Goal: Task Accomplishment & Management: Manage account settings

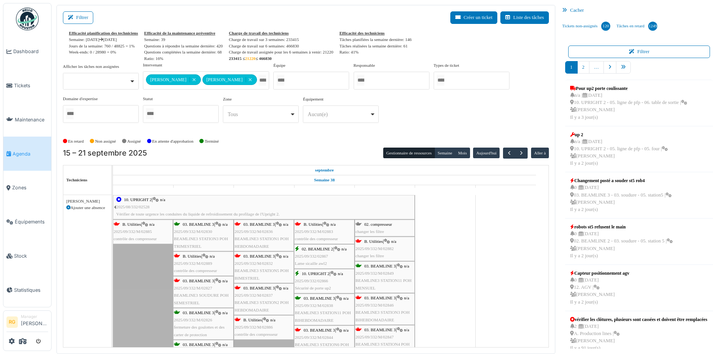
scroll to position [1, 0]
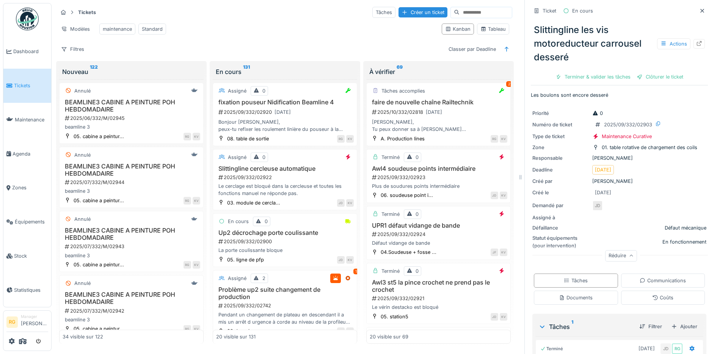
scroll to position [162, 0]
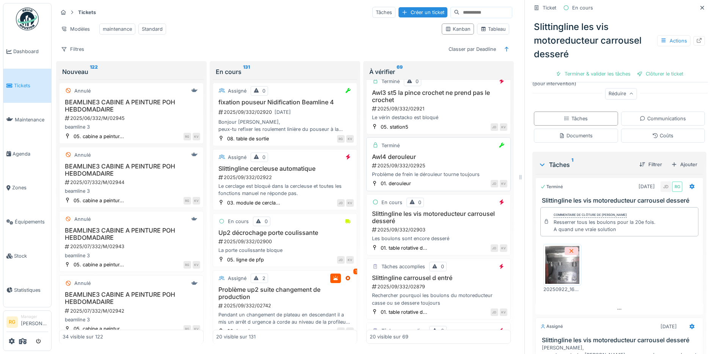
click at [448, 158] on h3 "Awl4 derouleur" at bounding box center [439, 156] width 138 height 7
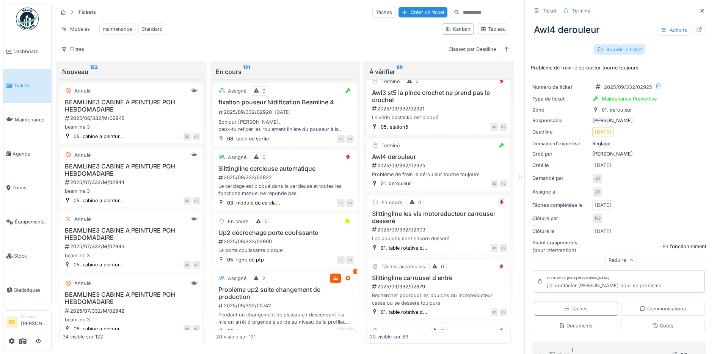
click at [614, 44] on div "Rouvrir le ticket" at bounding box center [619, 49] width 51 height 10
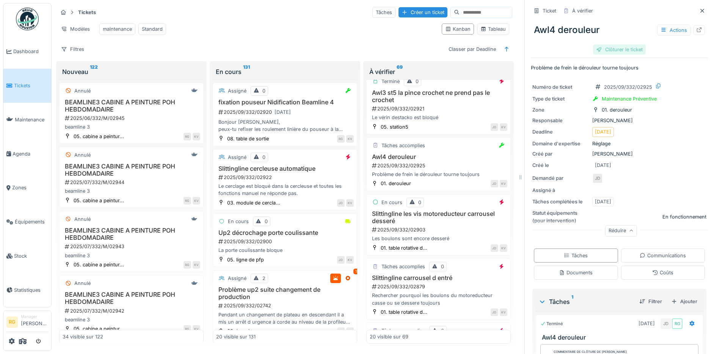
click at [617, 44] on div "Clôturer le ticket" at bounding box center [619, 49] width 53 height 10
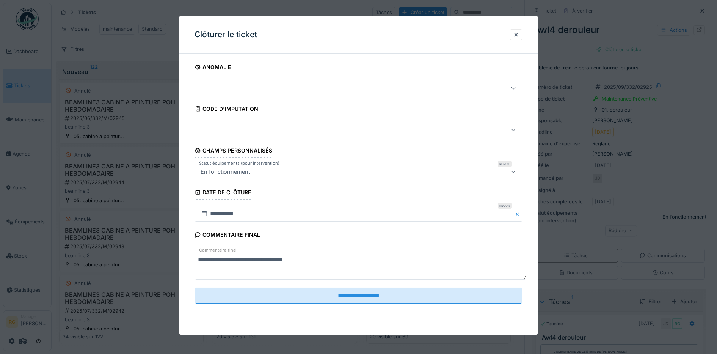
click at [303, 258] on textarea "**********" at bounding box center [360, 263] width 332 height 31
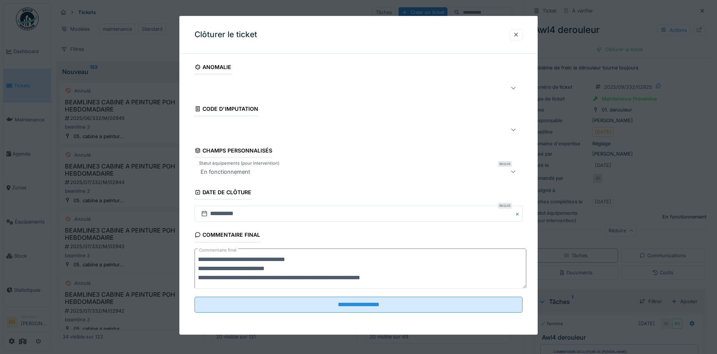
click at [345, 277] on textarea "**********" at bounding box center [360, 268] width 332 height 40
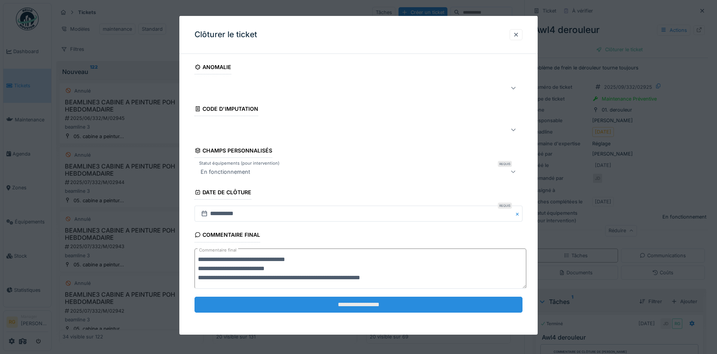
type textarea "**********"
click at [370, 304] on input "**********" at bounding box center [358, 304] width 328 height 16
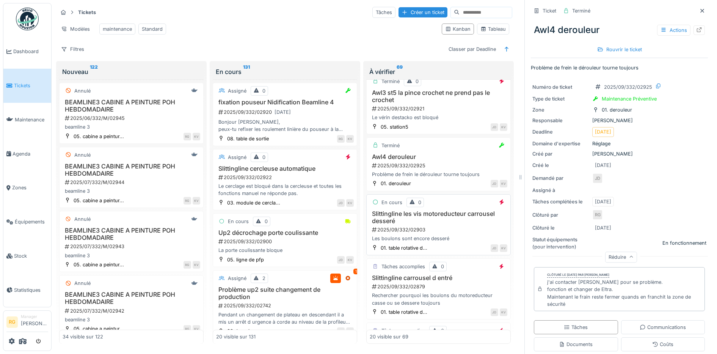
scroll to position [237, 0]
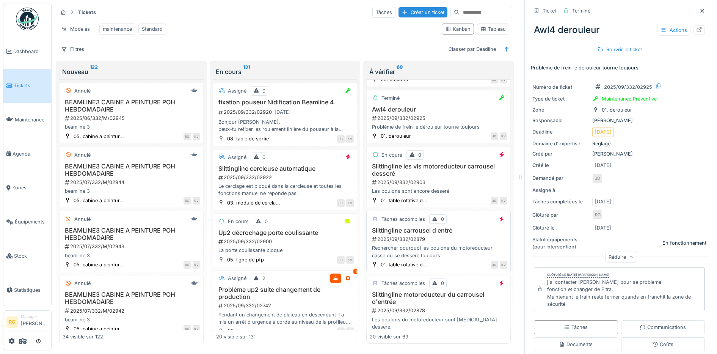
click at [439, 235] on div "2025/09/332/02879" at bounding box center [439, 238] width 136 height 7
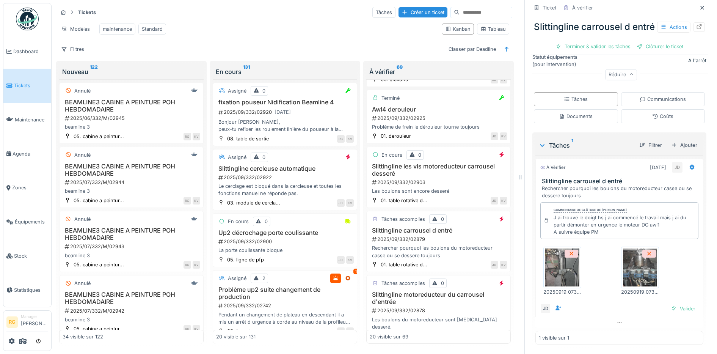
scroll to position [190, 0]
click at [671, 305] on div "Valider" at bounding box center [682, 308] width 31 height 10
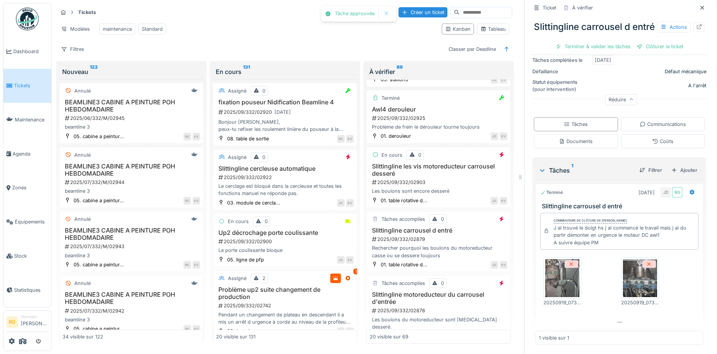
scroll to position [163, 0]
click at [603, 52] on div "Clôturer le ticket" at bounding box center [619, 46] width 53 height 10
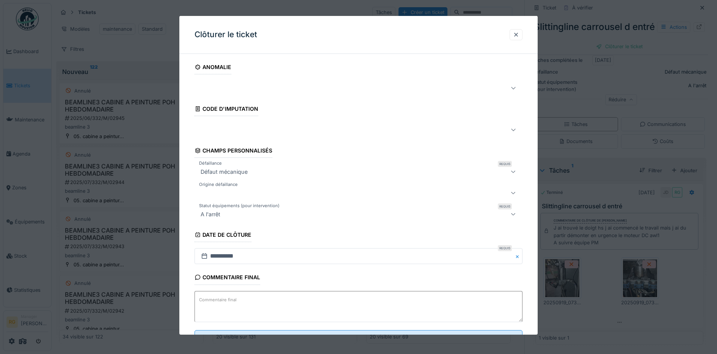
click at [265, 301] on textarea "Commentaire final" at bounding box center [358, 306] width 328 height 31
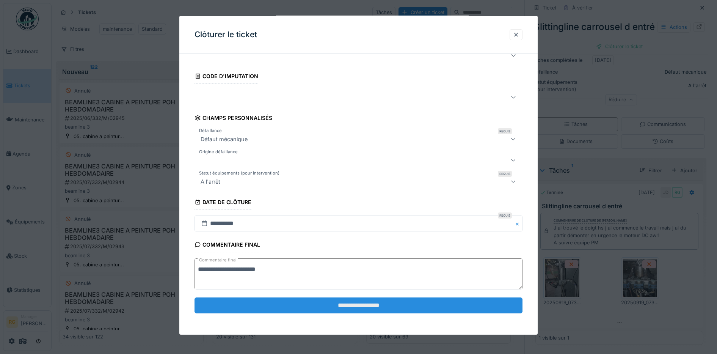
type textarea "**********"
click at [301, 306] on input "**********" at bounding box center [358, 305] width 328 height 16
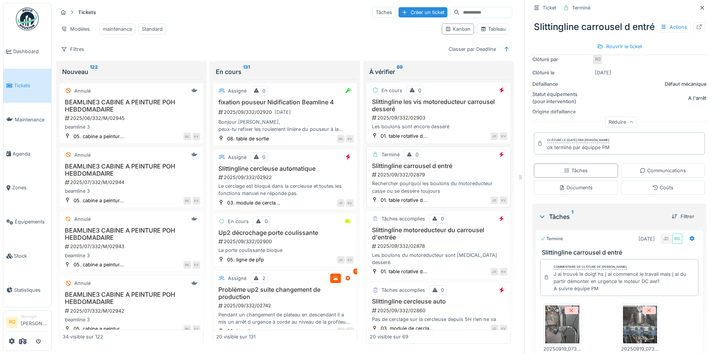
scroll to position [284, 0]
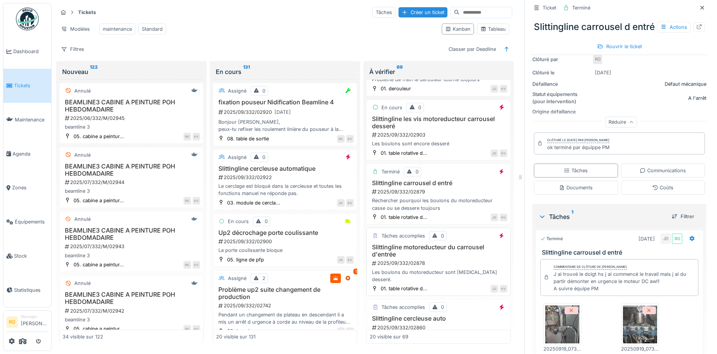
click at [452, 255] on h3 "Slittingline motoreducteur du carrousel d'entrée" at bounding box center [439, 250] width 138 height 14
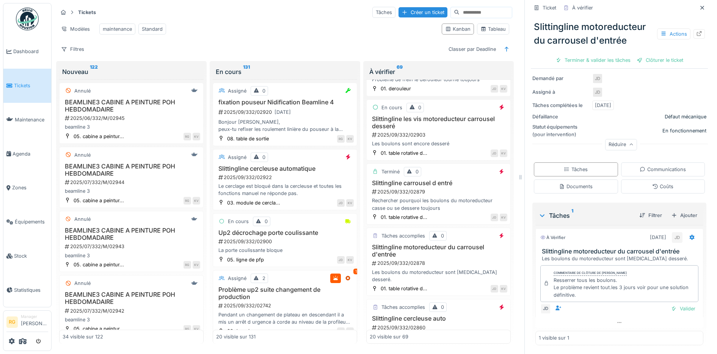
scroll to position [114, 0]
click at [671, 303] on div "Valider" at bounding box center [682, 308] width 31 height 10
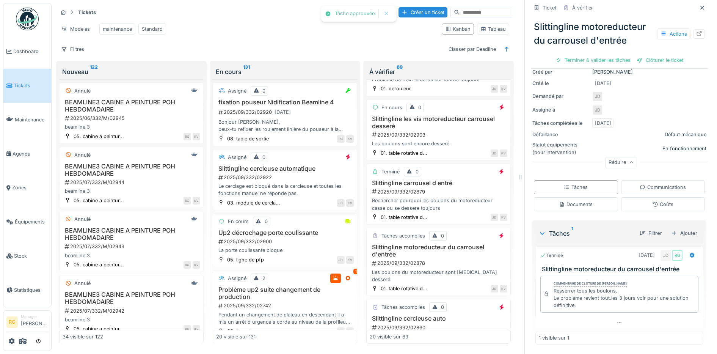
scroll to position [93, 0]
click at [609, 55] on div "Clôturer le ticket" at bounding box center [619, 60] width 53 height 10
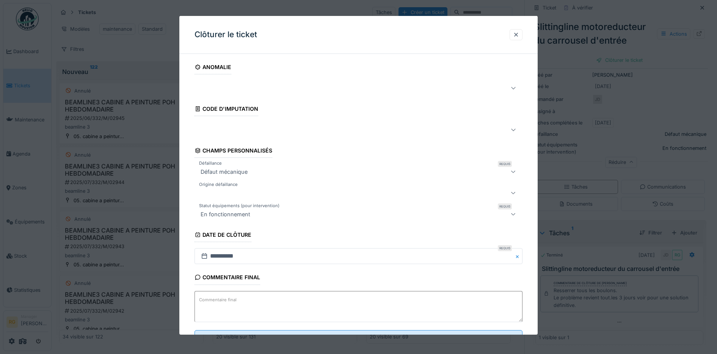
click at [295, 305] on textarea "Commentaire final" at bounding box center [358, 306] width 328 height 31
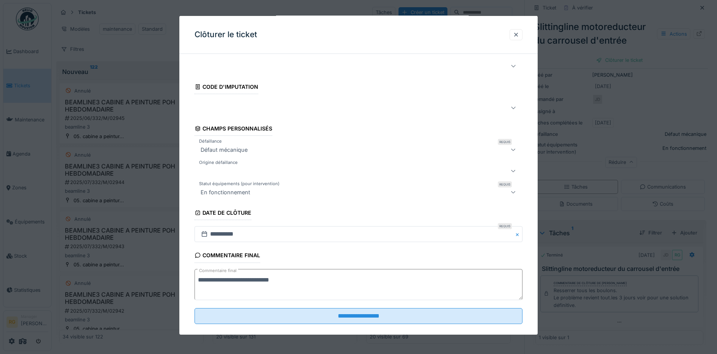
scroll to position [33, 0]
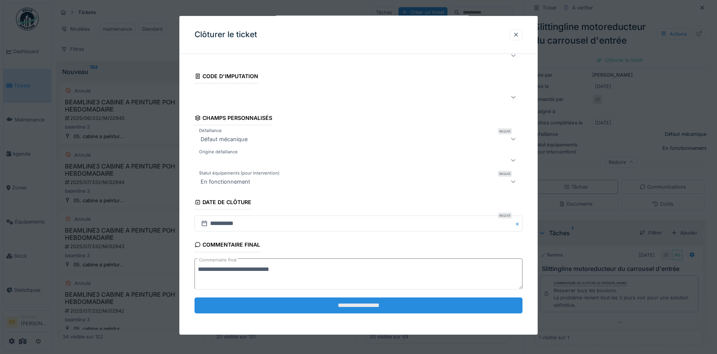
type textarea "**********"
click at [331, 306] on input "**********" at bounding box center [358, 305] width 328 height 16
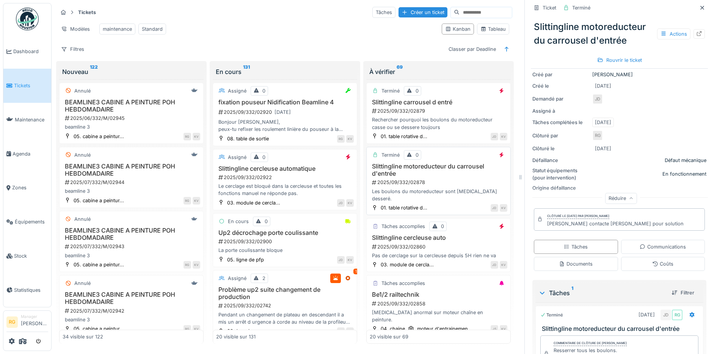
scroll to position [379, 0]
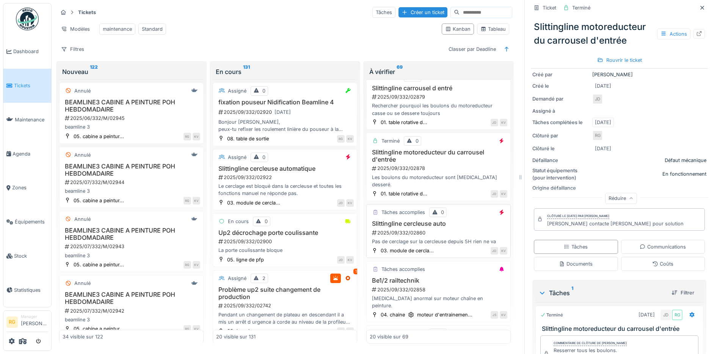
click at [448, 229] on div "2025/09/332/02860" at bounding box center [439, 232] width 136 height 7
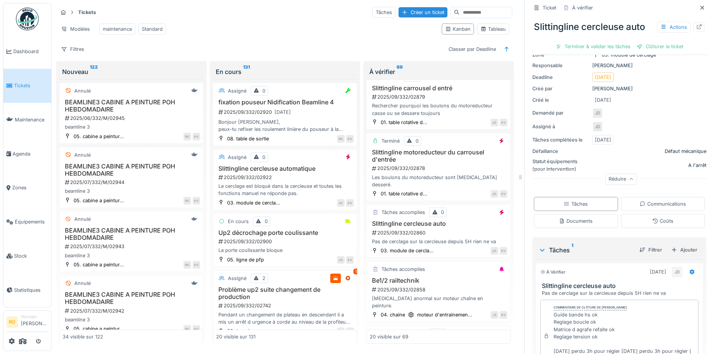
scroll to position [144, 0]
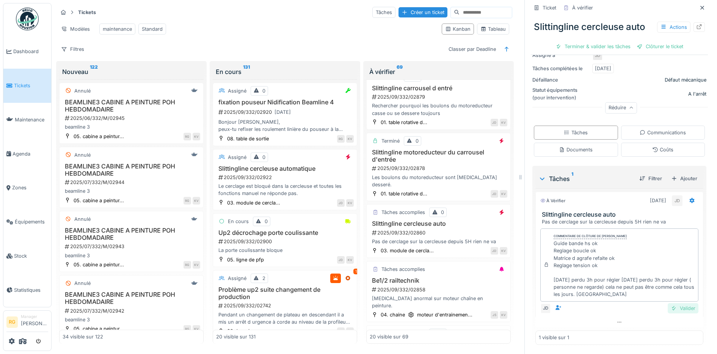
click at [672, 303] on div "Valider" at bounding box center [682, 308] width 31 height 10
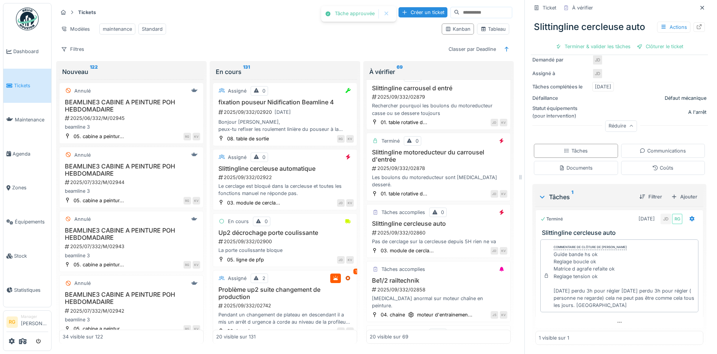
scroll to position [123, 0]
click at [668, 160] on div "Coûts" at bounding box center [663, 167] width 84 height 14
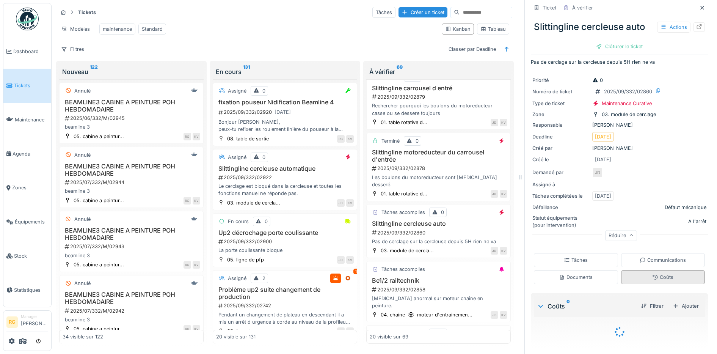
scroll to position [25, 0]
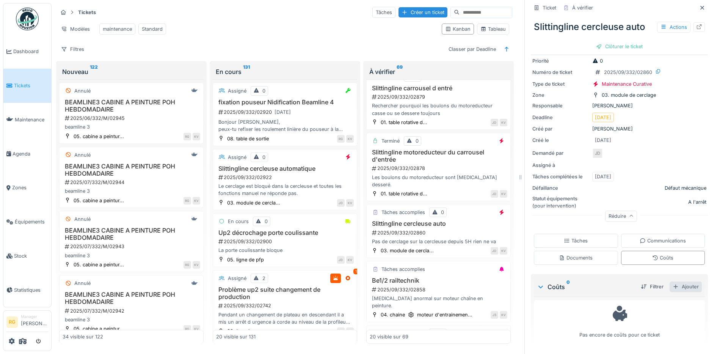
click at [670, 281] on div "Ajouter" at bounding box center [685, 286] width 32 height 10
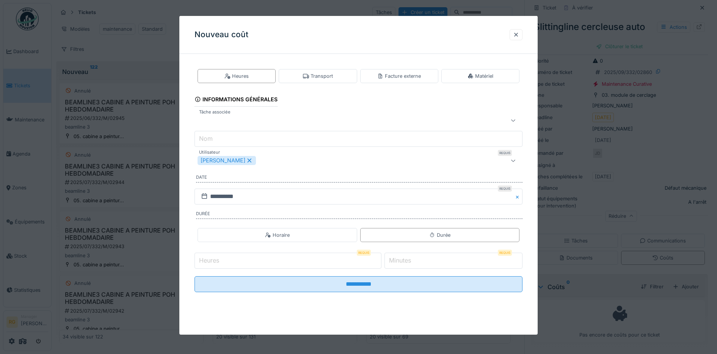
click at [237, 261] on input "Heures" at bounding box center [287, 260] width 187 height 16
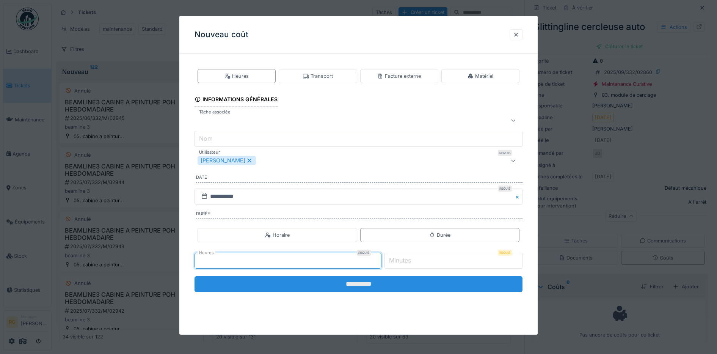
type input "*"
click at [343, 286] on input "**********" at bounding box center [358, 284] width 328 height 16
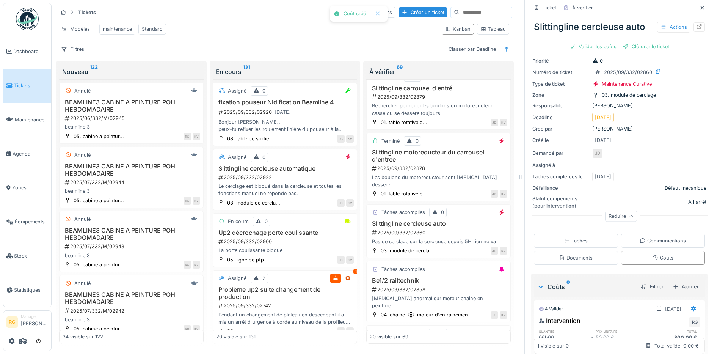
scroll to position [58, 0]
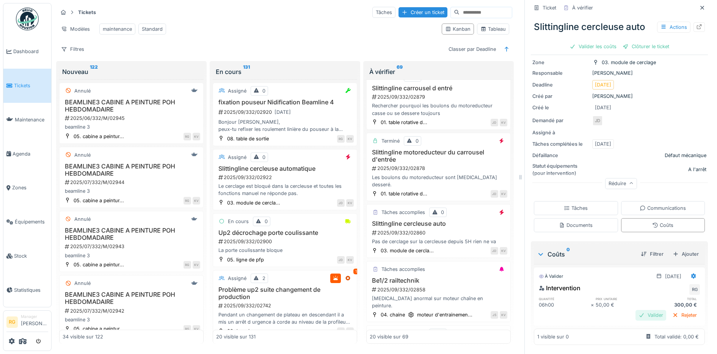
click at [638, 310] on div "Valider" at bounding box center [650, 315] width 31 height 10
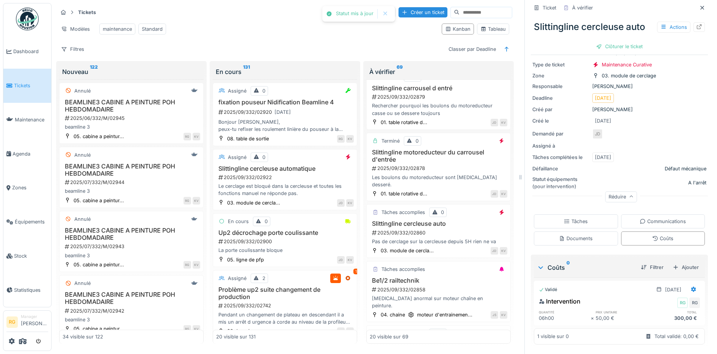
scroll to position [44, 0]
click at [664, 218] on div "Communications" at bounding box center [662, 221] width 46 height 7
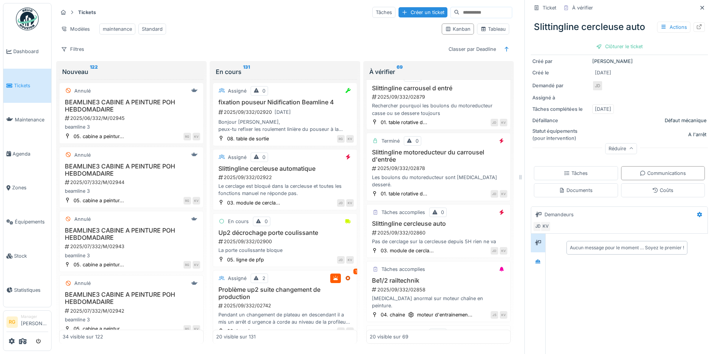
scroll to position [134, 0]
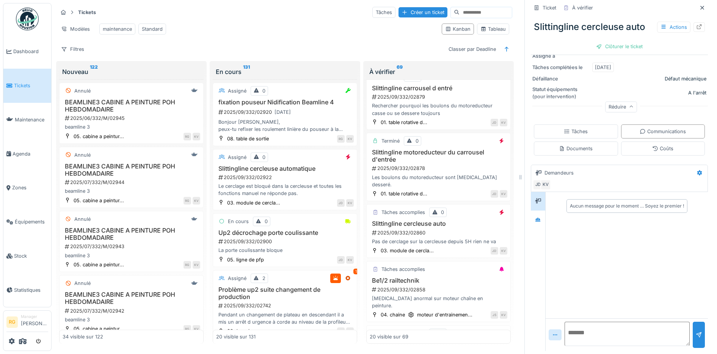
click at [597, 323] on textarea at bounding box center [626, 333] width 125 height 24
type textarea "**********"
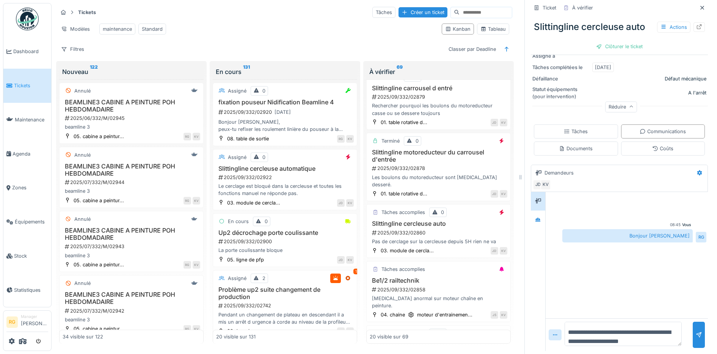
scroll to position [9, 0]
type textarea "**********"
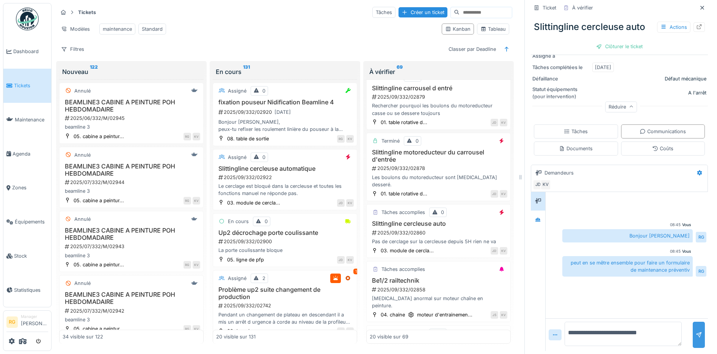
type textarea "**********"
click at [696, 331] on div at bounding box center [699, 334] width 6 height 7
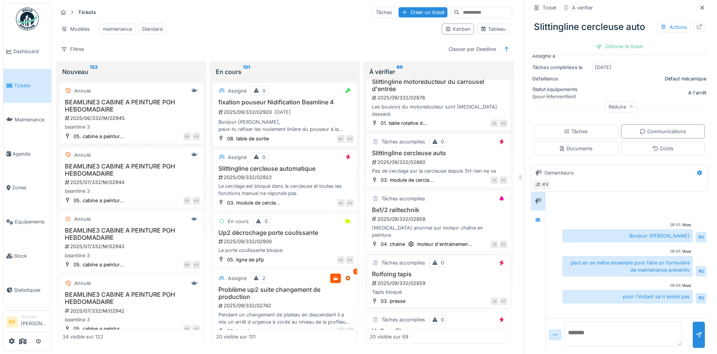
scroll to position [474, 0]
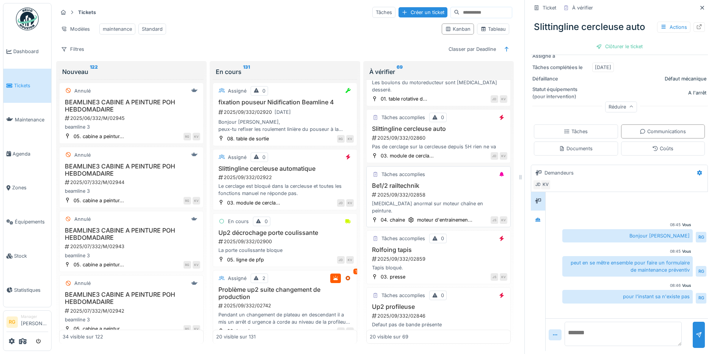
click at [459, 182] on h3 "Be1/2 railtechnik" at bounding box center [439, 185] width 138 height 7
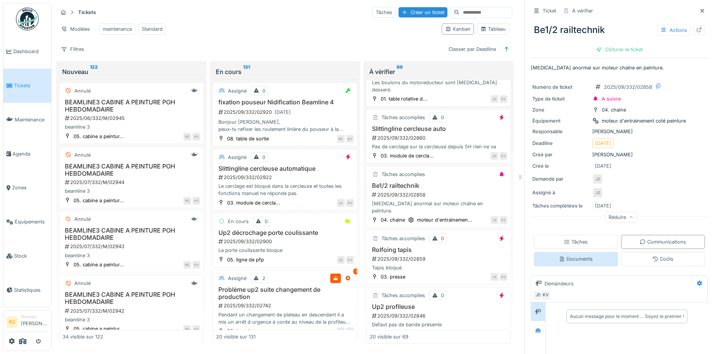
click at [573, 255] on div "Documents" at bounding box center [576, 258] width 34 height 7
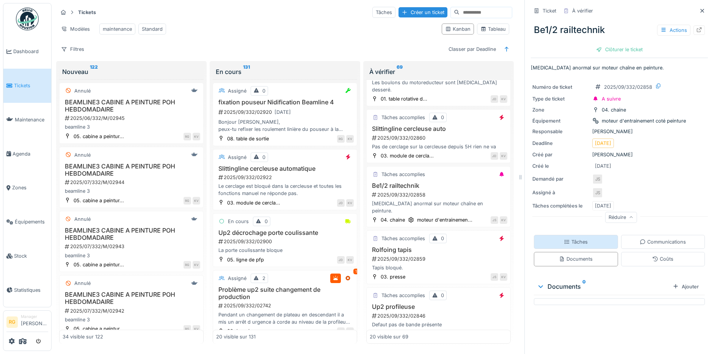
click at [571, 238] on div "Tâches" at bounding box center [576, 241] width 24 height 7
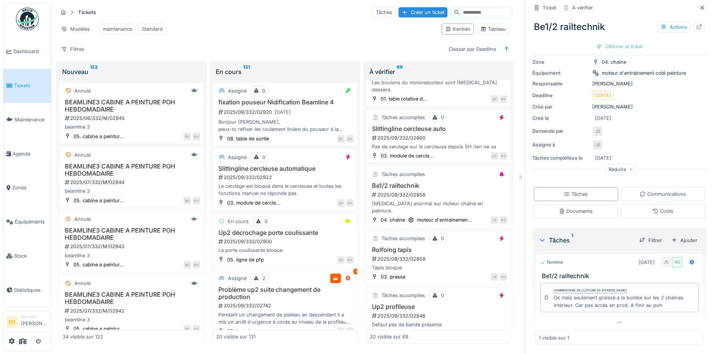
scroll to position [48, 0]
click at [435, 255] on div "2025/09/332/02859" at bounding box center [439, 258] width 136 height 7
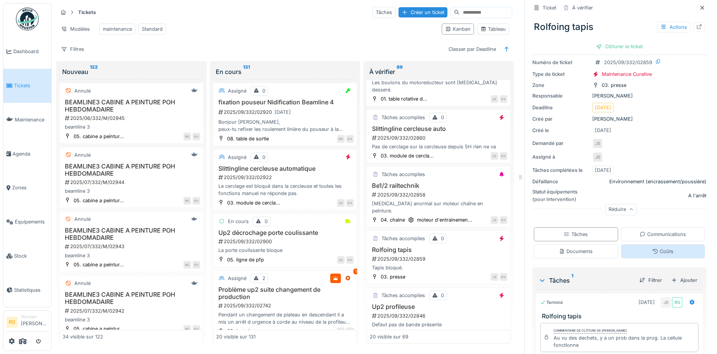
scroll to position [75, 0]
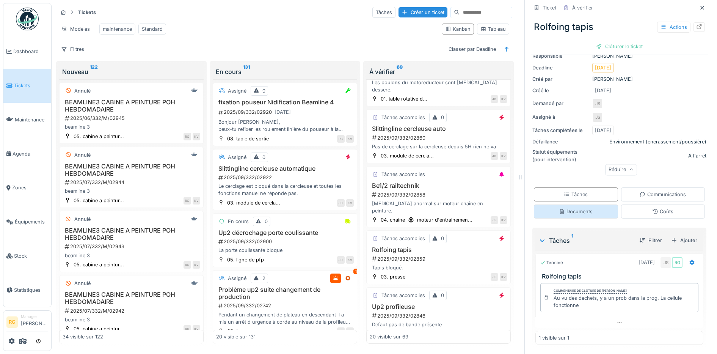
click at [568, 208] on div "Documents" at bounding box center [576, 211] width 34 height 7
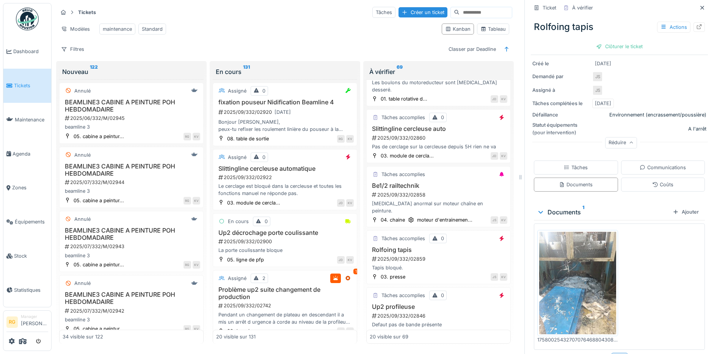
scroll to position [116, 0]
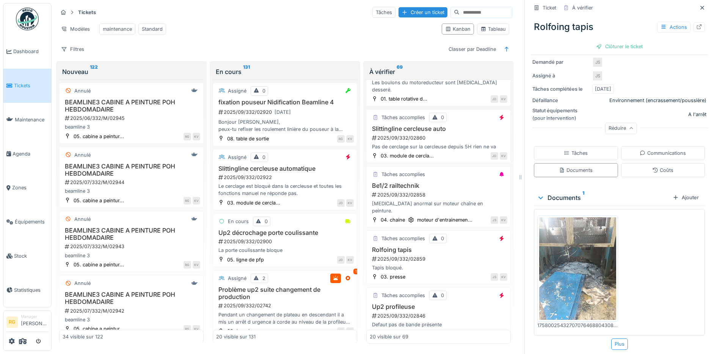
click at [570, 258] on img at bounding box center [577, 268] width 77 height 102
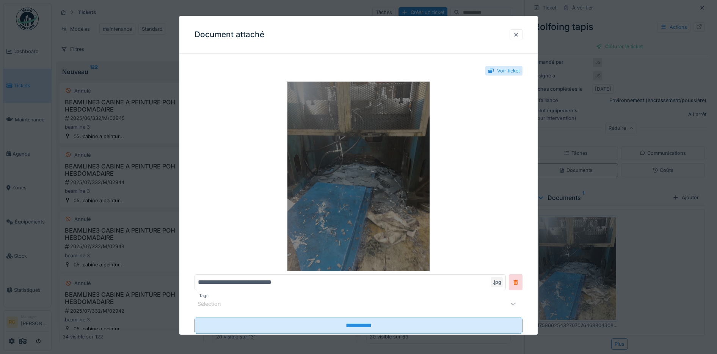
scroll to position [20, 0]
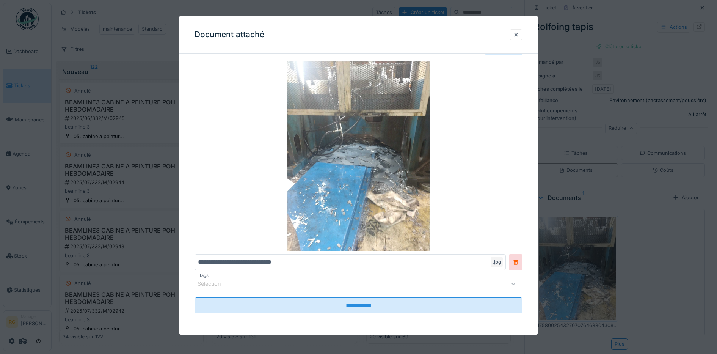
click at [519, 34] on div at bounding box center [516, 34] width 6 height 7
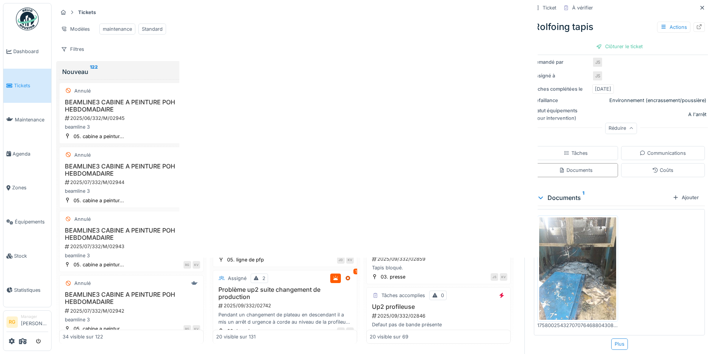
scroll to position [0, 0]
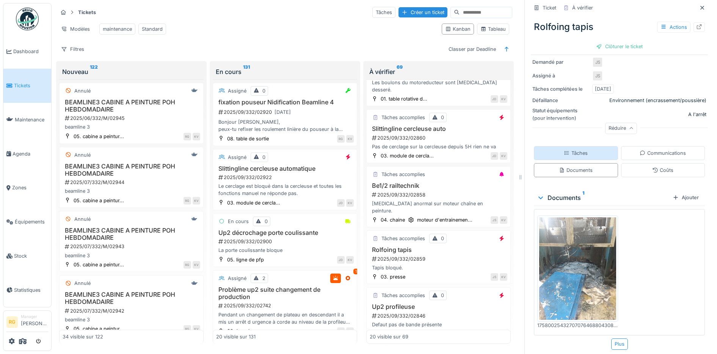
click at [566, 149] on div "Tâches" at bounding box center [576, 152] width 24 height 7
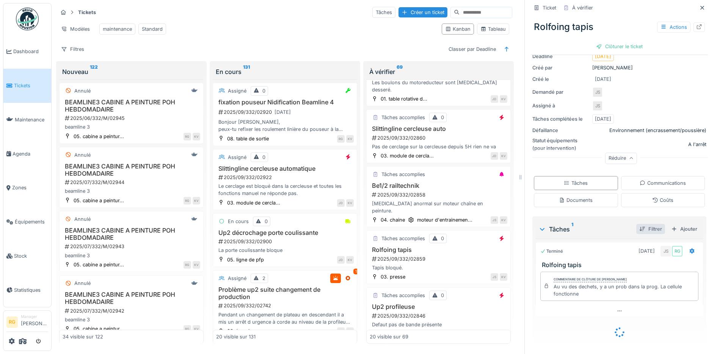
scroll to position [75, 0]
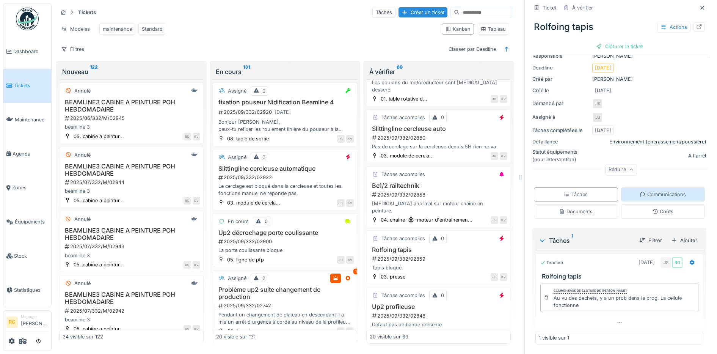
click at [654, 191] on div "Communications" at bounding box center [662, 194] width 46 height 7
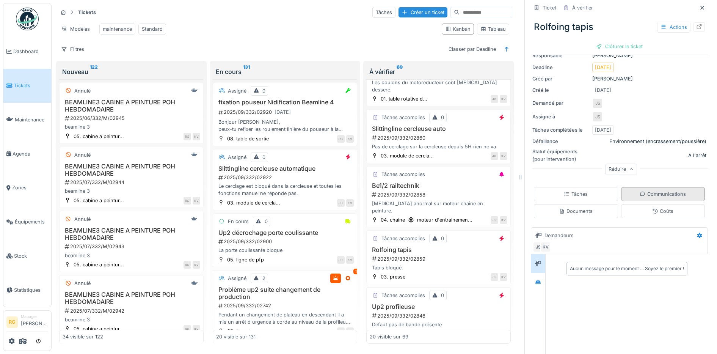
scroll to position [116, 0]
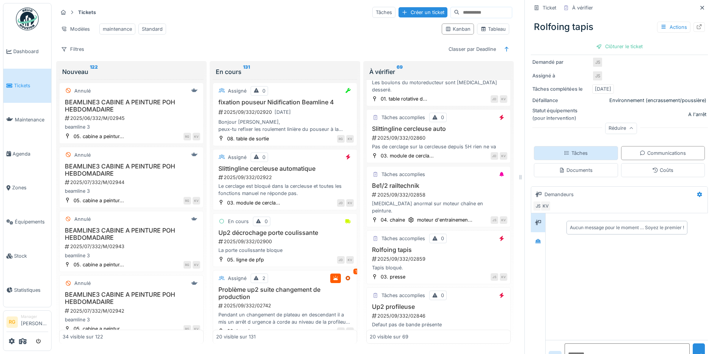
click at [572, 149] on div "Tâches" at bounding box center [576, 152] width 24 height 7
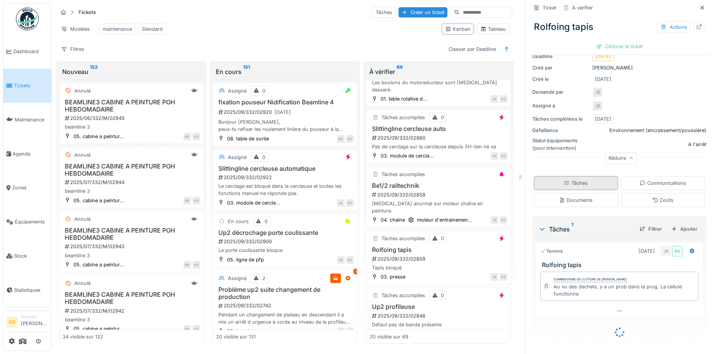
scroll to position [75, 0]
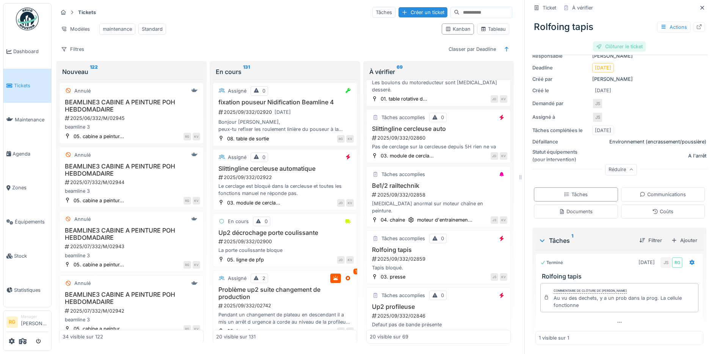
click at [609, 41] on div "Clôturer le ticket" at bounding box center [619, 46] width 53 height 10
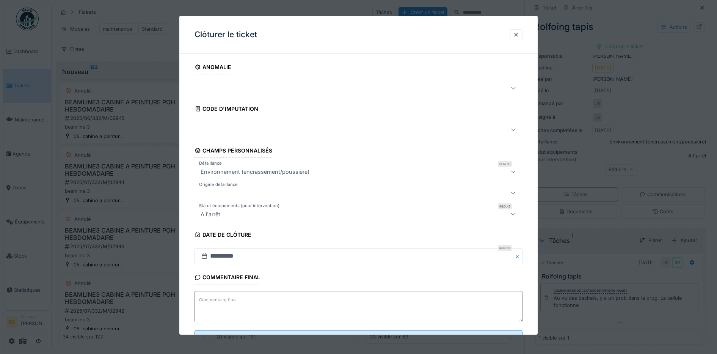
click at [253, 300] on textarea "Commentaire final" at bounding box center [358, 306] width 328 height 31
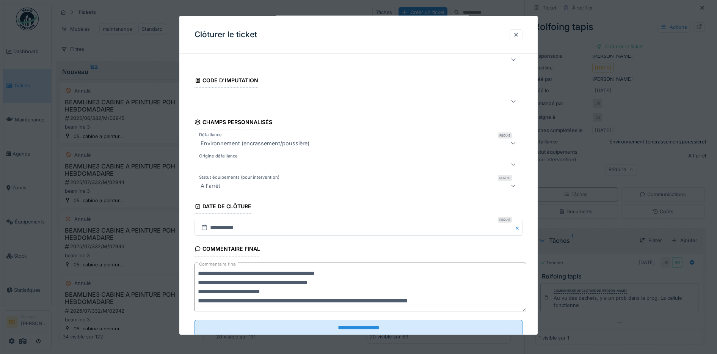
scroll to position [51, 0]
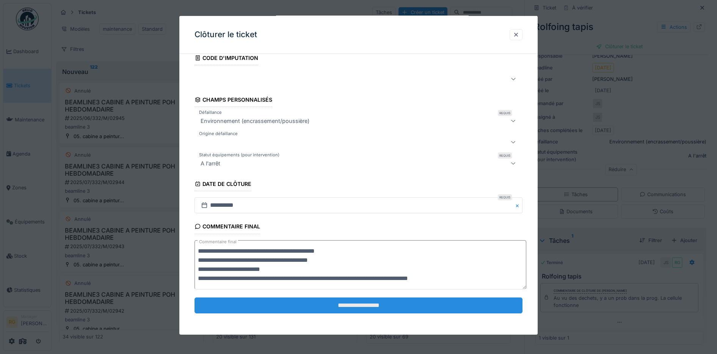
type textarea "**********"
click at [412, 304] on input "**********" at bounding box center [358, 305] width 328 height 16
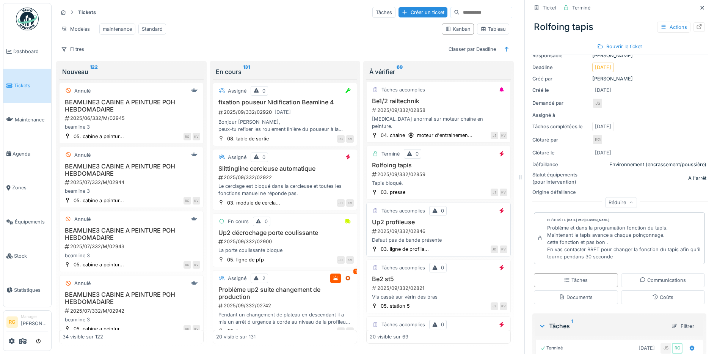
scroll to position [569, 0]
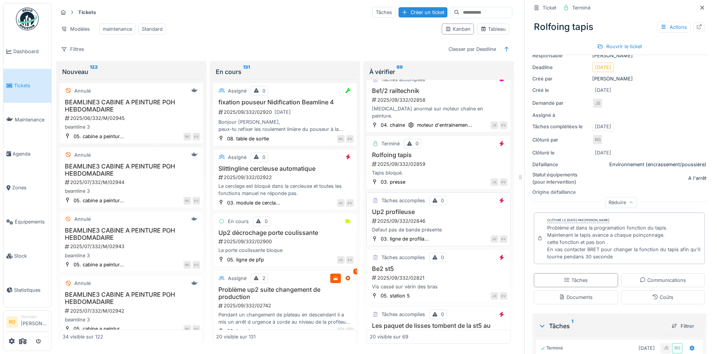
click at [452, 217] on div "2025/09/332/02846" at bounding box center [439, 220] width 136 height 7
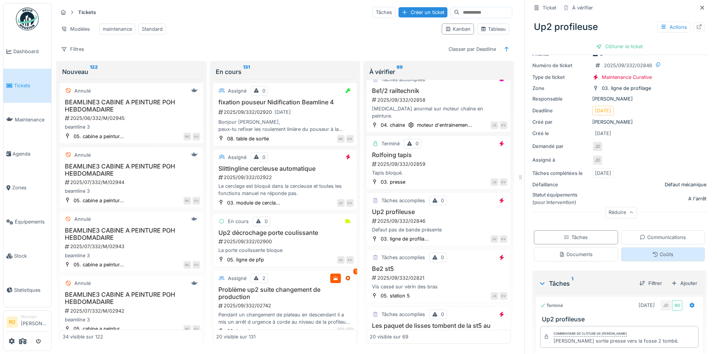
scroll to position [68, 0]
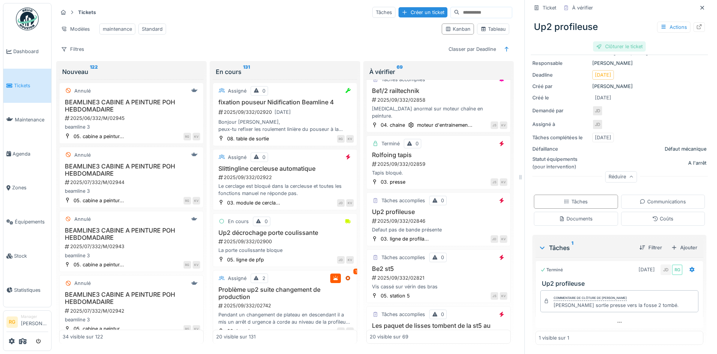
click at [605, 42] on div "Clôturer le ticket" at bounding box center [619, 46] width 53 height 10
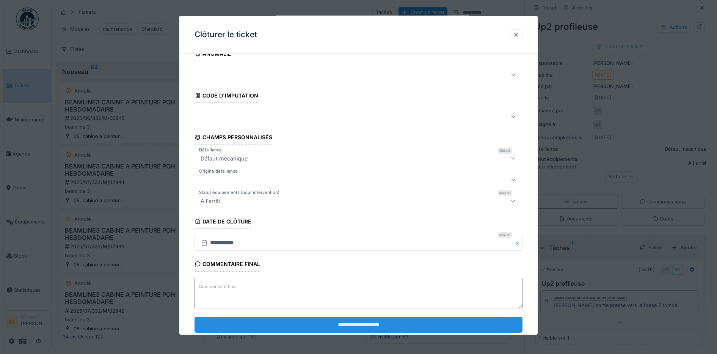
scroll to position [33, 0]
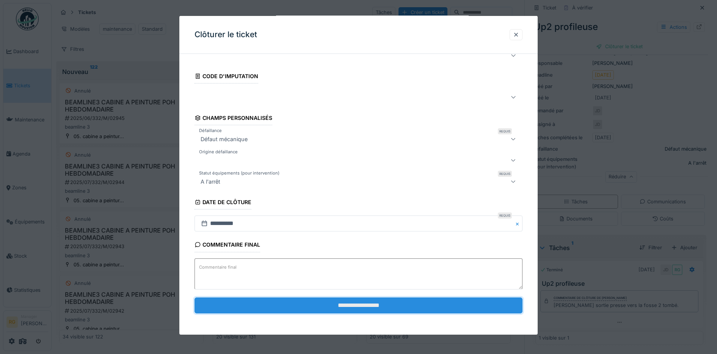
click at [362, 306] on input "**********" at bounding box center [358, 305] width 328 height 16
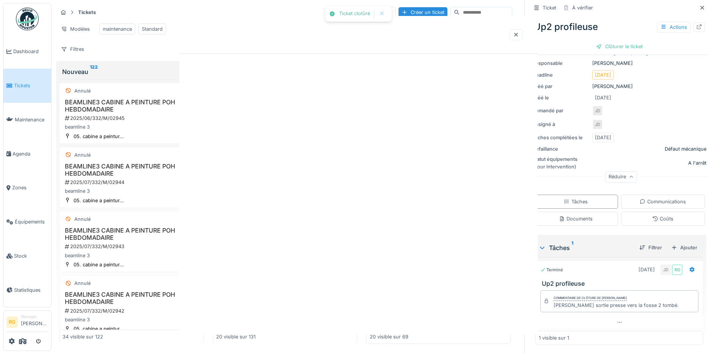
scroll to position [0, 0]
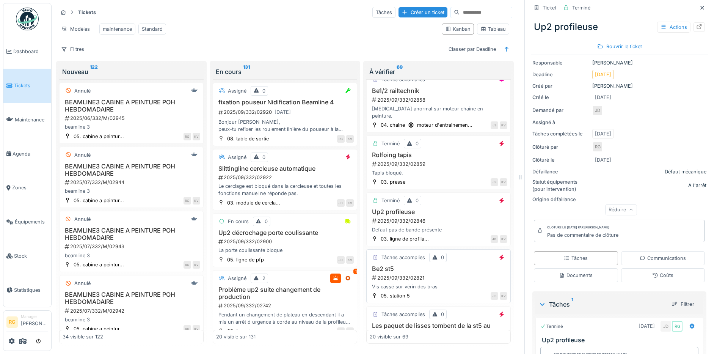
click at [446, 265] on h3 "Be2 st5" at bounding box center [439, 268] width 138 height 7
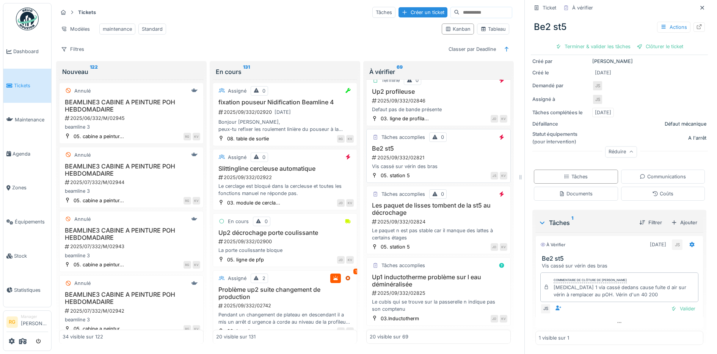
scroll to position [711, 0]
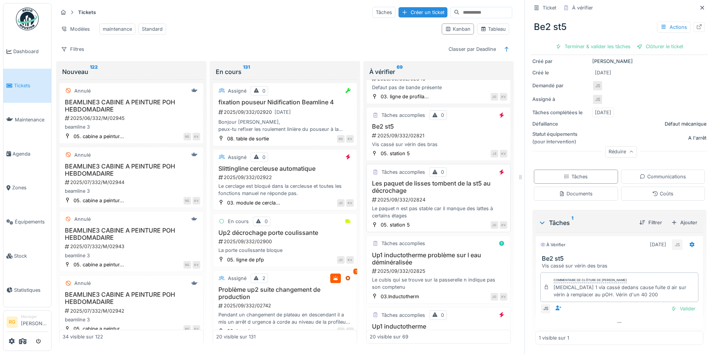
click at [437, 180] on div "Les paquet de lisses tombent de la st5 au décrochage 2025/09/332/02824 Le paque…" at bounding box center [439, 199] width 138 height 39
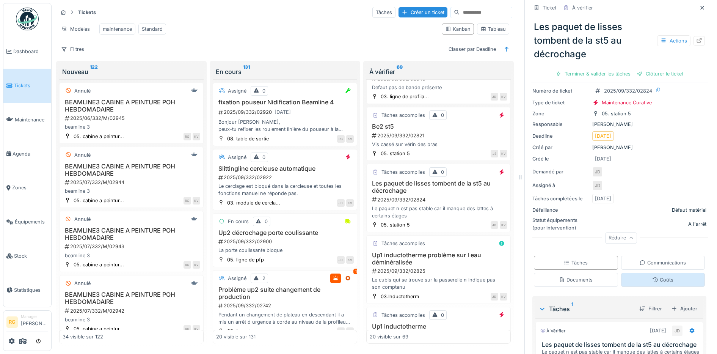
scroll to position [142, 0]
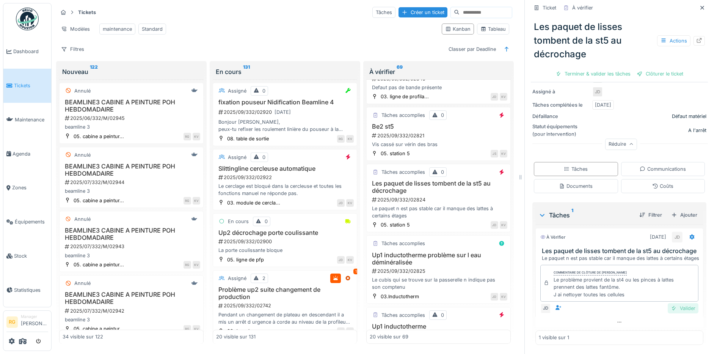
click at [671, 303] on div "Valider" at bounding box center [682, 308] width 31 height 10
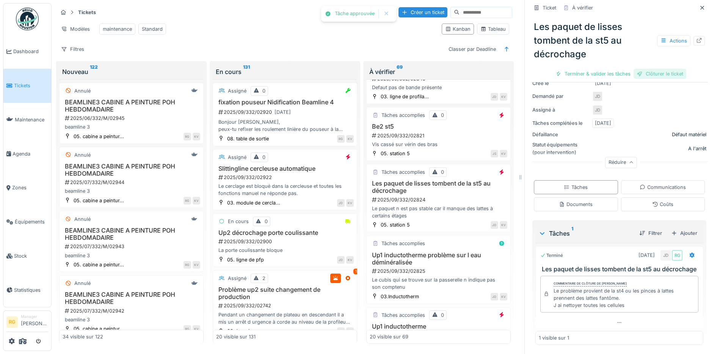
scroll to position [114, 0]
click at [609, 69] on div "Clôturer le ticket" at bounding box center [619, 74] width 53 height 10
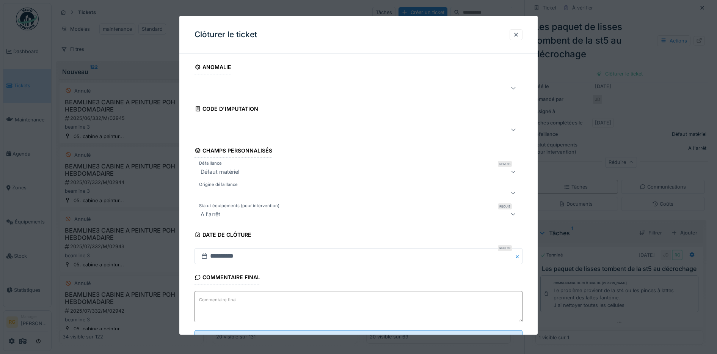
click at [338, 299] on textarea "Commentaire final" at bounding box center [358, 306] width 328 height 31
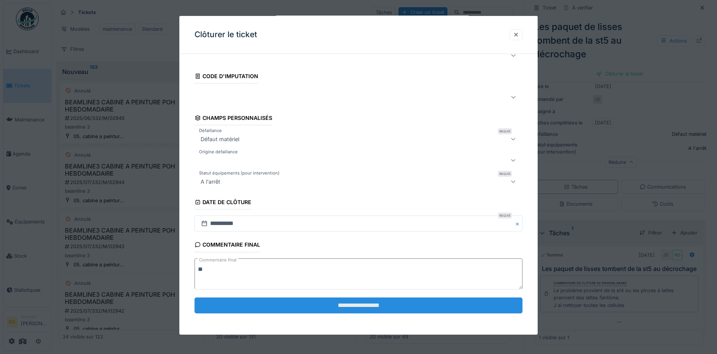
type textarea "**"
click at [367, 307] on input "**********" at bounding box center [358, 305] width 328 height 16
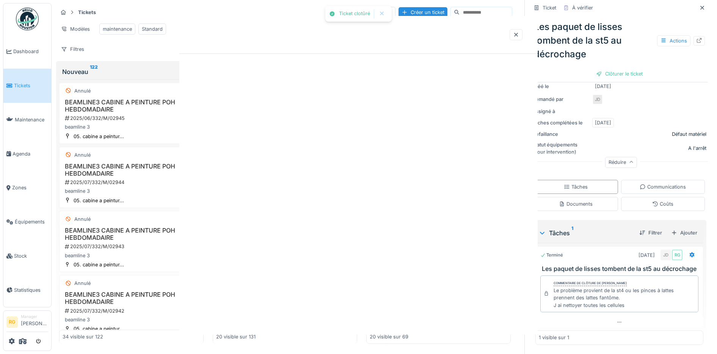
scroll to position [0, 0]
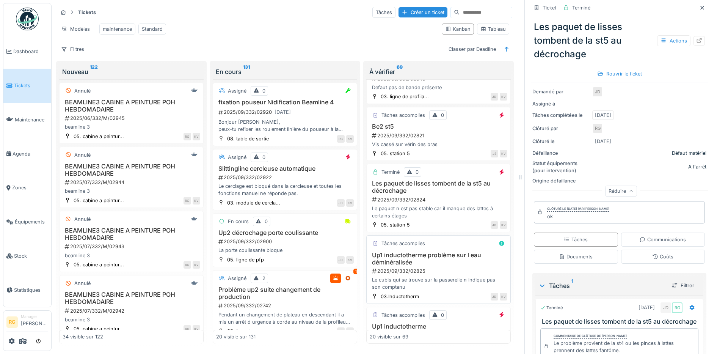
click at [445, 267] on div "2025/09/332/02825" at bounding box center [439, 270] width 136 height 7
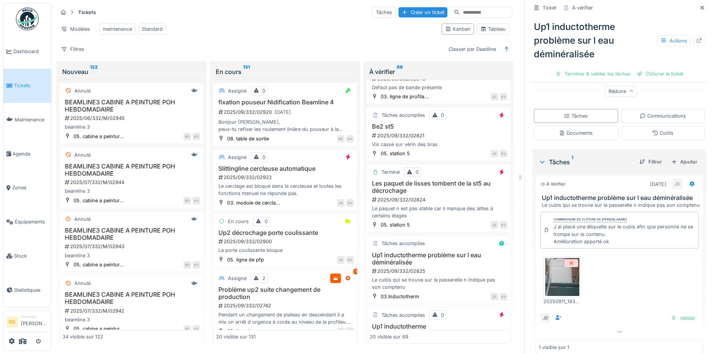
scroll to position [166, 0]
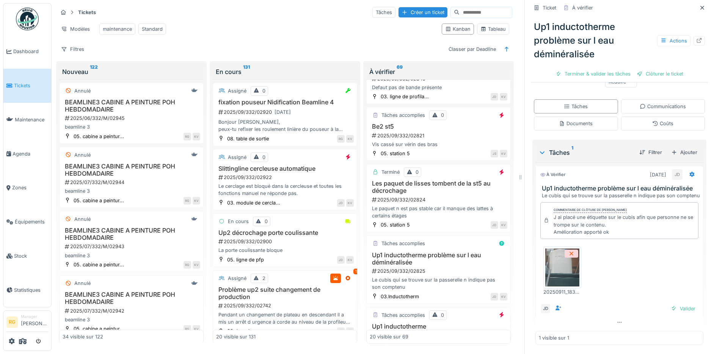
click at [559, 260] on img at bounding box center [562, 267] width 34 height 38
click at [675, 303] on div "Valider" at bounding box center [682, 308] width 31 height 10
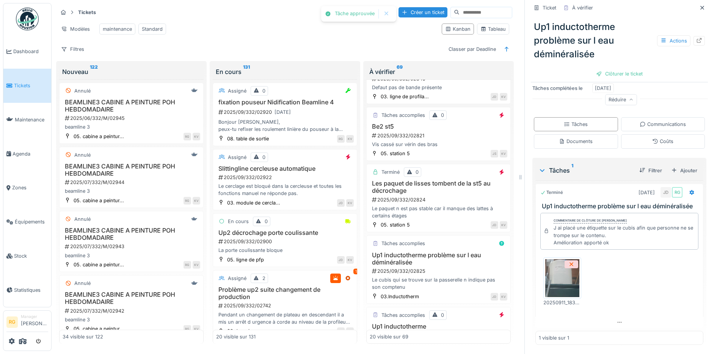
scroll to position [138, 0]
click at [609, 69] on div "Clôturer le ticket" at bounding box center [619, 74] width 53 height 10
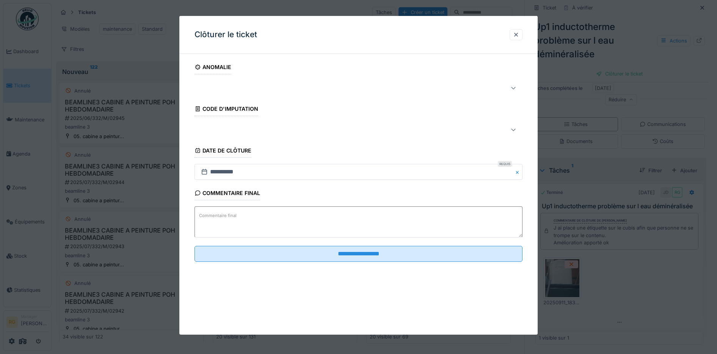
click at [222, 216] on label "Commentaire final" at bounding box center [217, 215] width 41 height 9
click at [222, 216] on textarea "Commentaire final" at bounding box center [358, 221] width 328 height 31
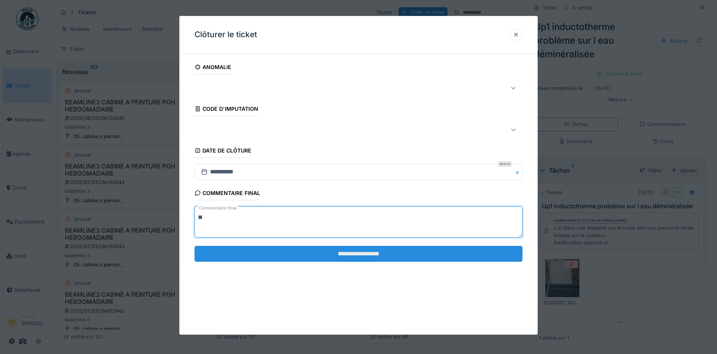
type textarea "**"
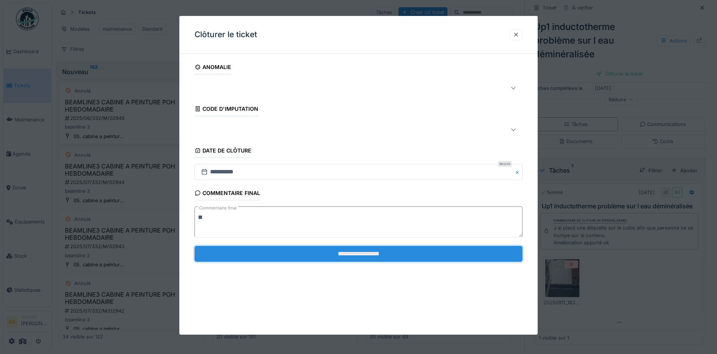
click at [320, 256] on input "**********" at bounding box center [358, 254] width 328 height 16
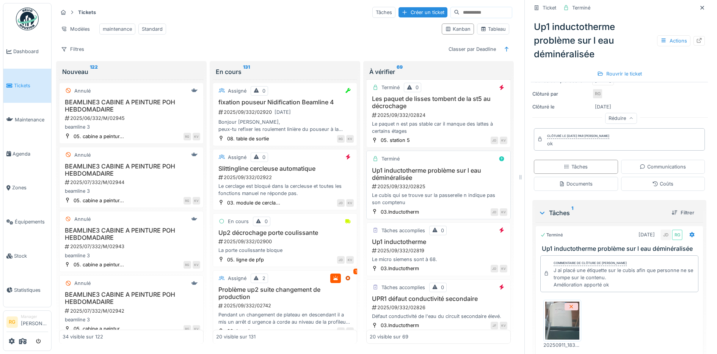
scroll to position [805, 0]
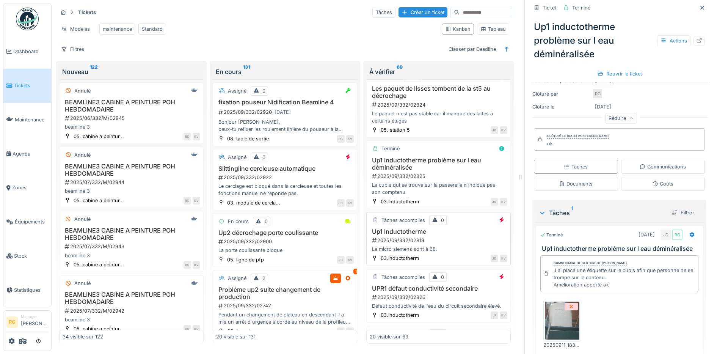
click at [444, 237] on div "2025/09/332/02819" at bounding box center [439, 240] width 136 height 7
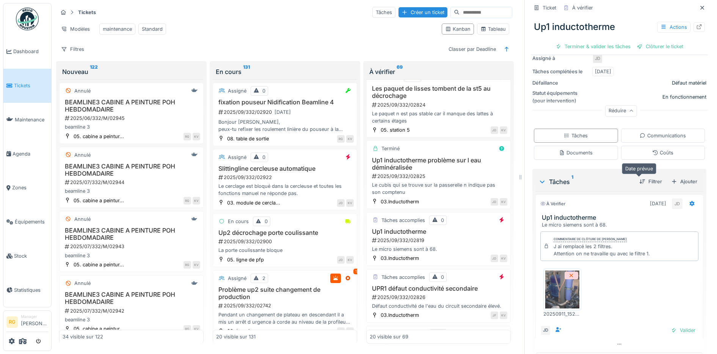
scroll to position [156, 0]
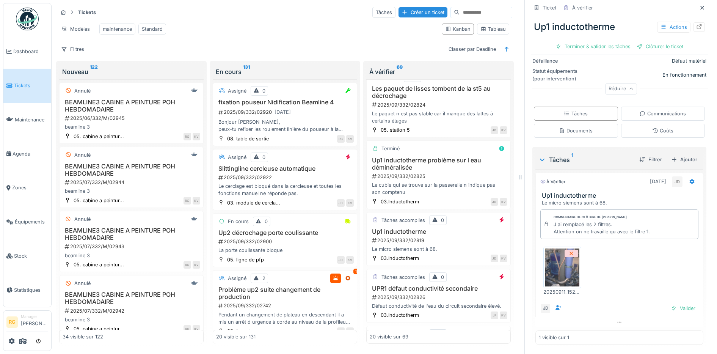
click at [556, 259] on img at bounding box center [562, 267] width 34 height 38
click at [675, 303] on div "Valider" at bounding box center [682, 308] width 31 height 10
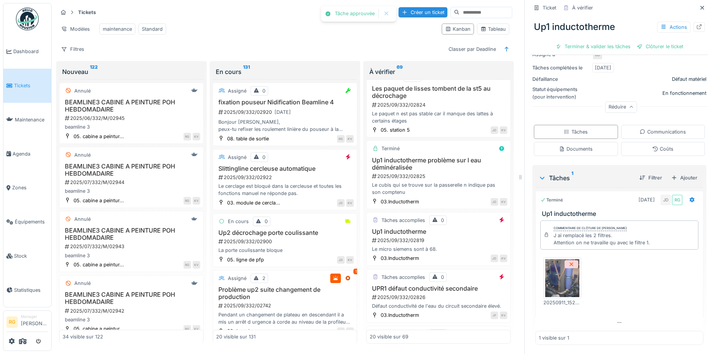
scroll to position [135, 0]
click at [610, 41] on div "Clôturer le ticket" at bounding box center [619, 46] width 53 height 10
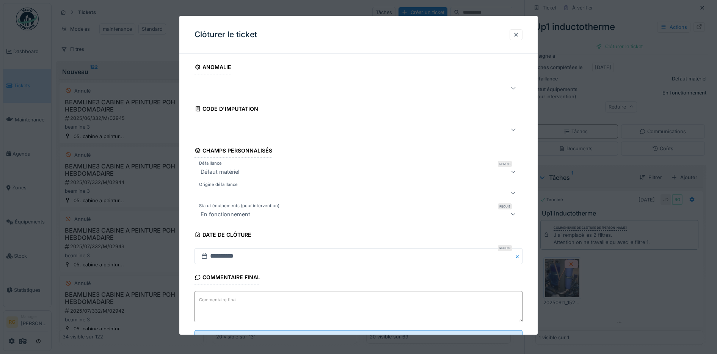
click at [301, 301] on textarea "Commentaire final" at bounding box center [358, 306] width 328 height 31
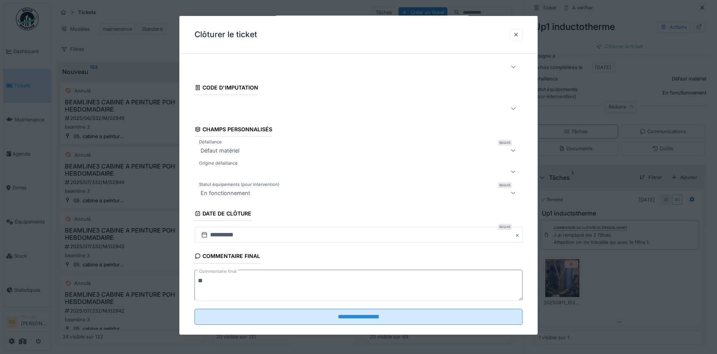
scroll to position [33, 0]
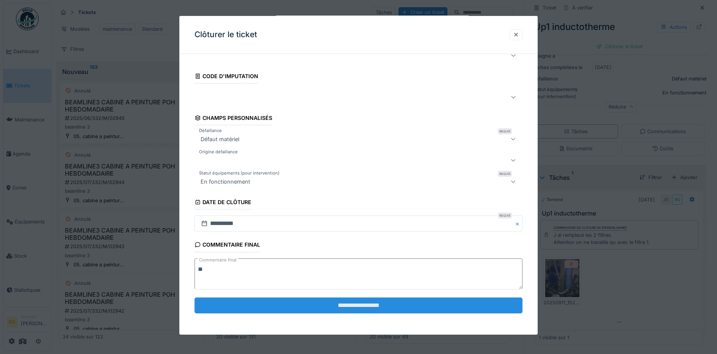
type textarea "**"
click at [346, 304] on input "**********" at bounding box center [358, 305] width 328 height 16
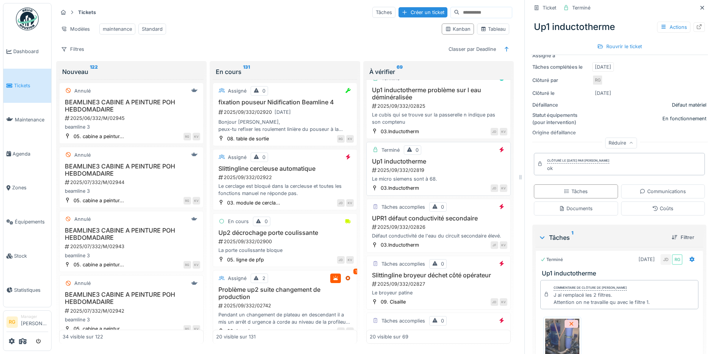
scroll to position [900, 0]
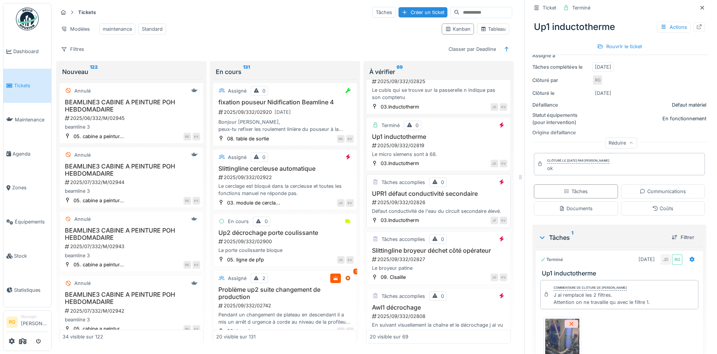
click at [450, 199] on div "2025/09/332/02826" at bounding box center [439, 202] width 136 height 7
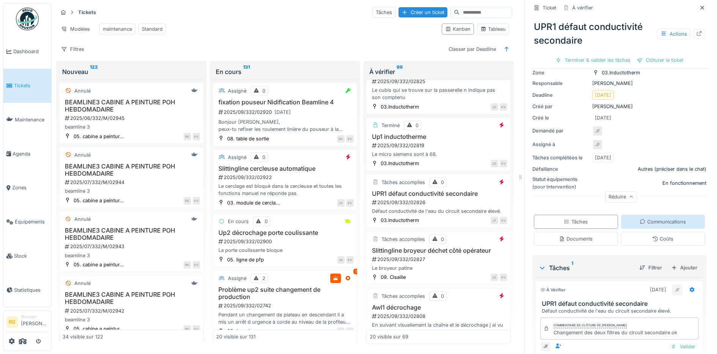
scroll to position [99, 0]
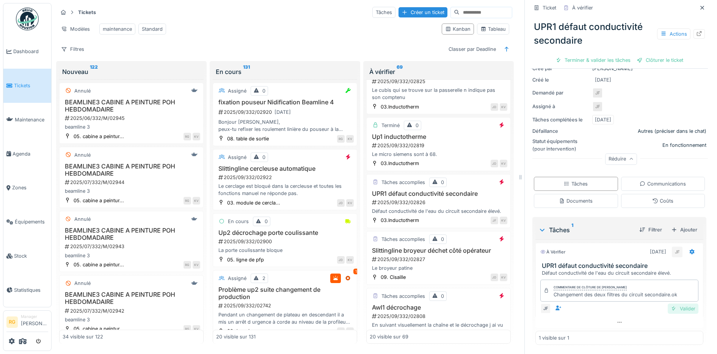
click at [673, 303] on div "Valider" at bounding box center [682, 308] width 31 height 10
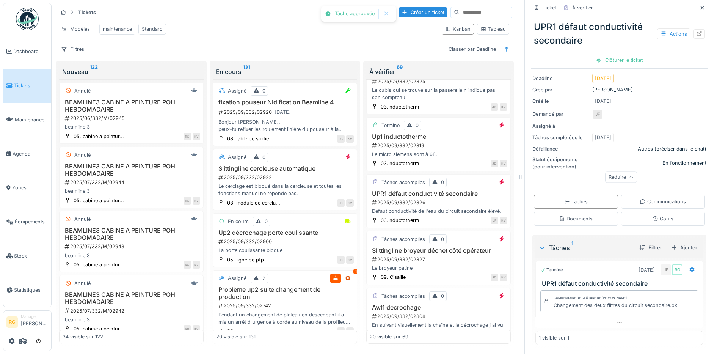
scroll to position [78, 0]
click at [620, 55] on div "Clôturer le ticket" at bounding box center [619, 60] width 53 height 10
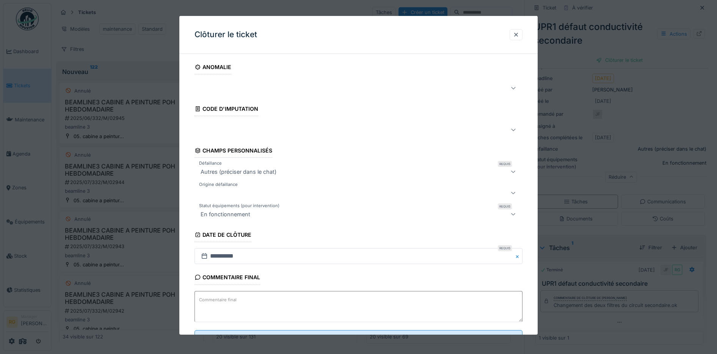
click at [403, 304] on textarea "Commentaire final" at bounding box center [358, 306] width 328 height 31
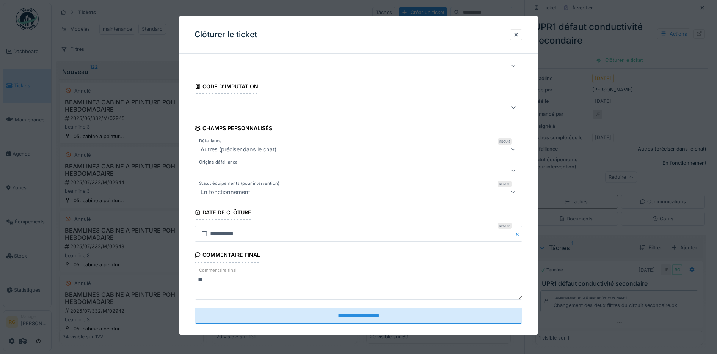
scroll to position [33, 0]
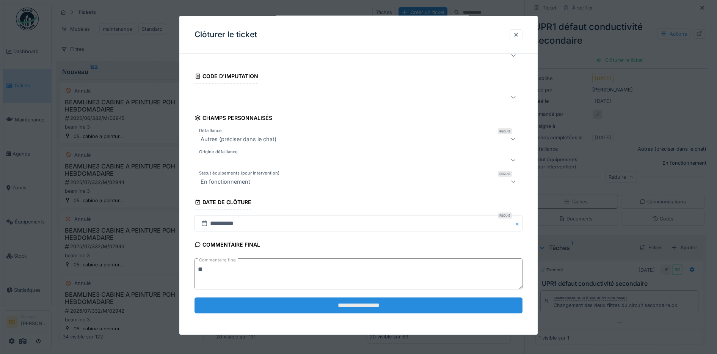
type textarea "**"
click at [411, 309] on input "**********" at bounding box center [358, 305] width 328 height 16
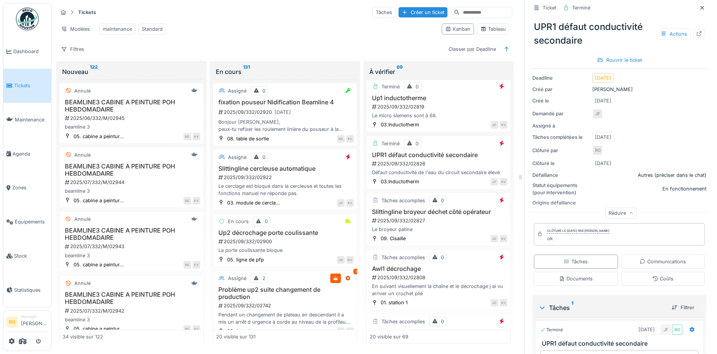
scroll to position [948, 0]
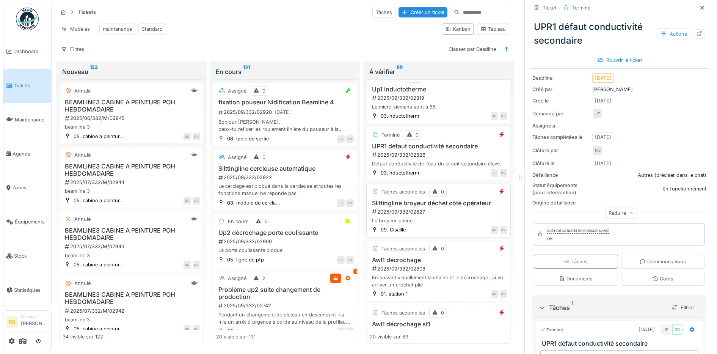
click at [442, 208] on div "2025/09/332/02827" at bounding box center [439, 211] width 136 height 7
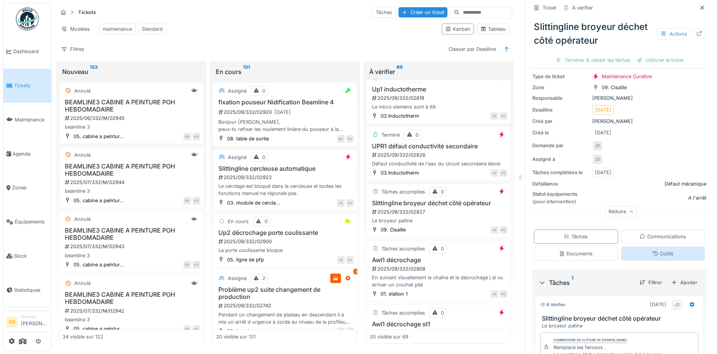
scroll to position [107, 0]
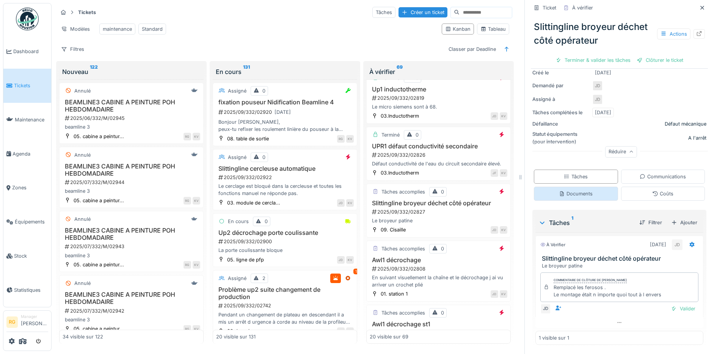
click at [583, 190] on div "Documents" at bounding box center [576, 193] width 34 height 7
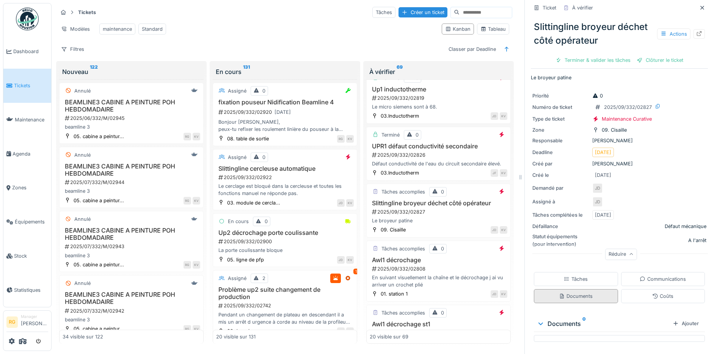
scroll to position [4, 0]
click at [577, 275] on div "Tâches" at bounding box center [576, 278] width 24 height 7
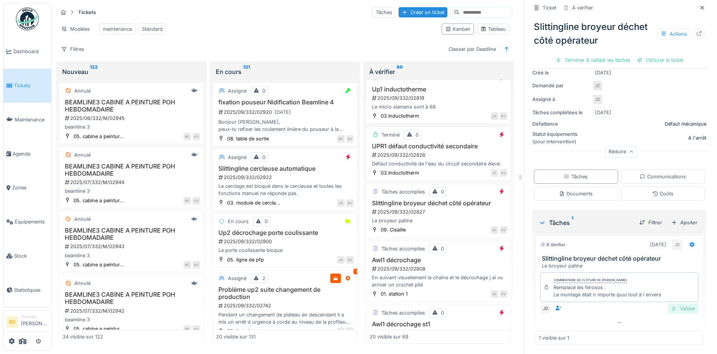
click at [672, 303] on div "Valider" at bounding box center [682, 308] width 31 height 10
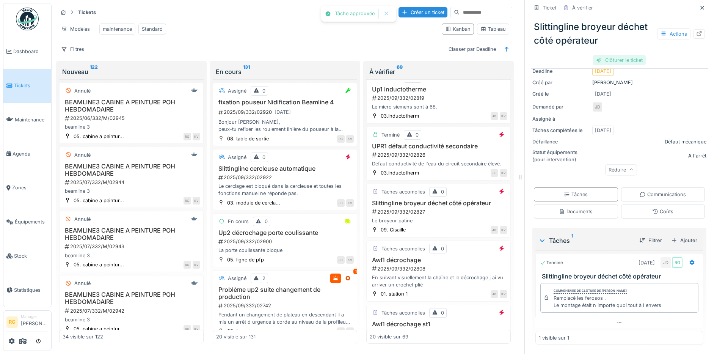
scroll to position [85, 0]
click at [616, 55] on div "Clôturer le ticket" at bounding box center [619, 60] width 53 height 10
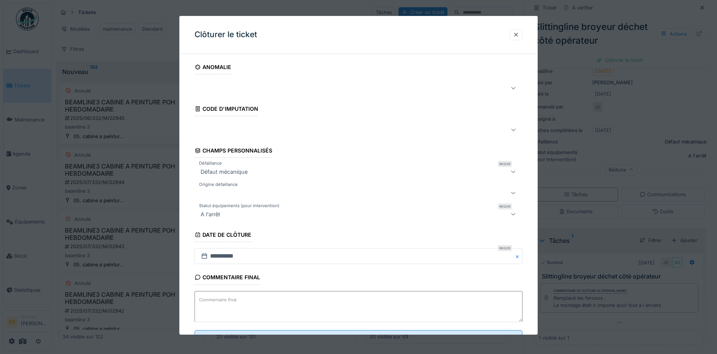
click at [292, 300] on textarea "Commentaire final" at bounding box center [358, 306] width 328 height 31
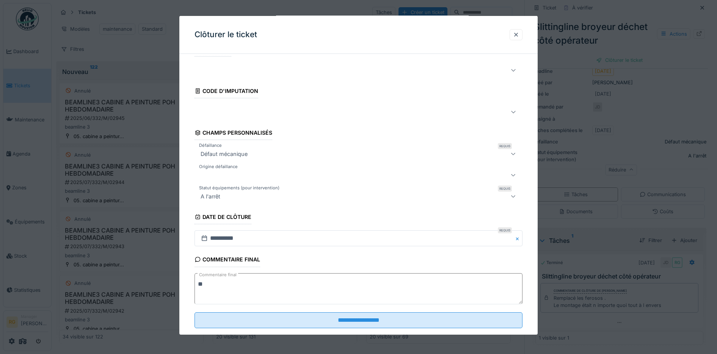
scroll to position [33, 0]
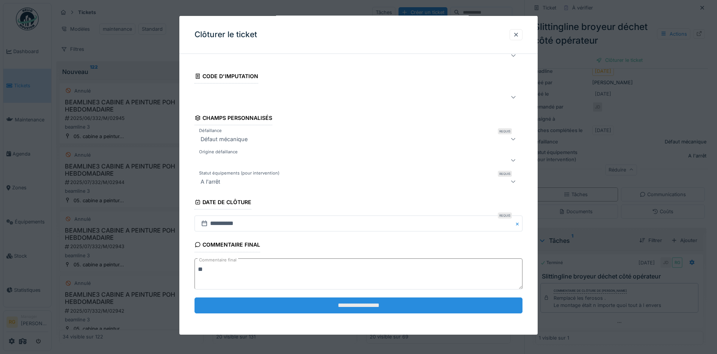
type textarea "**"
click at [391, 304] on input "**********" at bounding box center [358, 305] width 328 height 16
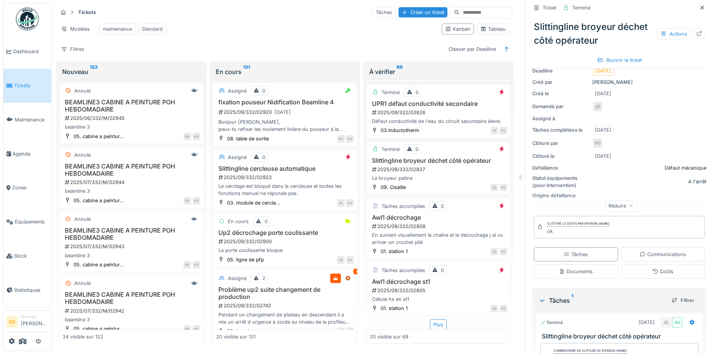
scroll to position [997, 0]
click at [451, 214] on h3 "Awl1 décrochage" at bounding box center [439, 217] width 138 height 7
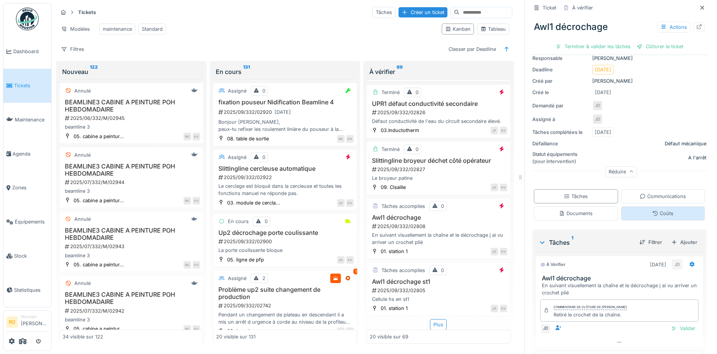
scroll to position [100, 0]
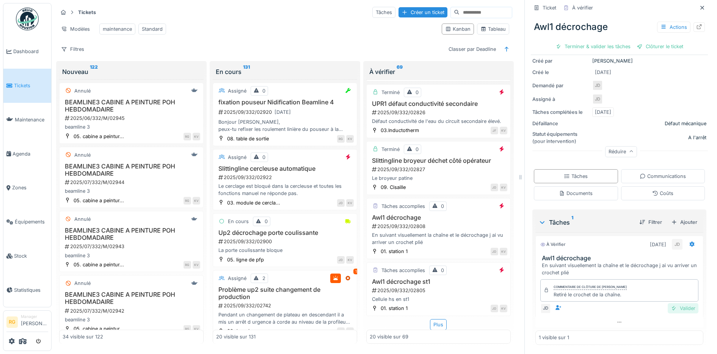
click at [674, 303] on div "Valider" at bounding box center [682, 308] width 31 height 10
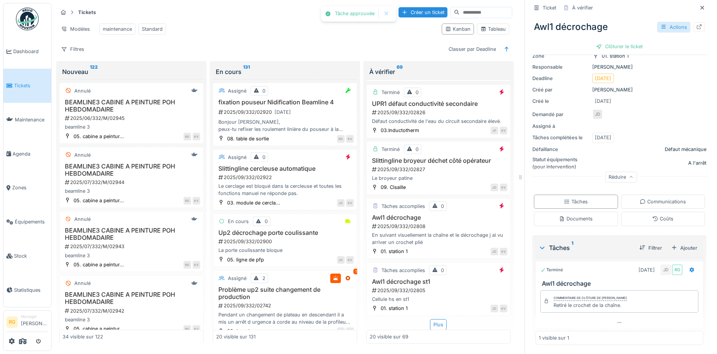
scroll to position [72, 0]
click at [613, 41] on div "Clôturer le ticket" at bounding box center [619, 46] width 53 height 10
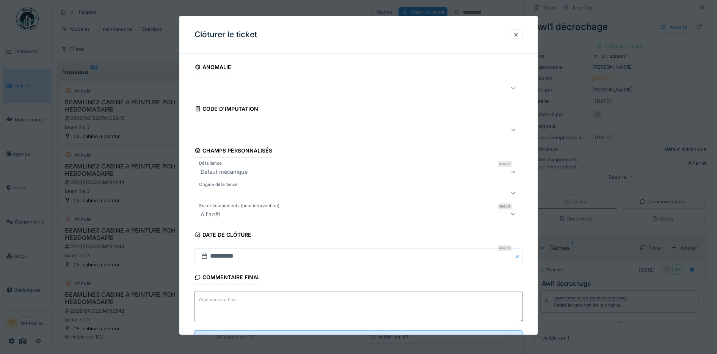
click at [232, 304] on div "Commentaire final" at bounding box center [358, 307] width 328 height 33
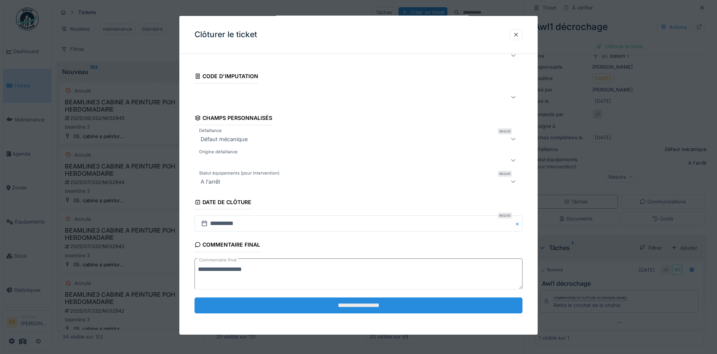
type textarea "**********"
click at [329, 307] on input "**********" at bounding box center [358, 305] width 328 height 16
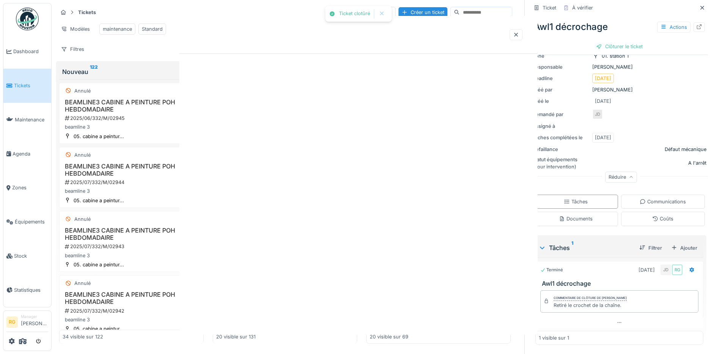
scroll to position [0, 0]
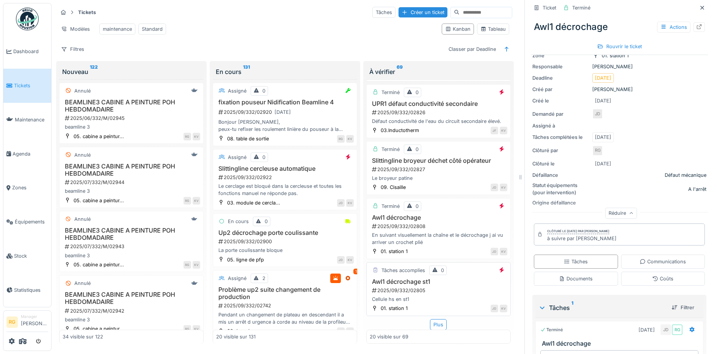
click at [448, 295] on div "Cellule hs en st1" at bounding box center [439, 298] width 138 height 7
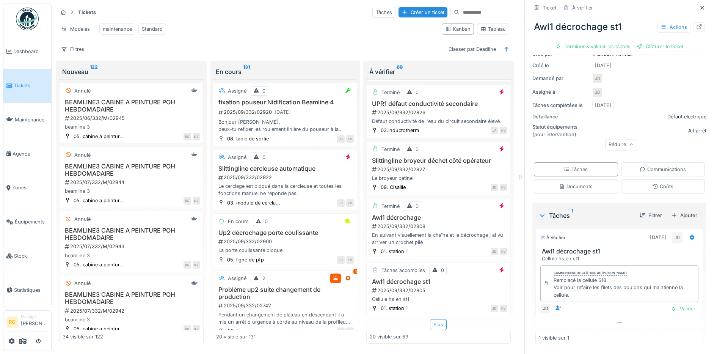
scroll to position [100, 0]
click at [579, 182] on div "Documents" at bounding box center [576, 185] width 34 height 7
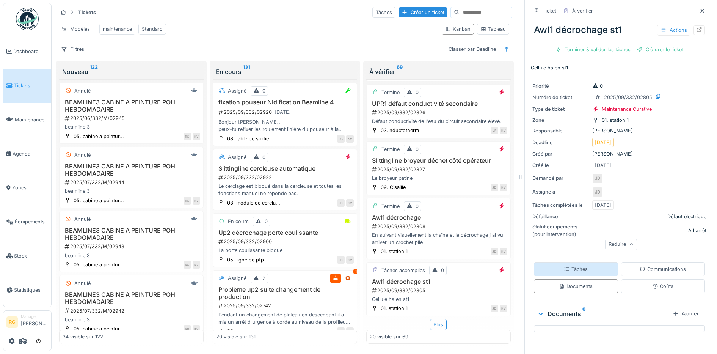
click at [574, 265] on div "Tâches" at bounding box center [576, 268] width 24 height 7
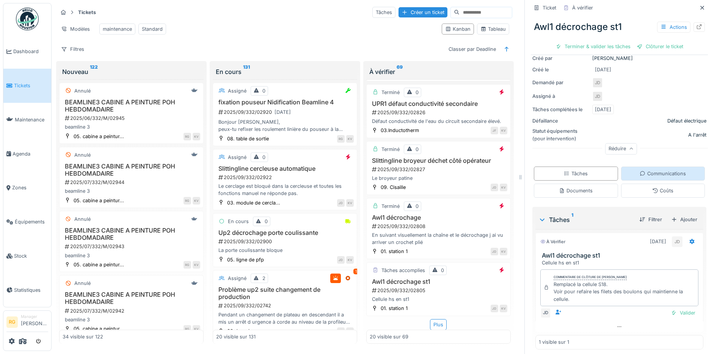
scroll to position [100, 0]
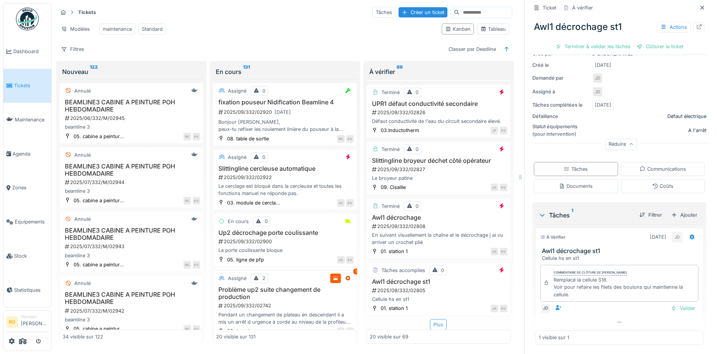
click at [431, 319] on div "Plus" at bounding box center [438, 324] width 17 height 11
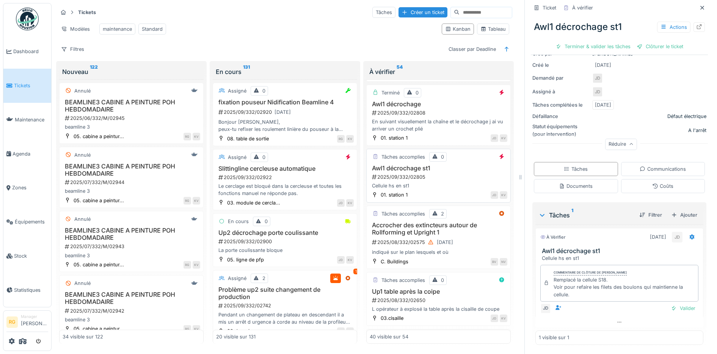
scroll to position [1139, 0]
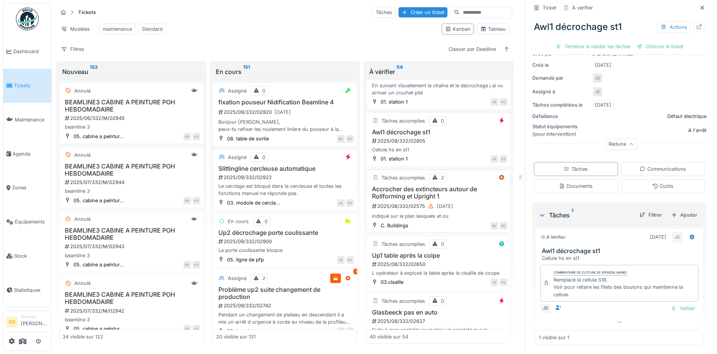
click at [467, 193] on div "Accrocher des extincteurs autour de Rollforming et Upright 1 2025/08/332/02575 …" at bounding box center [439, 202] width 138 height 34
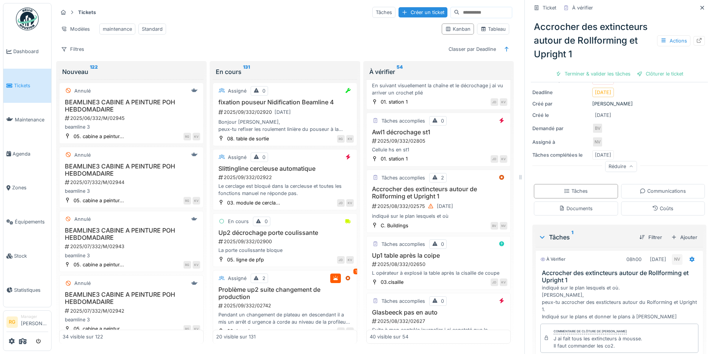
scroll to position [141, 0]
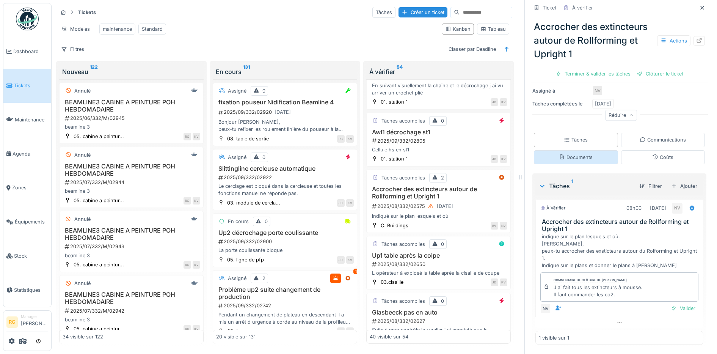
click at [576, 154] on div "Documents" at bounding box center [576, 157] width 34 height 7
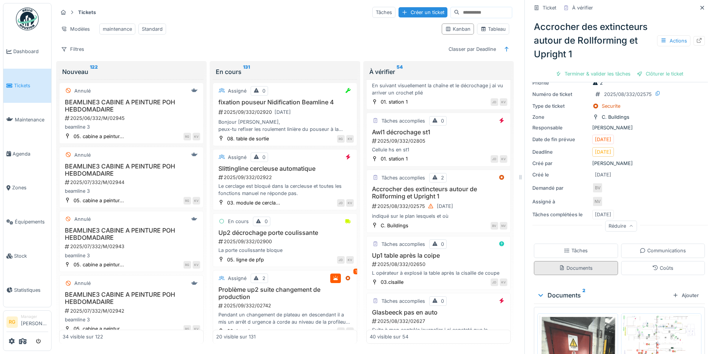
scroll to position [134, 0]
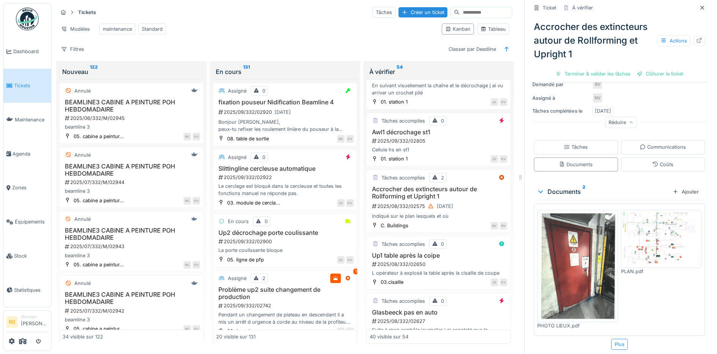
click at [650, 234] on img at bounding box center [661, 238] width 77 height 54
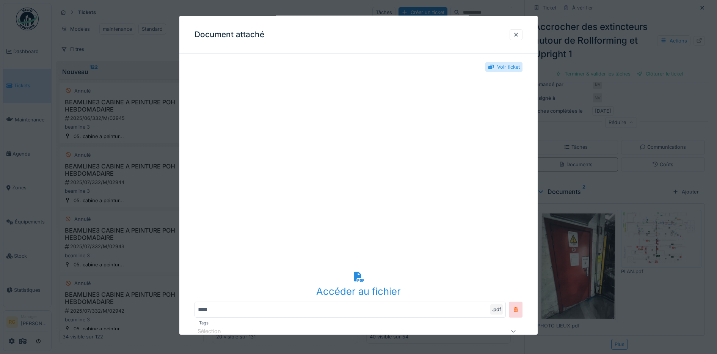
scroll to position [0, 0]
click at [519, 34] on div at bounding box center [516, 34] width 6 height 7
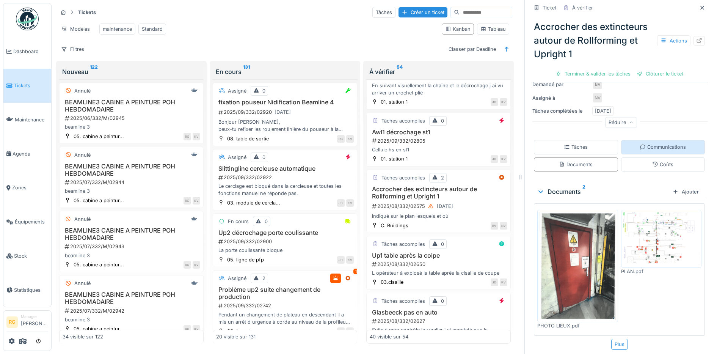
click at [650, 146] on div "Communications" at bounding box center [662, 146] width 46 height 7
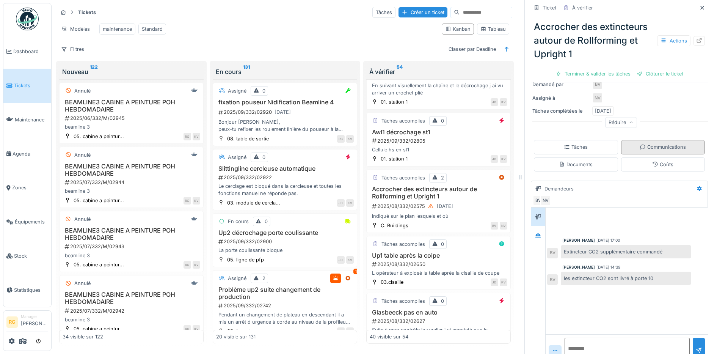
scroll to position [141, 0]
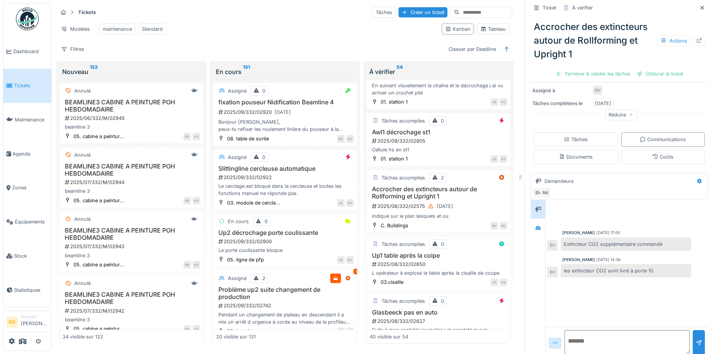
click at [571, 332] on textarea at bounding box center [626, 342] width 125 height 24
type textarea "**********"
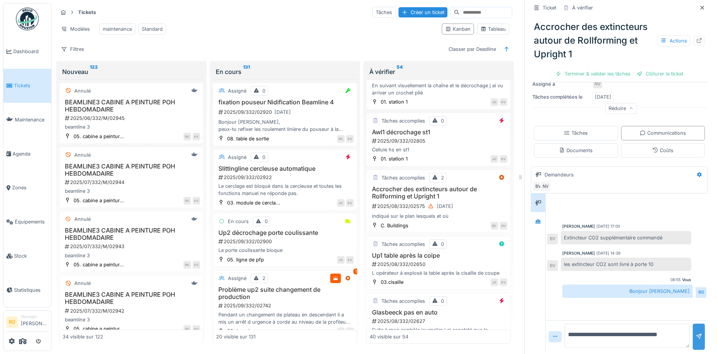
scroll to position [150, 0]
type textarea "**********"
click at [696, 331] on div at bounding box center [699, 334] width 6 height 7
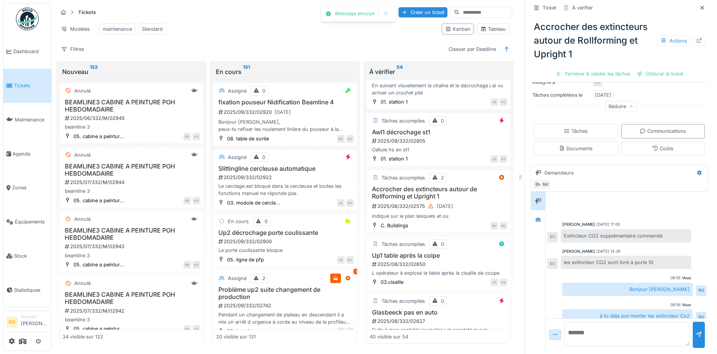
scroll to position [8, 0]
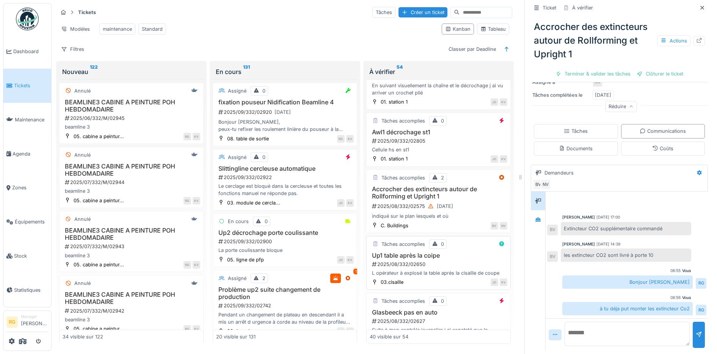
drag, startPoint x: 446, startPoint y: 260, endPoint x: 447, endPoint y: 255, distance: 5.5
click at [446, 260] on div "2025/08/332/02650" at bounding box center [439, 263] width 136 height 7
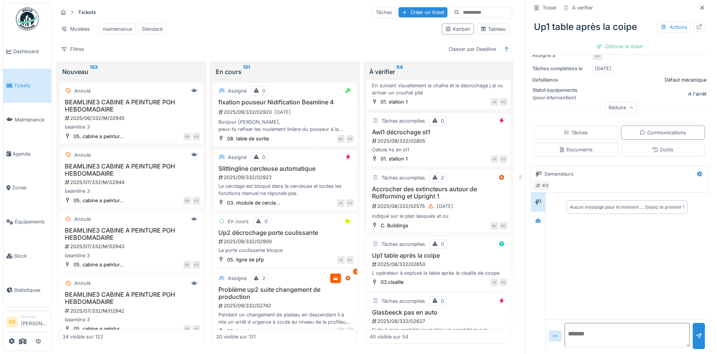
scroll to position [138, 0]
click at [585, 124] on div "Tâches" at bounding box center [576, 131] width 84 height 14
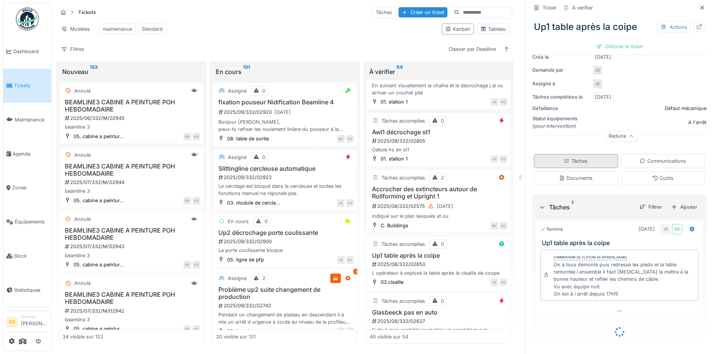
scroll to position [97, 0]
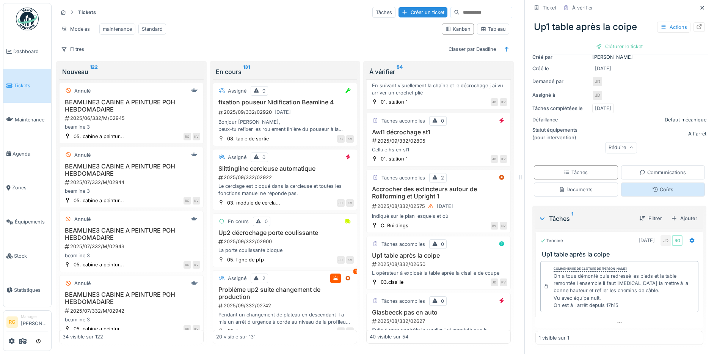
click at [656, 186] on div "Coûts" at bounding box center [662, 189] width 21 height 7
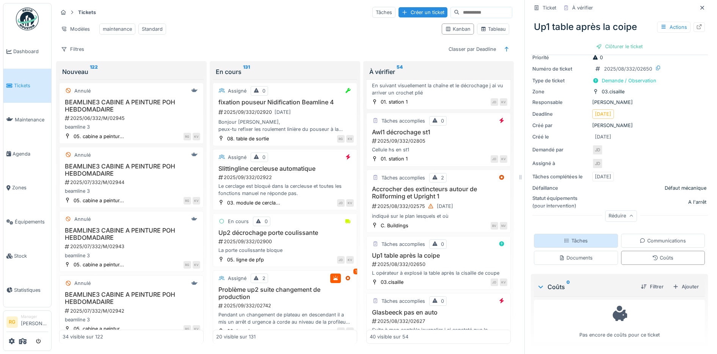
click at [564, 237] on div "Tâches" at bounding box center [576, 240] width 24 height 7
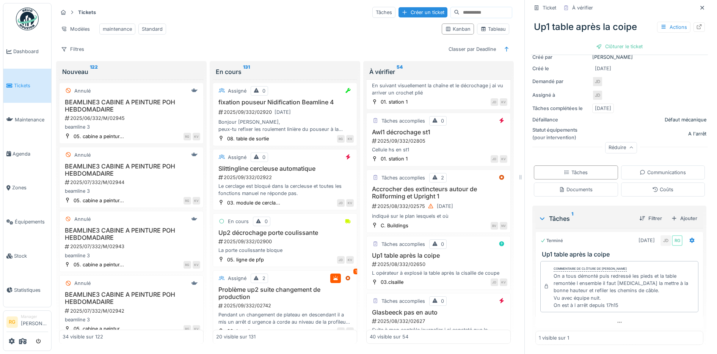
scroll to position [97, 0]
click at [455, 260] on div "2025/08/332/02650" at bounding box center [439, 263] width 136 height 7
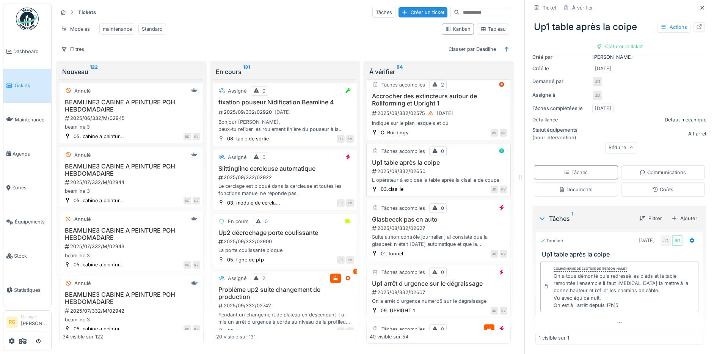
scroll to position [1234, 0]
click at [450, 229] on div "2025/08/332/02627" at bounding box center [439, 225] width 136 height 7
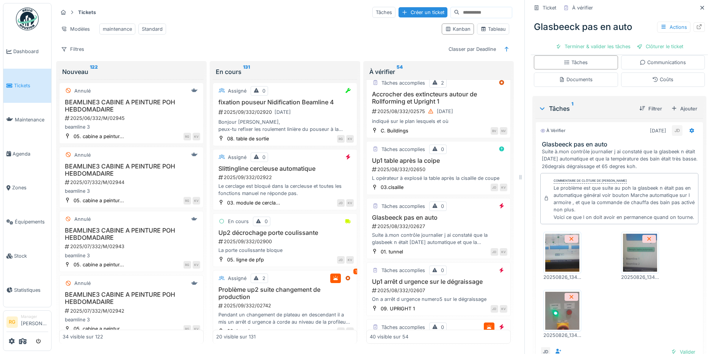
scroll to position [279, 0]
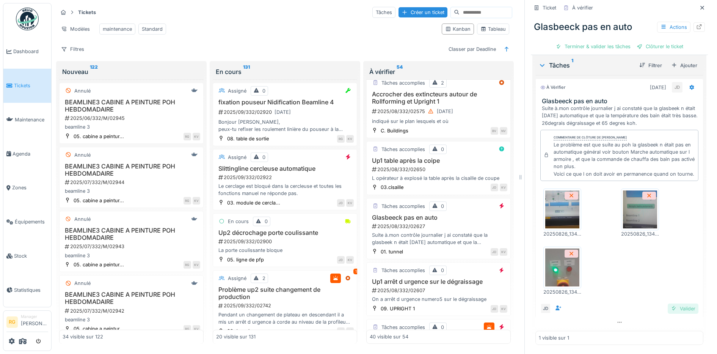
click at [672, 303] on div "Valider" at bounding box center [682, 308] width 31 height 10
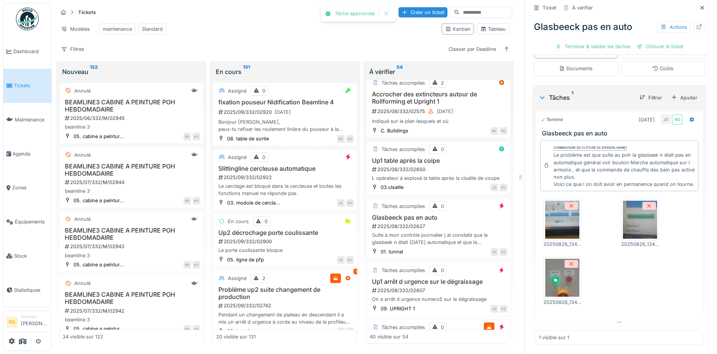
scroll to position [236, 0]
click at [617, 41] on div "Clôturer le ticket" at bounding box center [619, 46] width 53 height 10
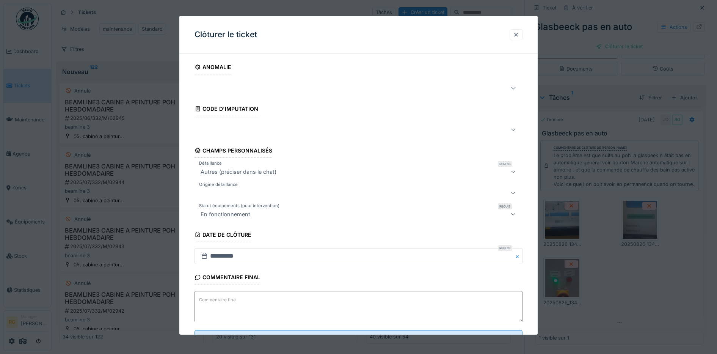
click at [299, 300] on textarea "Commentaire final" at bounding box center [358, 306] width 328 height 31
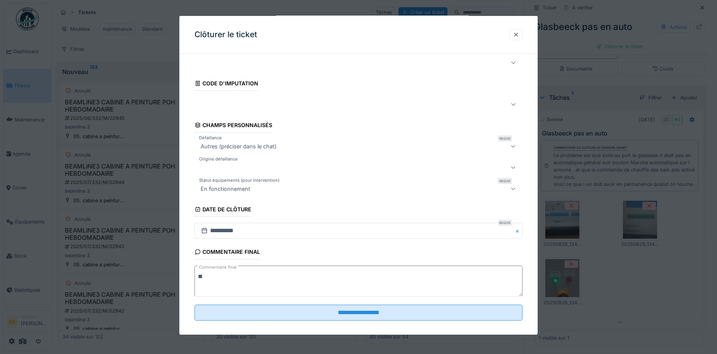
scroll to position [33, 0]
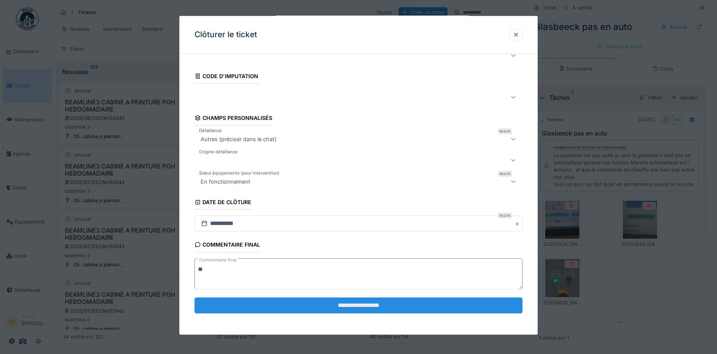
type textarea "**"
click at [344, 302] on input "**********" at bounding box center [358, 305] width 328 height 16
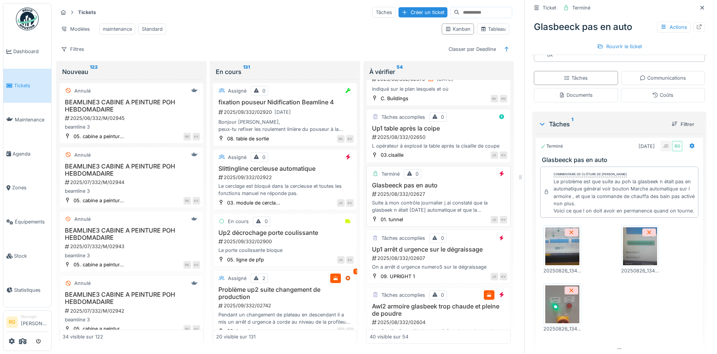
scroll to position [1282, 0]
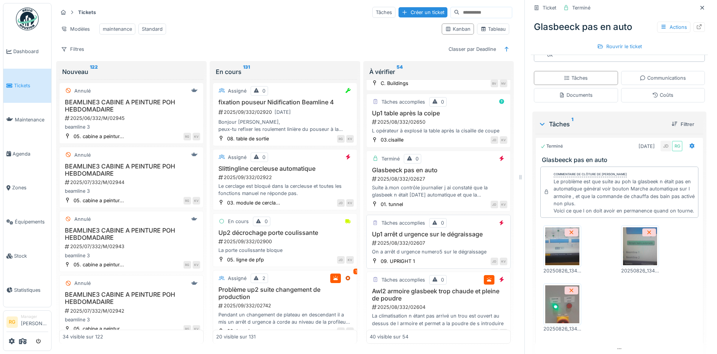
click at [444, 243] on div "2025/08/332/02607" at bounding box center [439, 242] width 136 height 7
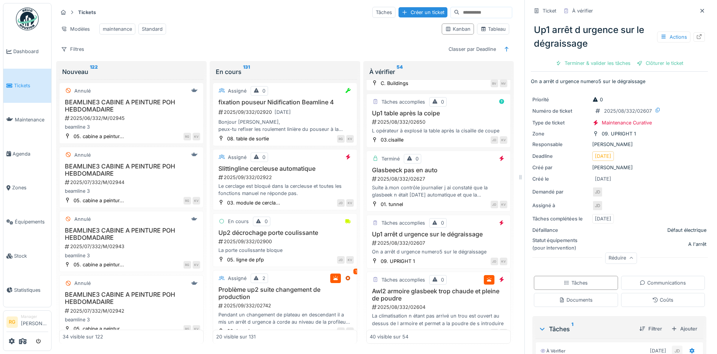
scroll to position [136, 0]
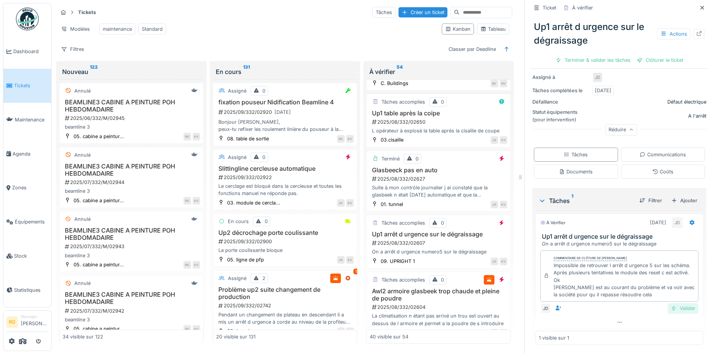
click at [671, 303] on div "Valider" at bounding box center [682, 308] width 31 height 10
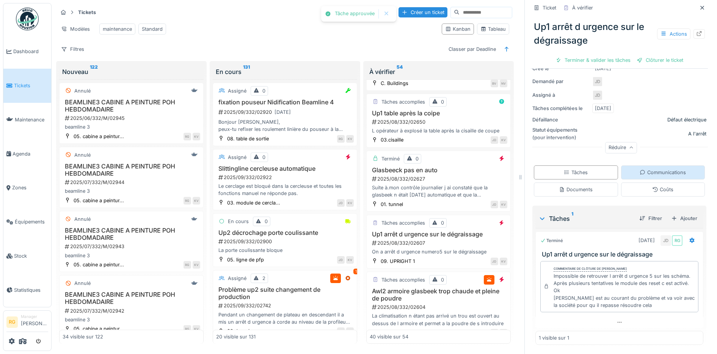
scroll to position [114, 0]
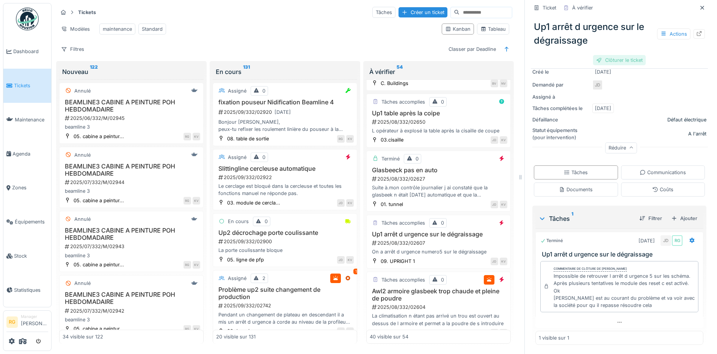
click at [612, 55] on div "Clôturer le ticket" at bounding box center [619, 60] width 53 height 10
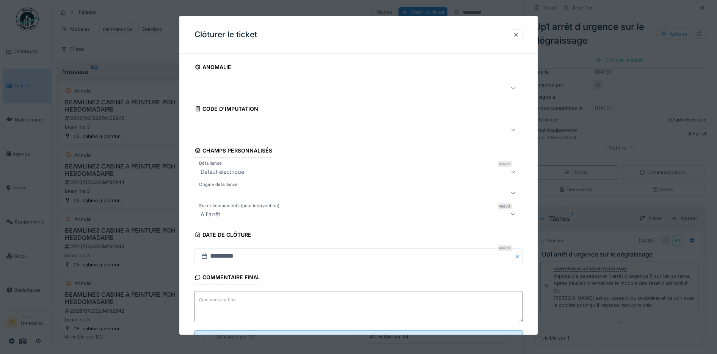
click at [335, 301] on textarea "Commentaire final" at bounding box center [358, 306] width 328 height 31
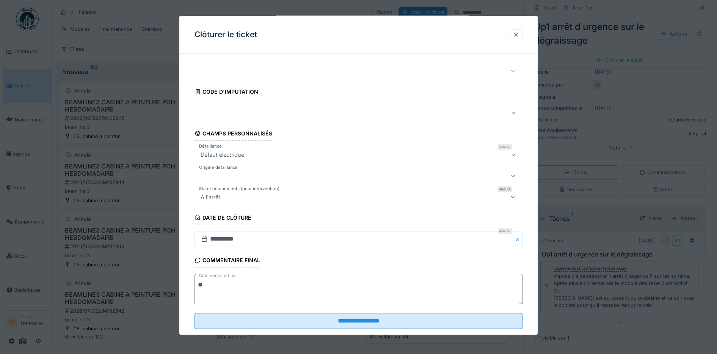
scroll to position [33, 0]
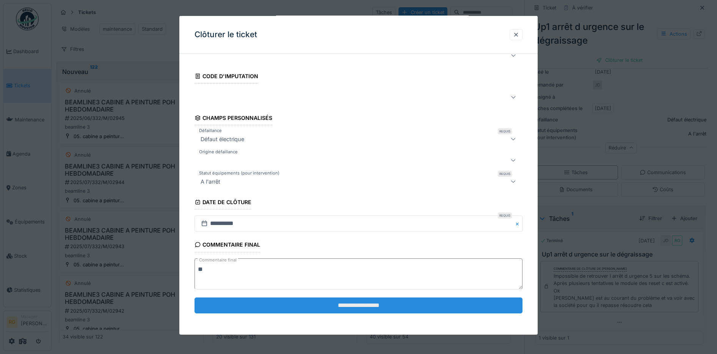
type textarea "**"
click at [349, 305] on input "**********" at bounding box center [358, 305] width 328 height 16
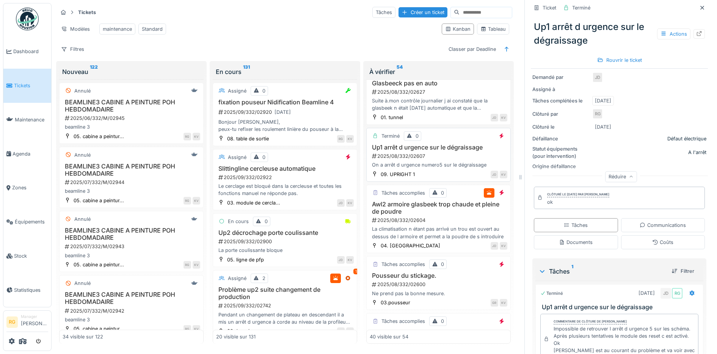
scroll to position [1376, 0]
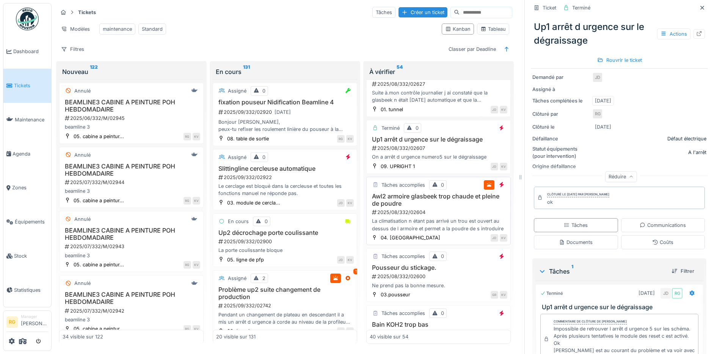
click at [451, 210] on div "2025/08/332/02604" at bounding box center [439, 211] width 136 height 7
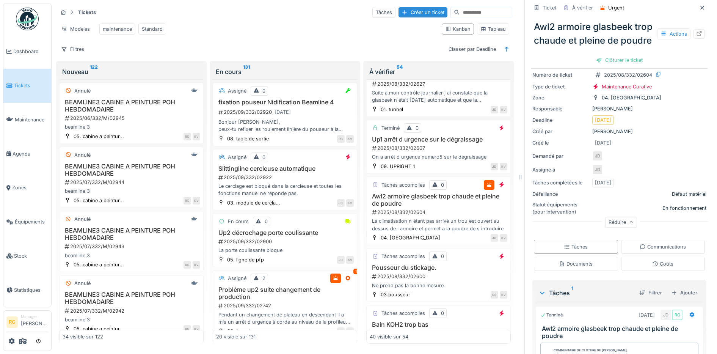
scroll to position [187, 0]
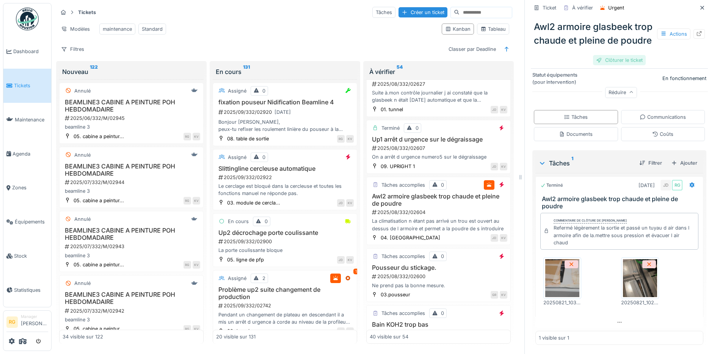
click at [611, 65] on div "Clôturer le ticket" at bounding box center [619, 60] width 53 height 10
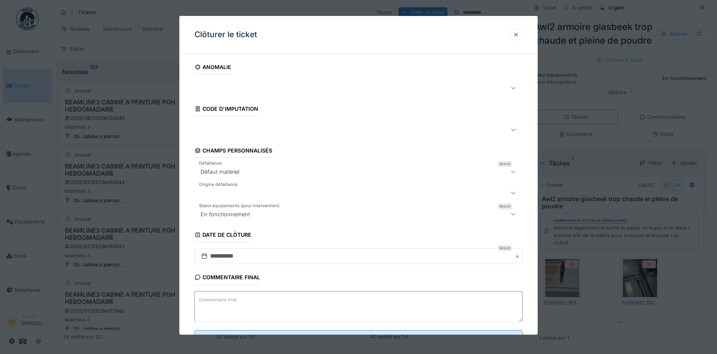
click at [293, 303] on textarea "Commentaire final" at bounding box center [358, 306] width 328 height 31
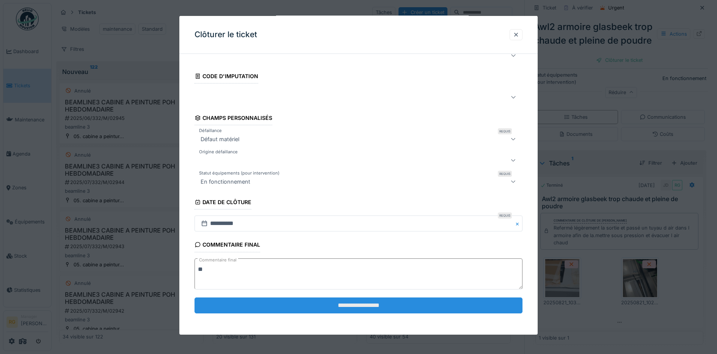
type textarea "**"
click at [325, 301] on input "**********" at bounding box center [358, 305] width 328 height 16
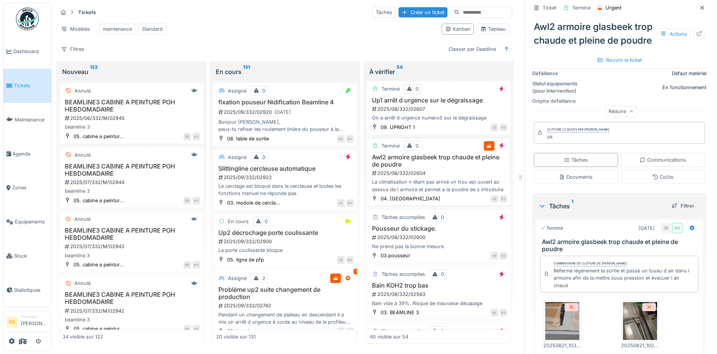
scroll to position [1424, 0]
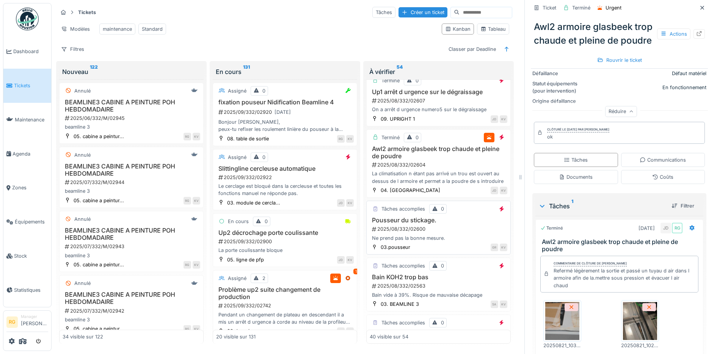
click at [449, 229] on div "2025/08/332/02600" at bounding box center [439, 228] width 136 height 7
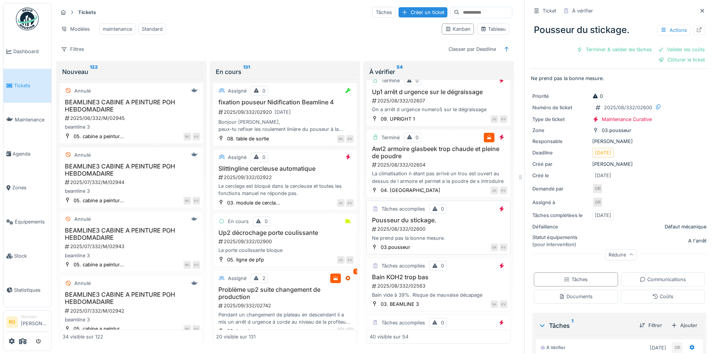
click at [442, 224] on div "Pousseur du stickage. 2025/08/332/02600 Ne prend pas la bonne mesure." at bounding box center [439, 228] width 138 height 25
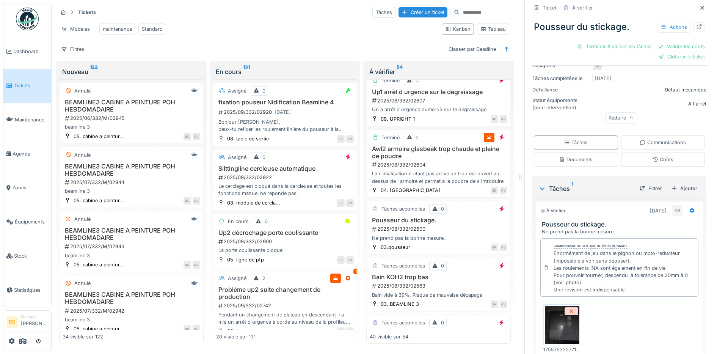
scroll to position [190, 0]
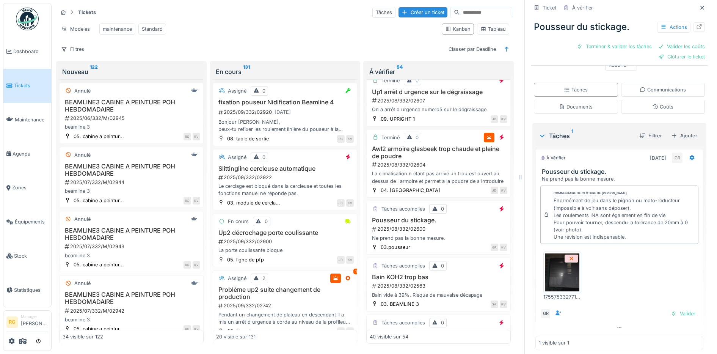
click at [556, 270] on img at bounding box center [562, 272] width 34 height 38
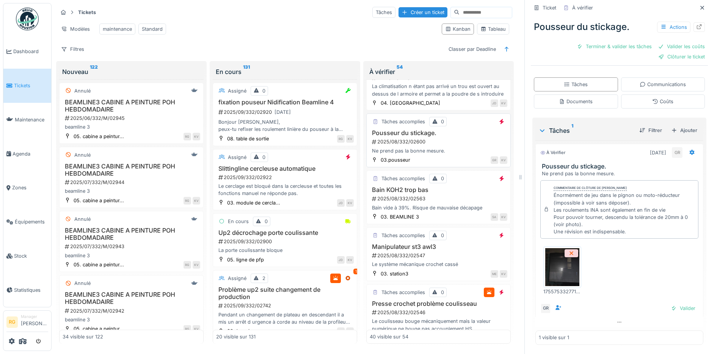
scroll to position [1518, 0]
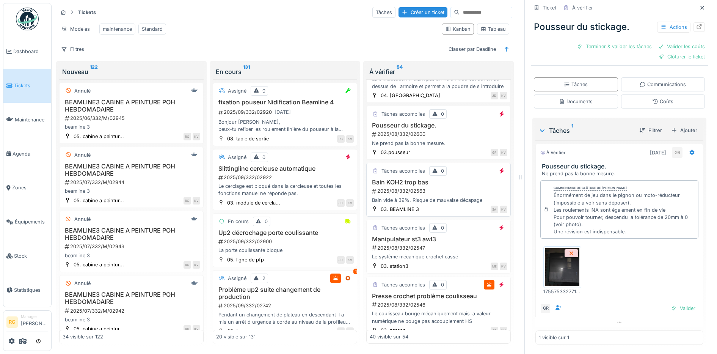
click at [447, 186] on div "Bain KOH2 trop bas 2025/08/332/02563 Bain vide à 39%. Risque de mauvaise décapa…" at bounding box center [439, 191] width 138 height 25
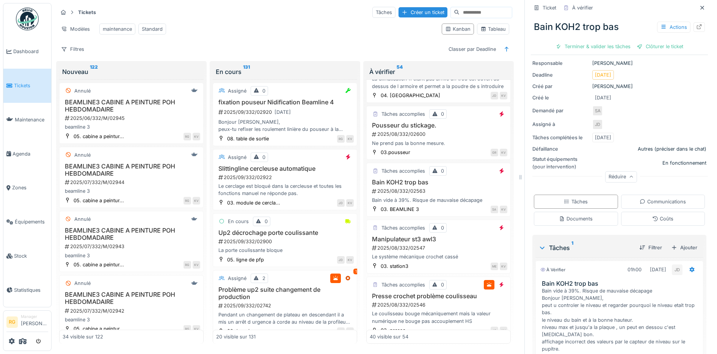
scroll to position [142, 0]
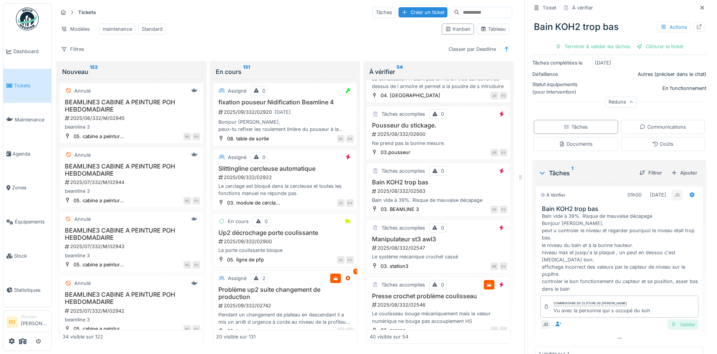
click at [674, 319] on div "Valider" at bounding box center [682, 324] width 31 height 10
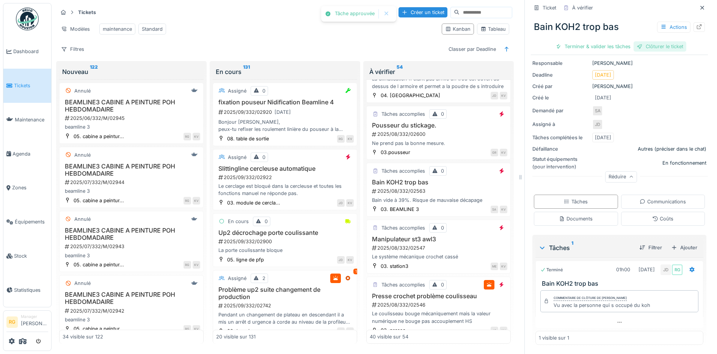
scroll to position [64, 0]
click at [611, 41] on div "Clôturer le ticket" at bounding box center [619, 46] width 53 height 10
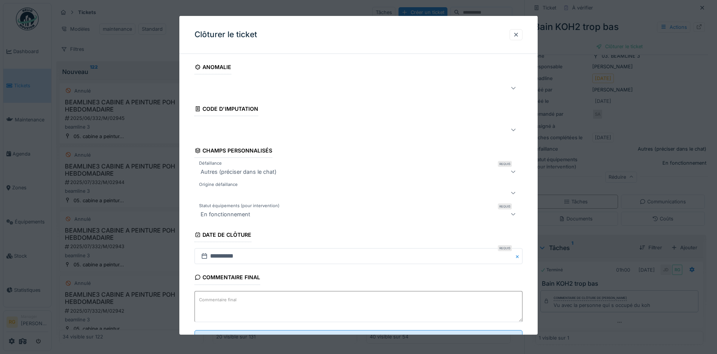
click at [263, 298] on textarea "Commentaire final" at bounding box center [358, 306] width 328 height 31
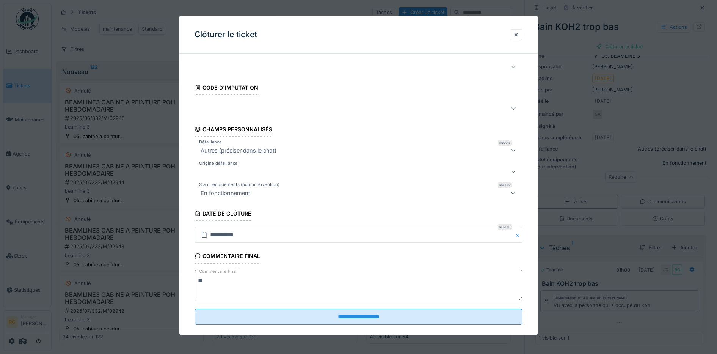
scroll to position [33, 0]
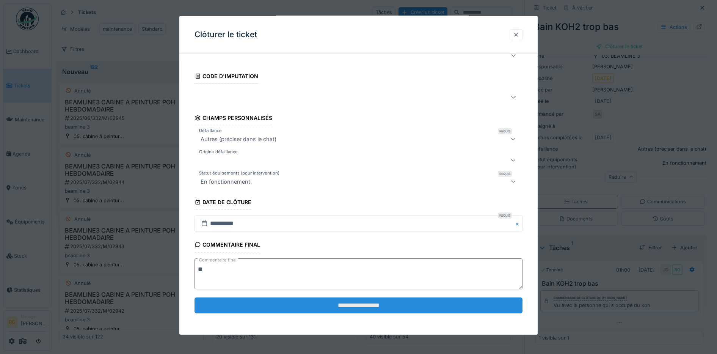
type textarea "**"
click at [369, 306] on input "**********" at bounding box center [358, 305] width 328 height 16
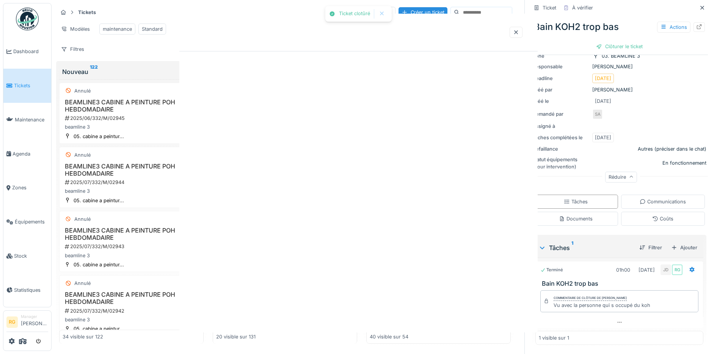
scroll to position [0, 0]
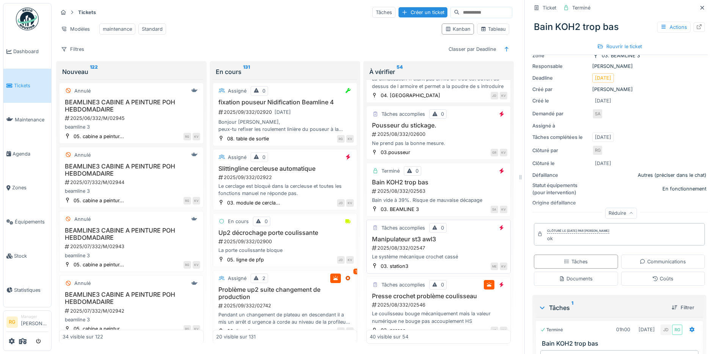
click at [457, 240] on h3 "Manipulateur st3 awl3" at bounding box center [439, 238] width 138 height 7
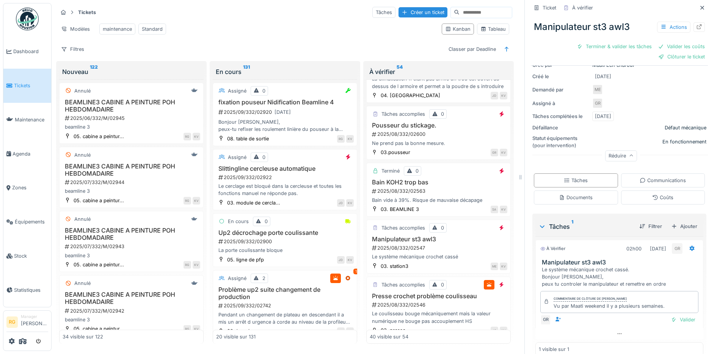
scroll to position [111, 0]
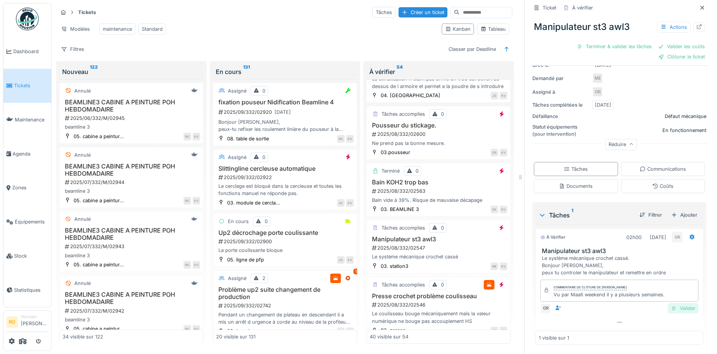
click at [672, 303] on div "Valider" at bounding box center [682, 308] width 31 height 10
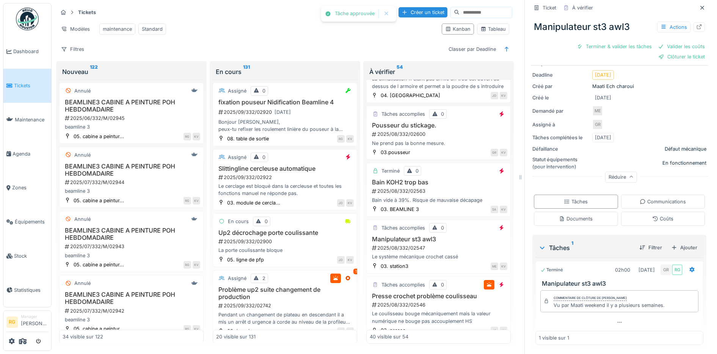
scroll to position [64, 0]
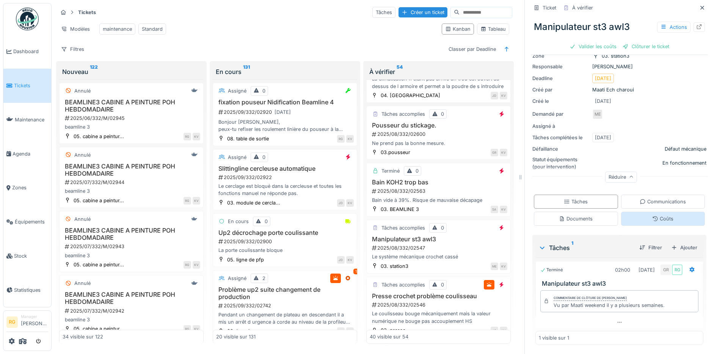
click at [666, 211] on div "Coûts" at bounding box center [663, 218] width 84 height 14
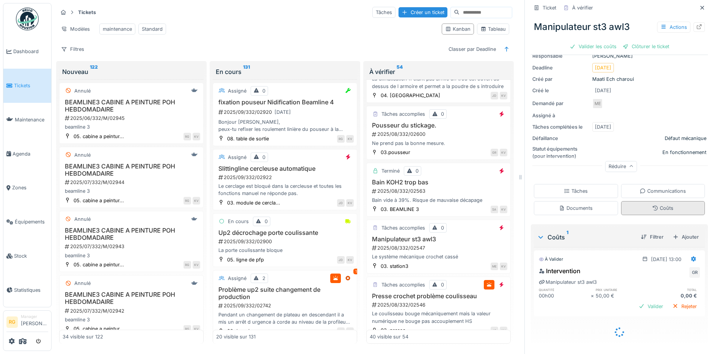
scroll to position [66, 0]
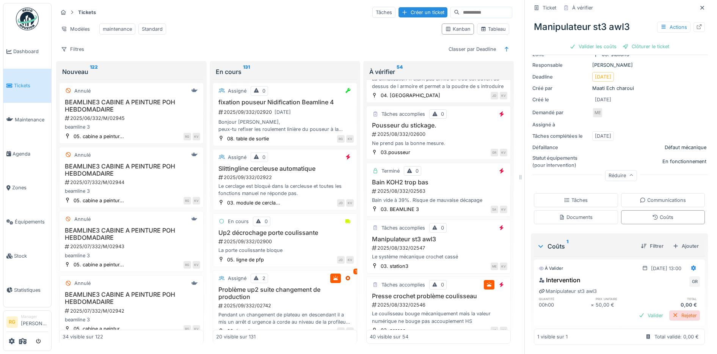
click at [675, 310] on div "Rejeter" at bounding box center [684, 315] width 31 height 10
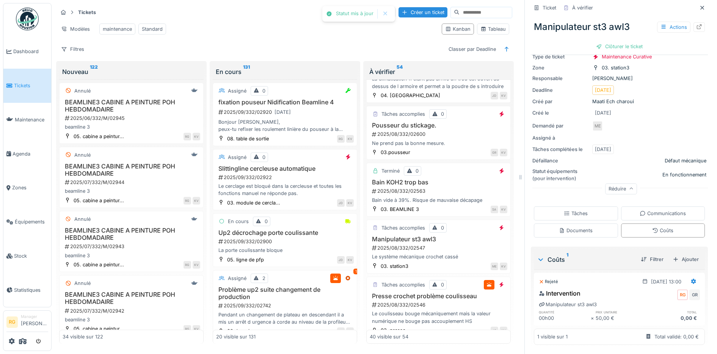
scroll to position [52, 0]
click at [608, 41] on div "Clôturer le ticket" at bounding box center [619, 46] width 53 height 10
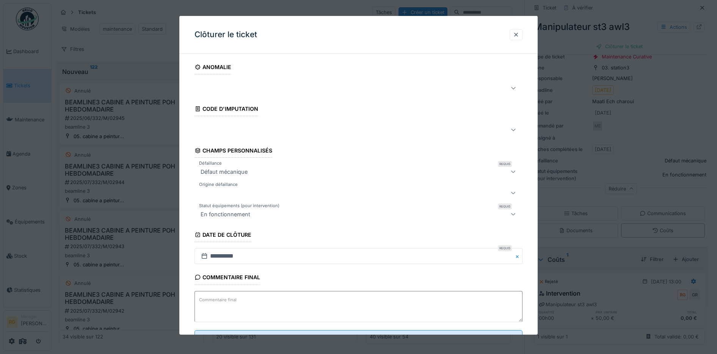
click at [409, 303] on textarea "Commentaire final" at bounding box center [358, 306] width 328 height 31
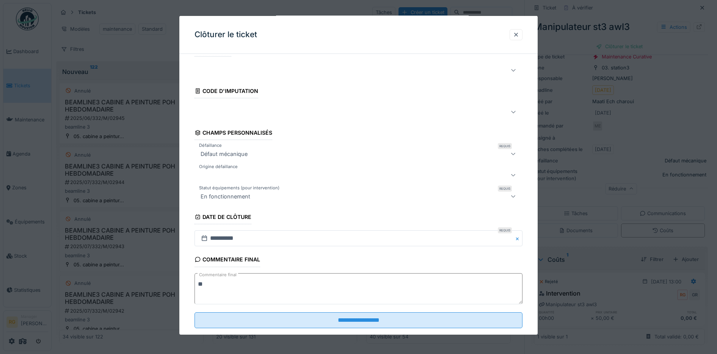
scroll to position [33, 0]
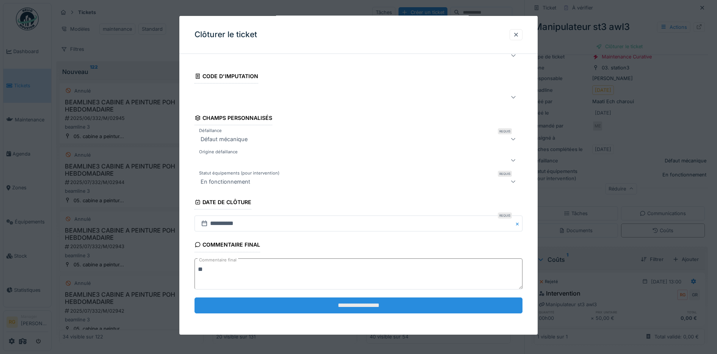
type textarea "**"
click at [403, 304] on input "**********" at bounding box center [358, 305] width 328 height 16
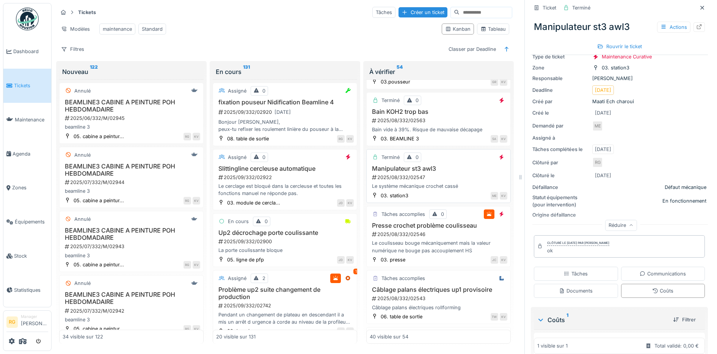
scroll to position [1613, 0]
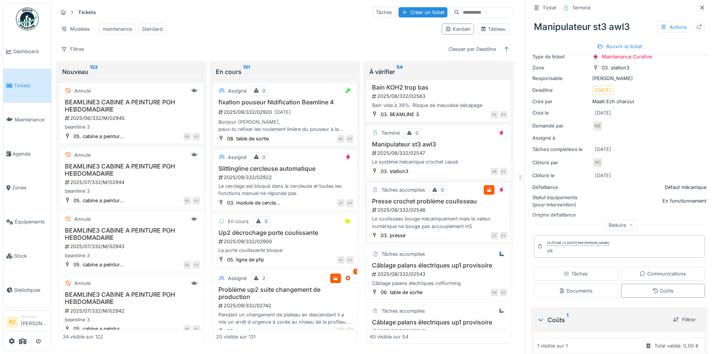
click at [451, 213] on div "2025/08/332/02546" at bounding box center [439, 209] width 136 height 7
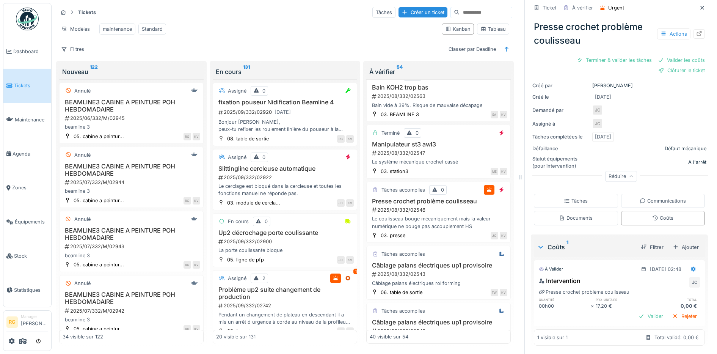
scroll to position [100, 0]
click at [573, 196] on div "Tâches" at bounding box center [576, 199] width 24 height 7
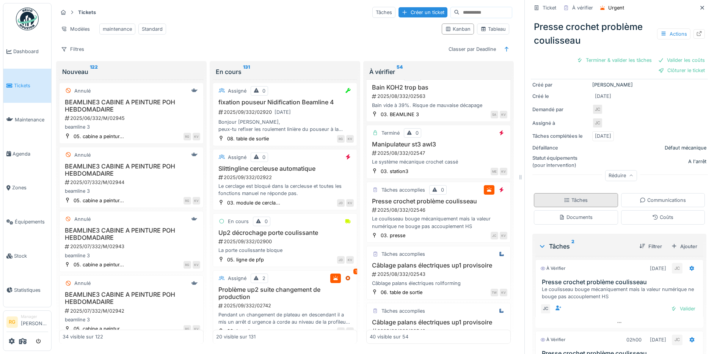
click at [567, 196] on div "Tâches" at bounding box center [576, 199] width 24 height 7
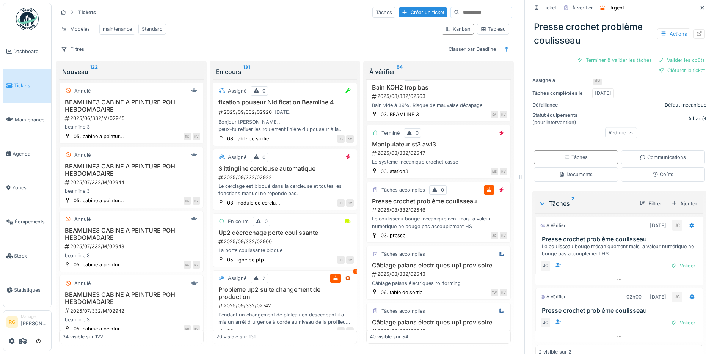
scroll to position [158, 0]
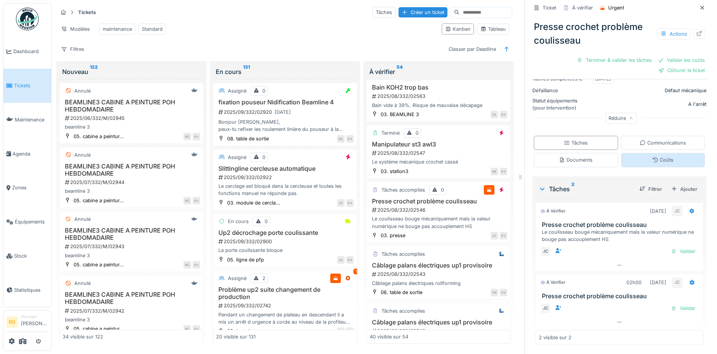
click at [652, 156] on div "Coûts" at bounding box center [662, 159] width 21 height 7
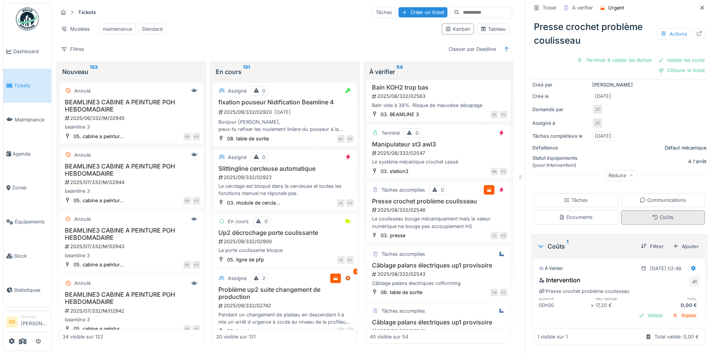
scroll to position [100, 0]
click at [690, 266] on icon at bounding box center [693, 268] width 6 height 5
click at [658, 279] on div "Modifier" at bounding box center [657, 284] width 37 height 11
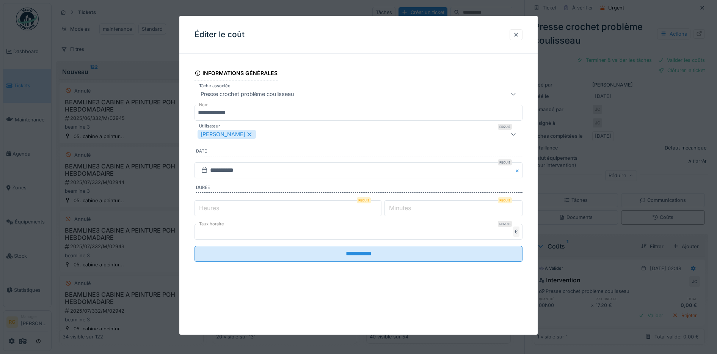
click at [211, 207] on label "Heures" at bounding box center [208, 207] width 23 height 9
click at [211, 207] on input "*" at bounding box center [287, 208] width 187 height 16
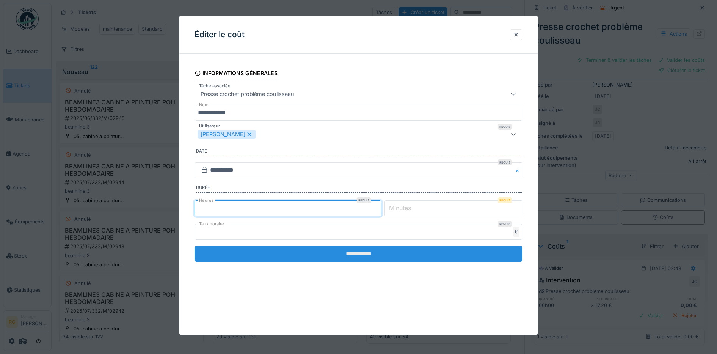
type input "*"
click at [362, 255] on input "**********" at bounding box center [358, 254] width 328 height 16
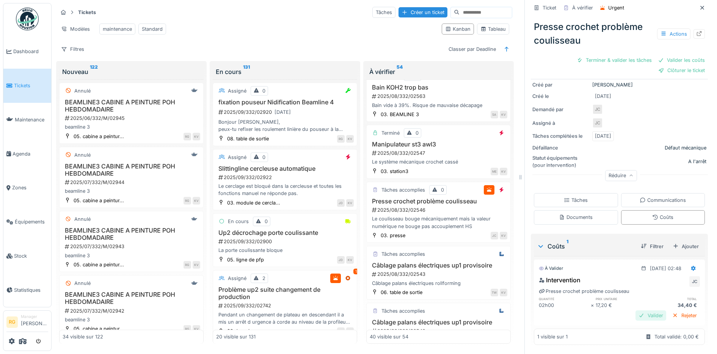
click at [642, 311] on div "Valider" at bounding box center [650, 315] width 31 height 10
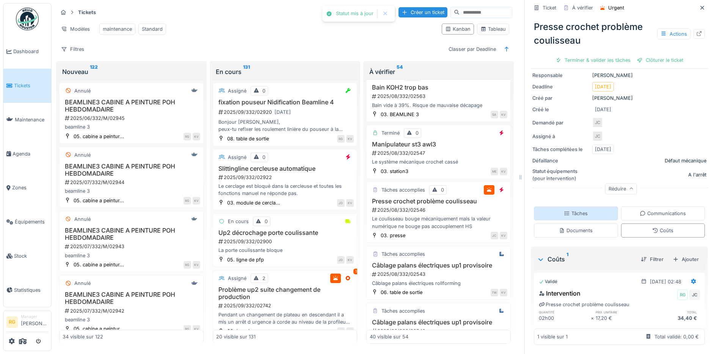
scroll to position [77, 0]
click at [572, 195] on div "Ticket À vérifier Urgent Presse crochet problème coulisseau Actions Terminer & …" at bounding box center [619, 138] width 177 height 430
click at [575, 210] on div "Tâches" at bounding box center [576, 213] width 24 height 7
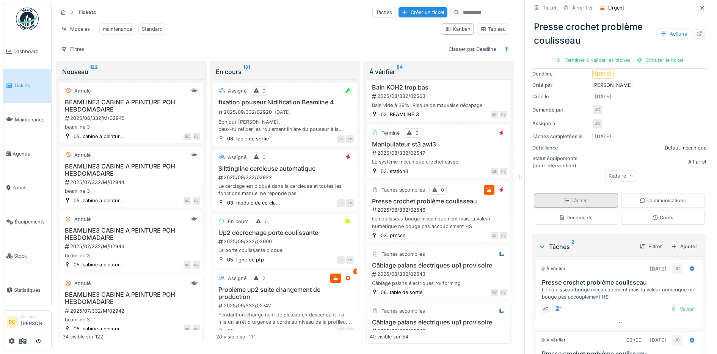
click at [576, 197] on div "Tâches" at bounding box center [576, 200] width 24 height 7
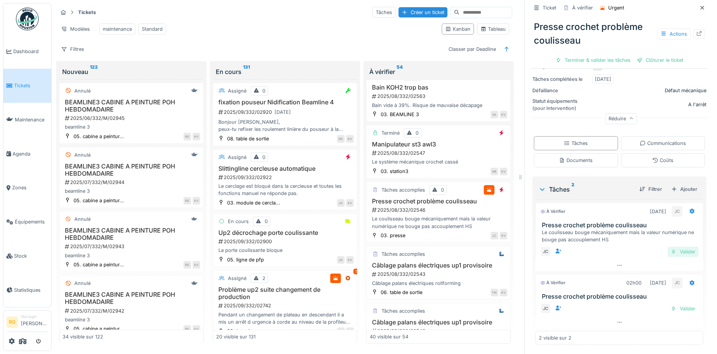
click at [678, 246] on div "Valider" at bounding box center [682, 251] width 31 height 10
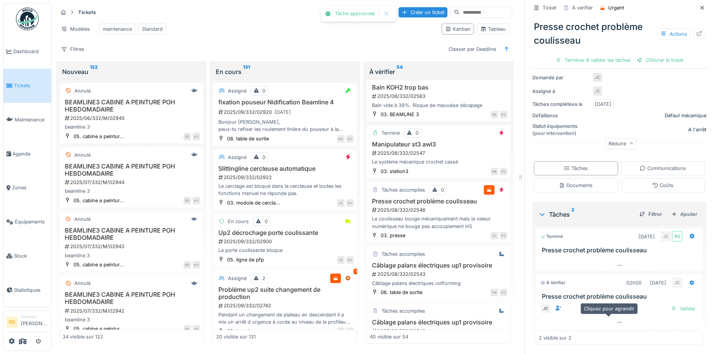
scroll to position [119, 0]
click at [670, 303] on div "Valider" at bounding box center [682, 308] width 31 height 10
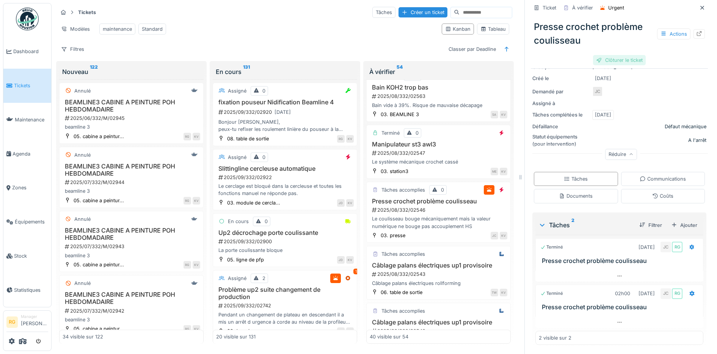
click at [613, 55] on div "Clôturer le ticket" at bounding box center [619, 60] width 53 height 10
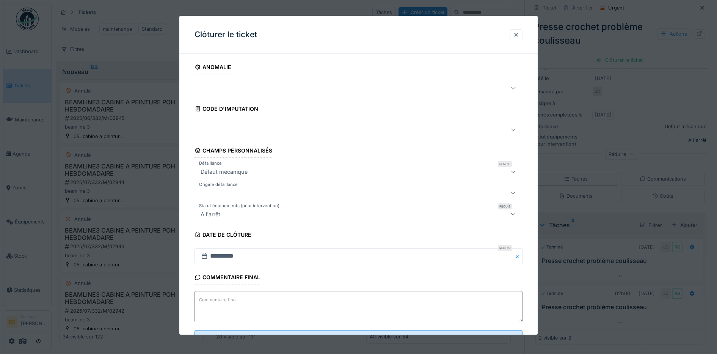
click at [244, 305] on textarea "Commentaire final" at bounding box center [358, 306] width 328 height 31
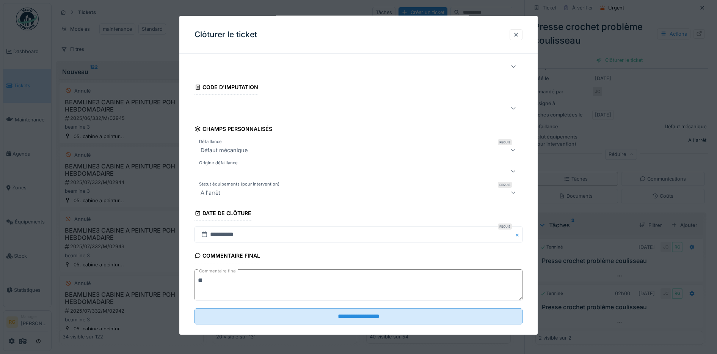
scroll to position [33, 0]
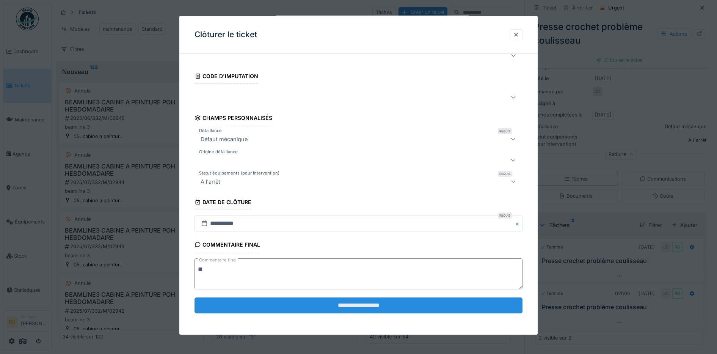
type textarea "**"
click at [331, 307] on input "**********" at bounding box center [358, 305] width 328 height 16
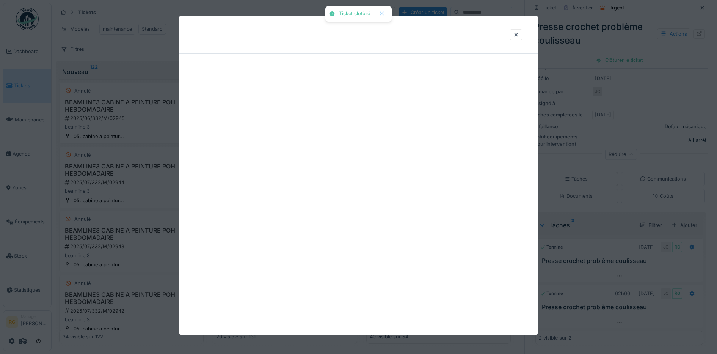
scroll to position [0, 0]
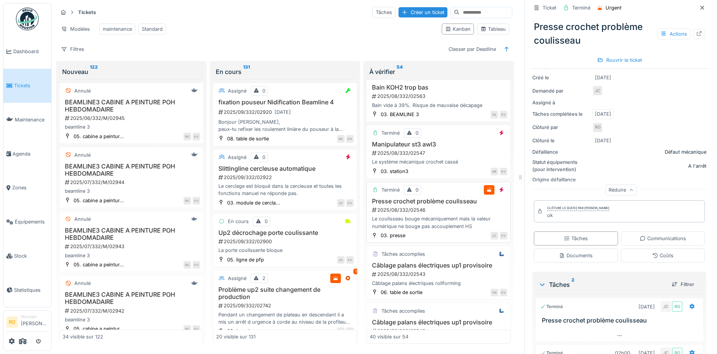
click at [443, 211] on div "2025/08/332/02546" at bounding box center [439, 209] width 136 height 7
click at [444, 279] on div "Câblage palans électriques up1 provisoire 2025/08/332/02543 Câblage palans élec…" at bounding box center [439, 274] width 138 height 25
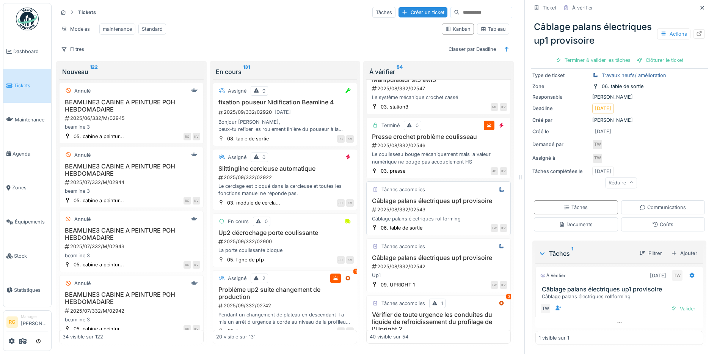
scroll to position [1708, 0]
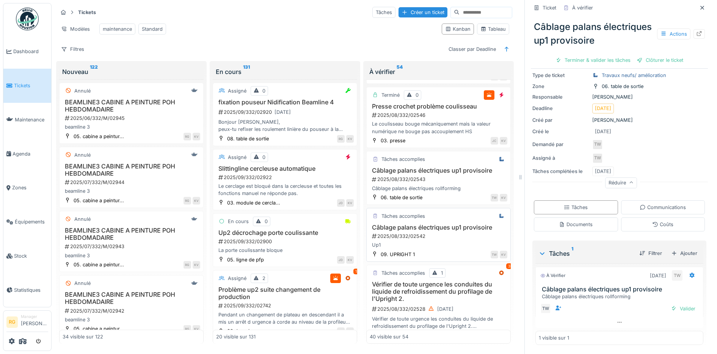
click at [442, 237] on div "2025/08/332/02542" at bounding box center [439, 235] width 136 height 7
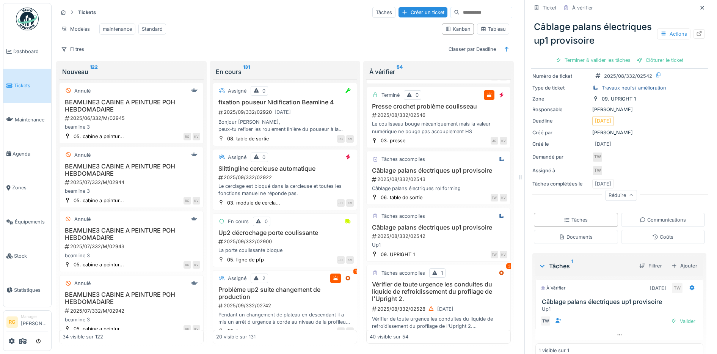
scroll to position [38, 0]
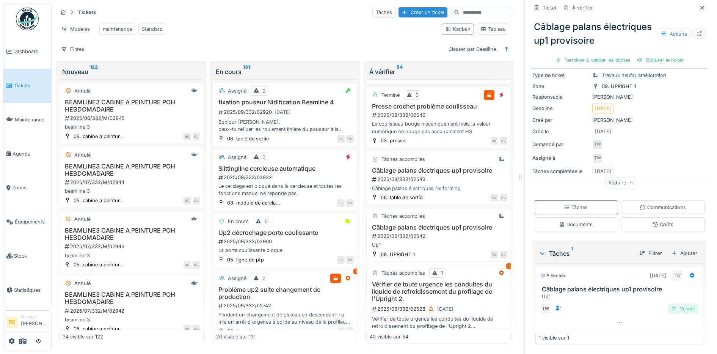
click at [672, 303] on div "Valider" at bounding box center [682, 308] width 31 height 10
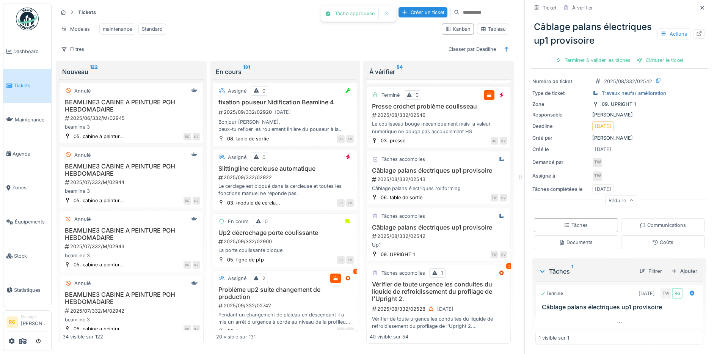
scroll to position [16, 0]
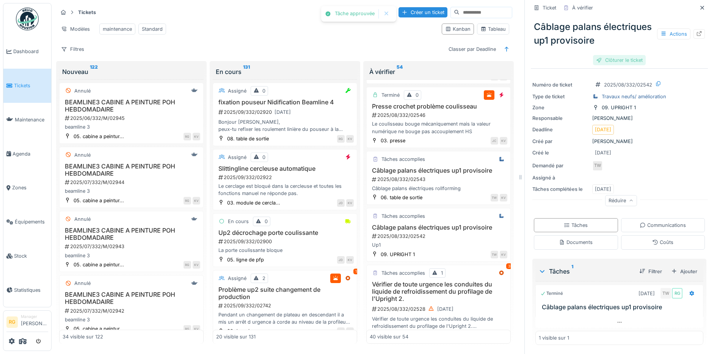
click at [614, 55] on div "Clôturer le ticket" at bounding box center [619, 60] width 53 height 10
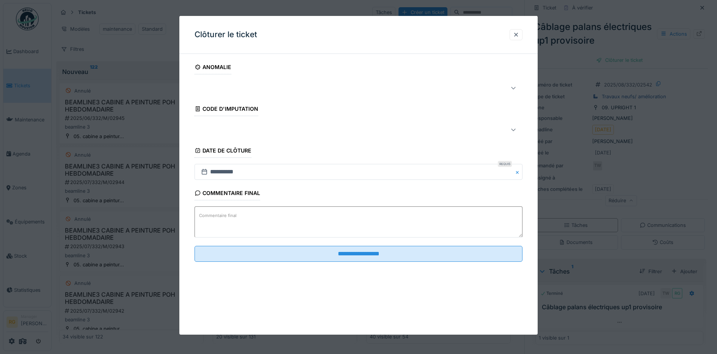
drag, startPoint x: 254, startPoint y: 215, endPoint x: 252, endPoint y: 209, distance: 6.3
click at [254, 214] on textarea "Commentaire final" at bounding box center [358, 221] width 328 height 31
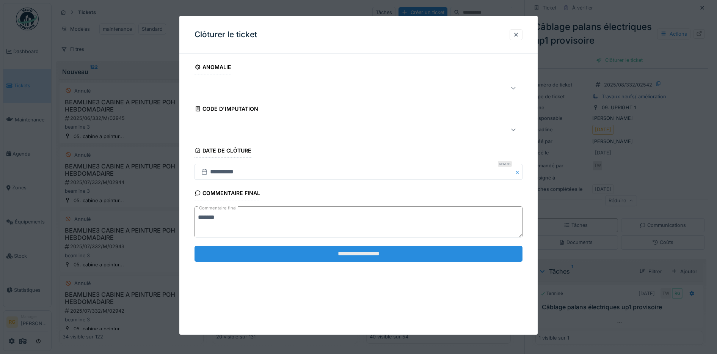
type textarea "*******"
click at [322, 255] on input "**********" at bounding box center [358, 254] width 328 height 16
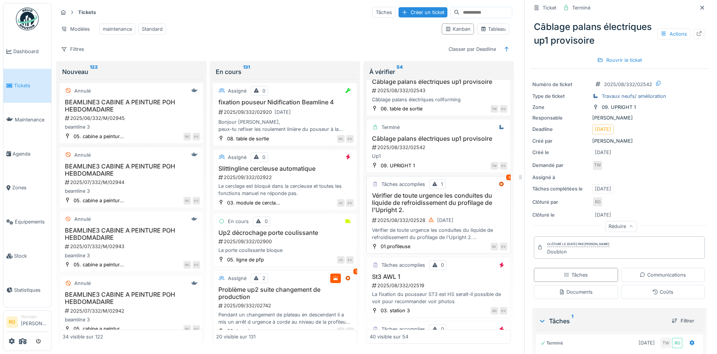
scroll to position [1803, 0]
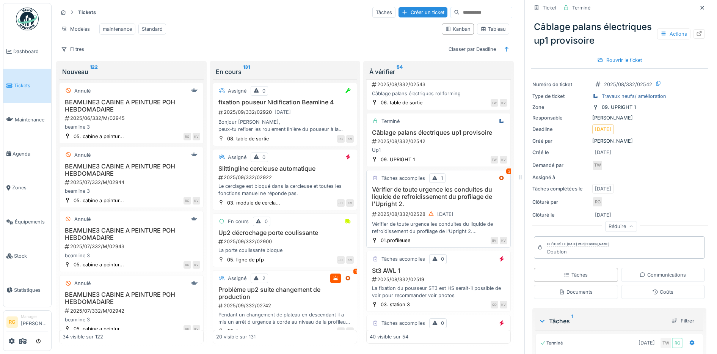
click at [469, 204] on h3 "Vérifier de toute urgence les conduites du liquide de refroidissement du profil…" at bounding box center [439, 197] width 138 height 22
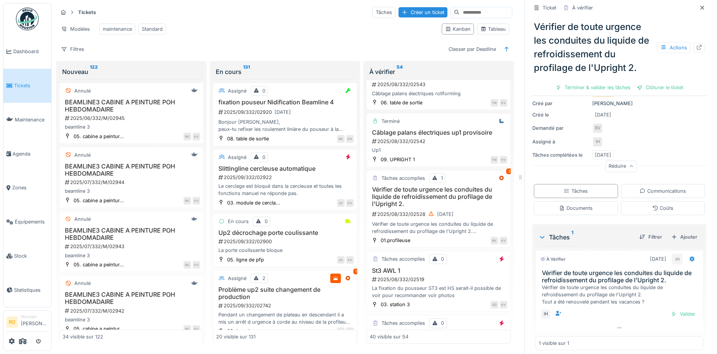
scroll to position [124, 0]
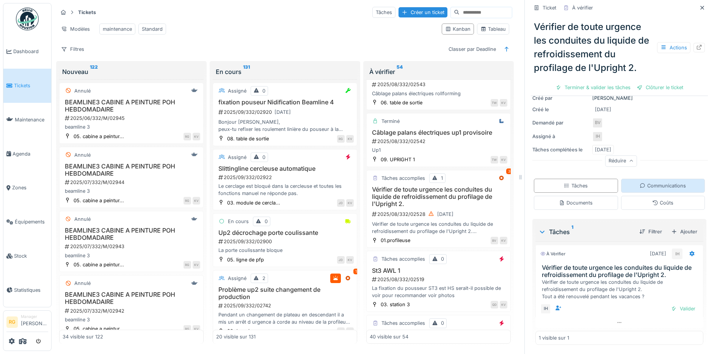
click at [656, 182] on div "Communications" at bounding box center [662, 185] width 46 height 7
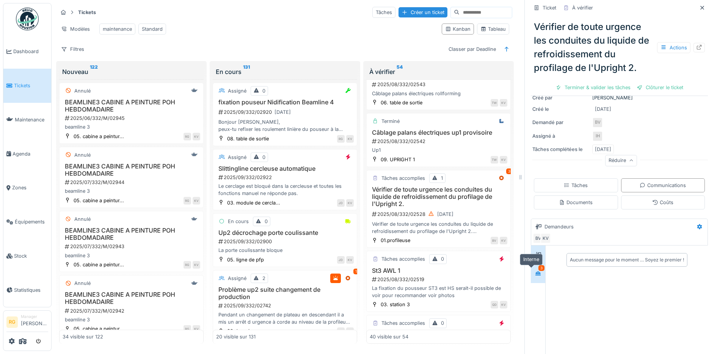
click at [535, 269] on div at bounding box center [537, 273] width 11 height 9
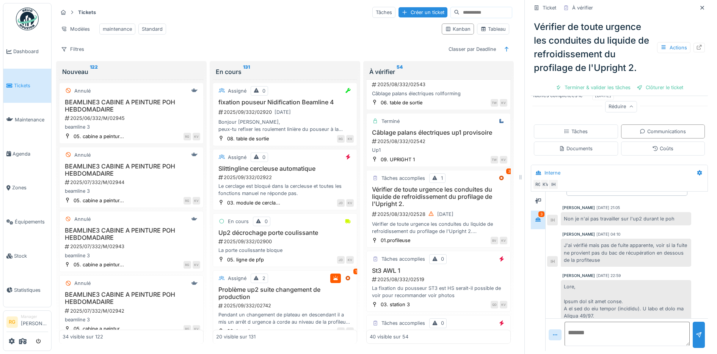
scroll to position [0, 0]
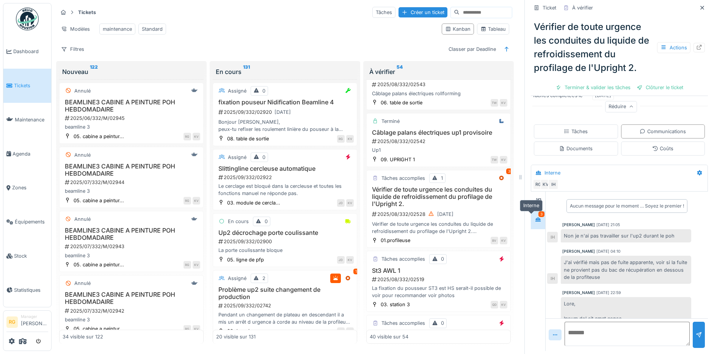
click at [534, 215] on div at bounding box center [537, 219] width 11 height 9
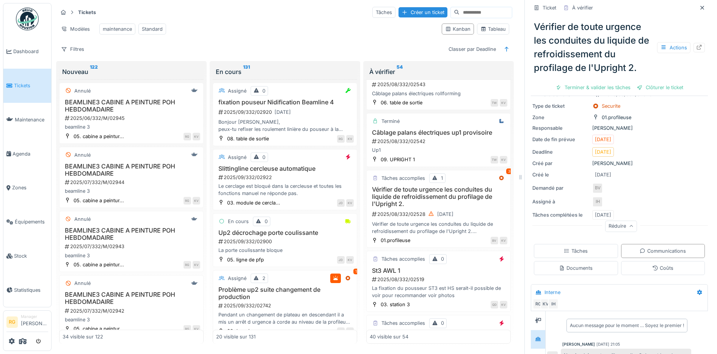
scroll to position [95, 0]
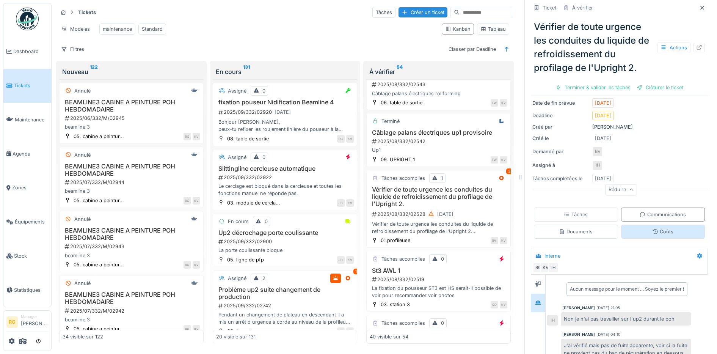
click at [652, 228] on div "Coûts" at bounding box center [662, 231] width 21 height 7
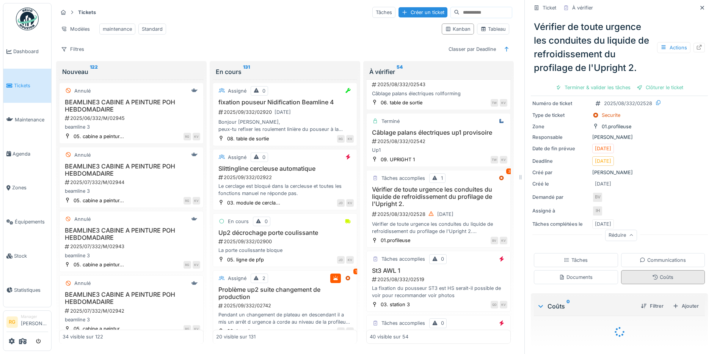
scroll to position [69, 0]
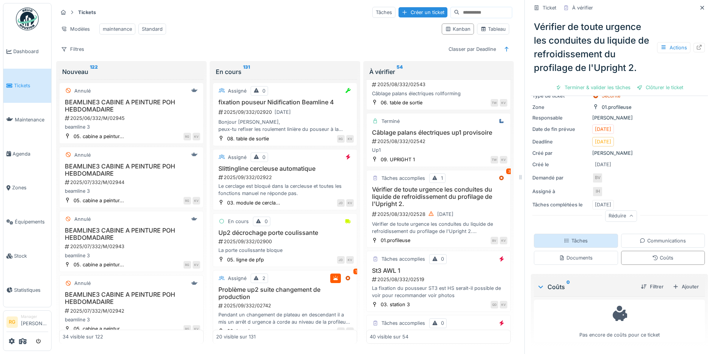
click at [582, 235] on div "Tâches" at bounding box center [576, 240] width 84 height 14
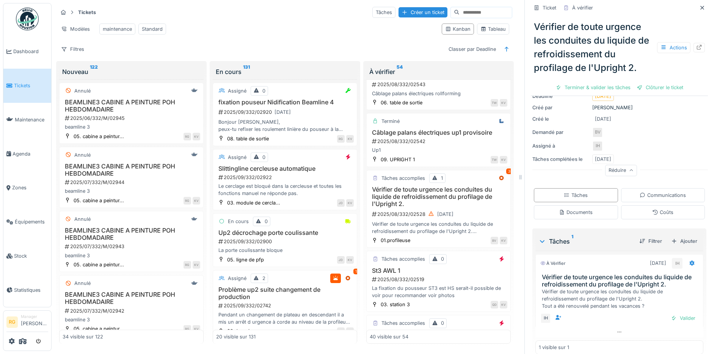
scroll to position [124, 0]
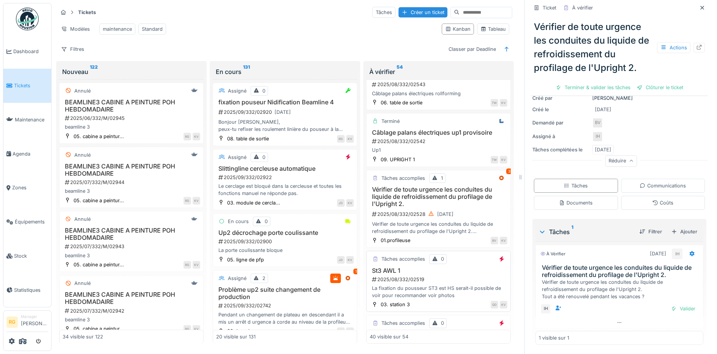
click at [457, 275] on div "St3 AWL 1 2025/08/332/02519 La fixation du pousseur ST3 est HS serait-il possib…" at bounding box center [439, 283] width 138 height 32
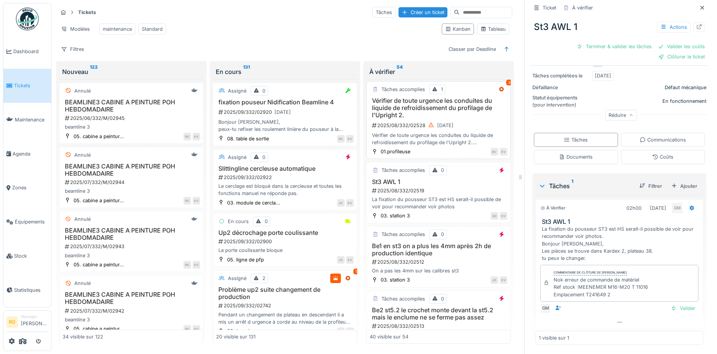
scroll to position [1897, 0]
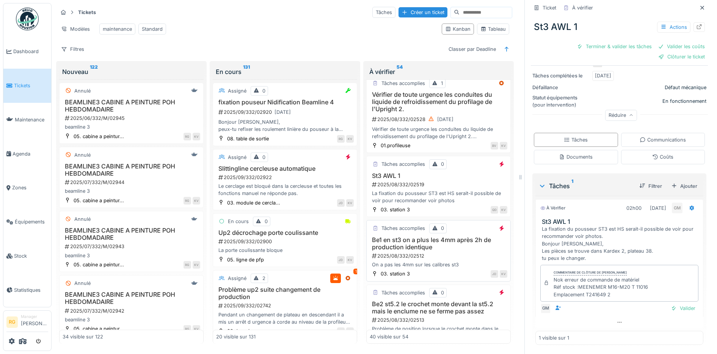
click at [465, 257] on div "2025/08/332/02512" at bounding box center [439, 255] width 136 height 7
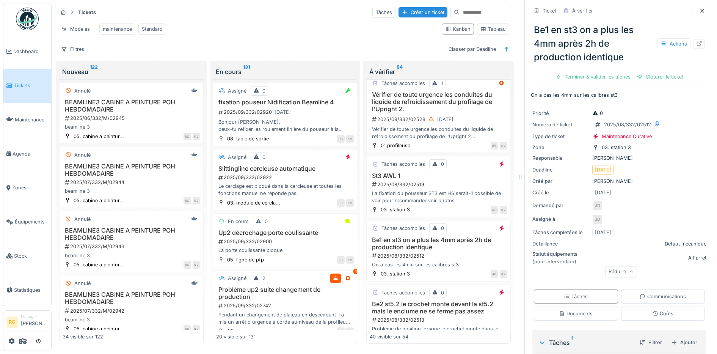
scroll to position [149, 0]
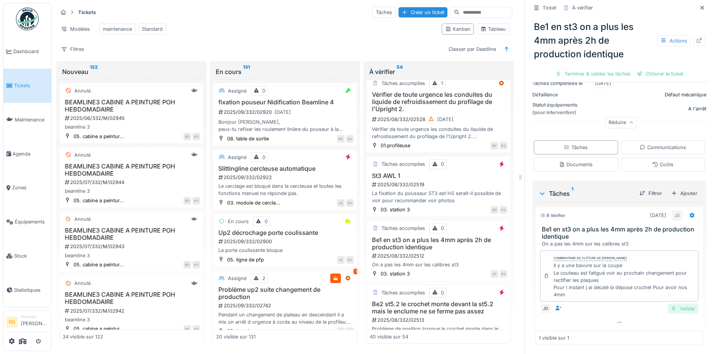
click at [672, 303] on div "Valider" at bounding box center [682, 308] width 31 height 10
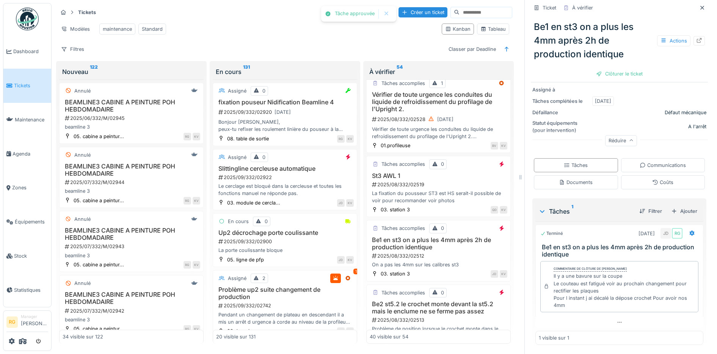
scroll to position [128, 0]
click at [619, 69] on div "Clôturer le ticket" at bounding box center [619, 74] width 53 height 10
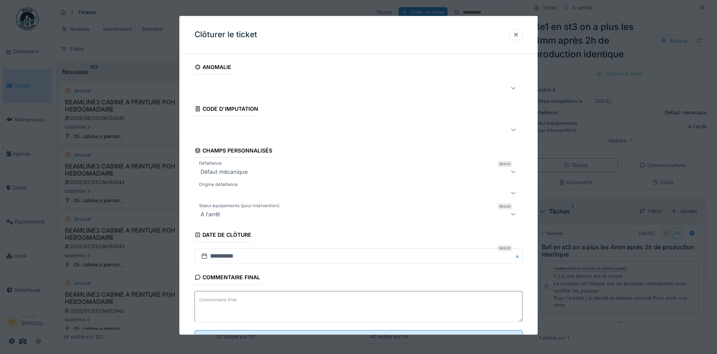
click at [339, 304] on textarea "Commentaire final" at bounding box center [358, 306] width 328 height 31
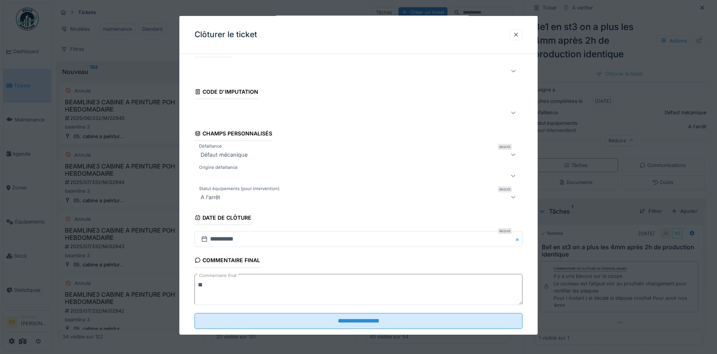
scroll to position [33, 0]
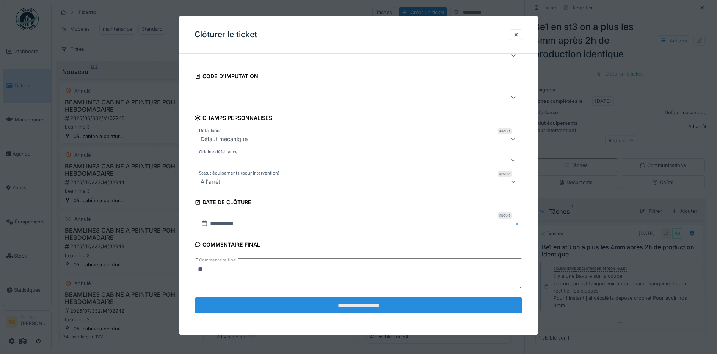
type textarea "**"
click at [389, 305] on input "**********" at bounding box center [358, 305] width 328 height 16
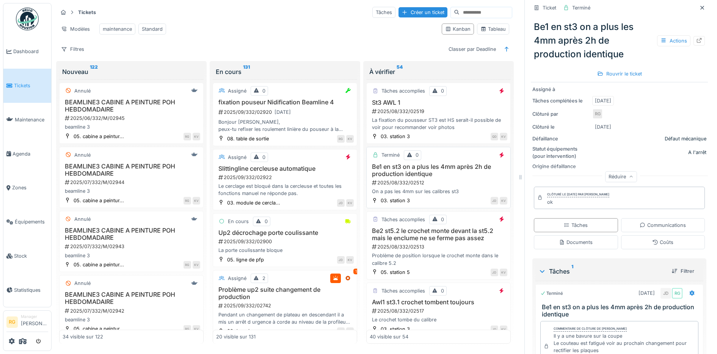
scroll to position [1992, 0]
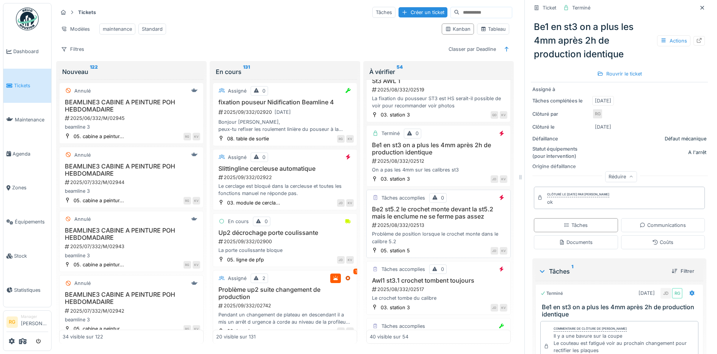
click at [444, 222] on div "2025/08/332/02513" at bounding box center [439, 224] width 136 height 7
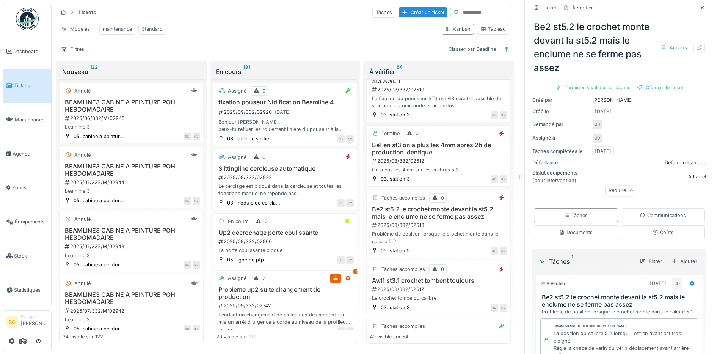
scroll to position [142, 0]
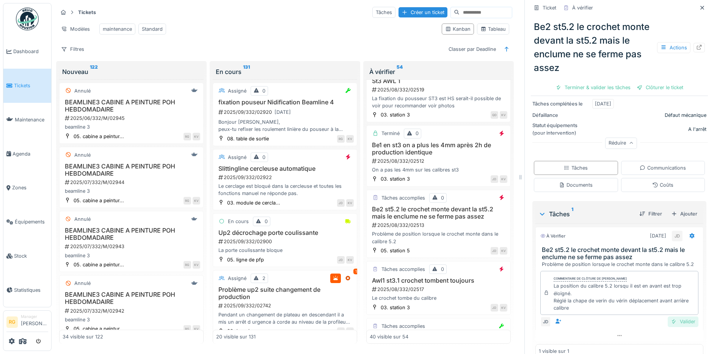
click at [672, 316] on div "Valider" at bounding box center [682, 321] width 31 height 10
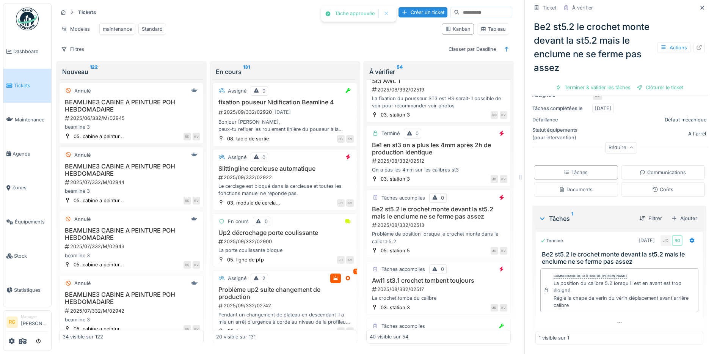
scroll to position [135, 0]
click at [607, 82] on div "Clôturer le ticket" at bounding box center [619, 87] width 53 height 10
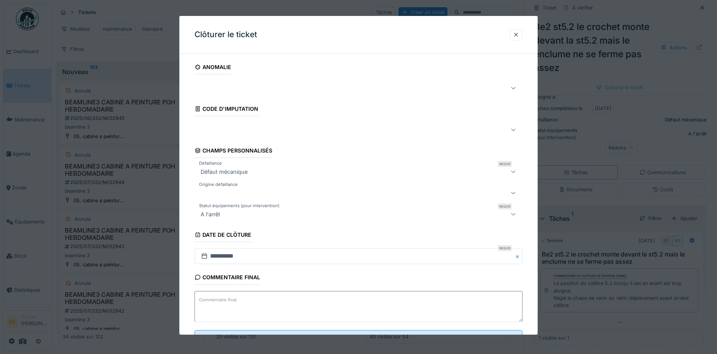
click at [314, 301] on textarea "Commentaire final" at bounding box center [358, 306] width 328 height 31
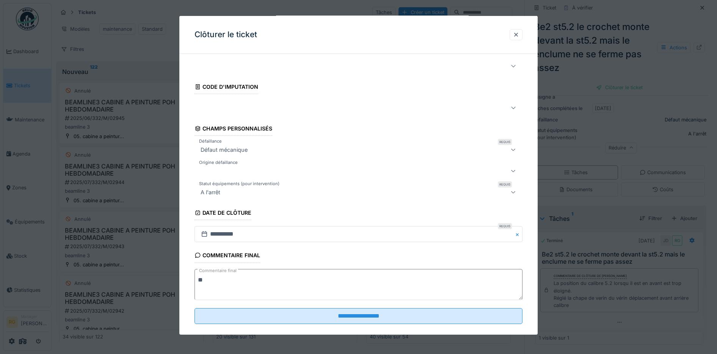
scroll to position [33, 0]
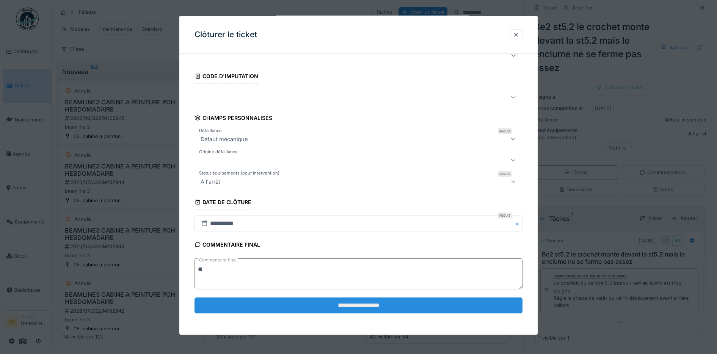
type textarea "**"
click at [355, 305] on input "**********" at bounding box center [358, 305] width 328 height 16
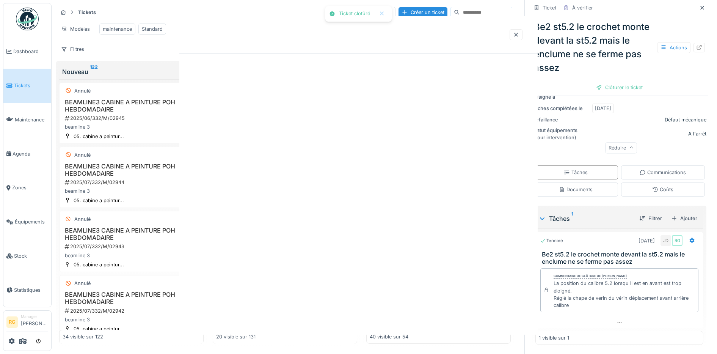
scroll to position [0, 0]
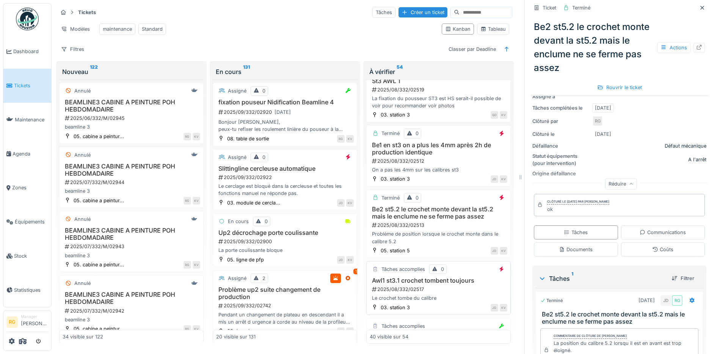
click at [456, 289] on div "2025/08/332/02517" at bounding box center [439, 288] width 136 height 7
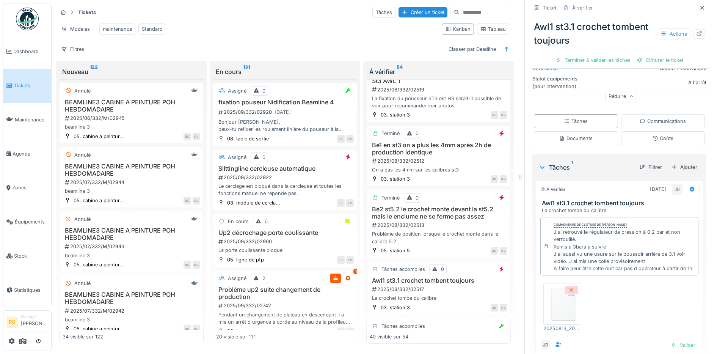
scroll to position [190, 0]
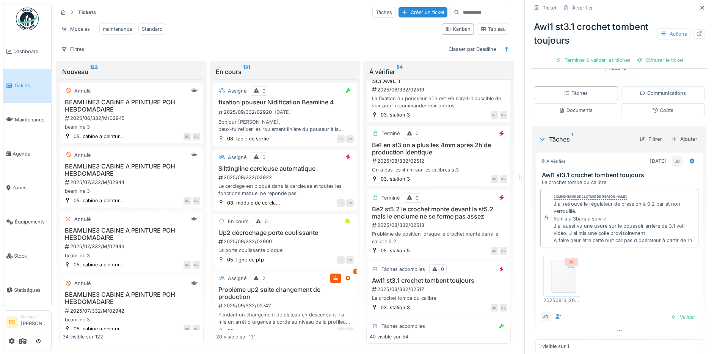
click at [557, 277] on img at bounding box center [562, 276] width 34 height 38
click at [667, 313] on div "Valider" at bounding box center [682, 317] width 31 height 10
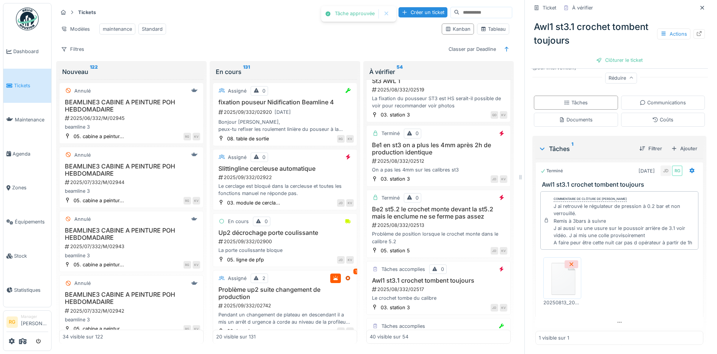
scroll to position [185, 0]
click at [625, 55] on div "Clôturer le ticket" at bounding box center [619, 60] width 53 height 10
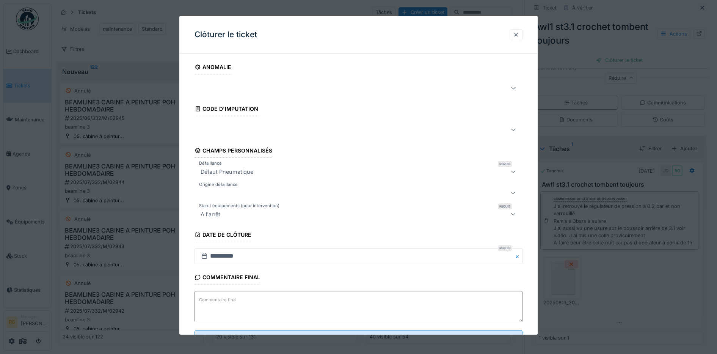
click at [311, 305] on textarea "Commentaire final" at bounding box center [358, 306] width 328 height 31
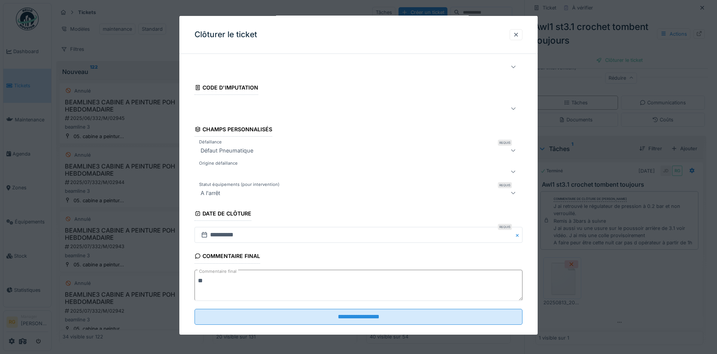
scroll to position [33, 0]
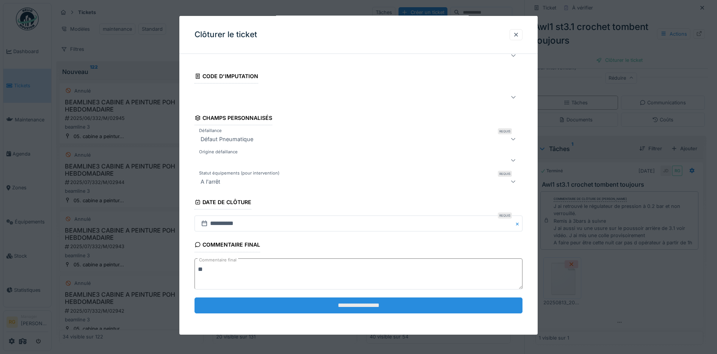
type textarea "**"
click at [407, 303] on input "**********" at bounding box center [358, 305] width 328 height 16
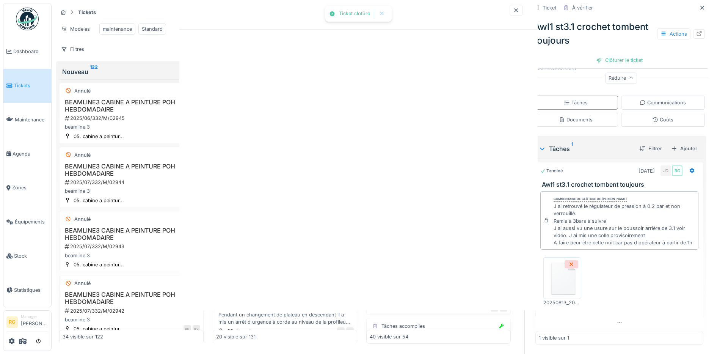
scroll to position [0, 0]
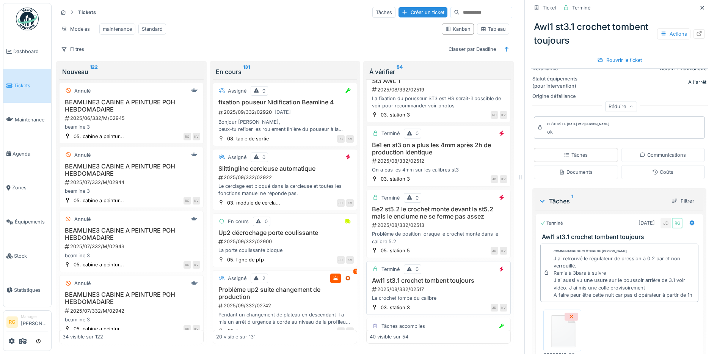
click at [448, 290] on div "2025/08/332/02517" at bounding box center [439, 288] width 136 height 7
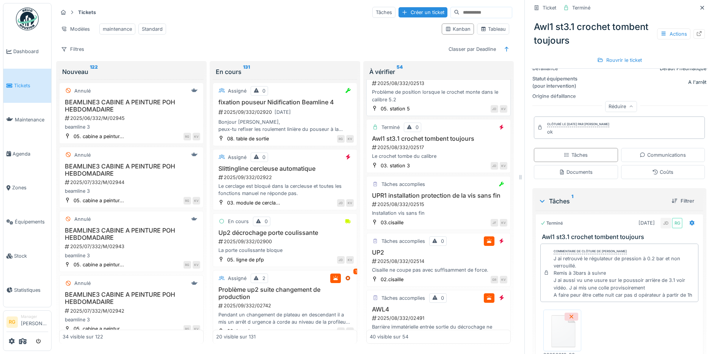
scroll to position [2134, 0]
click at [446, 207] on div "2025/08/332/02515" at bounding box center [439, 203] width 136 height 7
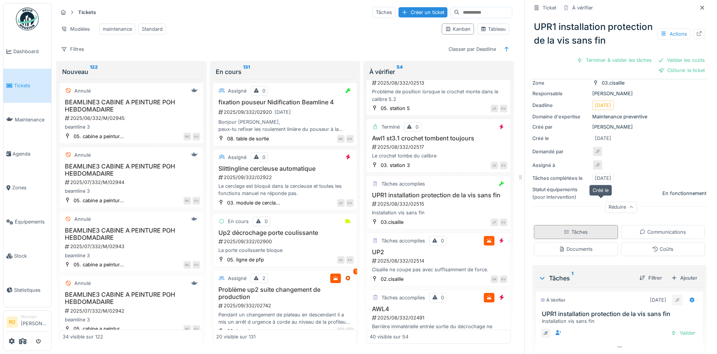
scroll to position [89, 0]
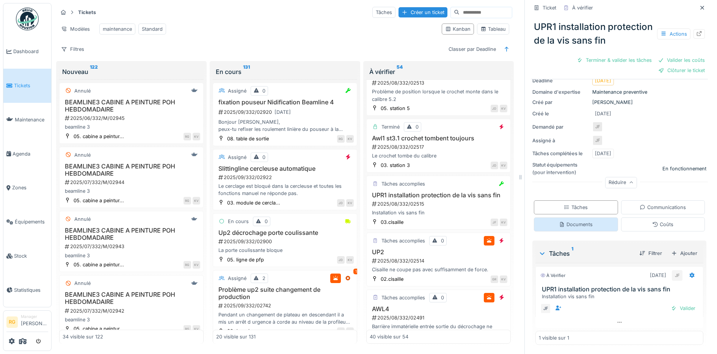
click at [569, 221] on div "Documents" at bounding box center [576, 224] width 34 height 7
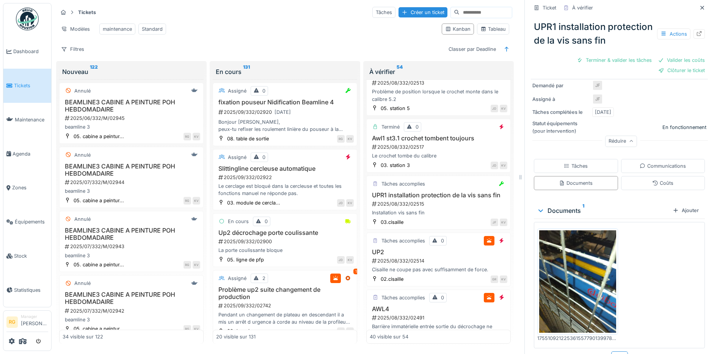
scroll to position [143, 0]
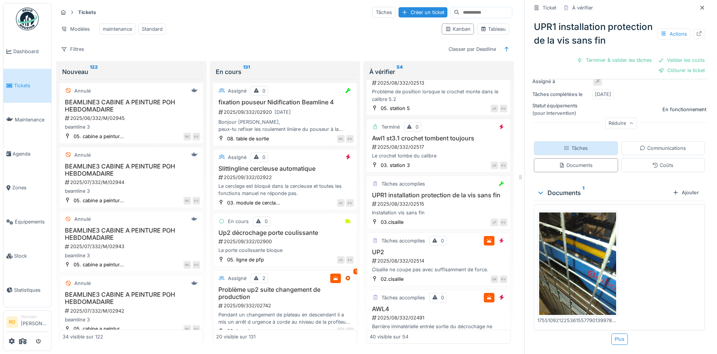
click at [586, 144] on div "Tâches" at bounding box center [576, 148] width 84 height 14
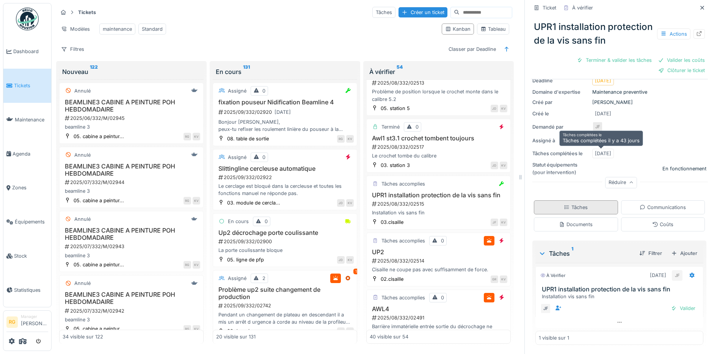
scroll to position [89, 0]
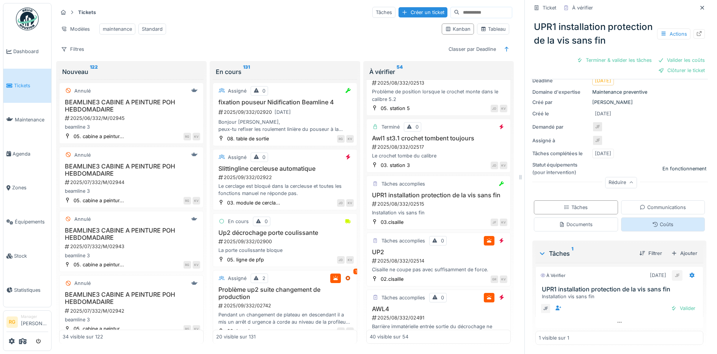
click at [652, 221] on div "Coûts" at bounding box center [662, 224] width 21 height 7
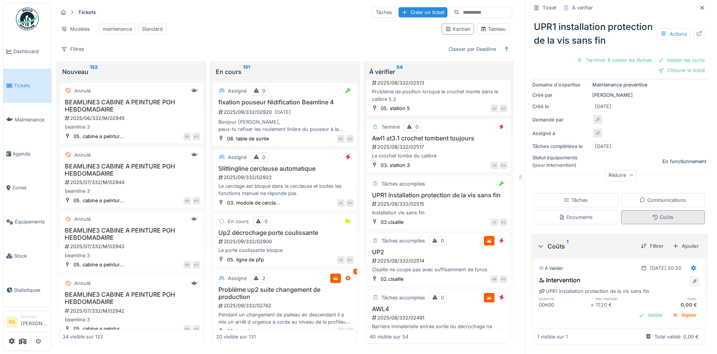
scroll to position [96, 0]
click at [678, 310] on div "Rejeter" at bounding box center [684, 315] width 31 height 10
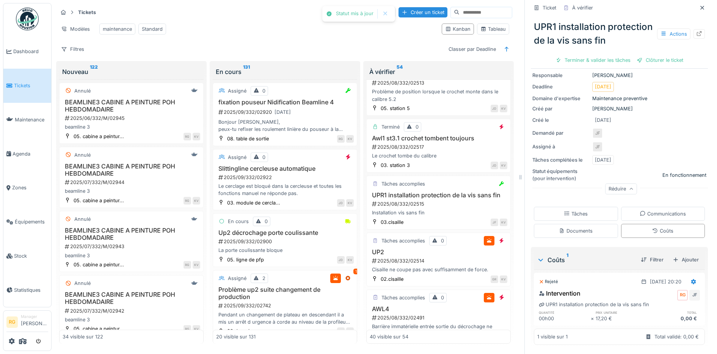
scroll to position [72, 0]
click at [604, 63] on div "Terminer & valider les tâches" at bounding box center [592, 60] width 81 height 10
click at [619, 65] on div "Clôturer le ticket" at bounding box center [619, 60] width 53 height 10
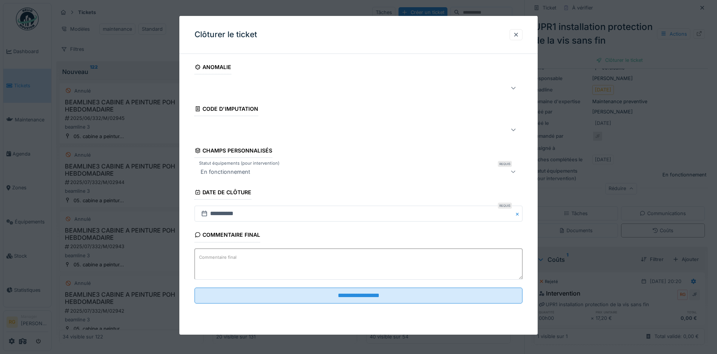
click at [303, 257] on textarea "Commentaire final" at bounding box center [358, 263] width 328 height 31
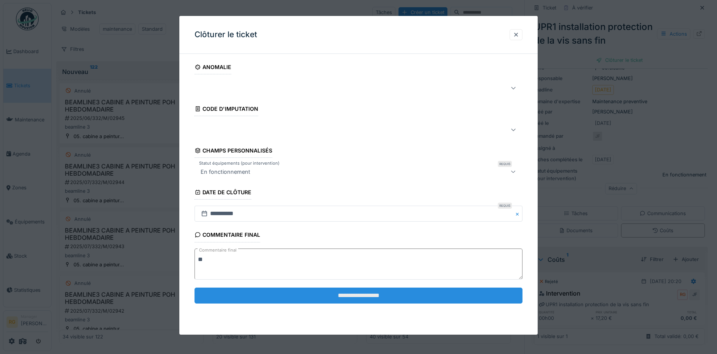
type textarea "**"
click at [369, 292] on input "**********" at bounding box center [358, 295] width 328 height 16
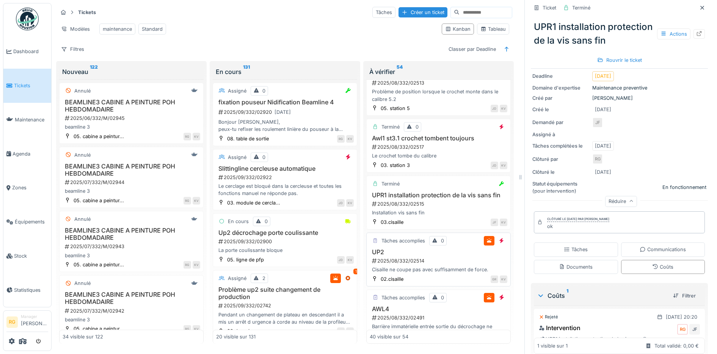
click at [439, 263] on div "UP2 2025/08/332/02514 Cisaille ne coupe pas avec suffisamment de force." at bounding box center [439, 260] width 138 height 25
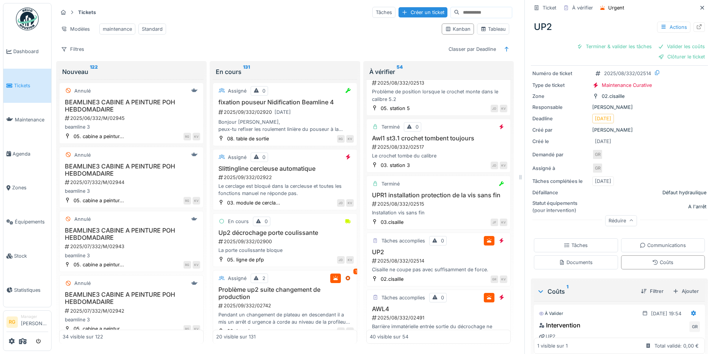
scroll to position [79, 0]
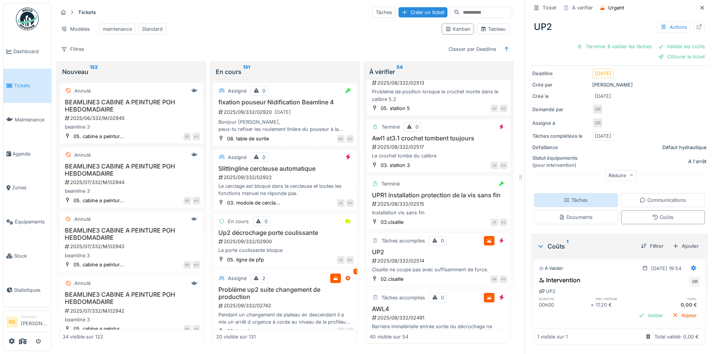
click at [570, 196] on div "Tâches" at bounding box center [576, 199] width 24 height 7
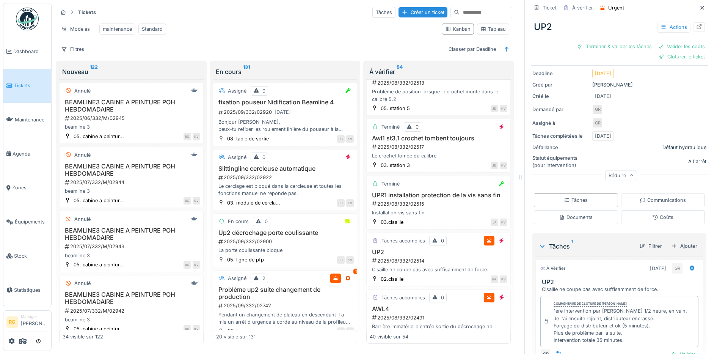
scroll to position [125, 0]
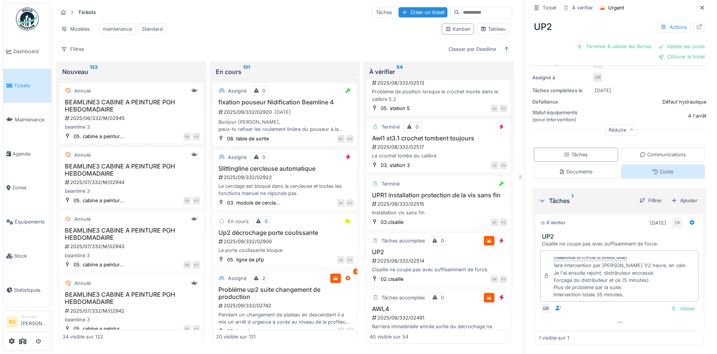
click at [661, 164] on div "Coûts" at bounding box center [663, 171] width 84 height 14
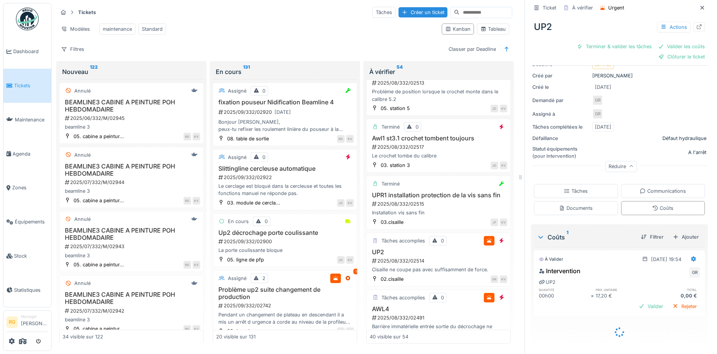
scroll to position [79, 0]
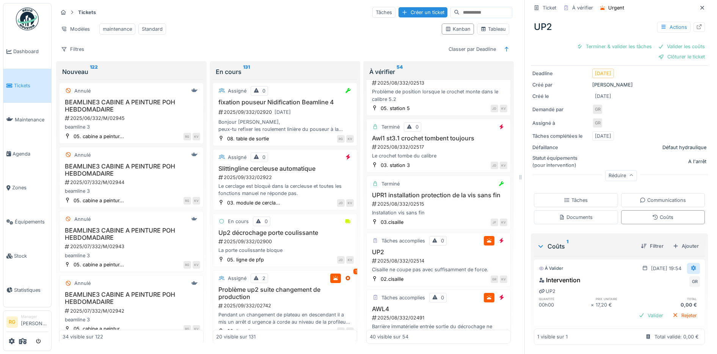
click at [691, 265] on icon at bounding box center [693, 267] width 5 height 5
click at [661, 279] on div "Modifier" at bounding box center [657, 284] width 37 height 11
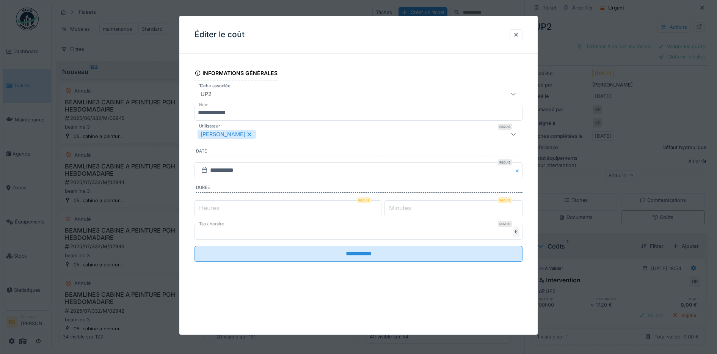
click at [264, 207] on input "*" at bounding box center [287, 208] width 187 height 16
type input "*"
click at [408, 207] on label "Minutes" at bounding box center [399, 207] width 25 height 9
click at [408, 207] on input "*" at bounding box center [453, 208] width 138 height 16
type input "*"
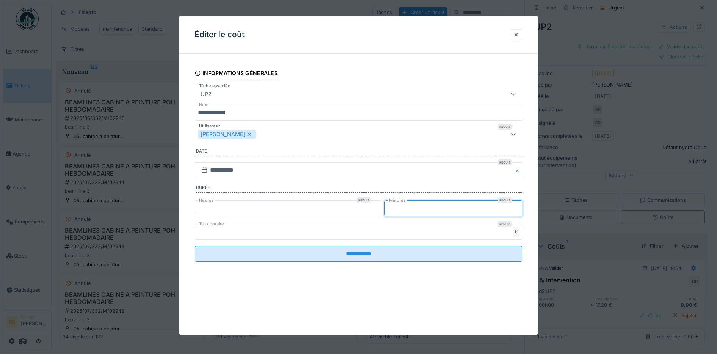
click at [237, 234] on input "****" at bounding box center [358, 232] width 328 height 16
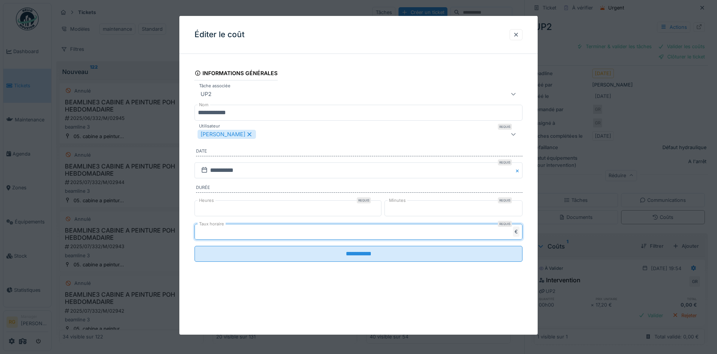
type input "*"
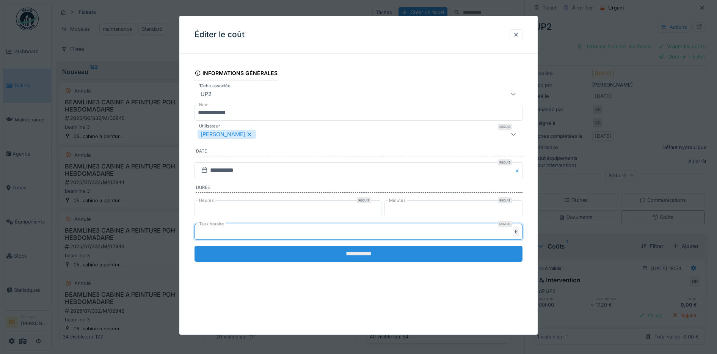
type input "**"
click at [344, 251] on input "**********" at bounding box center [358, 254] width 328 height 16
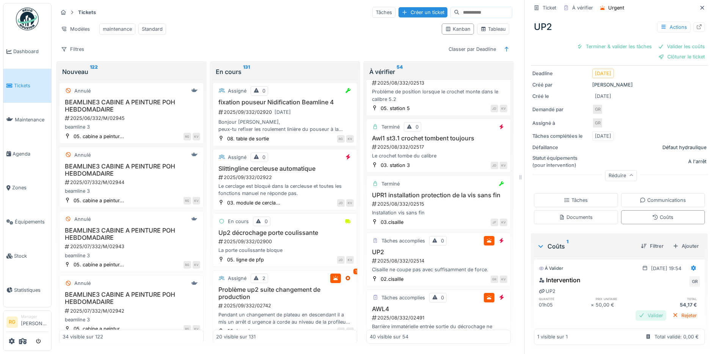
click at [638, 310] on div "Valider" at bounding box center [650, 315] width 31 height 10
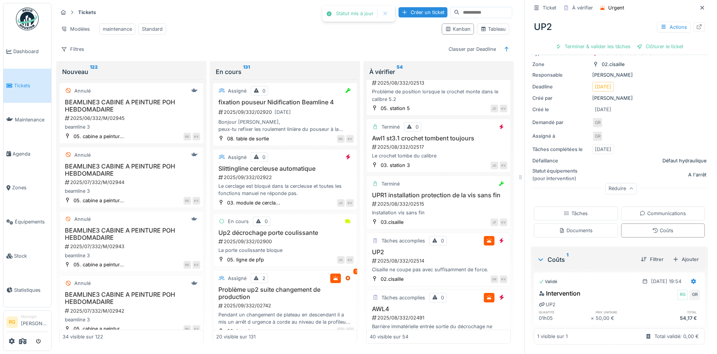
scroll to position [56, 0]
click at [567, 210] on div "Tâches" at bounding box center [576, 213] width 24 height 7
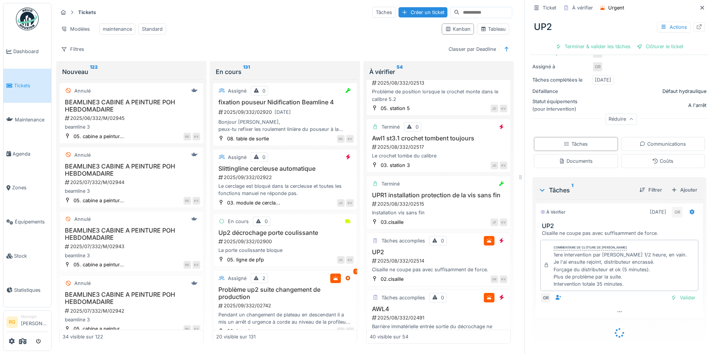
scroll to position [126, 0]
click at [673, 291] on div "Valider" at bounding box center [682, 296] width 31 height 10
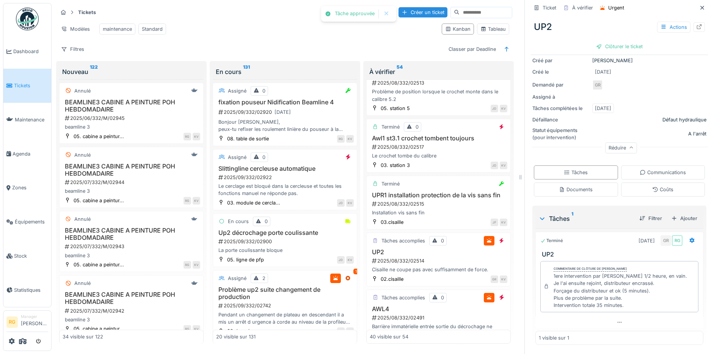
scroll to position [94, 0]
click at [606, 41] on div "Clôturer le ticket" at bounding box center [619, 46] width 53 height 10
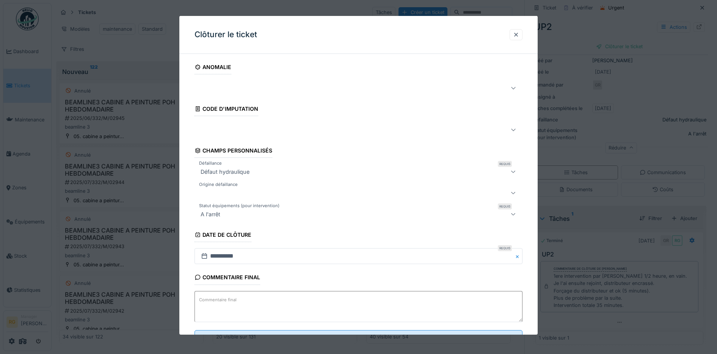
click at [340, 301] on textarea "Commentaire final" at bounding box center [358, 306] width 328 height 31
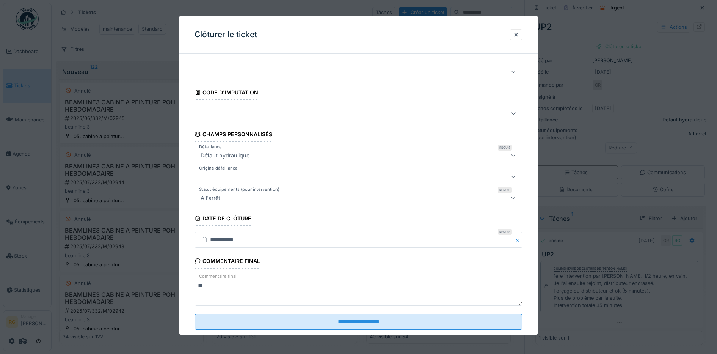
scroll to position [33, 0]
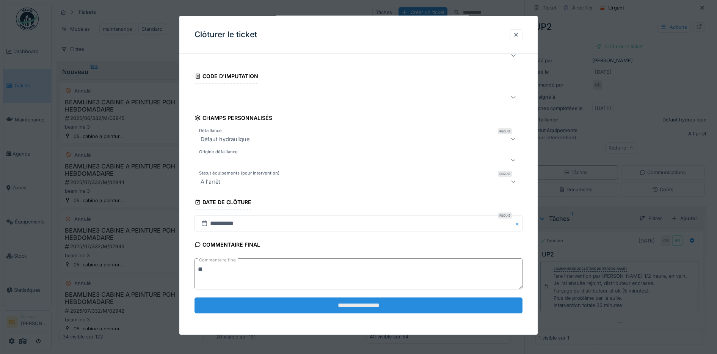
type textarea "**"
click at [373, 304] on input "**********" at bounding box center [358, 305] width 328 height 16
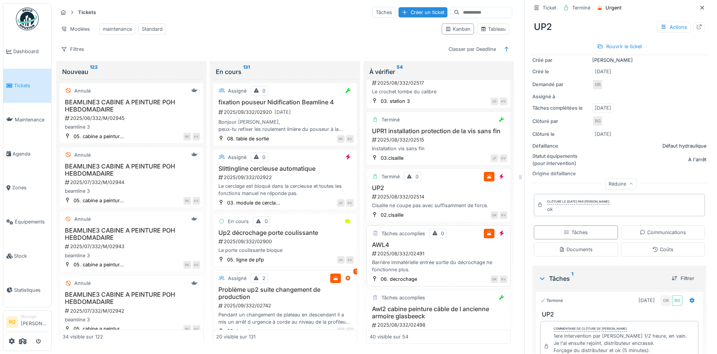
scroll to position [2229, 0]
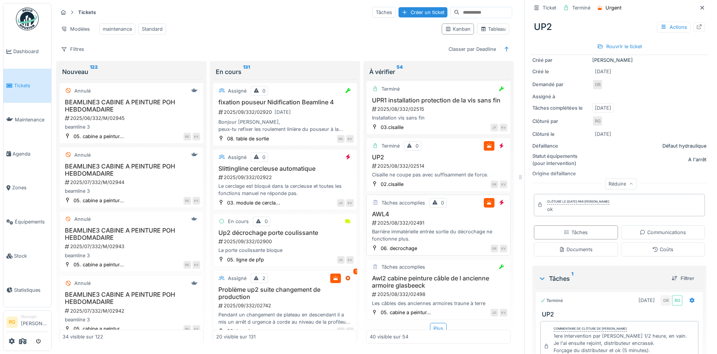
click at [443, 225] on div "AWL4 2025/08/332/02491 Barrière immatérielle entrée sortie du décrochage ne fon…" at bounding box center [439, 226] width 138 height 32
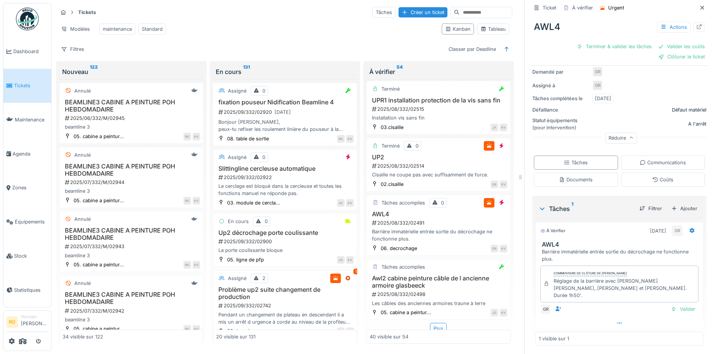
scroll to position [118, 0]
click at [673, 303] on div "Valider" at bounding box center [682, 308] width 31 height 10
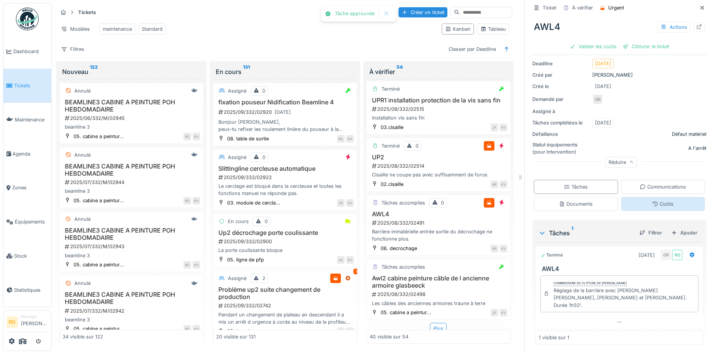
click at [656, 200] on div "Coûts" at bounding box center [662, 203] width 21 height 7
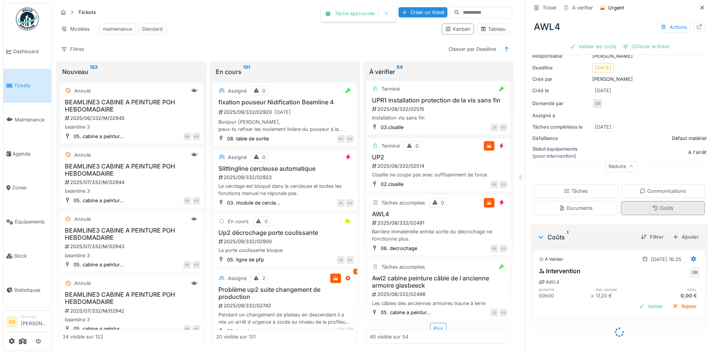
scroll to position [66, 0]
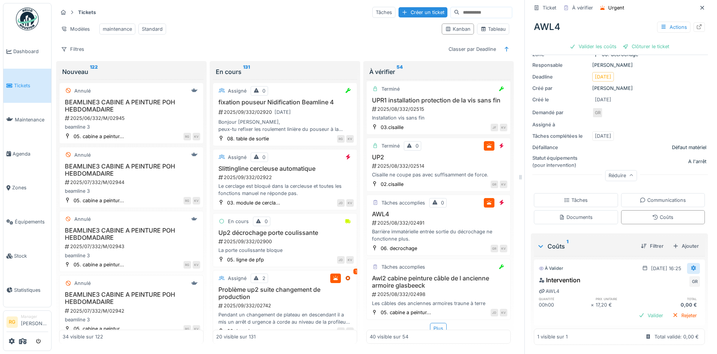
click at [690, 265] on icon at bounding box center [693, 267] width 6 height 5
click at [661, 279] on div "Modifier" at bounding box center [657, 284] width 37 height 11
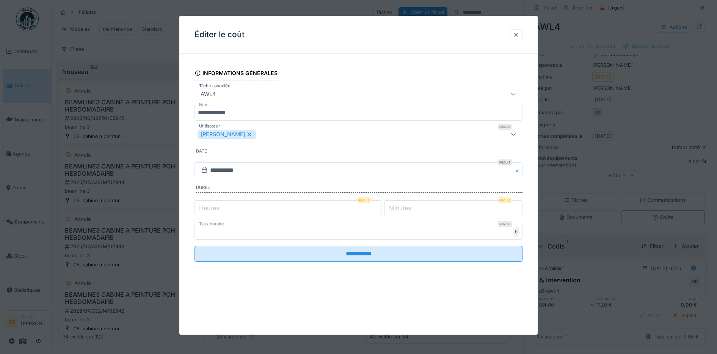
click at [218, 208] on label "Heures" at bounding box center [208, 207] width 23 height 9
click at [218, 208] on input "*" at bounding box center [287, 208] width 187 height 16
type input "*"
click at [401, 207] on label "Minutes" at bounding box center [399, 207] width 25 height 9
click at [401, 207] on input "*" at bounding box center [453, 208] width 138 height 16
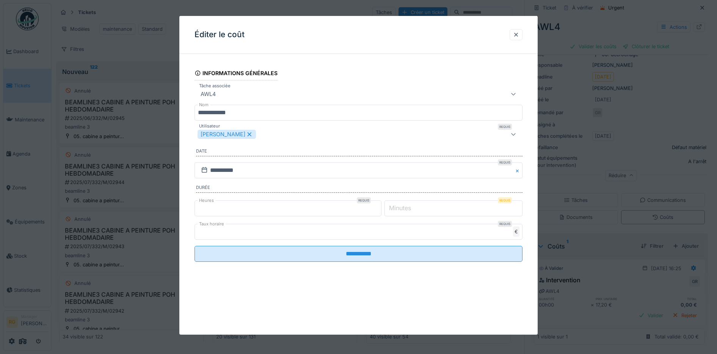
type input "*"
type input "**"
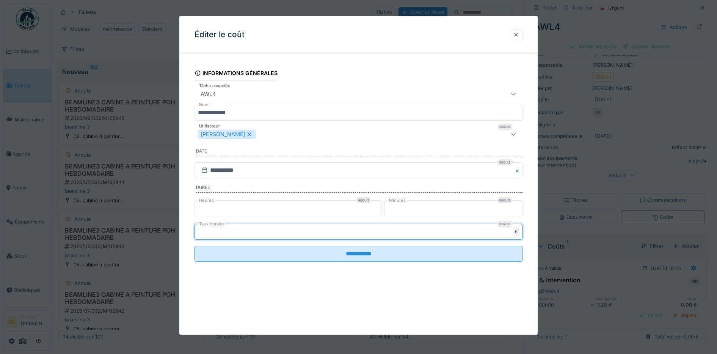
click at [213, 230] on input "****" at bounding box center [358, 232] width 328 height 16
type input "*"
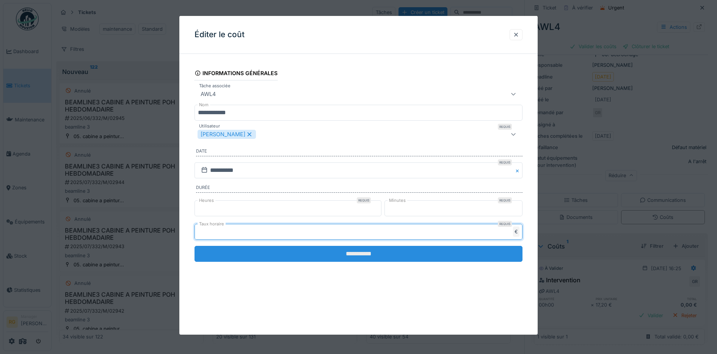
type input "**"
click at [358, 254] on input "**********" at bounding box center [358, 254] width 328 height 16
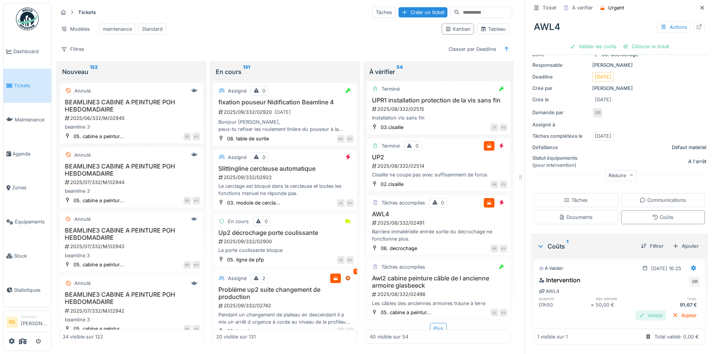
click at [641, 310] on div "Valider" at bounding box center [650, 315] width 31 height 10
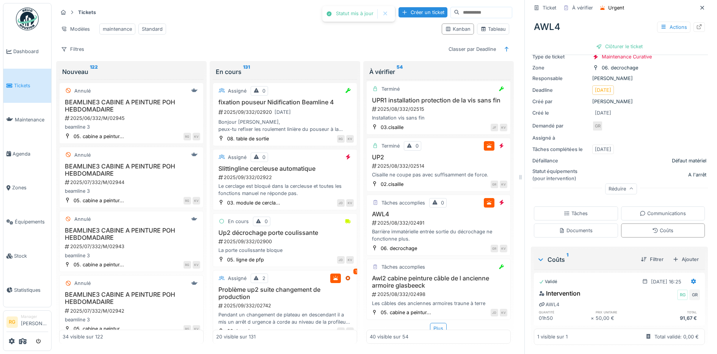
scroll to position [52, 0]
click at [620, 41] on div "Clôturer le ticket" at bounding box center [619, 46] width 53 height 10
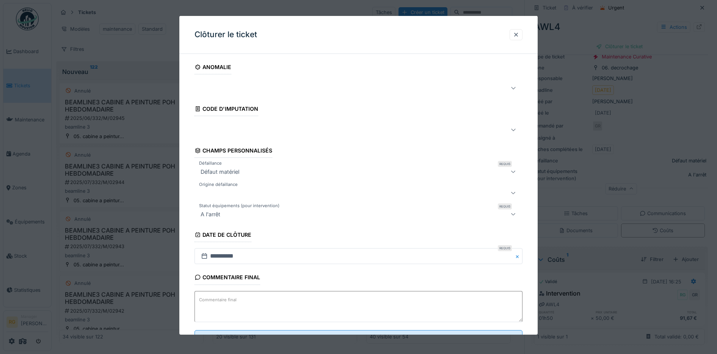
click at [363, 302] on textarea "Commentaire final" at bounding box center [358, 306] width 328 height 31
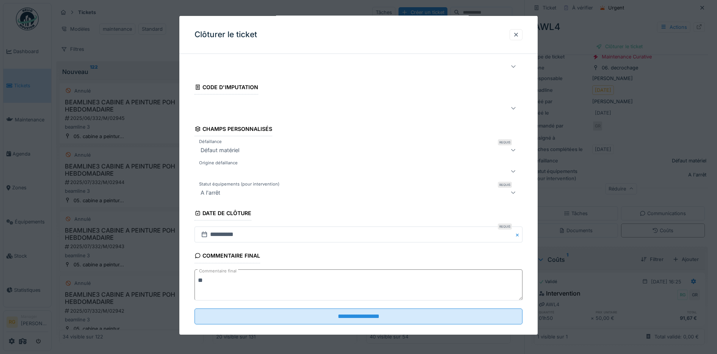
scroll to position [33, 0]
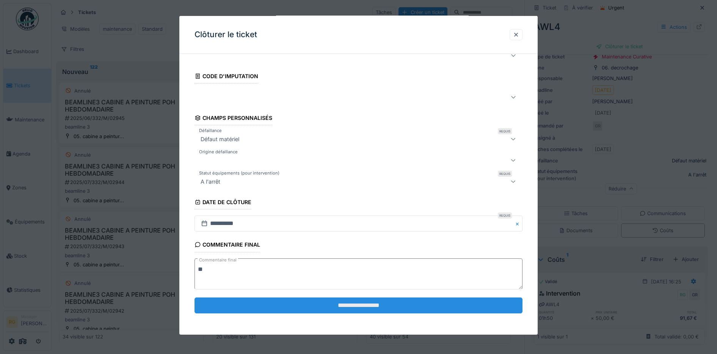
type textarea "**"
click at [369, 307] on input "**********" at bounding box center [358, 305] width 328 height 16
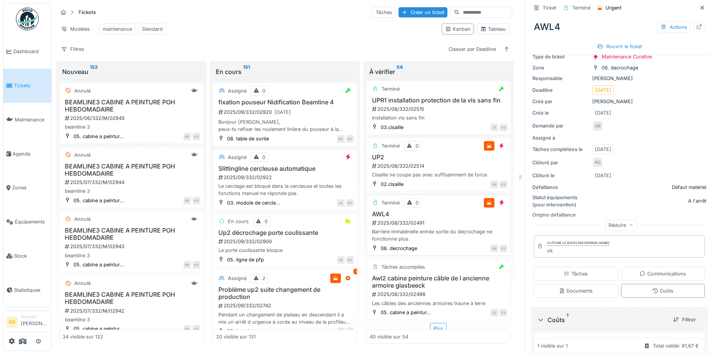
scroll to position [2255, 0]
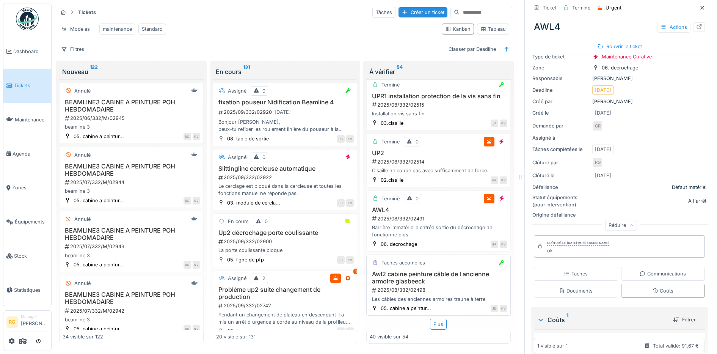
click at [445, 270] on h3 "Awl2 cabine peinture câble de l ancienne armoire glasbeeck" at bounding box center [439, 277] width 138 height 14
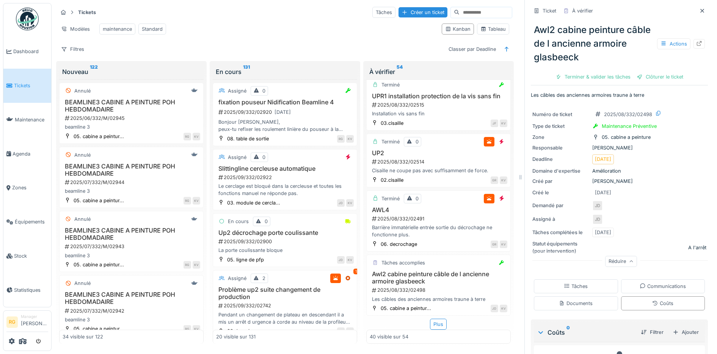
scroll to position [45, 0]
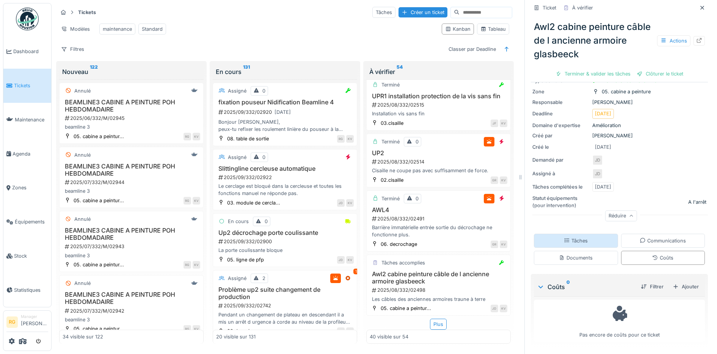
click at [581, 238] on div "Tâches" at bounding box center [576, 240] width 84 height 14
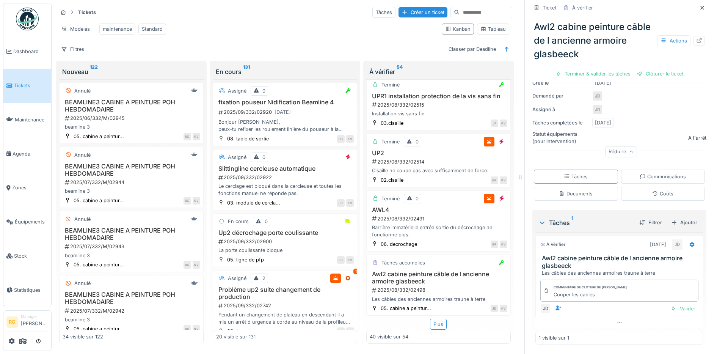
scroll to position [110, 0]
click at [674, 303] on div "Valider" at bounding box center [682, 308] width 31 height 10
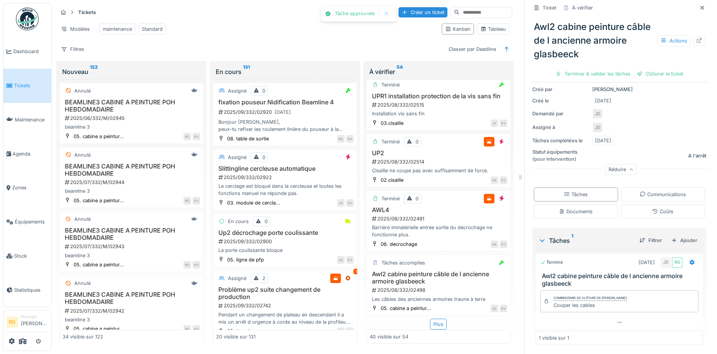
scroll to position [89, 0]
click at [652, 208] on div "Coûts" at bounding box center [662, 211] width 21 height 7
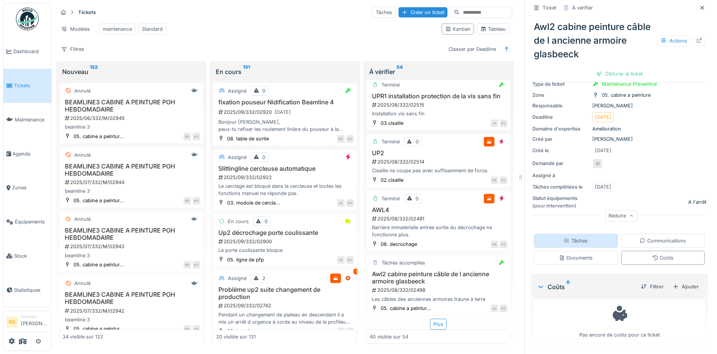
click at [564, 237] on div "Tâches" at bounding box center [576, 240] width 24 height 7
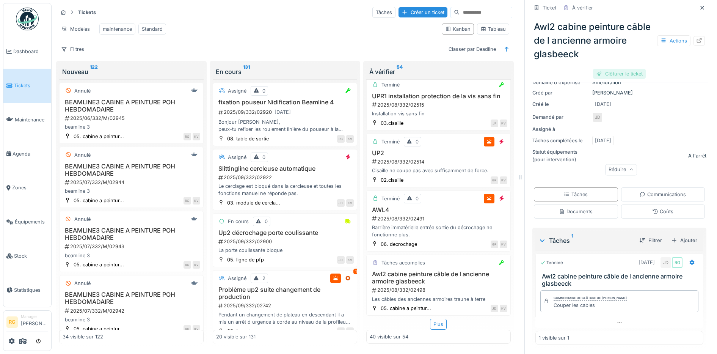
scroll to position [89, 0]
click at [610, 69] on div "Clôturer le ticket" at bounding box center [619, 74] width 53 height 10
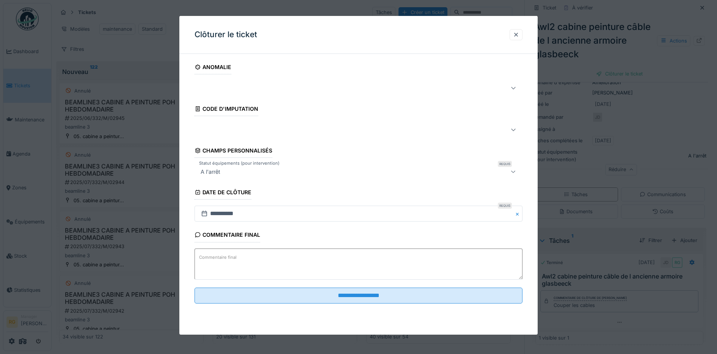
click at [362, 260] on textarea "Commentaire final" at bounding box center [358, 263] width 328 height 31
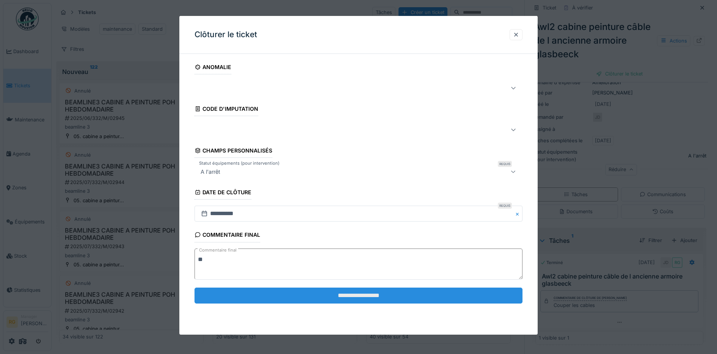
type textarea "**"
click at [385, 297] on input "**********" at bounding box center [358, 295] width 328 height 16
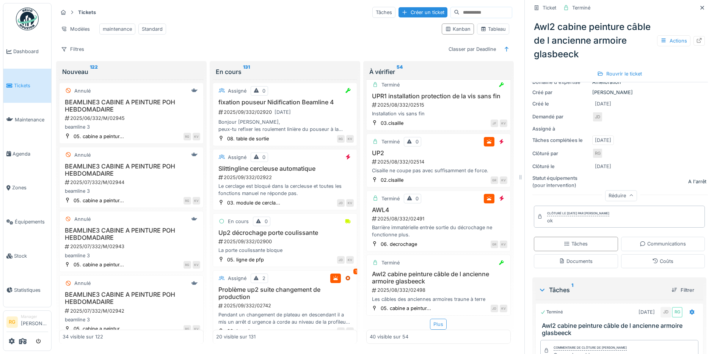
click at [433, 318] on div "Plus" at bounding box center [438, 323] width 17 height 11
click at [430, 318] on div "Plus" at bounding box center [438, 323] width 17 height 11
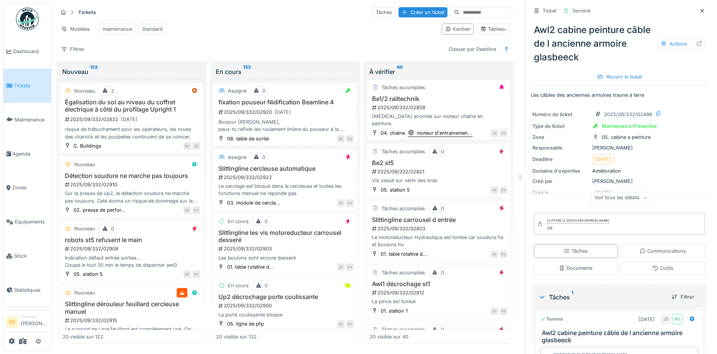
scroll to position [142, 0]
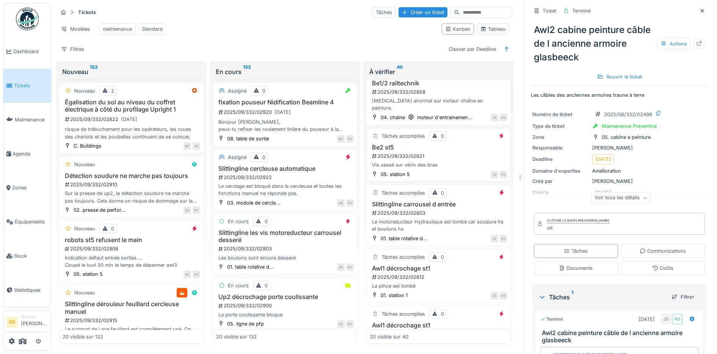
click at [446, 144] on h3 "Be2 st5" at bounding box center [439, 147] width 138 height 7
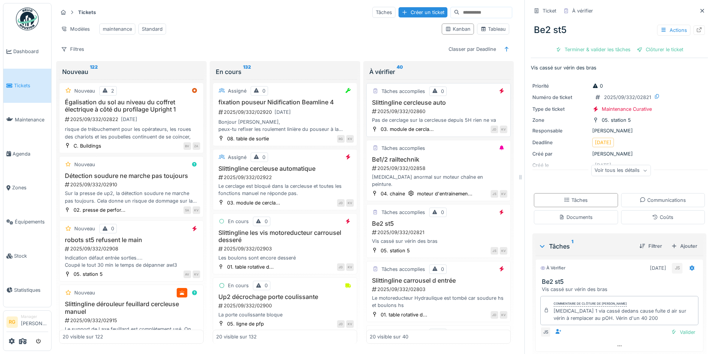
scroll to position [95, 0]
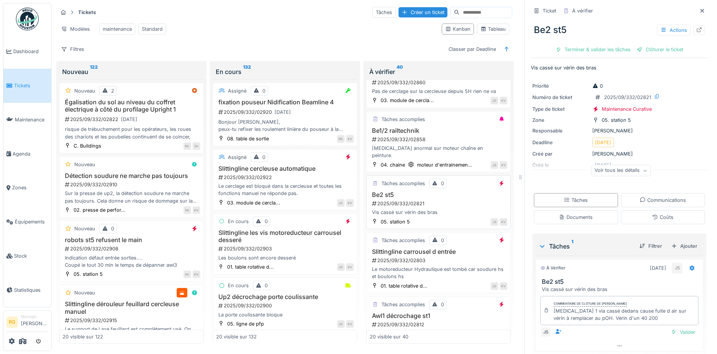
click at [439, 207] on div "2025/09/332/02821" at bounding box center [439, 203] width 136 height 7
click at [440, 201] on div "2025/09/332/02821" at bounding box center [439, 203] width 136 height 7
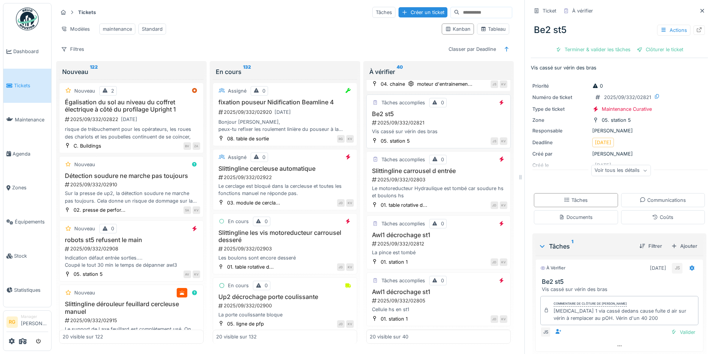
scroll to position [190, 0]
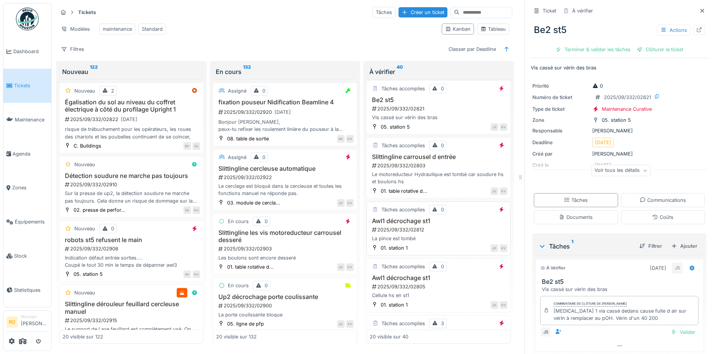
click at [441, 226] on div "2025/09/332/02812" at bounding box center [439, 229] width 136 height 7
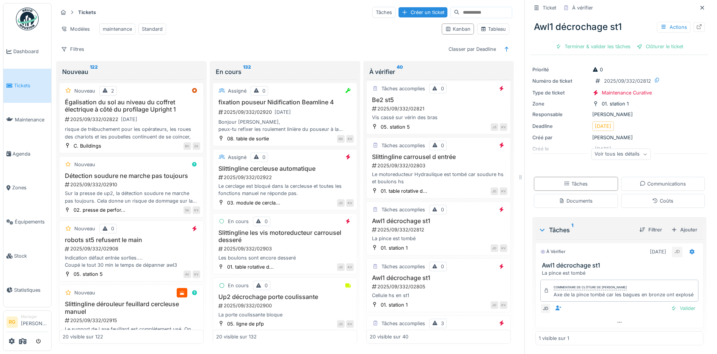
scroll to position [25, 0]
click at [676, 310] on div "Valider" at bounding box center [682, 307] width 31 height 10
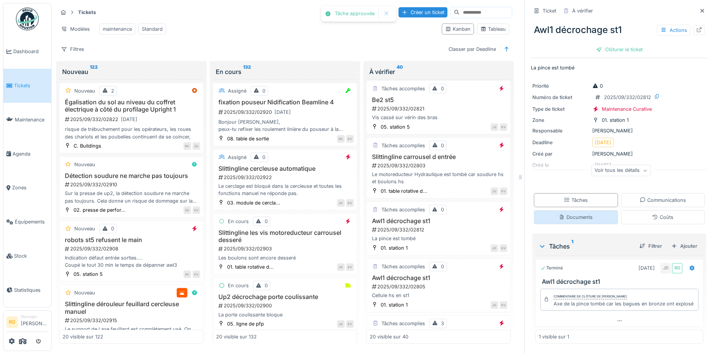
click at [571, 213] on div "Documents" at bounding box center [576, 216] width 34 height 7
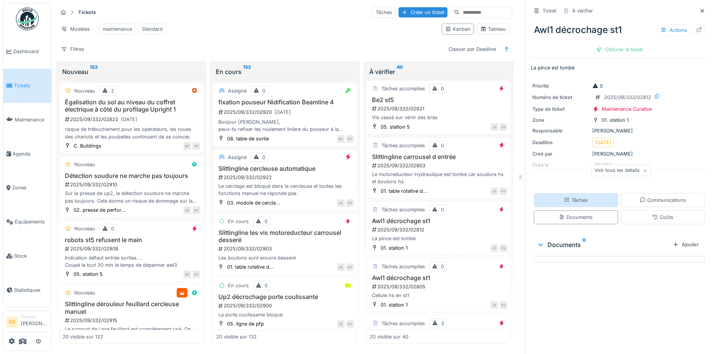
click at [568, 196] on div "Tâches" at bounding box center [576, 199] width 24 height 7
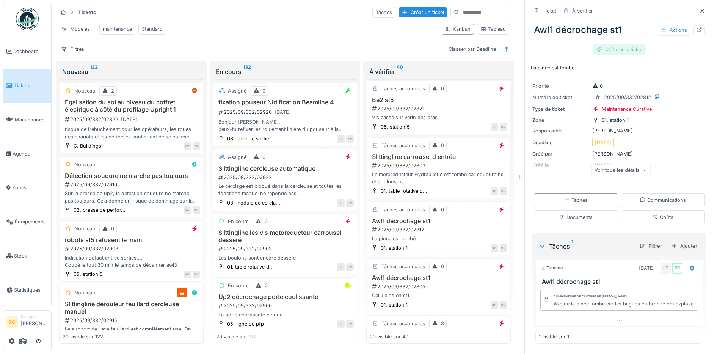
click at [605, 44] on div "Clôturer le ticket" at bounding box center [619, 49] width 53 height 10
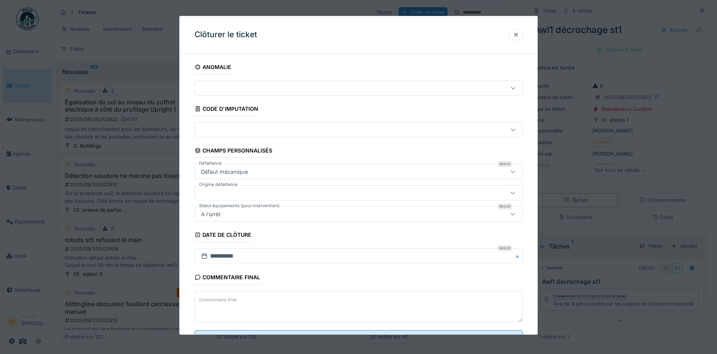
click at [345, 297] on textarea "Commentaire final" at bounding box center [358, 306] width 328 height 31
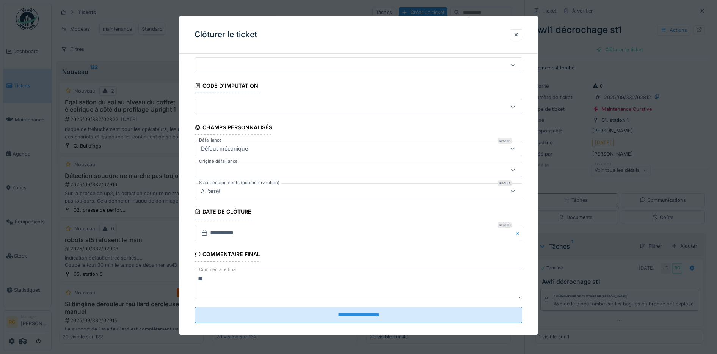
scroll to position [33, 0]
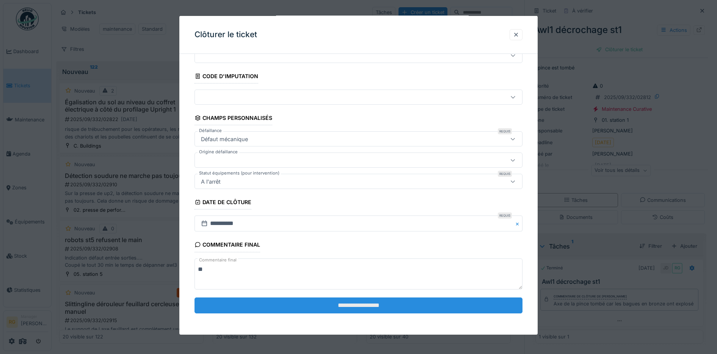
type textarea "**"
click at [368, 304] on input "**********" at bounding box center [358, 305] width 328 height 16
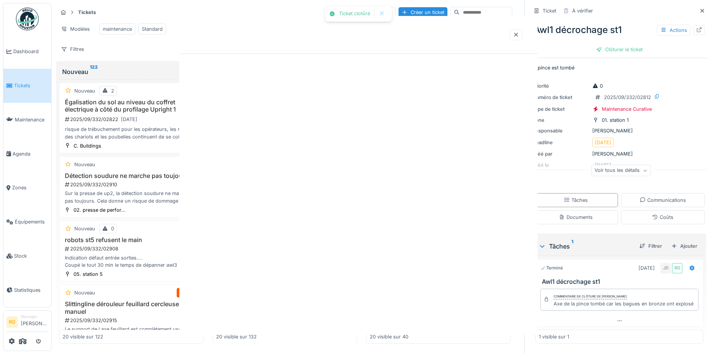
scroll to position [0, 0]
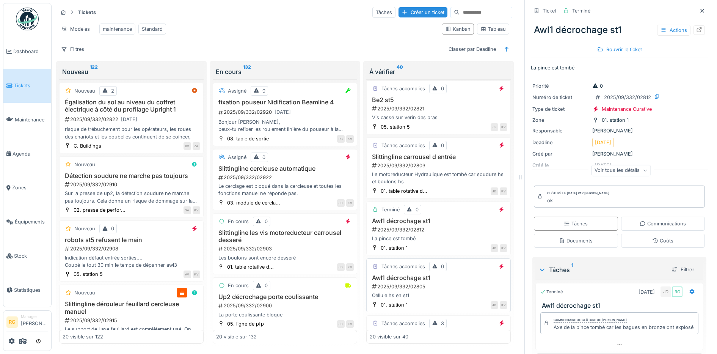
click at [439, 283] on div "Awl1 décrochage st1 2025/09/332/02805 Cellule hs en st1" at bounding box center [439, 286] width 138 height 25
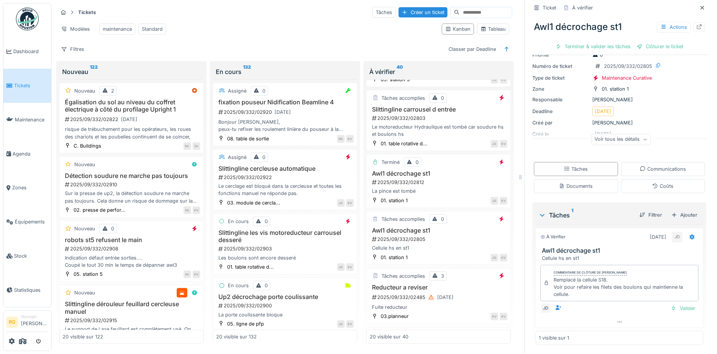
scroll to position [284, 0]
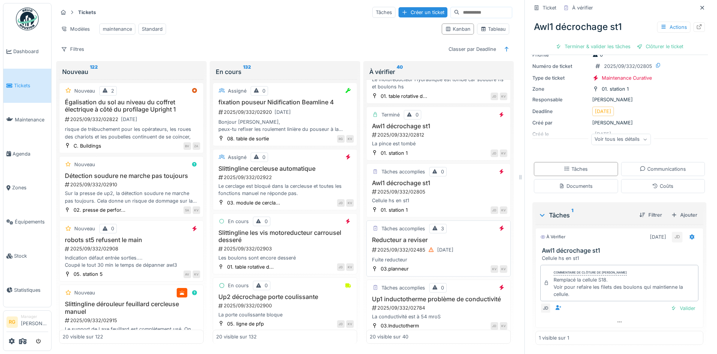
click at [439, 256] on div "Fuite reducteur" at bounding box center [439, 259] width 138 height 7
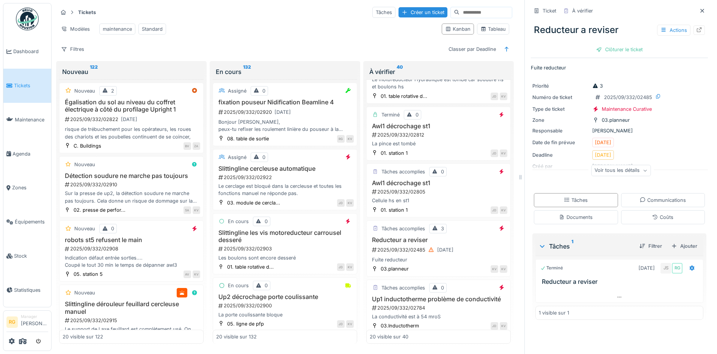
click at [642, 169] on icon at bounding box center [644, 171] width 5 height 4
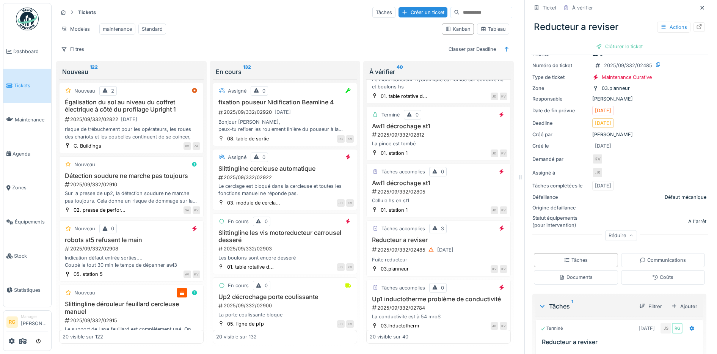
scroll to position [67, 0]
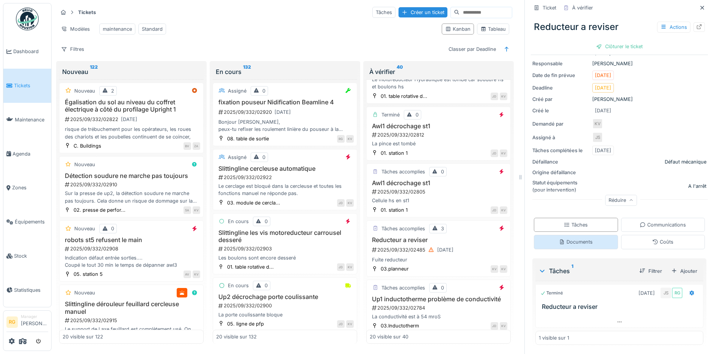
click at [562, 238] on div "Documents" at bounding box center [576, 241] width 34 height 7
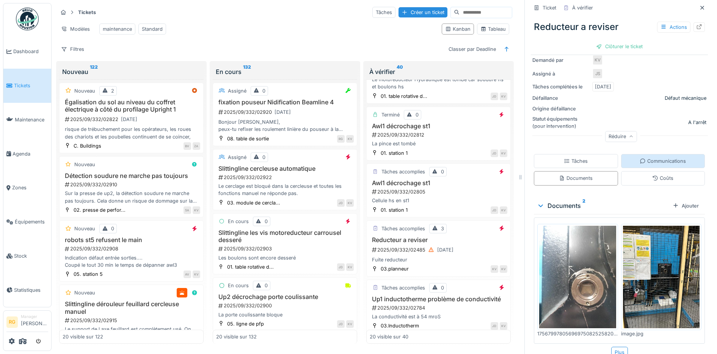
scroll to position [139, 0]
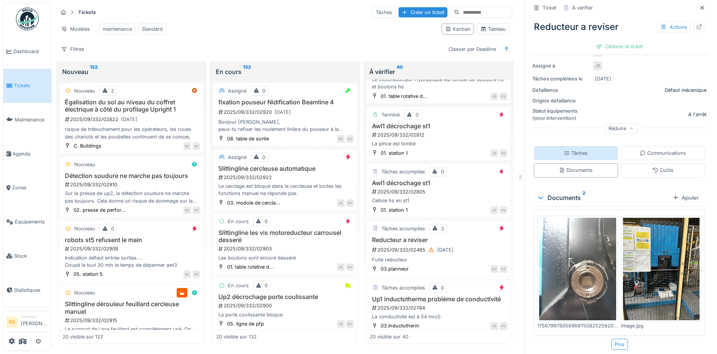
click at [580, 146] on div "Tâches" at bounding box center [576, 153] width 84 height 14
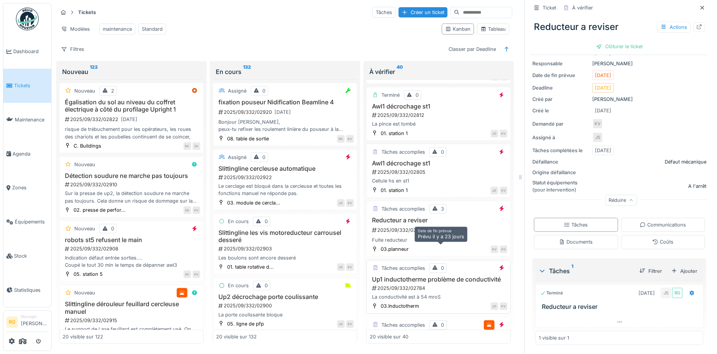
scroll to position [332, 0]
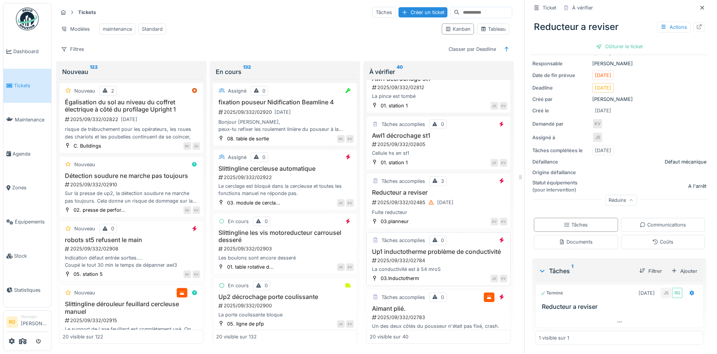
click at [436, 257] on div "2025/09/332/02784" at bounding box center [439, 260] width 136 height 7
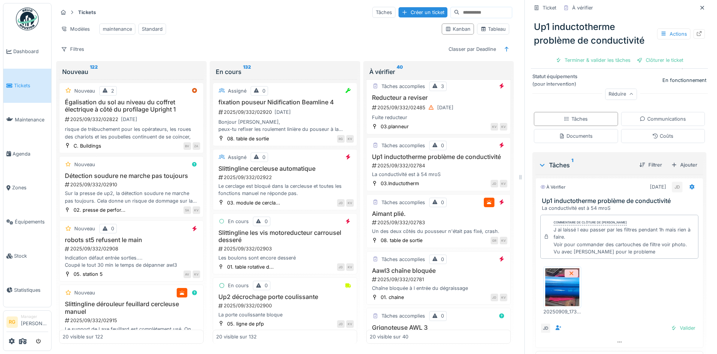
scroll to position [184, 0]
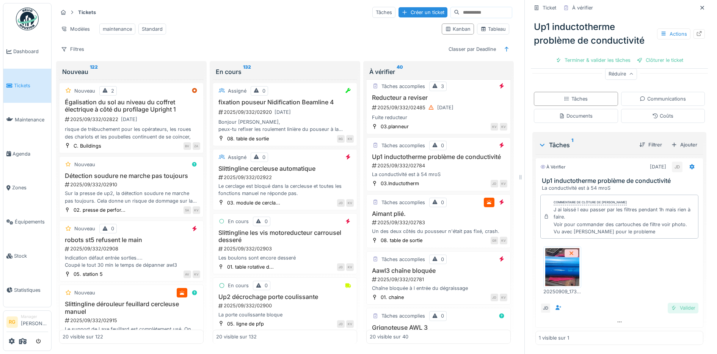
click at [671, 302] on div "Valider" at bounding box center [682, 307] width 31 height 10
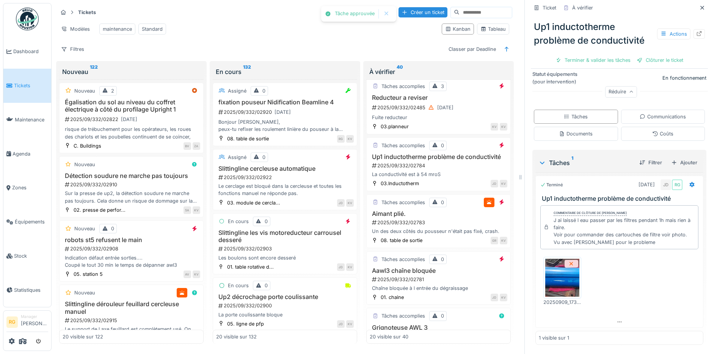
scroll to position [163, 0]
click at [614, 55] on div "Clôturer le ticket" at bounding box center [619, 60] width 53 height 10
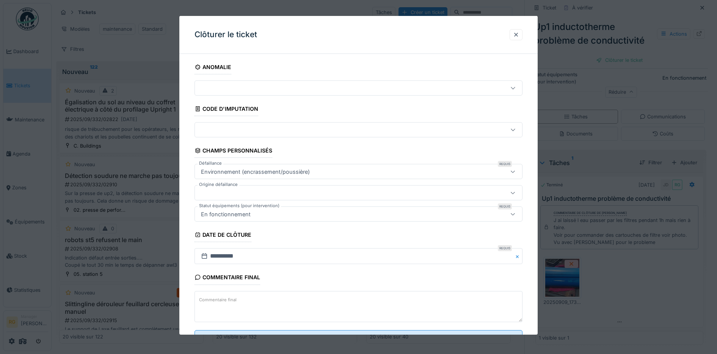
click at [315, 301] on textarea "Commentaire final" at bounding box center [358, 306] width 328 height 31
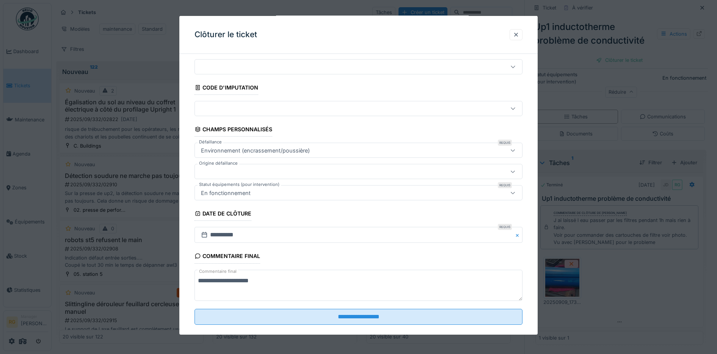
scroll to position [33, 0]
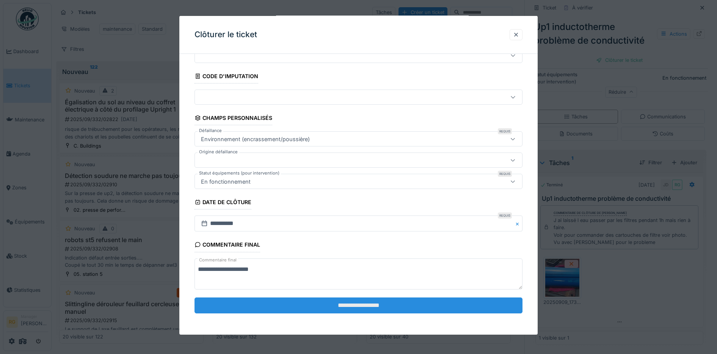
type textarea "**********"
click at [383, 306] on input "**********" at bounding box center [358, 305] width 328 height 16
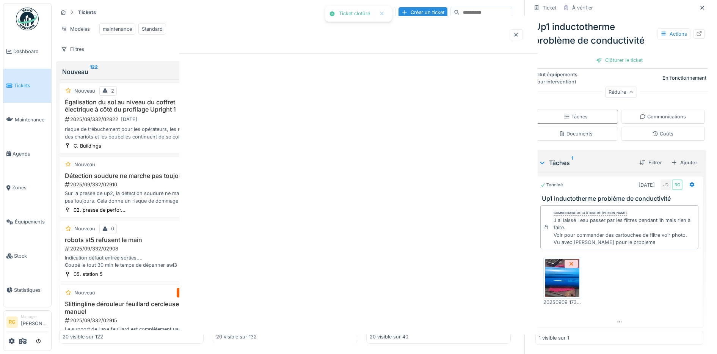
scroll to position [0, 0]
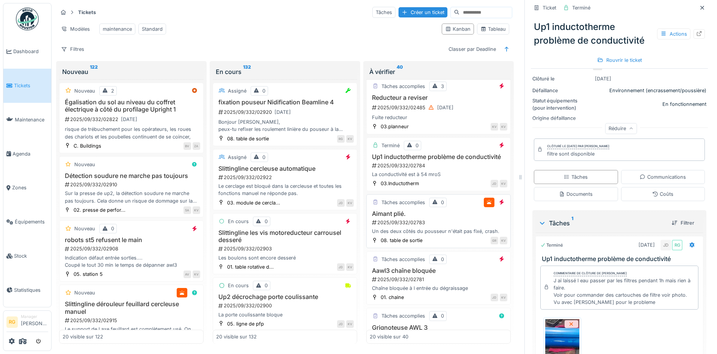
click at [440, 216] on h3 "Aimant plié." at bounding box center [439, 213] width 138 height 7
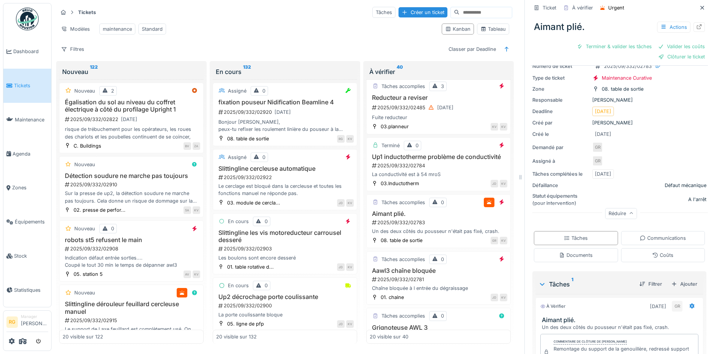
scroll to position [111, 0]
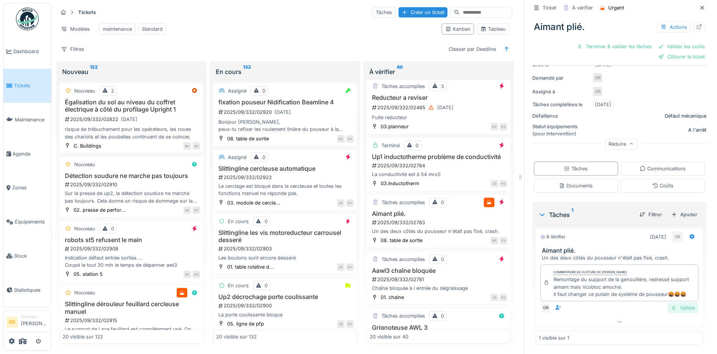
click at [672, 302] on div "Valider" at bounding box center [682, 307] width 31 height 10
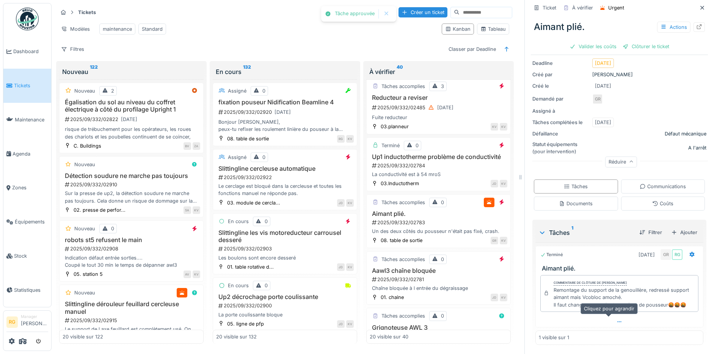
scroll to position [79, 0]
click at [656, 200] on div "Coûts" at bounding box center [662, 203] width 21 height 7
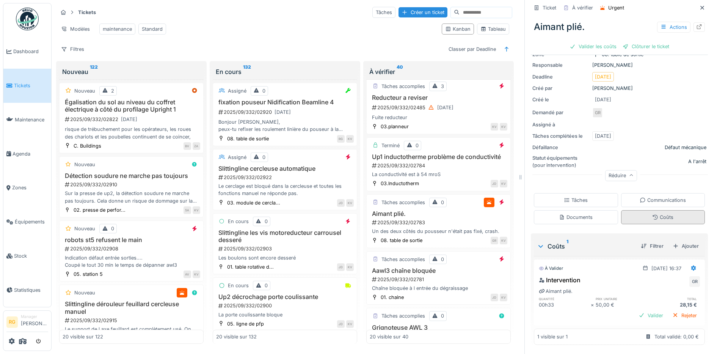
scroll to position [66, 0]
click at [640, 310] on div "Valider" at bounding box center [650, 315] width 31 height 10
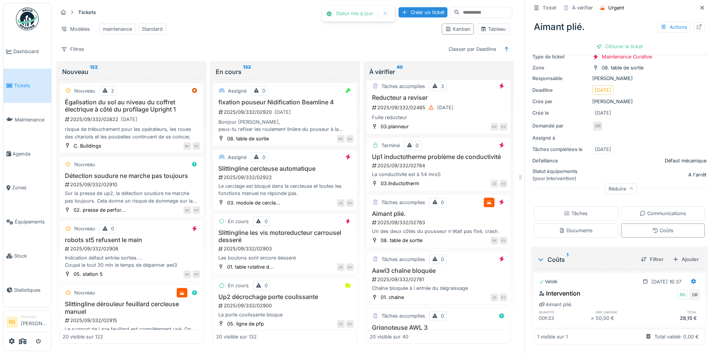
scroll to position [52, 0]
click at [572, 227] on div "Documents" at bounding box center [576, 230] width 34 height 7
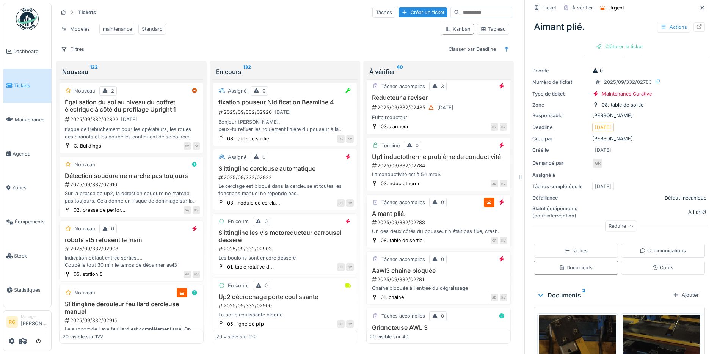
scroll to position [66, 0]
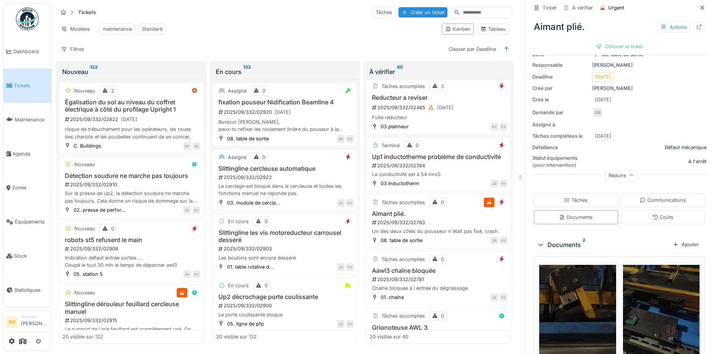
click at [570, 296] on img at bounding box center [577, 316] width 77 height 102
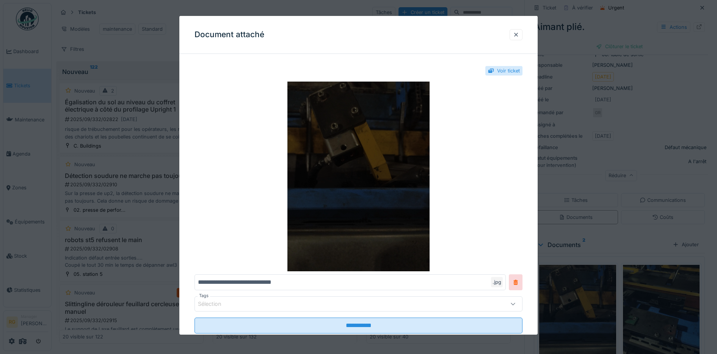
click at [354, 143] on img at bounding box center [358, 176] width 328 height 190
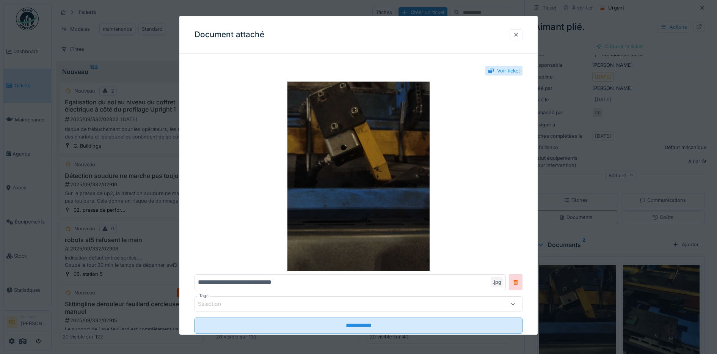
click at [519, 33] on div at bounding box center [516, 34] width 6 height 7
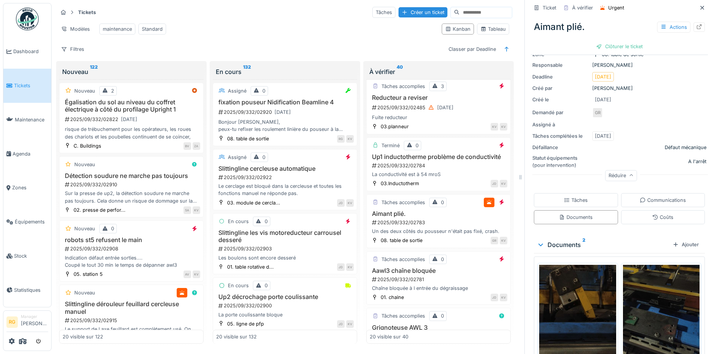
click at [645, 290] on img at bounding box center [661, 316] width 77 height 102
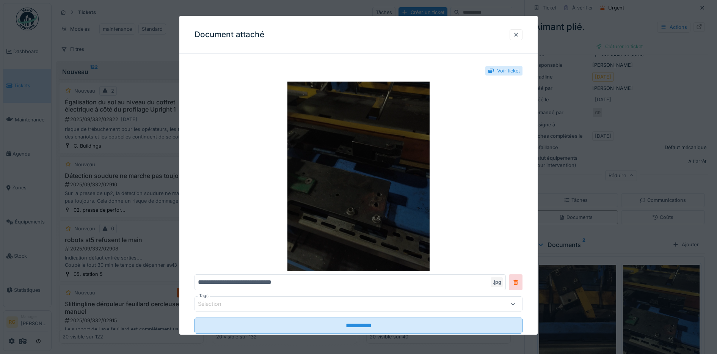
click at [336, 175] on img at bounding box center [358, 176] width 328 height 190
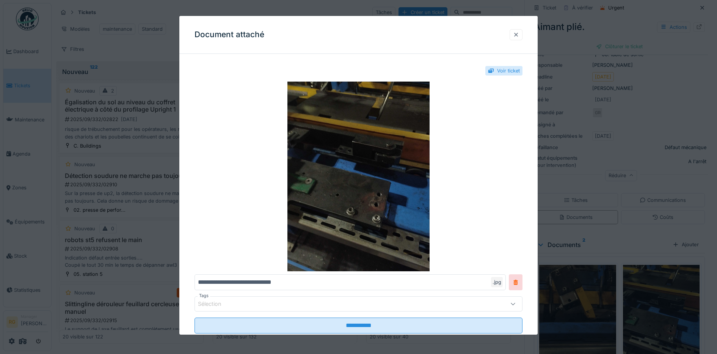
click at [519, 32] on div at bounding box center [516, 34] width 6 height 7
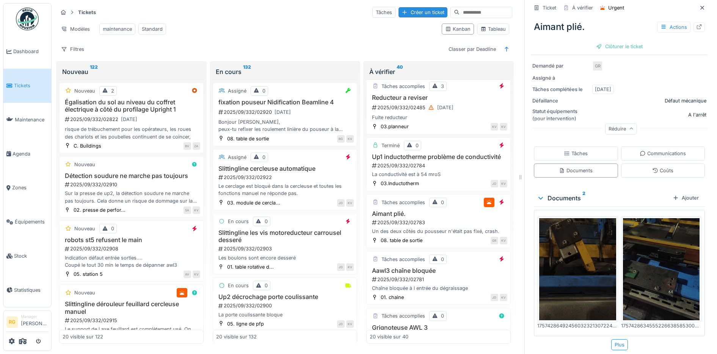
scroll to position [113, 0]
click at [611, 338] on div "Plus" at bounding box center [619, 343] width 17 height 11
click at [566, 149] on div "Tâches" at bounding box center [576, 152] width 24 height 7
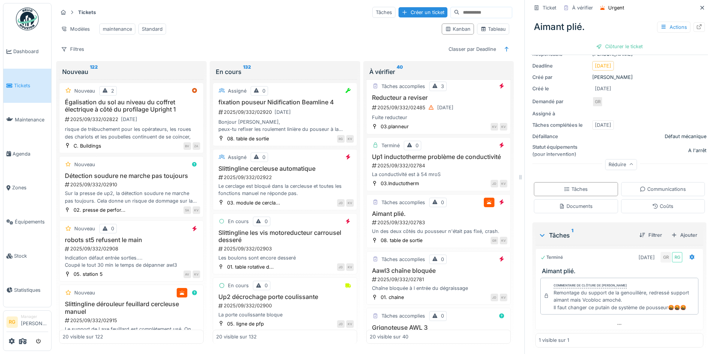
scroll to position [79, 0]
click at [673, 227] on div "Ajouter" at bounding box center [684, 232] width 32 height 10
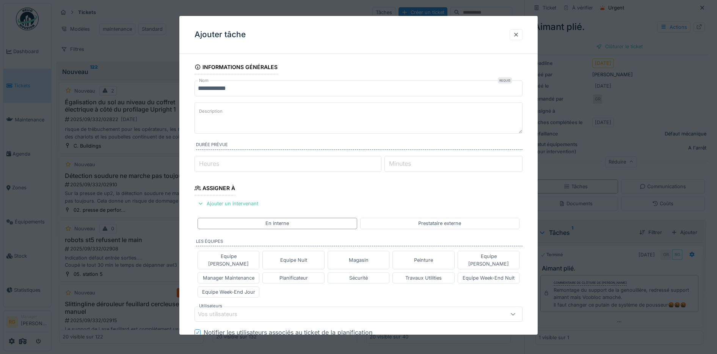
click at [233, 108] on textarea "Description" at bounding box center [358, 117] width 328 height 31
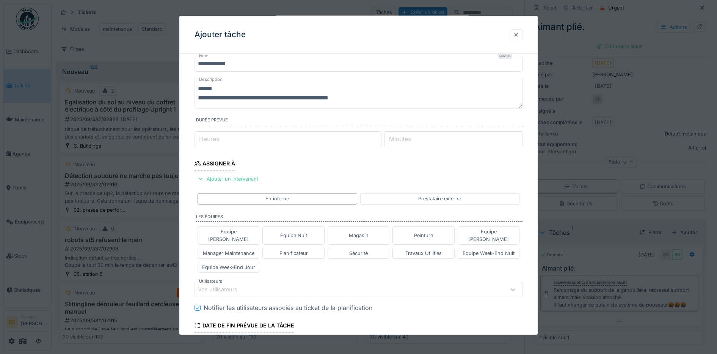
scroll to position [47, 0]
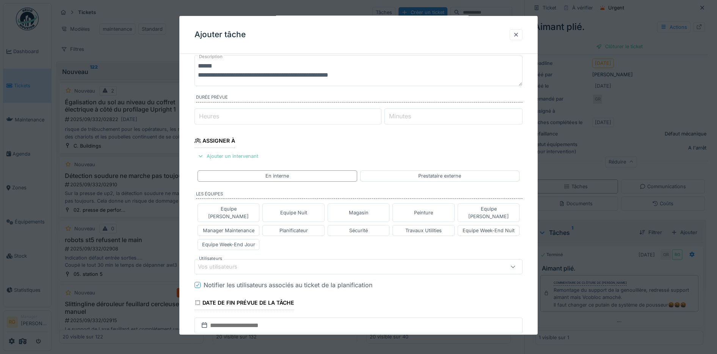
type textarea "**********"
click at [237, 155] on div "Ajouter un intervenant" at bounding box center [227, 156] width 67 height 10
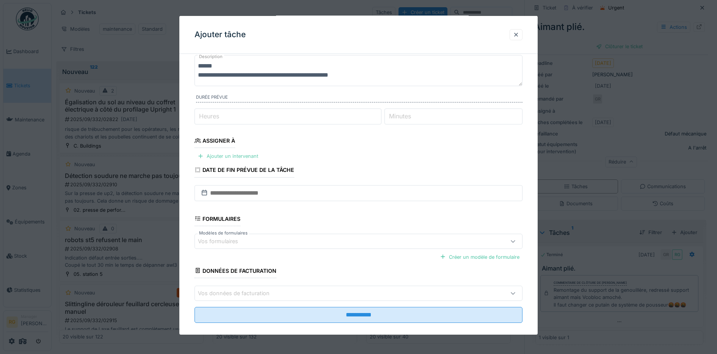
click at [231, 155] on div "Ajouter un intervenant" at bounding box center [227, 156] width 67 height 10
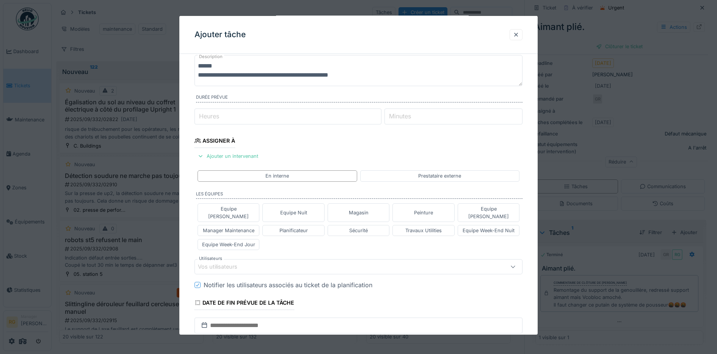
click at [231, 262] on div "Vos utilisateurs" at bounding box center [223, 266] width 50 height 8
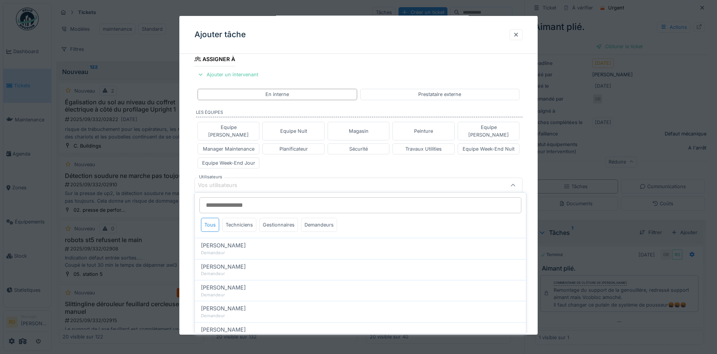
scroll to position [132, 0]
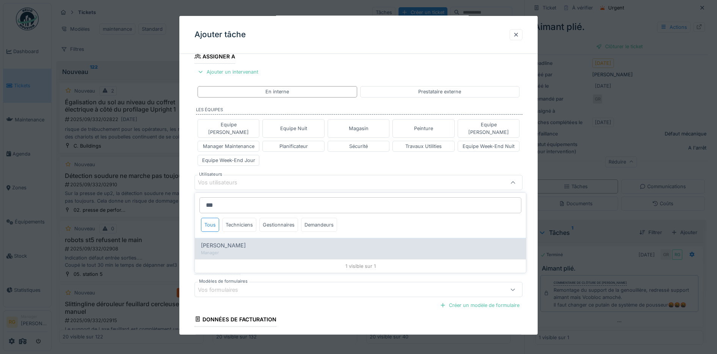
type input "***"
click at [219, 241] on span "[PERSON_NAME]" at bounding box center [223, 245] width 45 height 8
type input "*****"
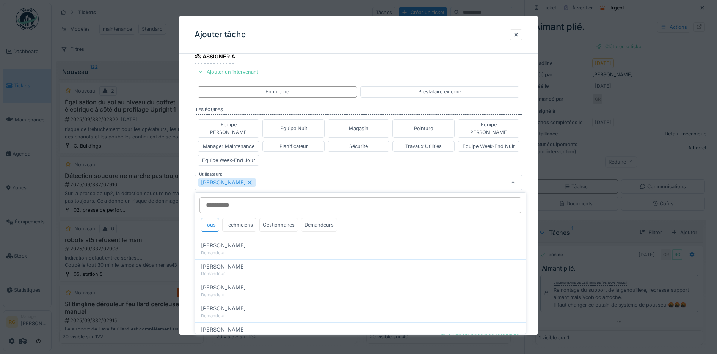
click at [186, 232] on div "**********" at bounding box center [358, 174] width 359 height 493
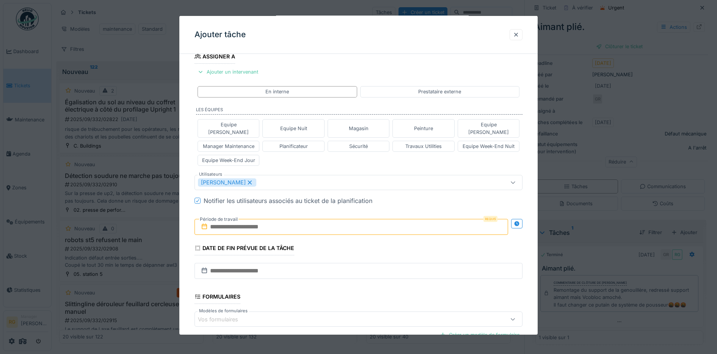
click at [212, 222] on input "text" at bounding box center [351, 227] width 314 height 16
click at [380, 242] on h2 "septembre 2025" at bounding box center [352, 245] width 91 height 7
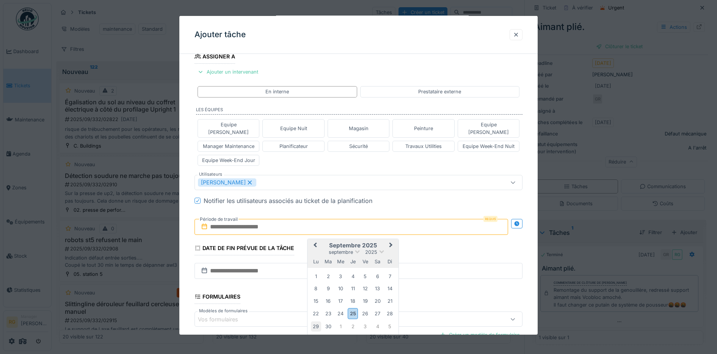
click at [315, 321] on div "29" at bounding box center [316, 326] width 10 height 10
click at [366, 321] on div "3" at bounding box center [365, 326] width 10 height 10
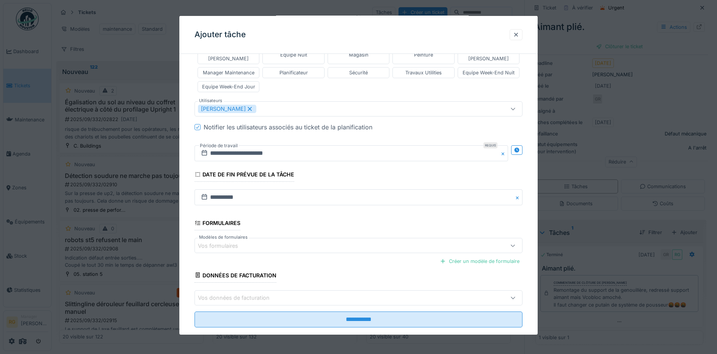
scroll to position [211, 0]
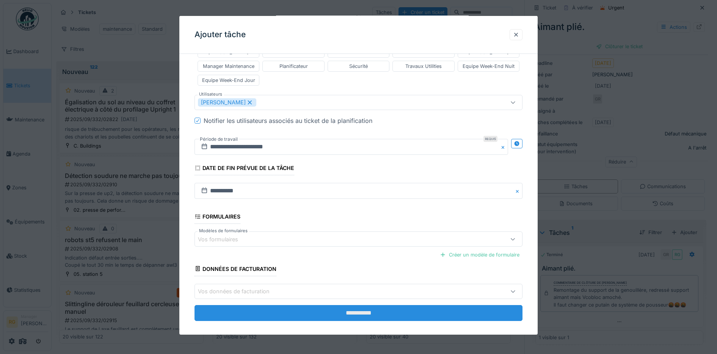
click at [363, 306] on input "**********" at bounding box center [358, 313] width 328 height 16
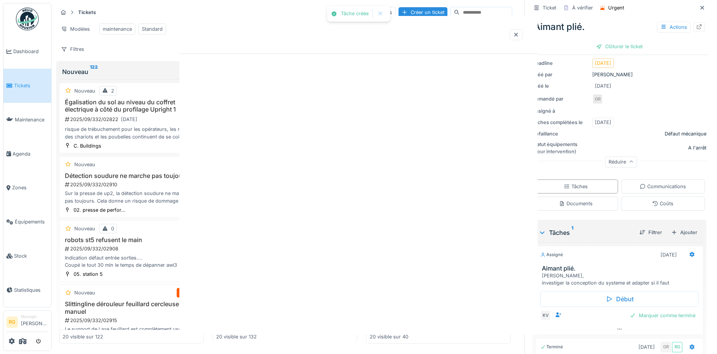
scroll to position [0, 0]
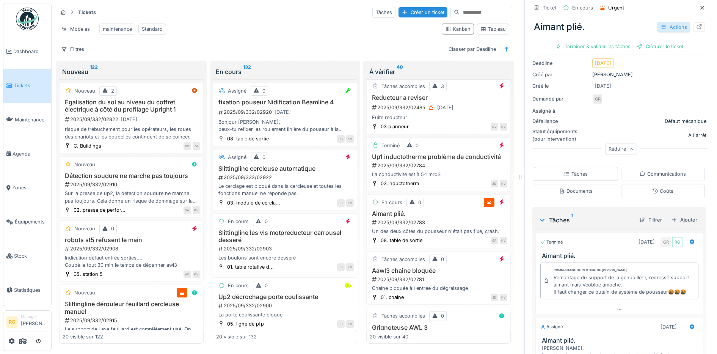
click at [663, 22] on div "Actions" at bounding box center [673, 27] width 33 height 11
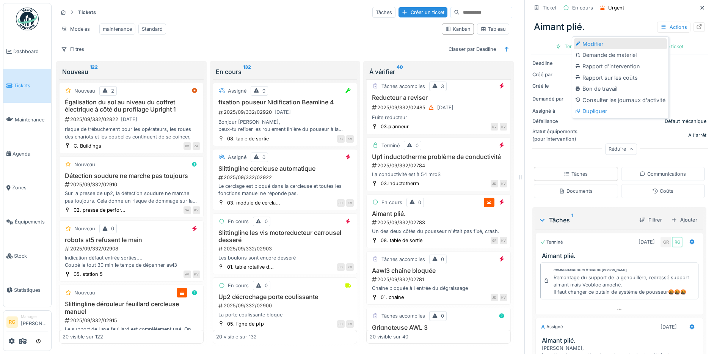
click at [587, 38] on div "Modifier" at bounding box center [619, 43] width 93 height 11
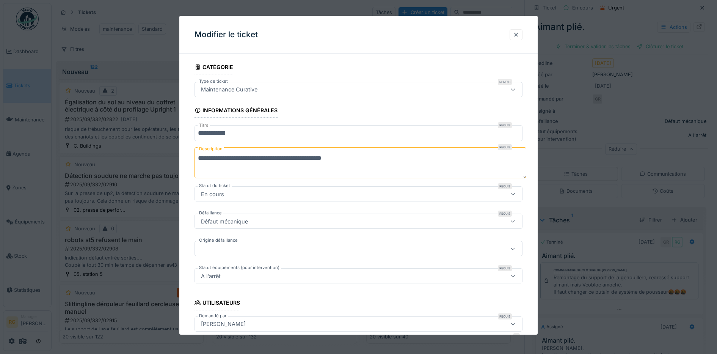
click at [515, 91] on icon at bounding box center [513, 89] width 6 height 5
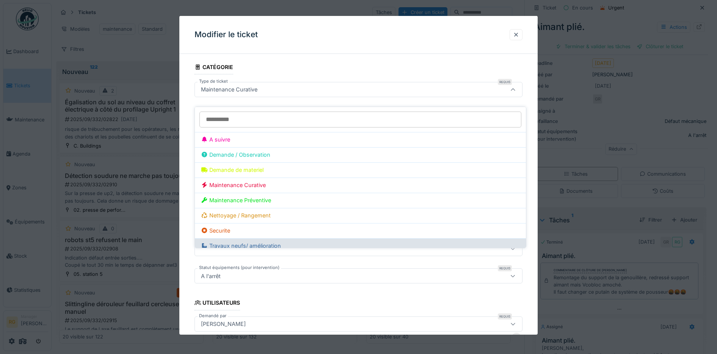
click at [238, 241] on div "Travaux neufs/ amélioration" at bounding box center [360, 245] width 319 height 8
type input "***"
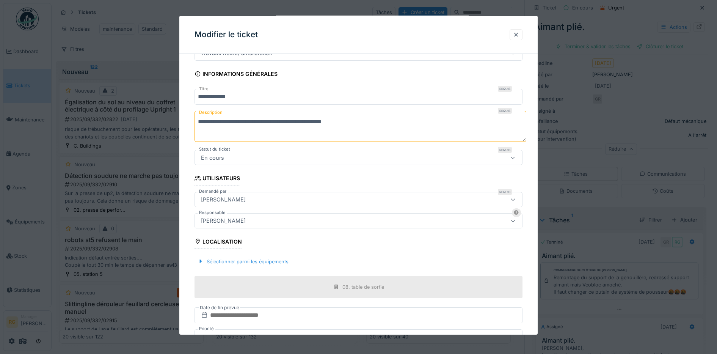
scroll to position [105, 0]
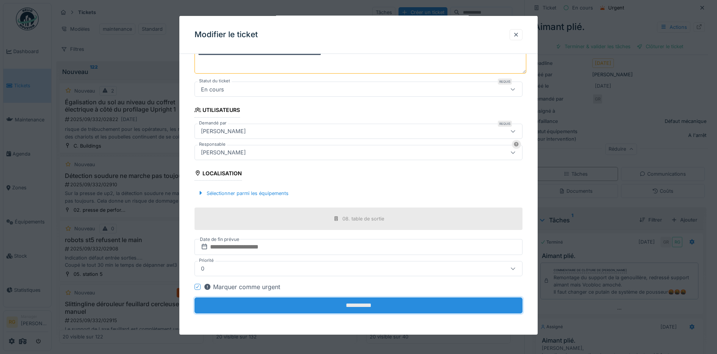
click at [323, 307] on input "**********" at bounding box center [358, 305] width 328 height 16
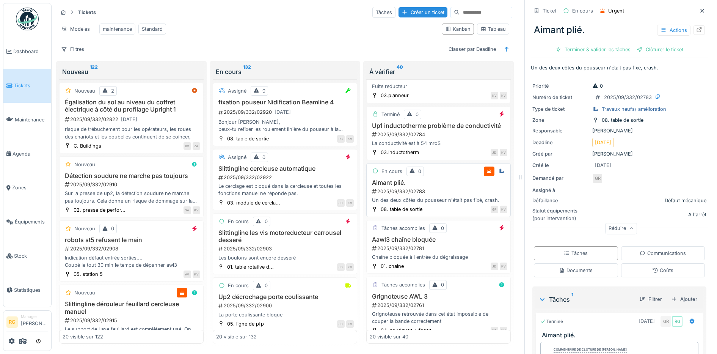
scroll to position [474, 0]
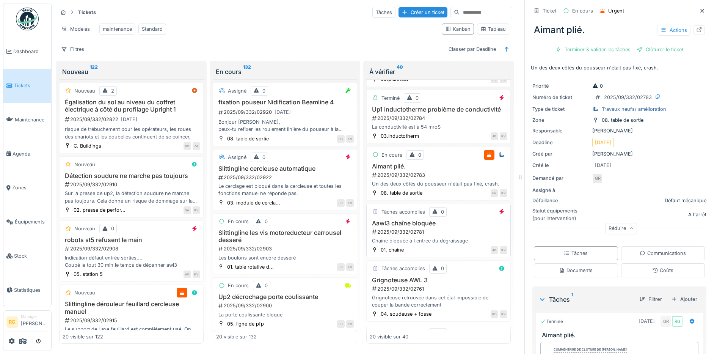
click at [450, 227] on h3 "Aawl3 chaîne bloquée" at bounding box center [439, 222] width 138 height 7
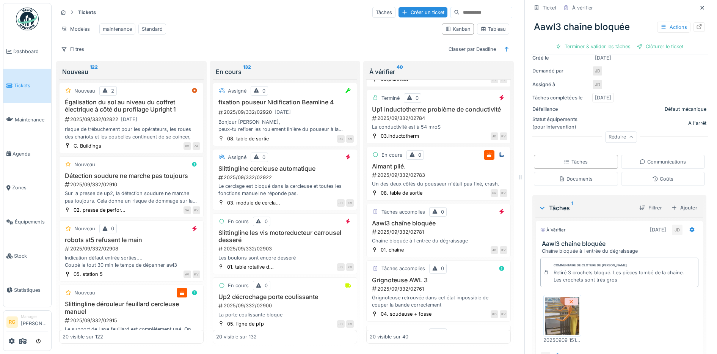
scroll to position [156, 0]
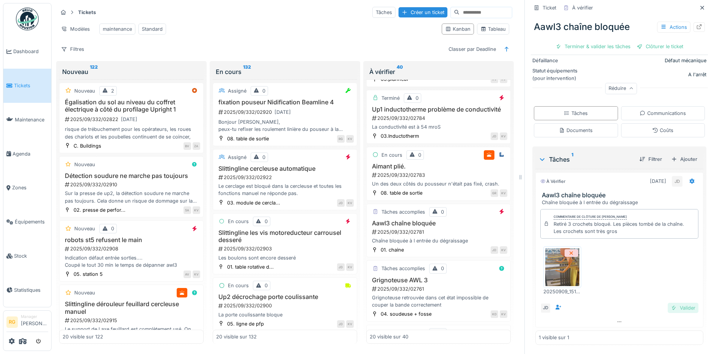
click at [675, 302] on div "Valider" at bounding box center [682, 307] width 31 height 10
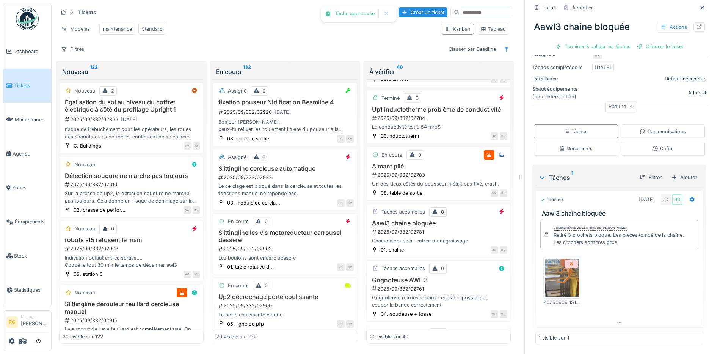
scroll to position [135, 0]
click at [611, 41] on div "Clôturer le ticket" at bounding box center [619, 46] width 53 height 10
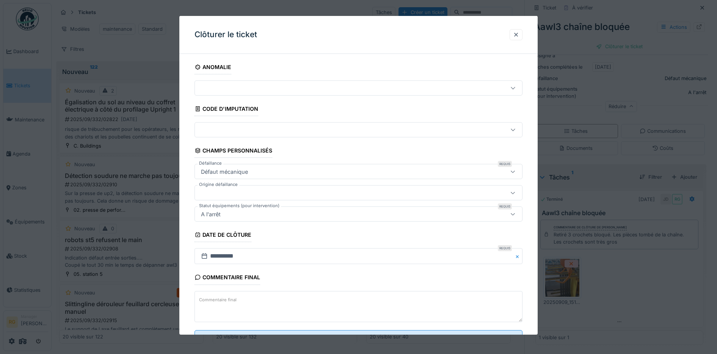
click at [211, 300] on label "Commentaire final" at bounding box center [217, 299] width 41 height 9
click at [211, 300] on textarea "Commentaire final" at bounding box center [358, 306] width 328 height 31
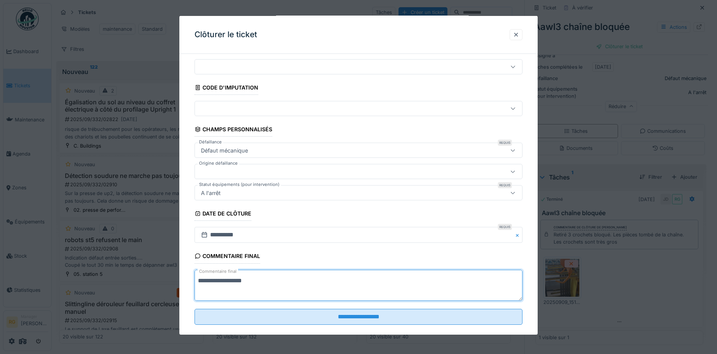
scroll to position [33, 0]
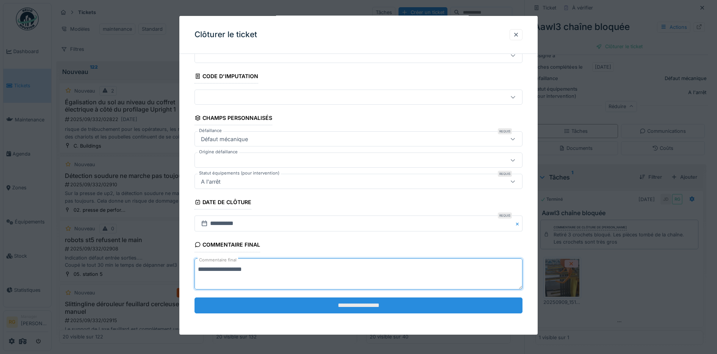
type textarea "**********"
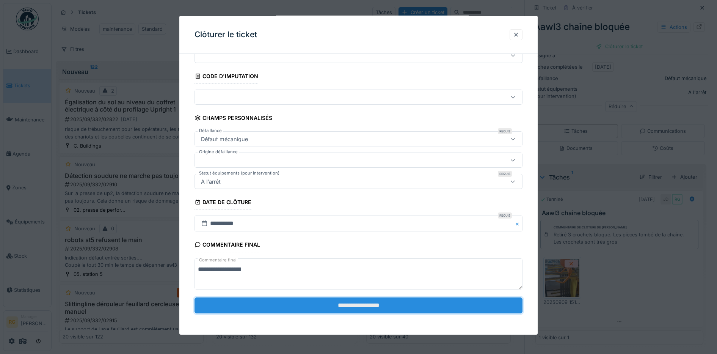
click at [332, 305] on input "**********" at bounding box center [358, 305] width 328 height 16
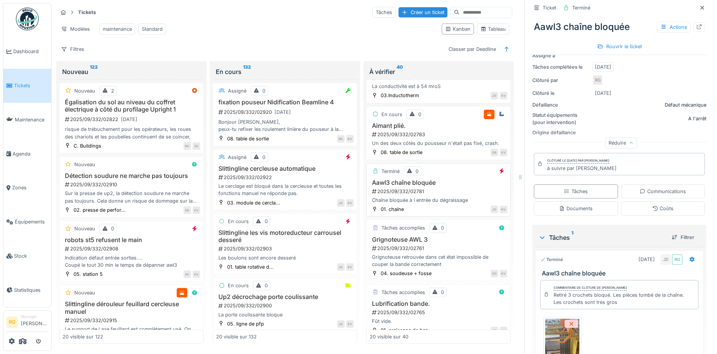
scroll to position [521, 0]
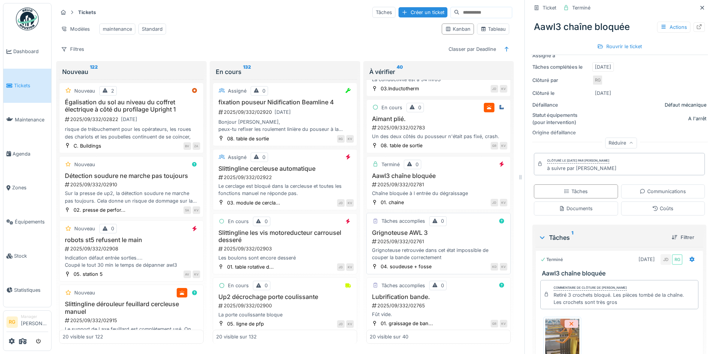
click at [451, 245] on div "2025/09/332/02761" at bounding box center [439, 241] width 136 height 7
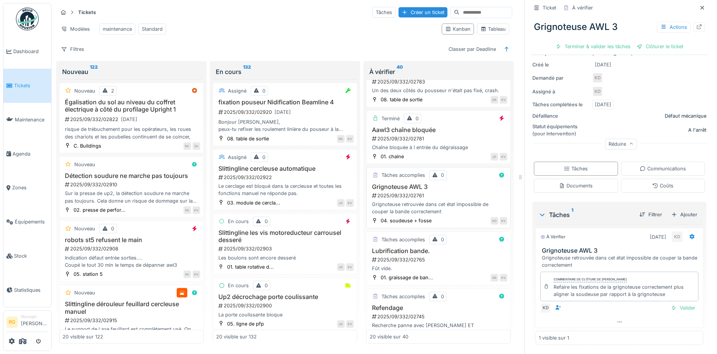
scroll to position [569, 0]
click at [448, 269] on div "Lubrification bande. 2025/09/332/02765 Fût vide." at bounding box center [439, 258] width 138 height 25
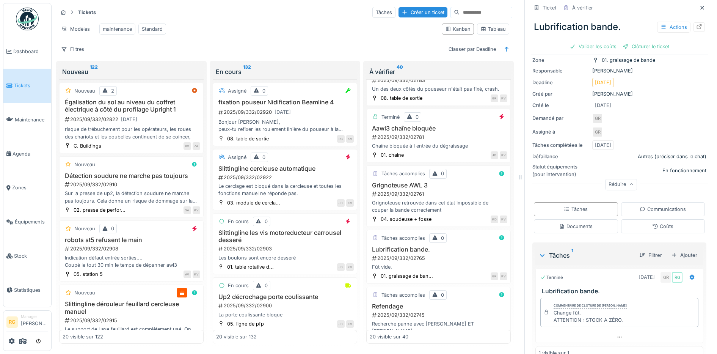
scroll to position [75, 0]
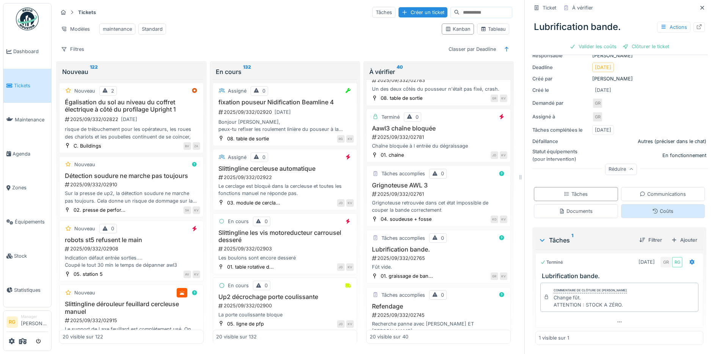
click at [662, 205] on div "Coûts" at bounding box center [663, 211] width 84 height 14
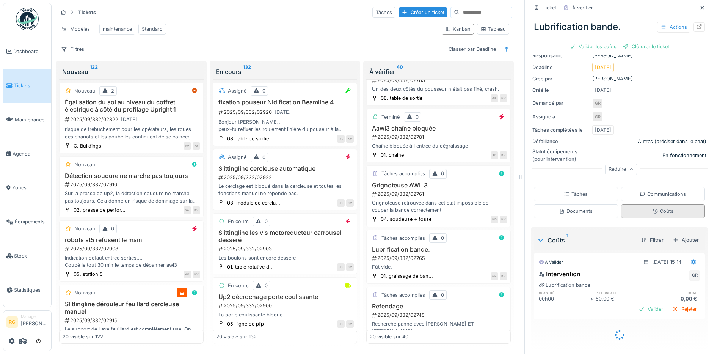
scroll to position [69, 0]
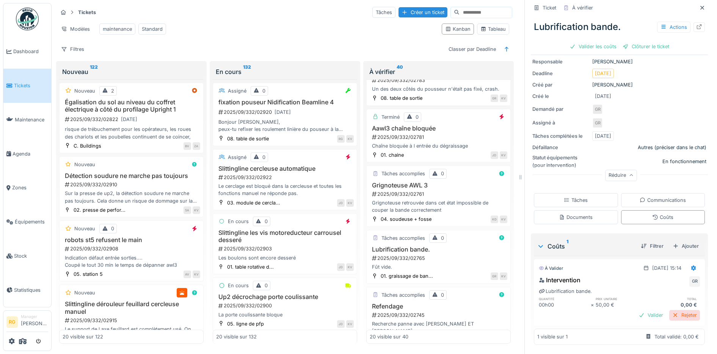
click at [677, 310] on div "Rejeter" at bounding box center [684, 315] width 31 height 10
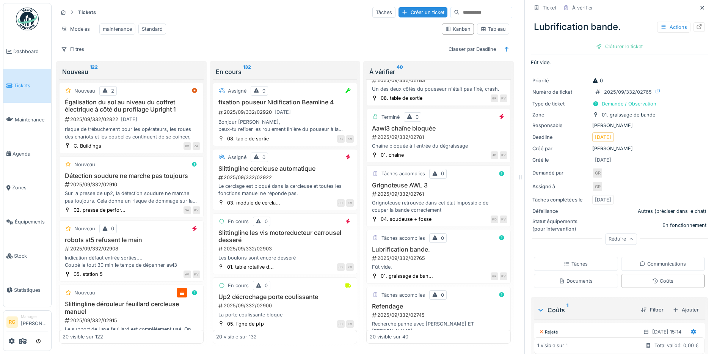
scroll to position [0, 0]
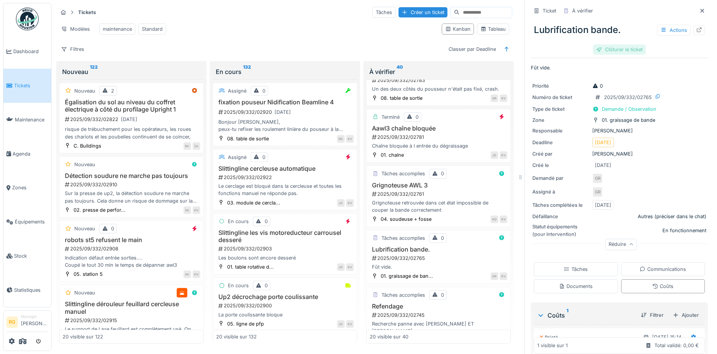
click at [607, 44] on div "Clôturer le ticket" at bounding box center [619, 49] width 53 height 10
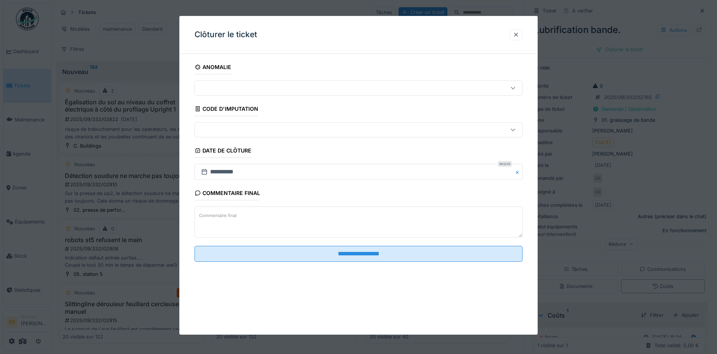
click at [218, 212] on label "Commentaire final" at bounding box center [217, 215] width 41 height 9
click at [218, 212] on textarea "Commentaire final" at bounding box center [358, 221] width 328 height 31
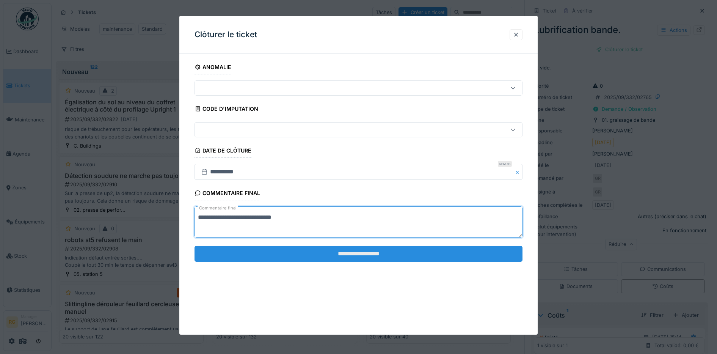
type textarea "**********"
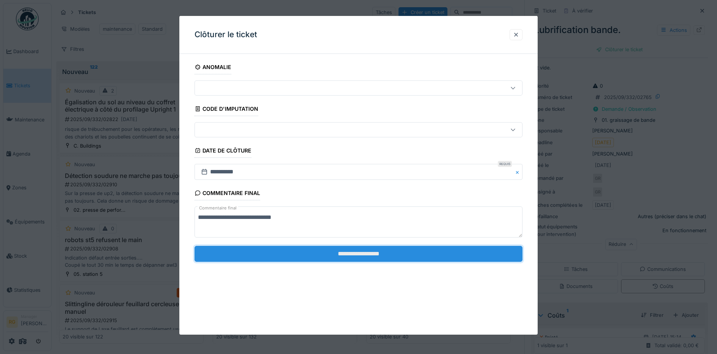
click at [352, 252] on input "**********" at bounding box center [358, 254] width 328 height 16
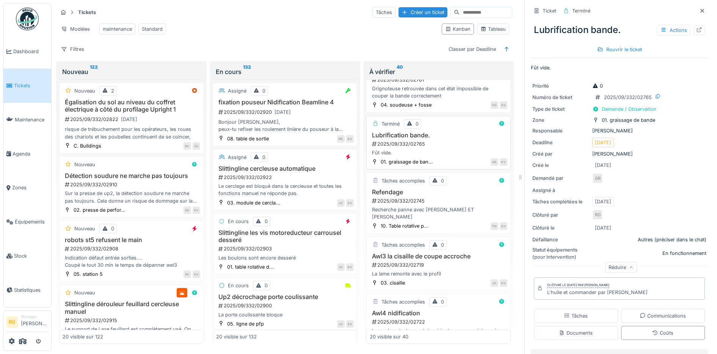
scroll to position [711, 0]
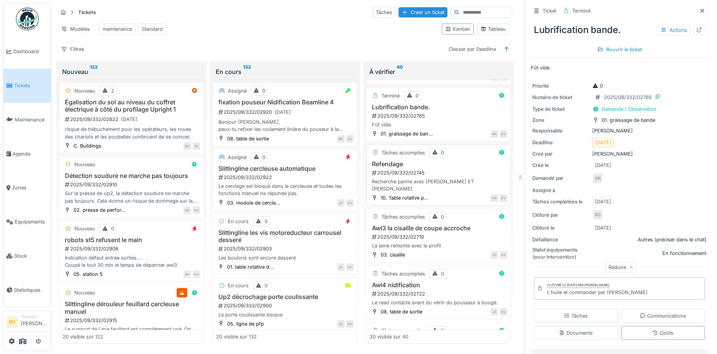
click at [440, 168] on h3 "Refendage" at bounding box center [439, 163] width 138 height 7
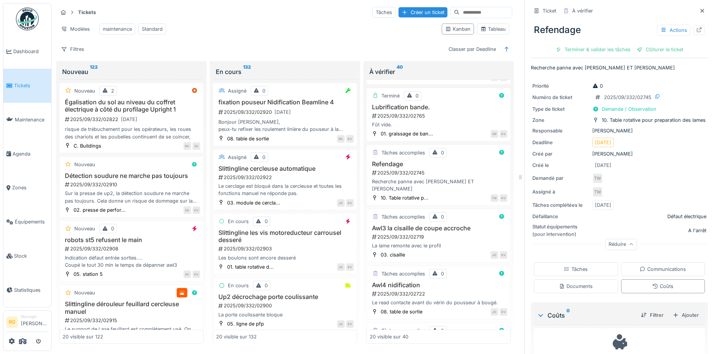
scroll to position [28, 0]
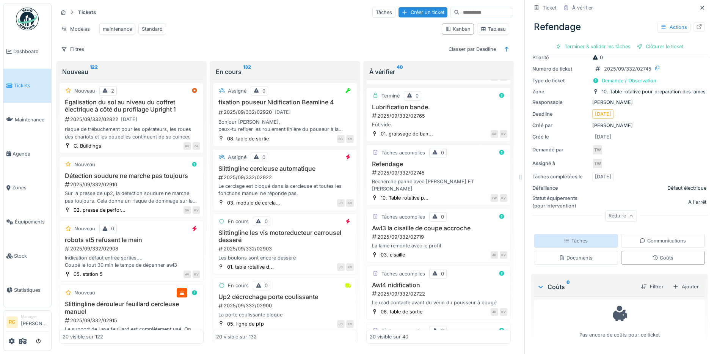
click at [572, 237] on div "Tâches" at bounding box center [576, 240] width 24 height 7
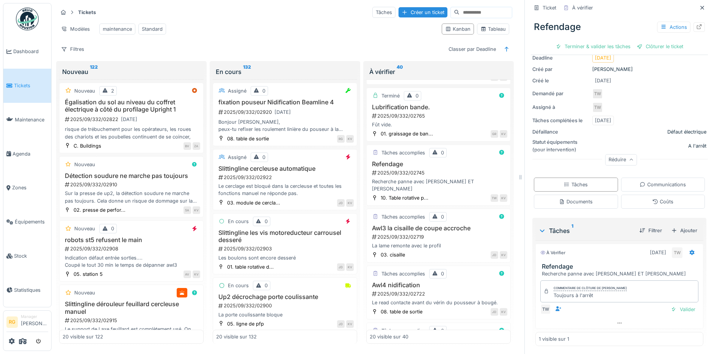
scroll to position [86, 0]
click at [660, 197] on div "Coûts" at bounding box center [662, 200] width 21 height 7
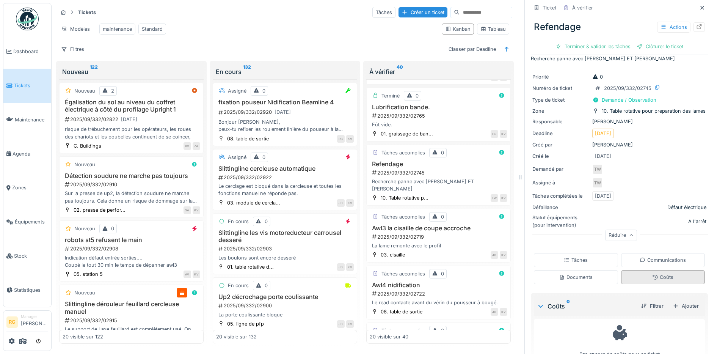
scroll to position [28, 0]
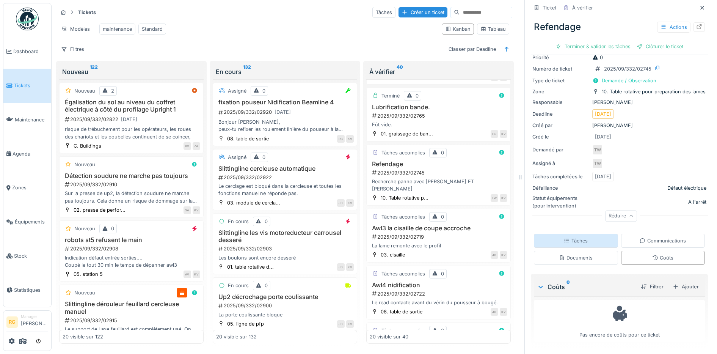
click at [567, 237] on div "Tâches" at bounding box center [576, 240] width 24 height 7
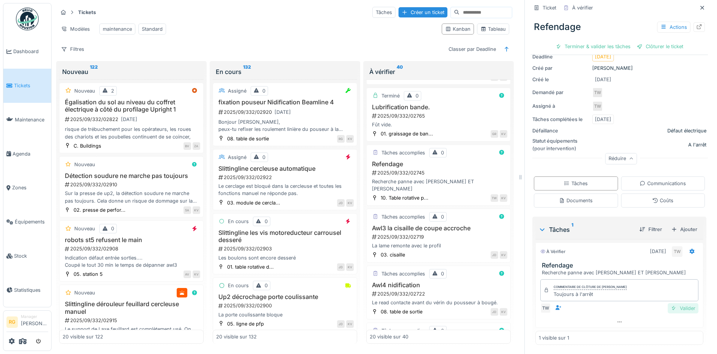
click at [672, 303] on div "Valider" at bounding box center [682, 308] width 31 height 10
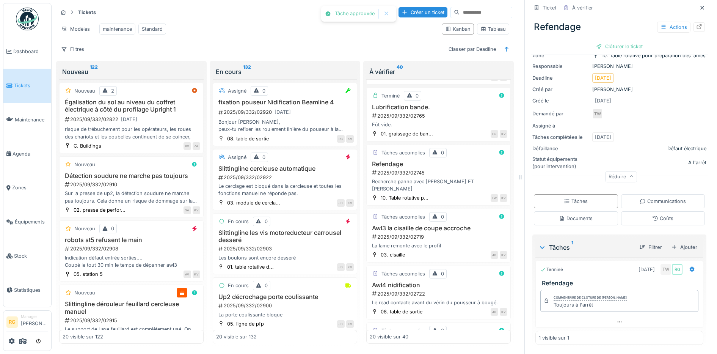
scroll to position [64, 0]
click at [609, 41] on div "Clôturer le ticket" at bounding box center [619, 46] width 53 height 10
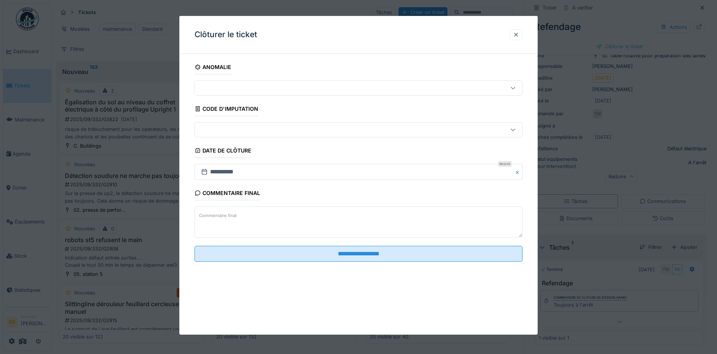
click at [251, 214] on textarea "Commentaire final" at bounding box center [358, 221] width 328 height 31
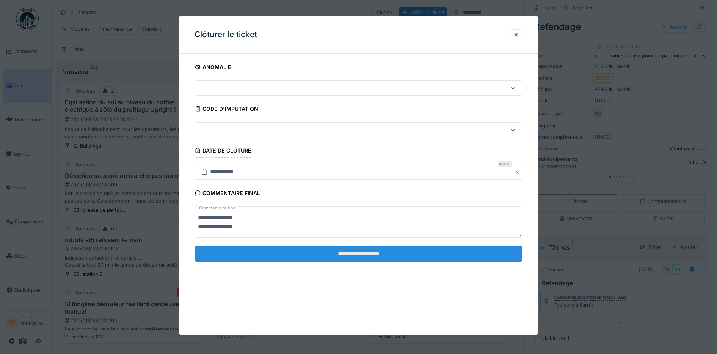
type textarea "**********"
click at [391, 255] on input "**********" at bounding box center [358, 254] width 328 height 16
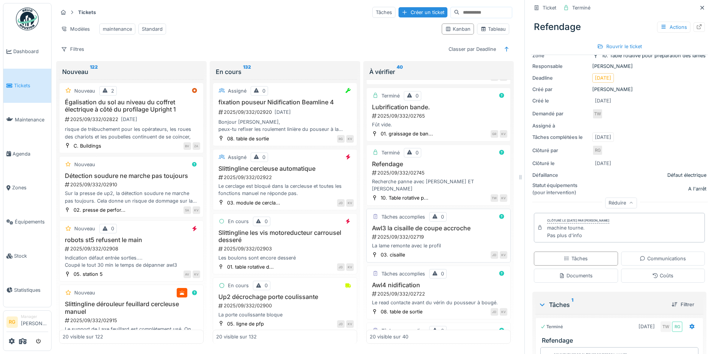
click at [452, 235] on div "2025/09/332/02719" at bounding box center [439, 236] width 136 height 7
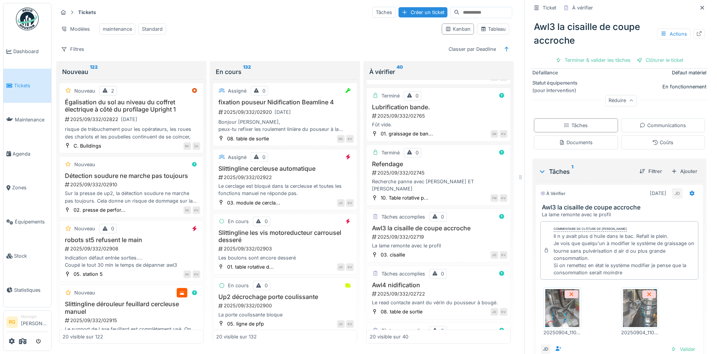
scroll to position [198, 0]
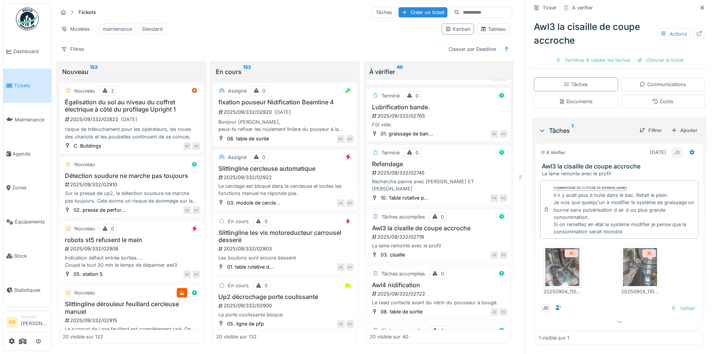
click at [557, 256] on img at bounding box center [562, 267] width 34 height 38
click at [634, 265] on img at bounding box center [640, 267] width 34 height 38
click at [674, 303] on div "Valider" at bounding box center [682, 308] width 31 height 10
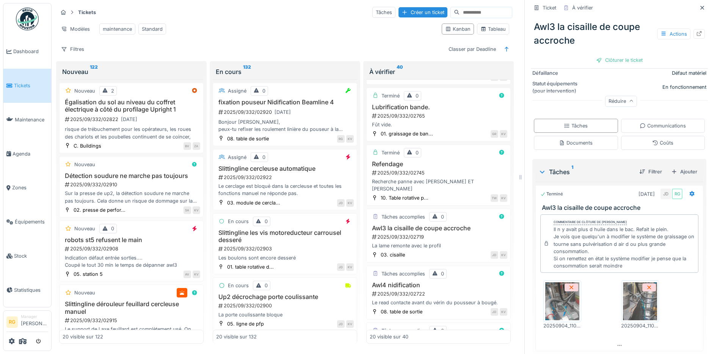
scroll to position [177, 0]
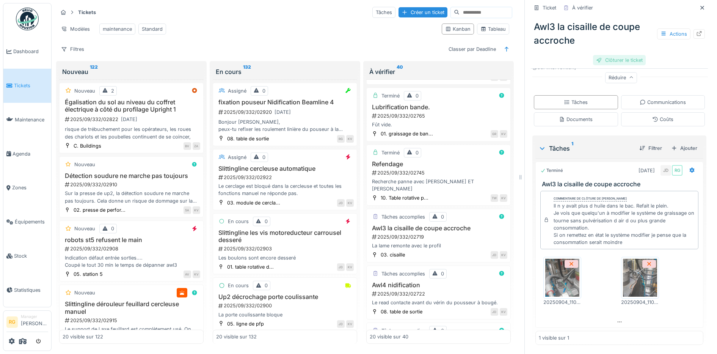
click at [607, 55] on div "Clôturer le ticket" at bounding box center [619, 60] width 53 height 10
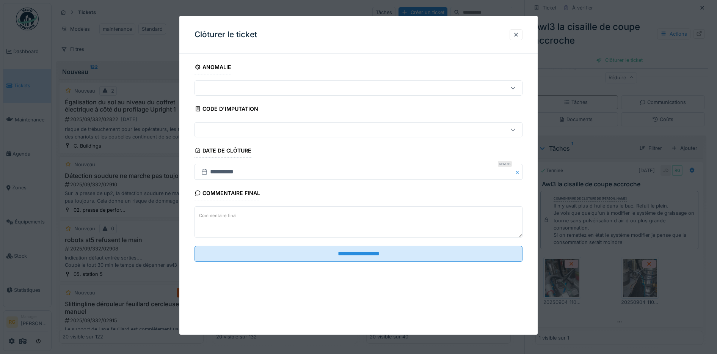
click at [252, 216] on textarea "Commentaire final" at bounding box center [358, 221] width 328 height 31
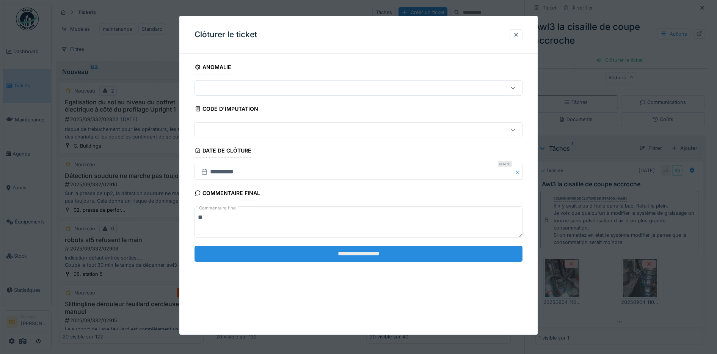
type textarea "**"
click at [335, 252] on input "**********" at bounding box center [358, 254] width 328 height 16
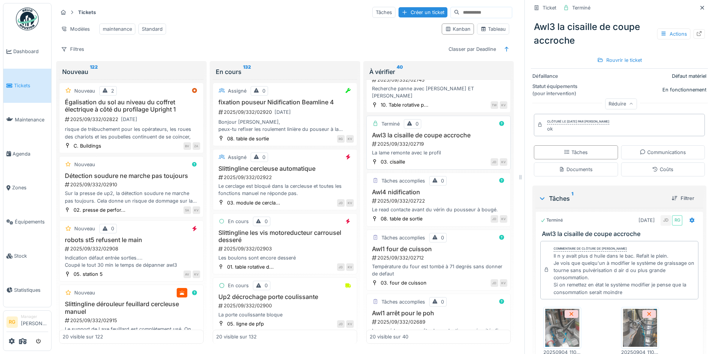
scroll to position [805, 0]
click at [436, 193] on h3 "Awl4 nidification" at bounding box center [439, 189] width 138 height 7
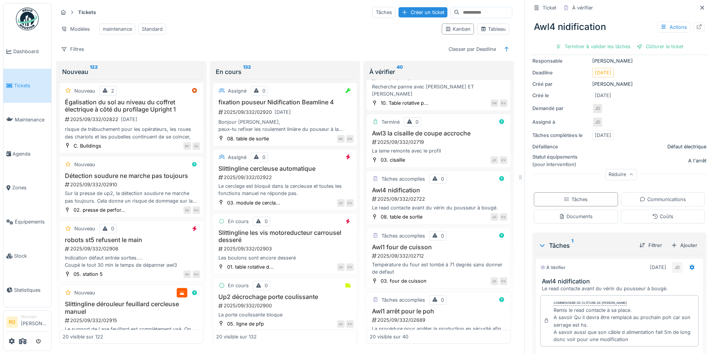
scroll to position [177, 0]
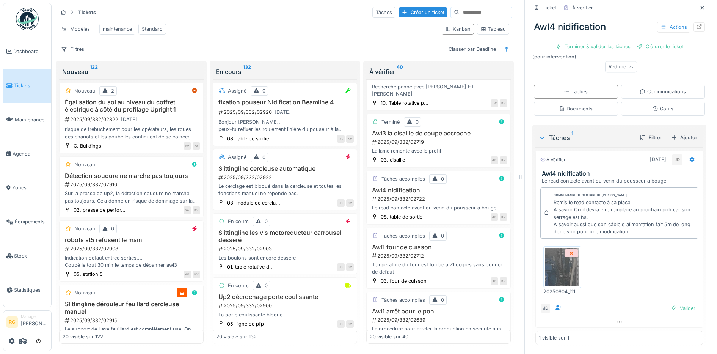
click at [556, 267] on img at bounding box center [562, 267] width 34 height 38
click at [676, 303] on div "Valider" at bounding box center [682, 308] width 31 height 10
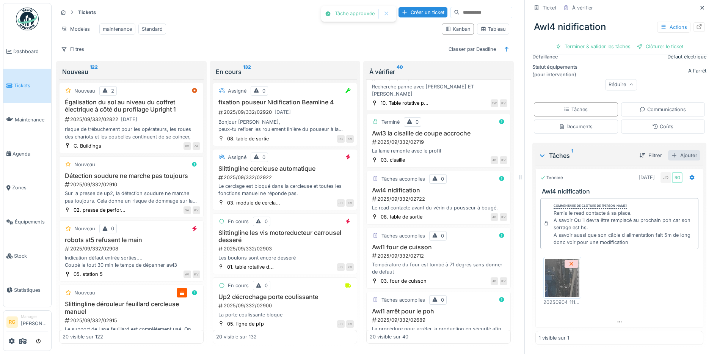
scroll to position [156, 0]
click at [675, 150] on div "Ajouter" at bounding box center [684, 155] width 32 height 10
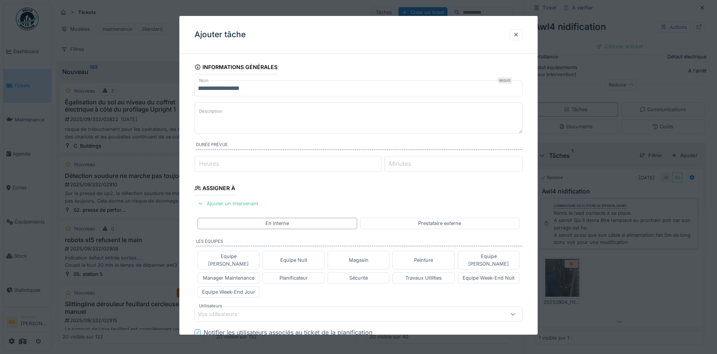
click at [218, 112] on label "Description" at bounding box center [210, 111] width 27 height 9
click at [218, 112] on textarea "Description" at bounding box center [358, 117] width 328 height 31
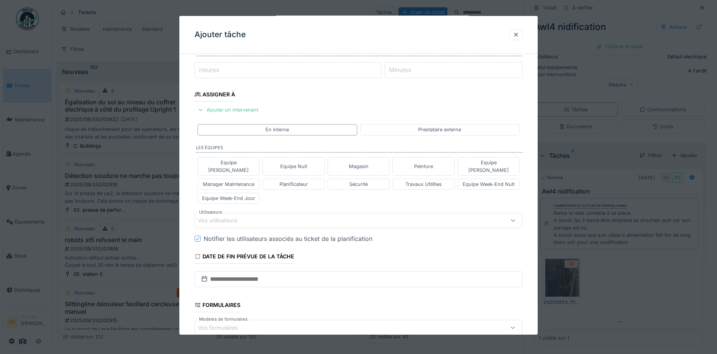
scroll to position [95, 0]
type textarea "**********"
click at [244, 163] on div "Equipe [PERSON_NAME]" at bounding box center [228, 165] width 55 height 14
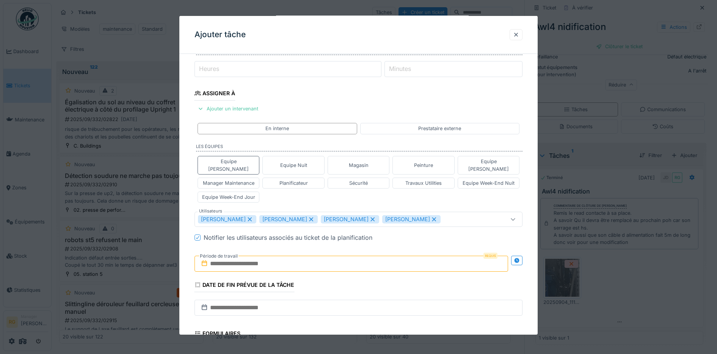
click at [253, 216] on icon at bounding box center [249, 218] width 7 height 5
click at [308, 216] on icon at bounding box center [311, 218] width 7 height 5
type input "****"
click at [284, 255] on input "text" at bounding box center [351, 263] width 314 height 16
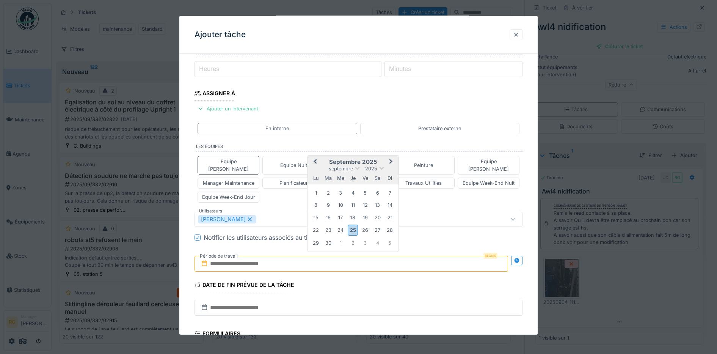
click at [380, 158] on h2 "septembre 2025" at bounding box center [352, 161] width 91 height 7
click at [365, 225] on div "26" at bounding box center [365, 230] width 10 height 10
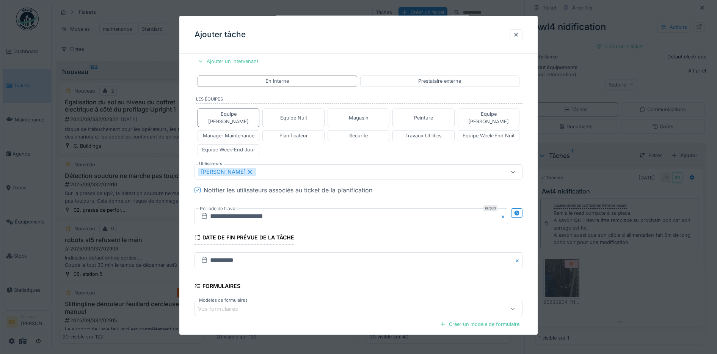
scroll to position [211, 0]
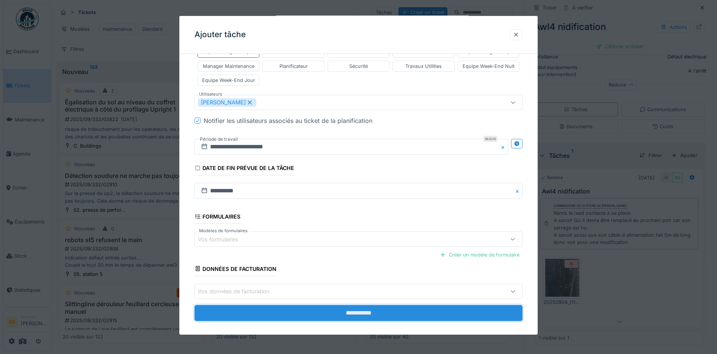
click at [358, 305] on input "**********" at bounding box center [358, 313] width 328 height 16
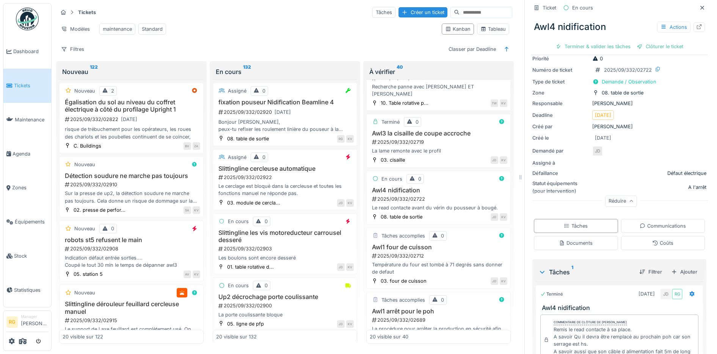
scroll to position [0, 0]
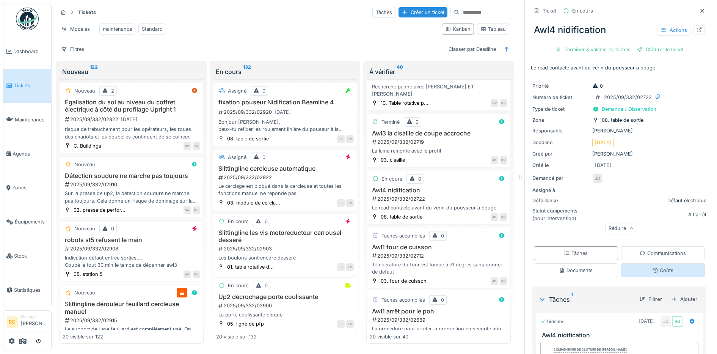
click at [652, 266] on div "Coûts" at bounding box center [662, 269] width 21 height 7
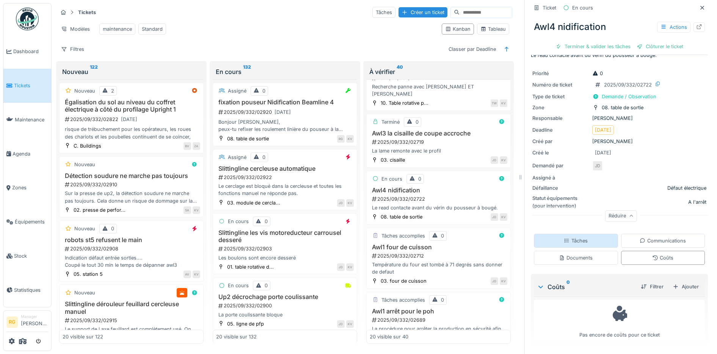
click at [589, 238] on div "Tâches" at bounding box center [576, 240] width 84 height 14
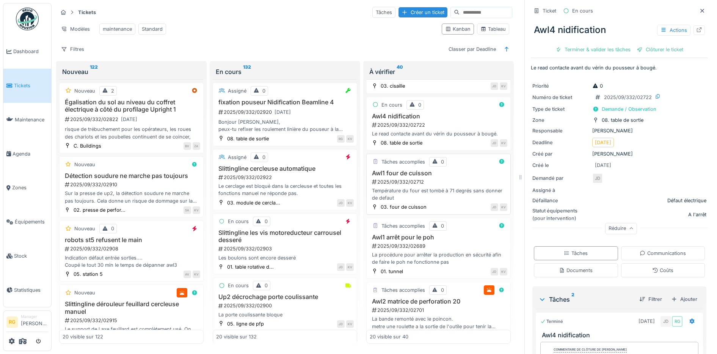
scroll to position [900, 0]
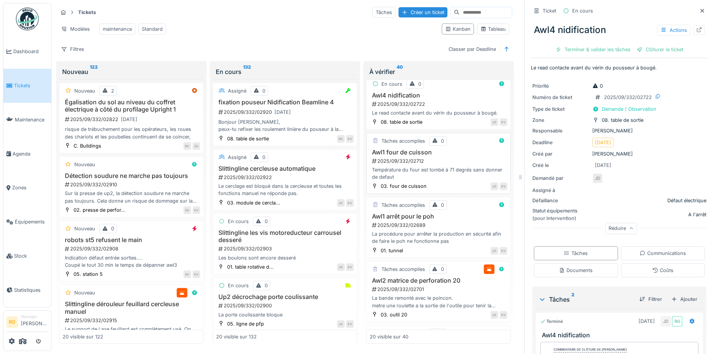
click at [443, 164] on div "2025/09/332/02712" at bounding box center [439, 160] width 136 height 7
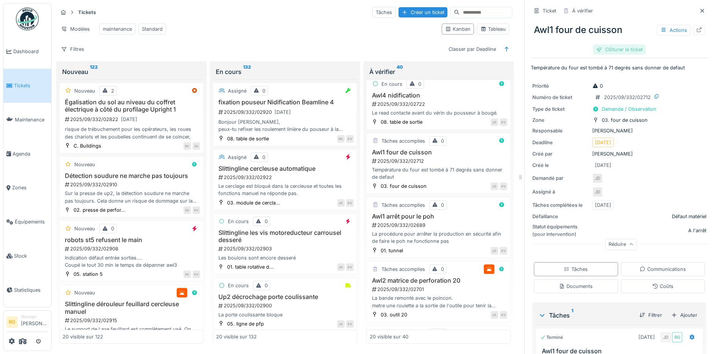
click at [611, 44] on div "Clôturer le ticket" at bounding box center [619, 49] width 53 height 10
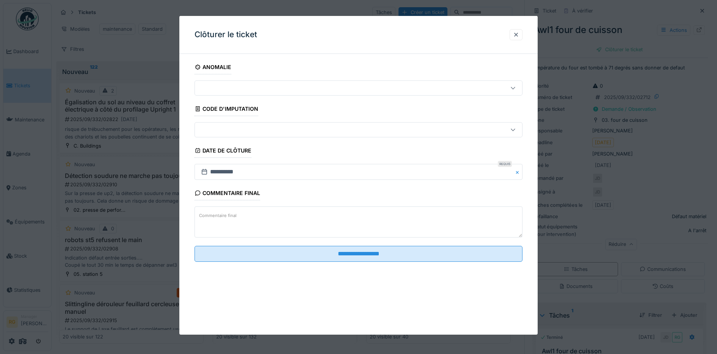
click at [245, 214] on textarea "Commentaire final" at bounding box center [358, 221] width 328 height 31
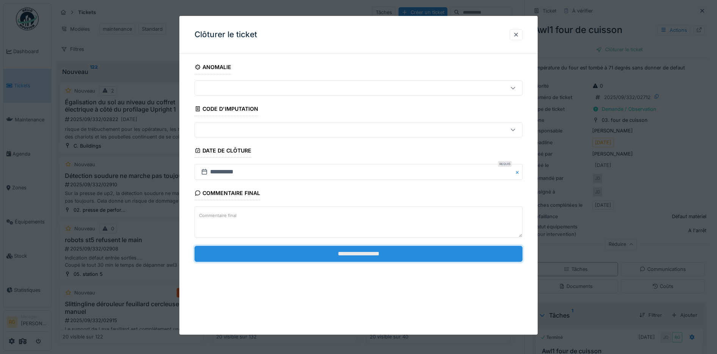
click at [303, 257] on input "**********" at bounding box center [358, 254] width 328 height 16
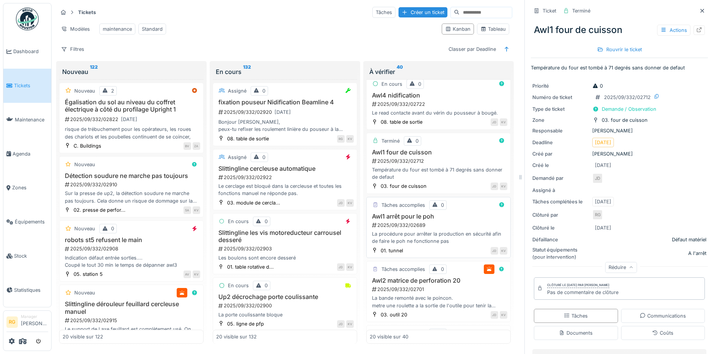
scroll to position [948, 0]
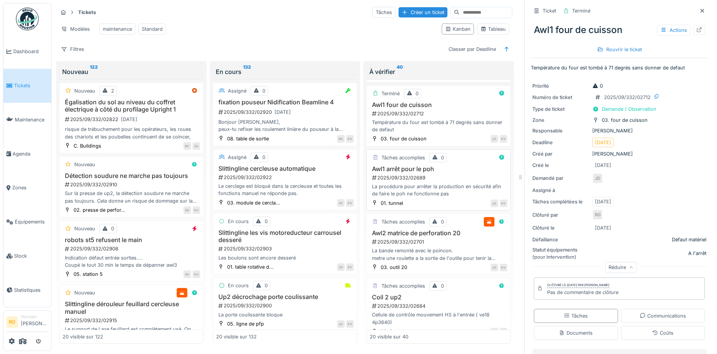
click at [437, 181] on div "2025/09/332/02689" at bounding box center [439, 177] width 136 height 7
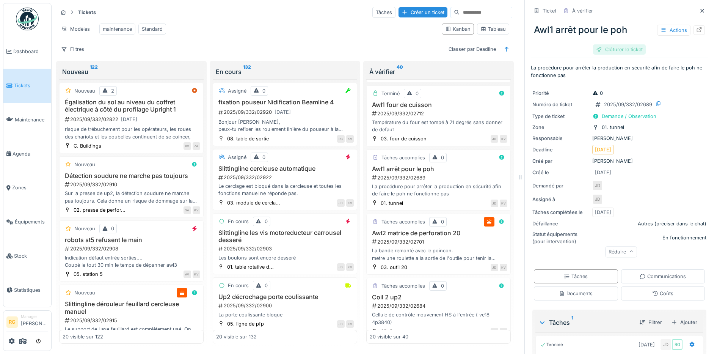
click at [611, 44] on div "Clôturer le ticket" at bounding box center [619, 49] width 53 height 10
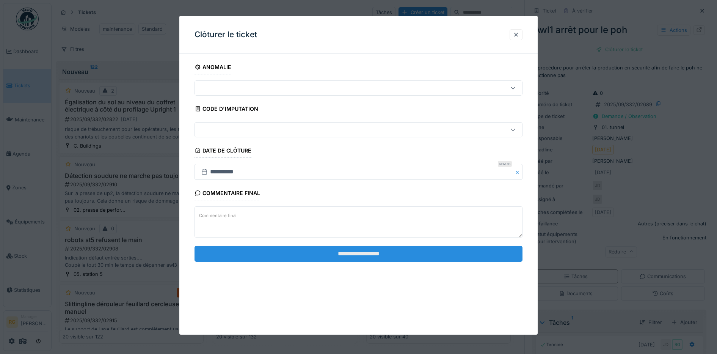
click at [370, 254] on input "**********" at bounding box center [358, 254] width 328 height 16
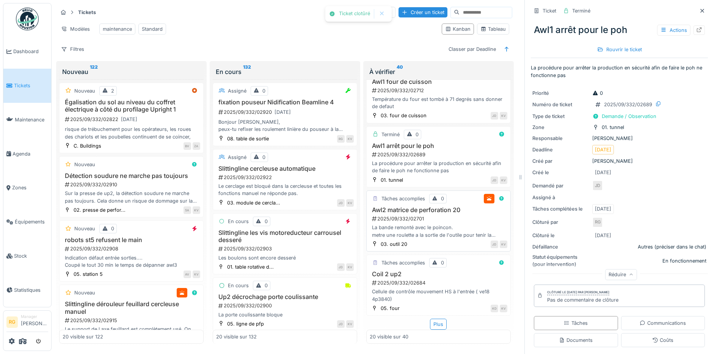
scroll to position [985, 0]
click at [450, 215] on div "2025/09/332/02701" at bounding box center [439, 218] width 136 height 7
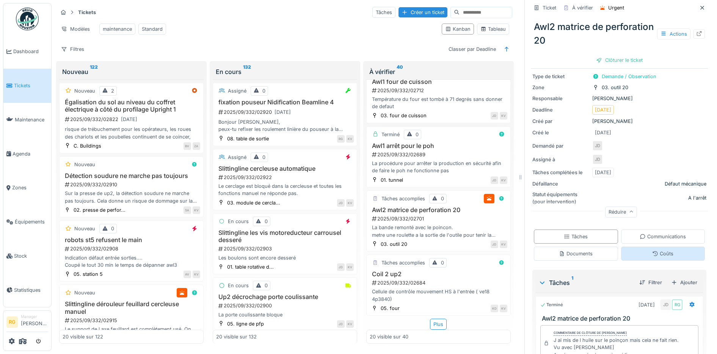
scroll to position [103, 0]
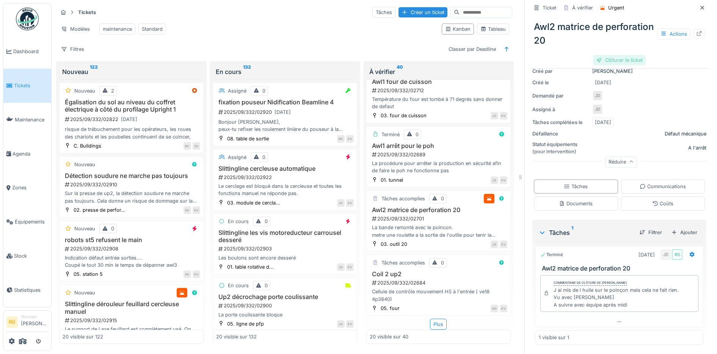
click at [614, 55] on div "Clôturer le ticket" at bounding box center [619, 60] width 53 height 10
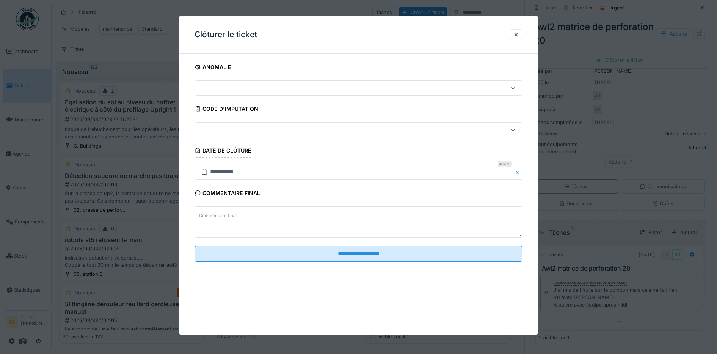
click at [247, 212] on textarea "Commentaire final" at bounding box center [358, 221] width 328 height 31
click at [202, 227] on textarea "**********" at bounding box center [358, 221] width 328 height 31
click at [360, 225] on textarea "**********" at bounding box center [358, 221] width 328 height 31
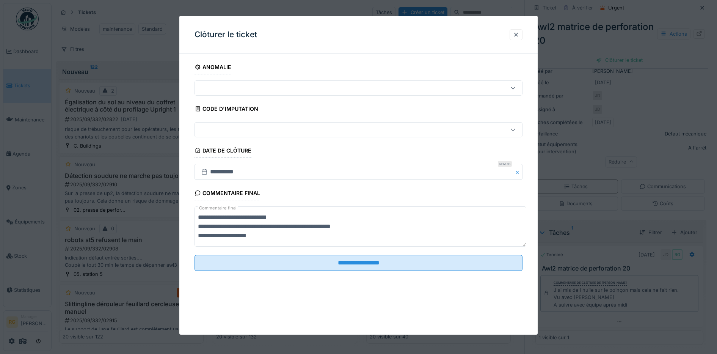
scroll to position [0, 0]
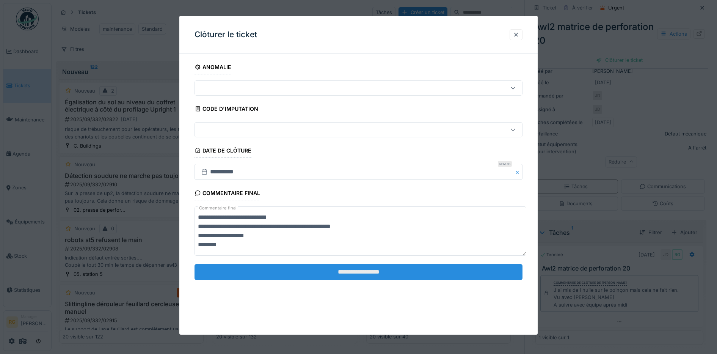
type textarea "**********"
click at [371, 273] on input "**********" at bounding box center [358, 272] width 328 height 16
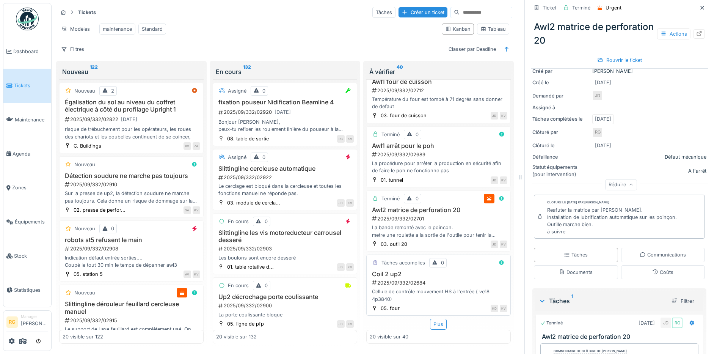
click at [440, 270] on h3 "Coil 2 up2" at bounding box center [439, 273] width 138 height 7
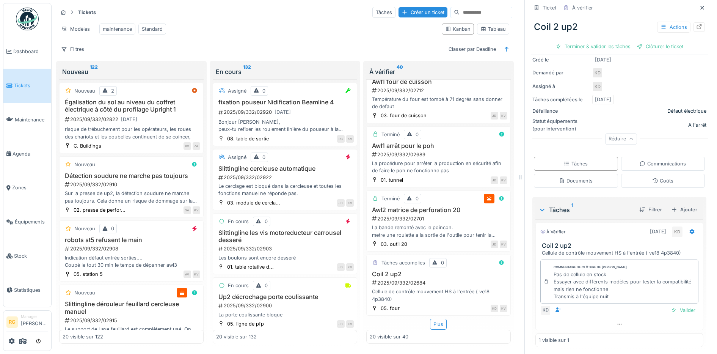
scroll to position [108, 0]
click at [677, 302] on div "Valider" at bounding box center [682, 307] width 31 height 10
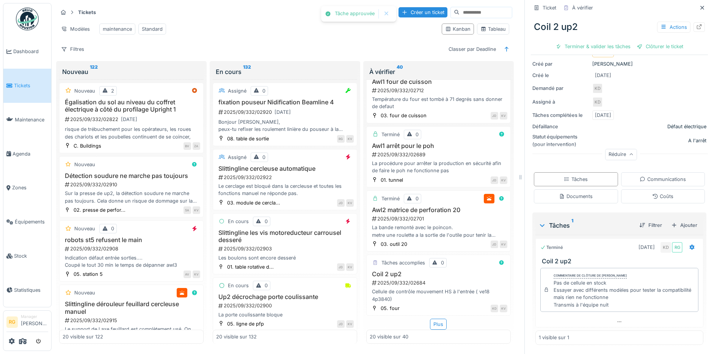
scroll to position [86, 0]
click at [609, 41] on div "Clôturer le ticket" at bounding box center [619, 46] width 53 height 10
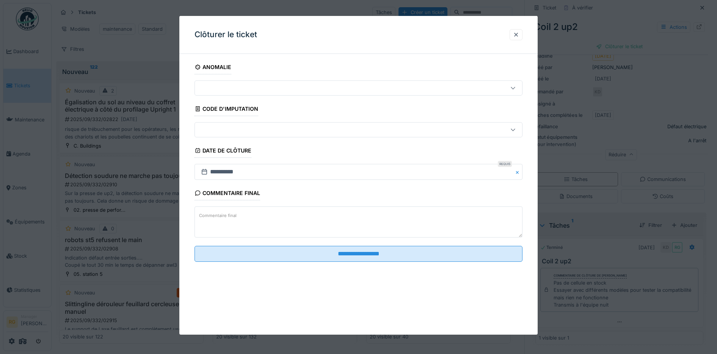
click at [227, 215] on label "Commentaire final" at bounding box center [217, 215] width 41 height 9
click at [227, 215] on textarea "Commentaire final" at bounding box center [358, 221] width 328 height 31
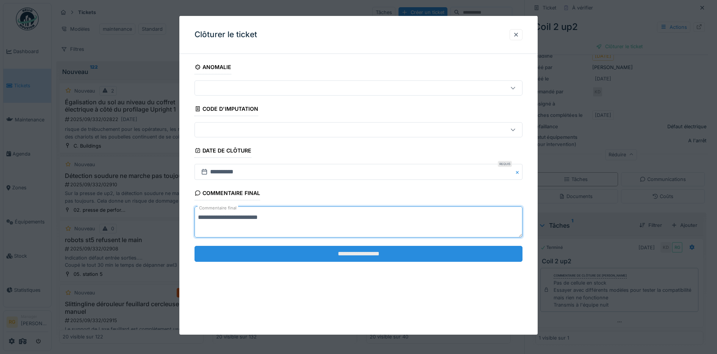
type textarea "**********"
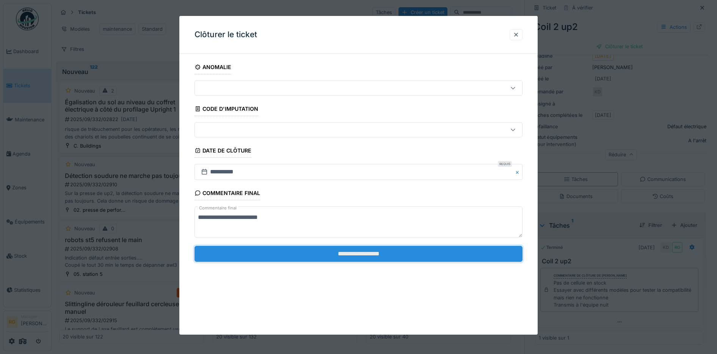
click at [348, 256] on input "**********" at bounding box center [358, 254] width 328 height 16
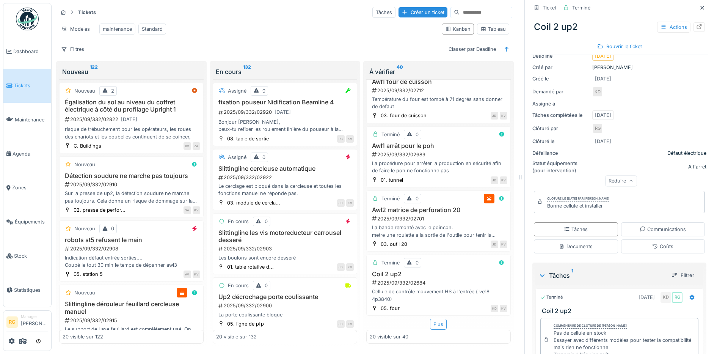
click at [430, 318] on div "Plus" at bounding box center [438, 323] width 17 height 11
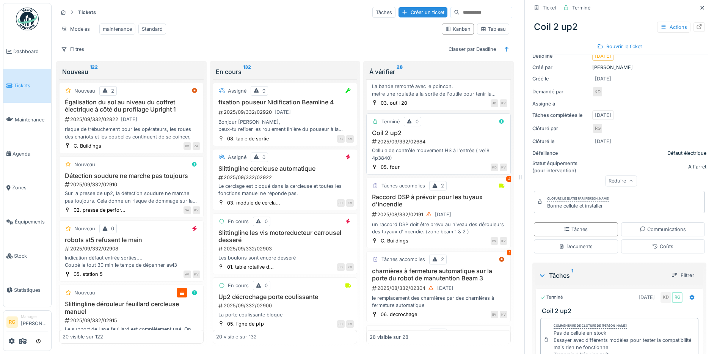
scroll to position [1127, 0]
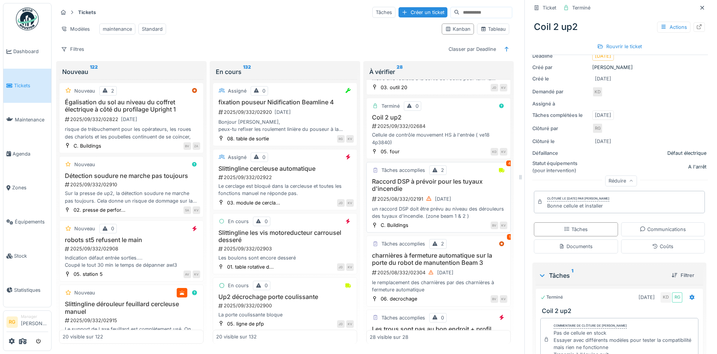
click at [470, 192] on h3 "Raccord DSP à prévoir pour les tuyaux d'incendie" at bounding box center [439, 185] width 138 height 14
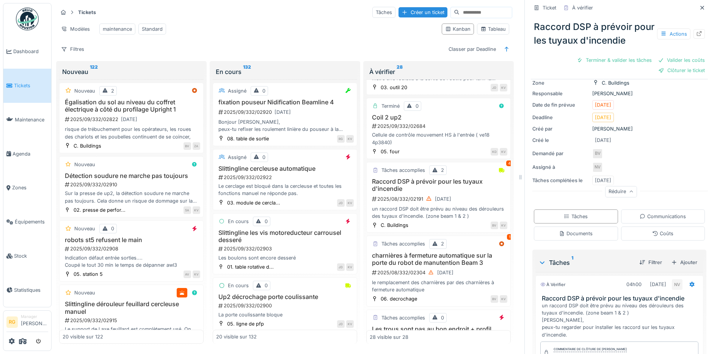
scroll to position [144, 0]
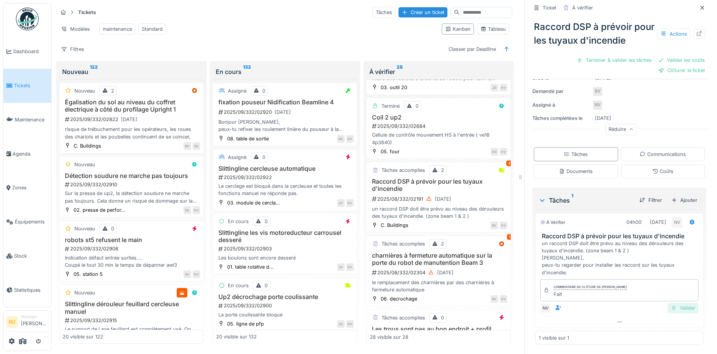
click at [677, 302] on div "Valider" at bounding box center [682, 307] width 31 height 10
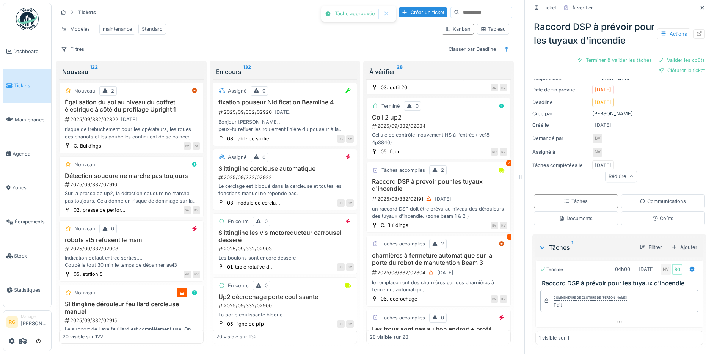
scroll to position [84, 0]
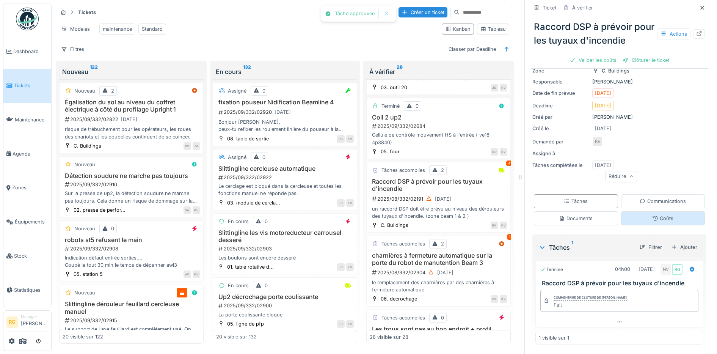
click at [658, 215] on div "Coûts" at bounding box center [662, 218] width 21 height 7
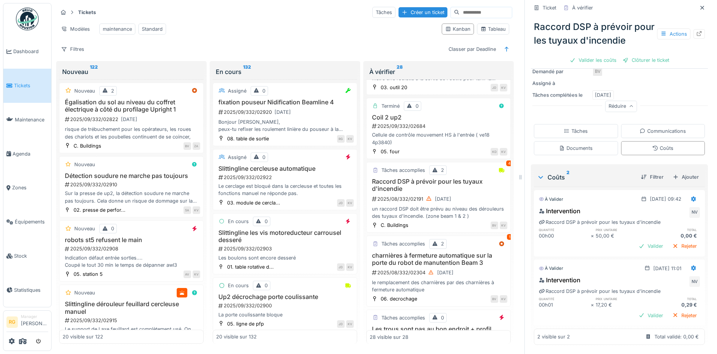
scroll to position [154, 0]
click at [690, 196] on icon at bounding box center [693, 198] width 6 height 5
click at [663, 211] on div "Modifier" at bounding box center [657, 215] width 37 height 11
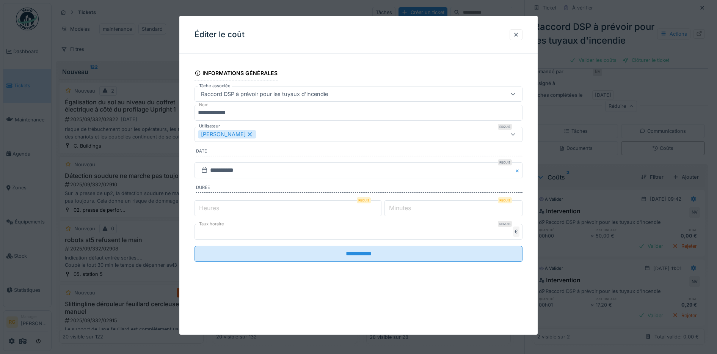
click at [412, 207] on label "Minutes" at bounding box center [399, 207] width 25 height 9
click at [412, 207] on input "*" at bounding box center [453, 208] width 138 height 16
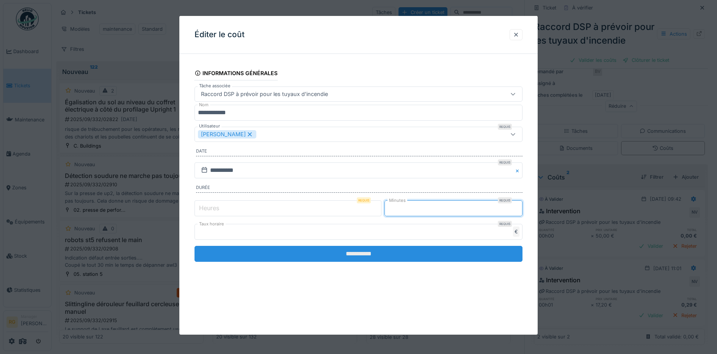
type input "**"
click at [335, 256] on input "**********" at bounding box center [358, 254] width 328 height 16
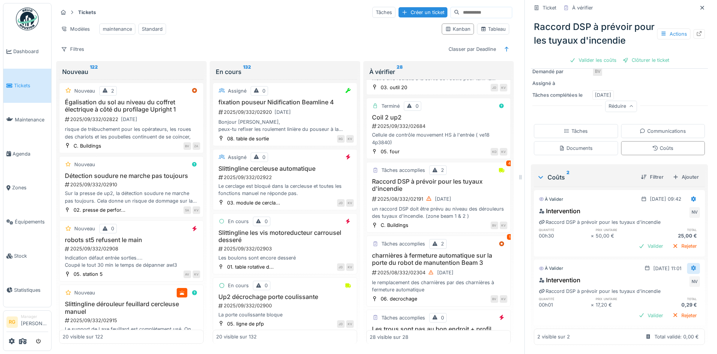
click at [691, 265] on icon at bounding box center [693, 267] width 5 height 5
click at [656, 279] on div "Modifier" at bounding box center [657, 284] width 37 height 11
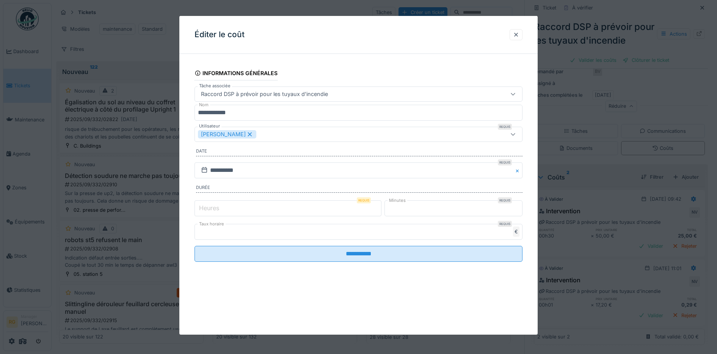
click at [401, 209] on input "*" at bounding box center [453, 208] width 138 height 16
type input "*"
click at [258, 208] on input "*" at bounding box center [287, 208] width 187 height 16
type input "**"
click at [229, 229] on input "****" at bounding box center [358, 232] width 328 height 16
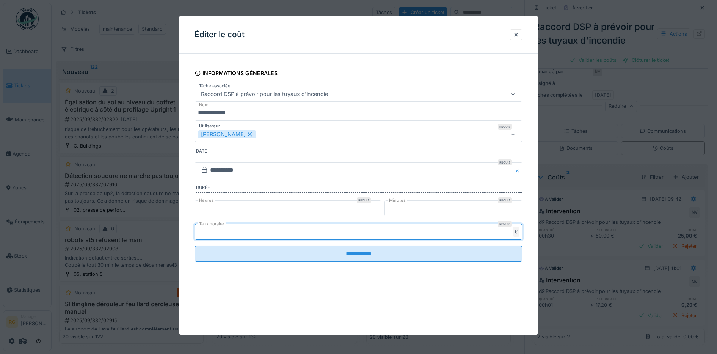
type input "*"
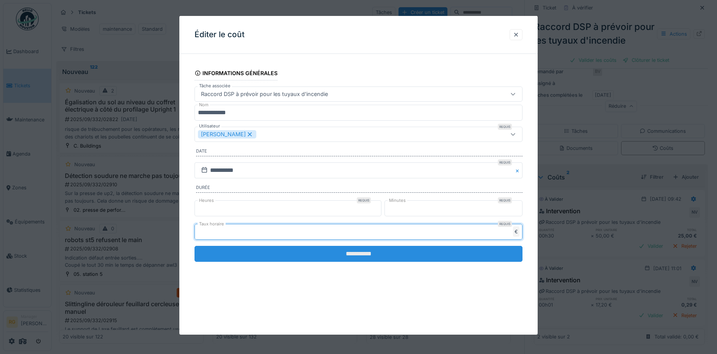
type input "**"
click at [258, 259] on input "**********" at bounding box center [358, 254] width 328 height 16
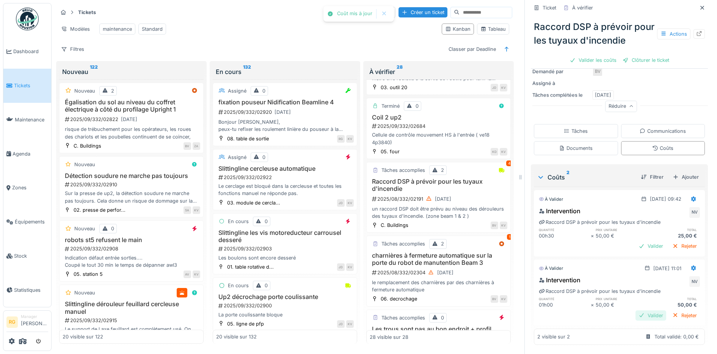
click at [639, 310] on div "Valider" at bounding box center [650, 315] width 31 height 10
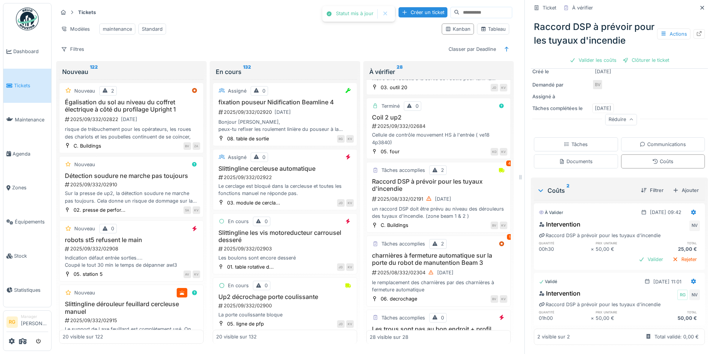
scroll to position [141, 0]
click at [638, 254] on div "Valider" at bounding box center [650, 259] width 31 height 10
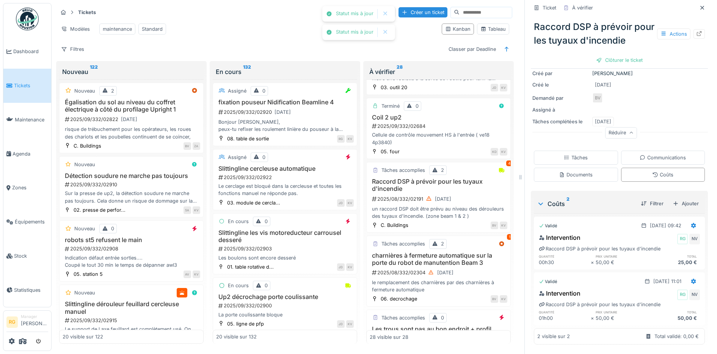
scroll to position [127, 0]
click at [616, 64] on div "Clôturer le ticket" at bounding box center [619, 60] width 53 height 10
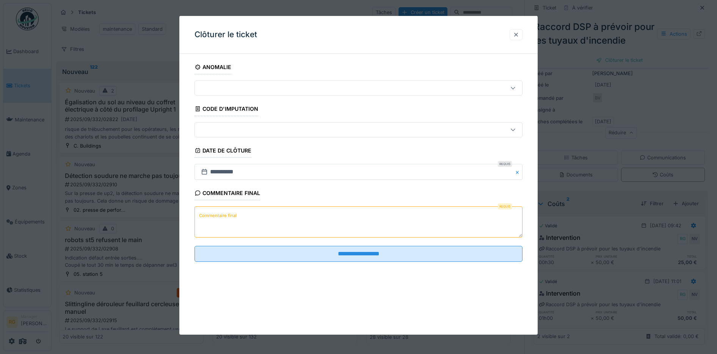
click at [518, 33] on div at bounding box center [516, 34] width 6 height 7
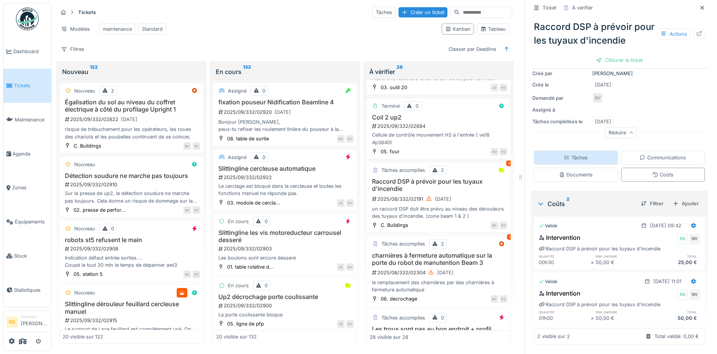
click at [564, 154] on div "Tâches" at bounding box center [576, 157] width 24 height 7
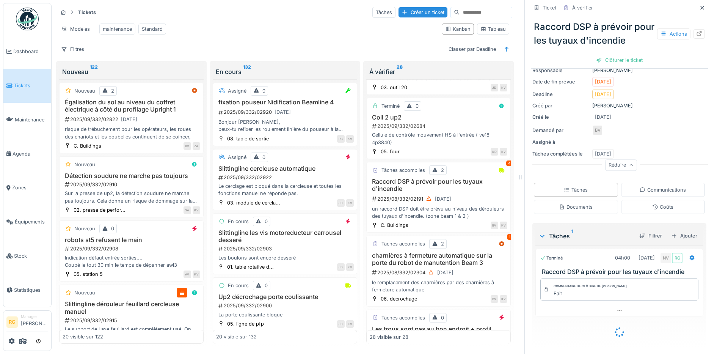
scroll to position [84, 0]
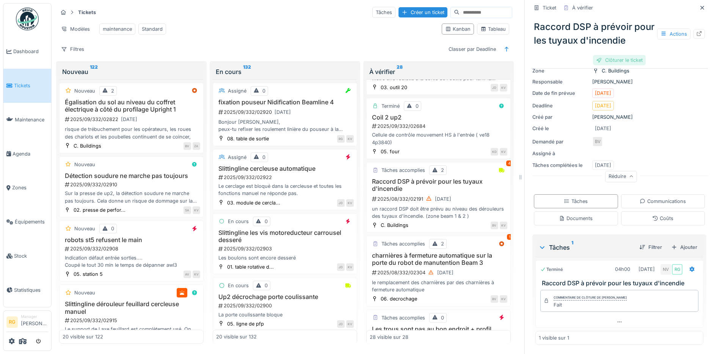
click at [617, 65] on div "Clôturer le ticket" at bounding box center [619, 60] width 53 height 10
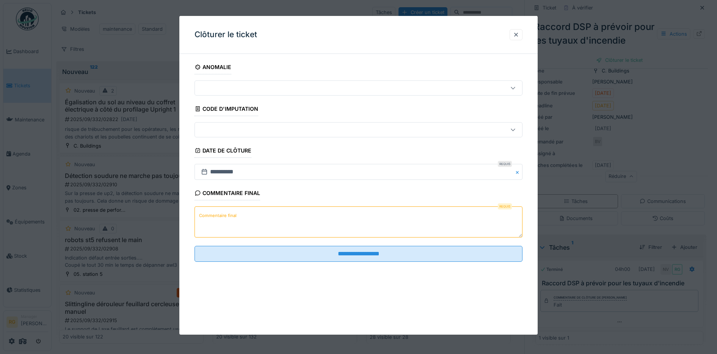
click at [278, 218] on textarea "Commentaire final" at bounding box center [358, 221] width 328 height 31
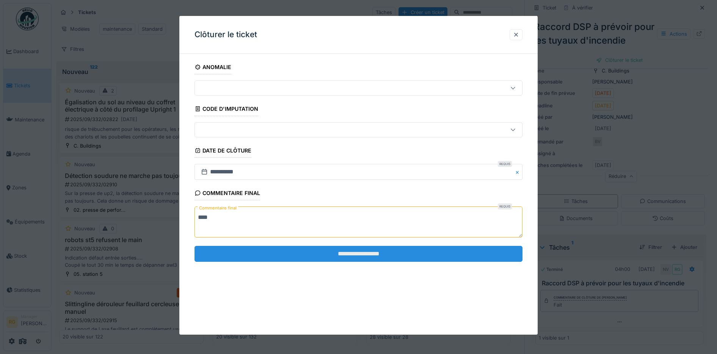
type textarea "****"
click at [342, 254] on input "**********" at bounding box center [358, 254] width 328 height 16
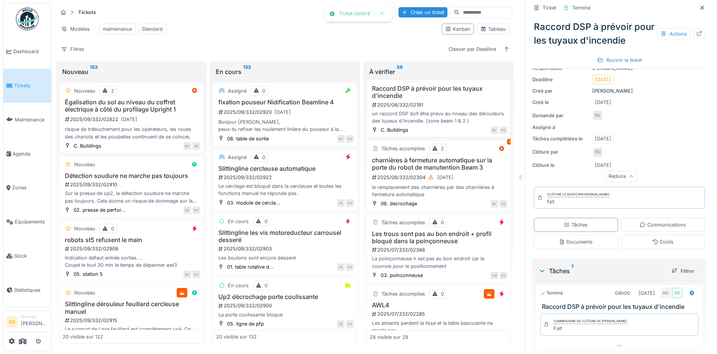
scroll to position [1222, 0]
click at [467, 180] on div "2025/08/332/02304 03/08/2025" at bounding box center [439, 175] width 136 height 9
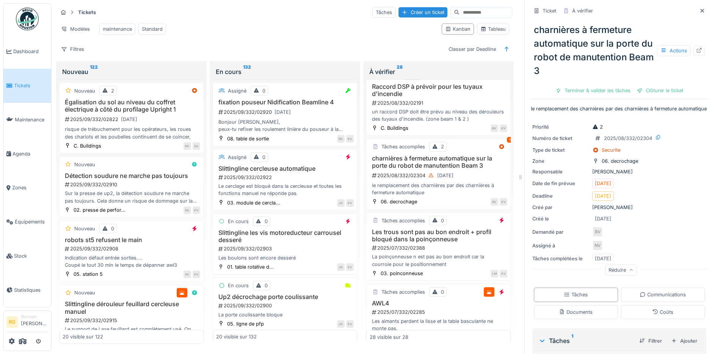
scroll to position [139, 0]
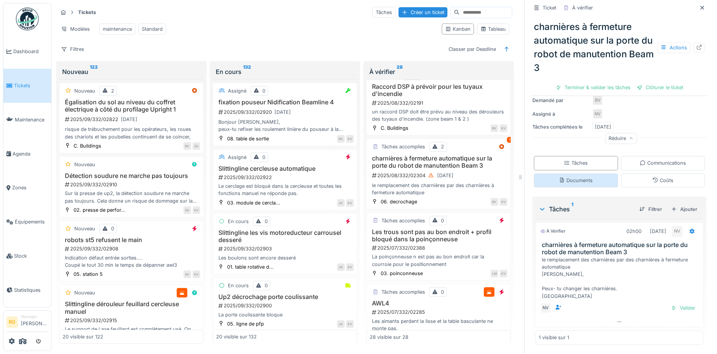
click at [571, 177] on div "Documents" at bounding box center [576, 180] width 34 height 7
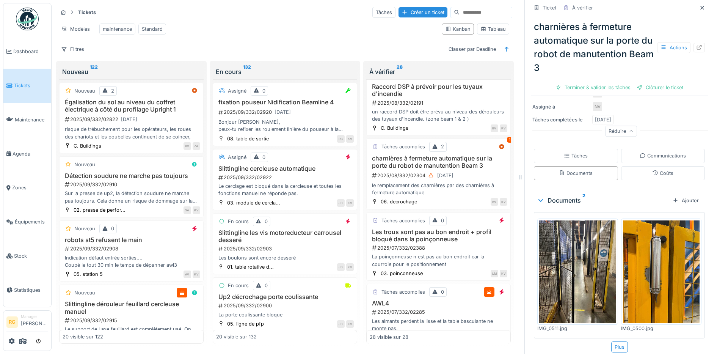
scroll to position [149, 0]
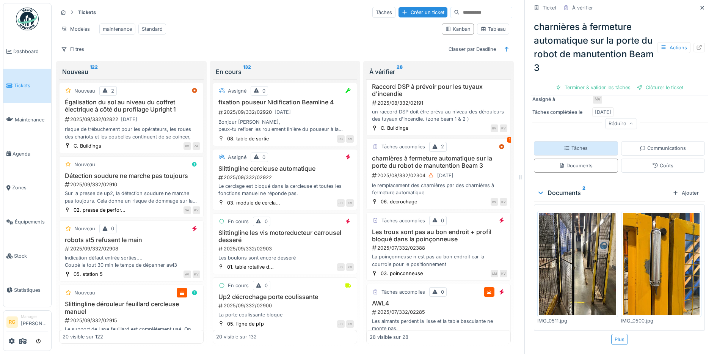
click at [564, 146] on div "Tâches" at bounding box center [576, 147] width 24 height 7
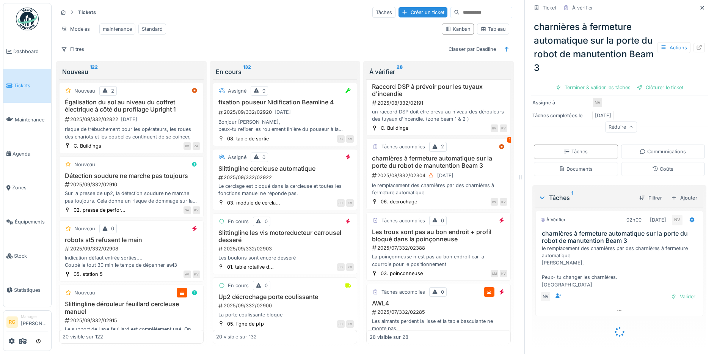
scroll to position [139, 0]
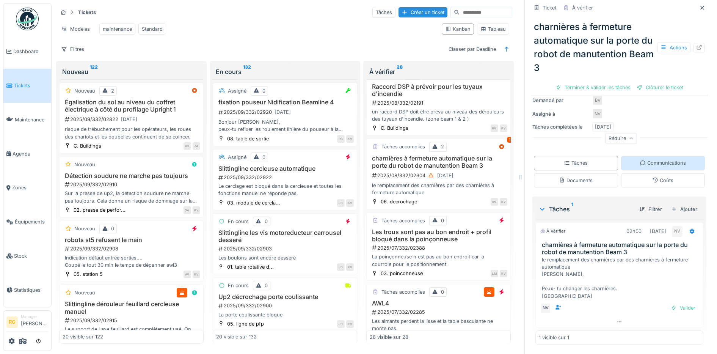
click at [644, 159] on div "Communications" at bounding box center [662, 162] width 46 height 7
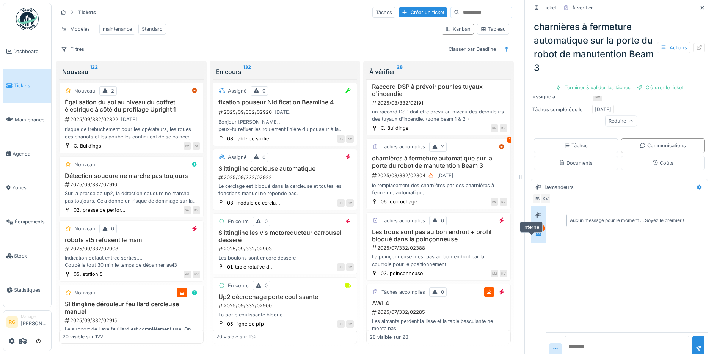
click at [535, 235] on icon at bounding box center [538, 233] width 6 height 5
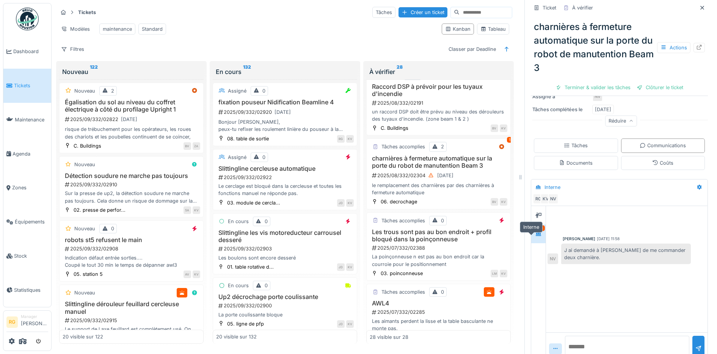
click at [535, 233] on icon at bounding box center [538, 233] width 6 height 5
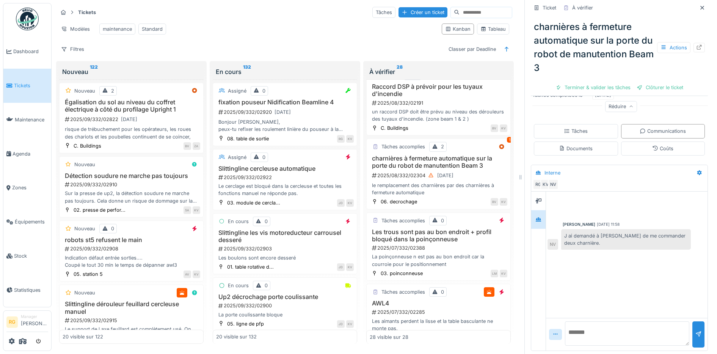
click at [570, 325] on textarea at bounding box center [627, 333] width 124 height 24
type textarea "**********"
click at [692, 332] on div at bounding box center [698, 334] width 12 height 26
click at [455, 243] on h3 "Les trous sont pas au bon endroit + profil bloqué dans la poinçonneuse" at bounding box center [439, 235] width 138 height 14
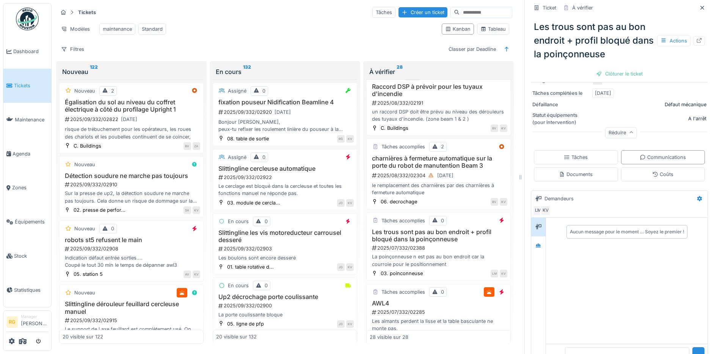
scroll to position [172, 0]
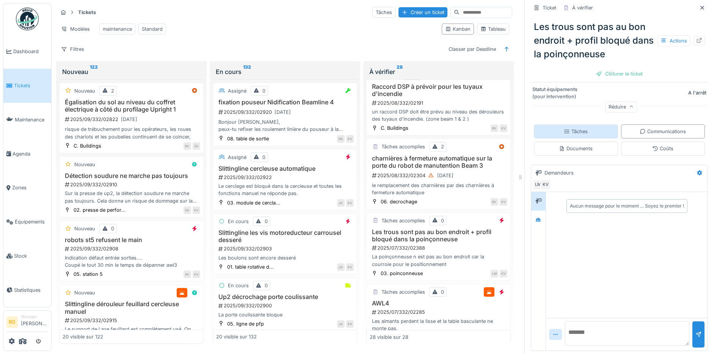
click at [583, 125] on div "Tâches" at bounding box center [576, 131] width 84 height 14
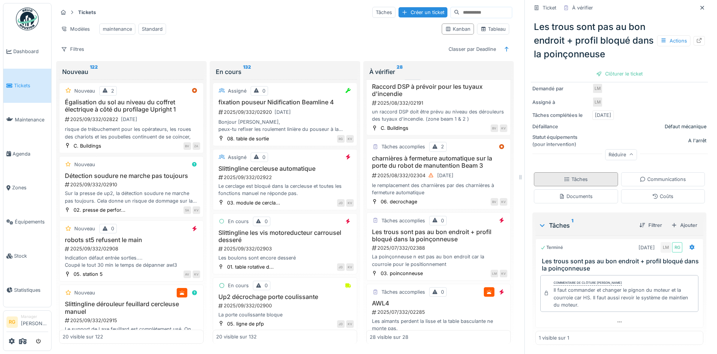
scroll to position [124, 0]
click at [618, 69] on div "Clôturer le ticket" at bounding box center [619, 74] width 53 height 10
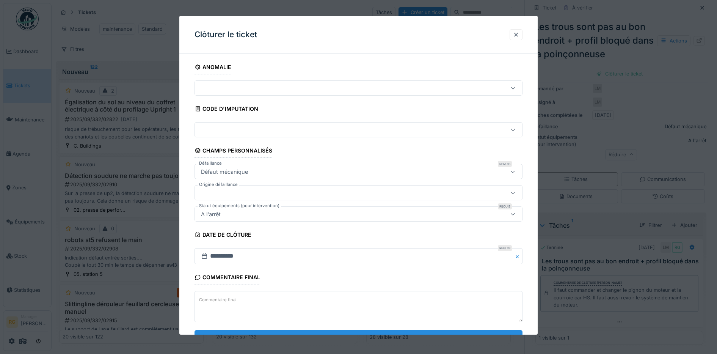
click at [308, 330] on input "**********" at bounding box center [358, 338] width 328 height 16
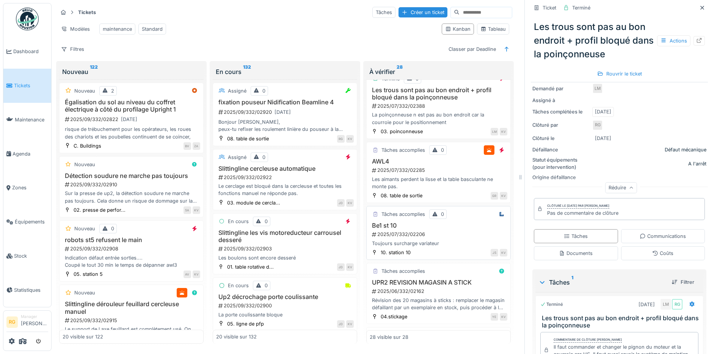
scroll to position [1364, 0]
click at [442, 173] on div "2025/07/332/02285" at bounding box center [439, 169] width 136 height 7
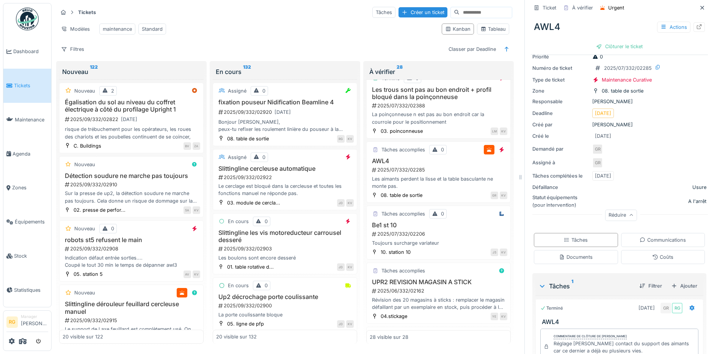
scroll to position [82, 0]
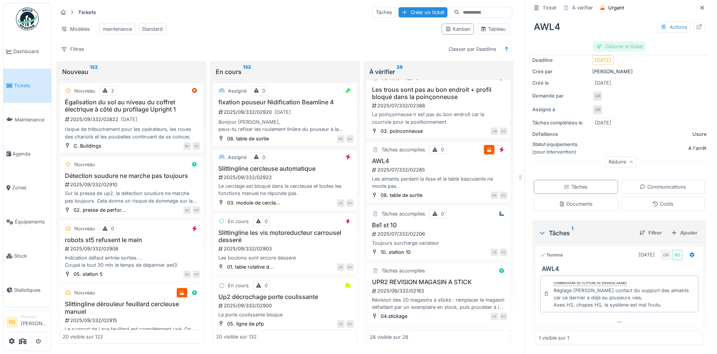
click at [615, 41] on div "Clôturer le ticket" at bounding box center [619, 46] width 53 height 10
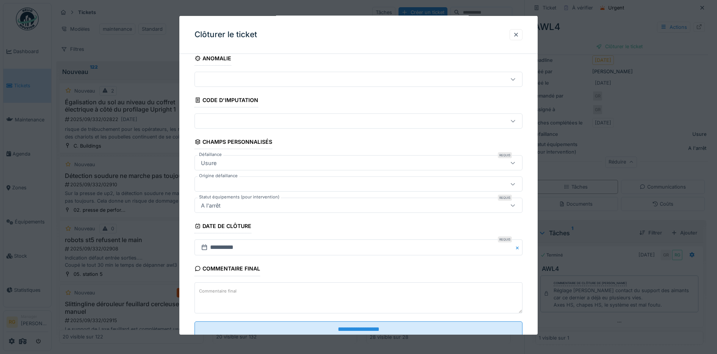
scroll to position [33, 0]
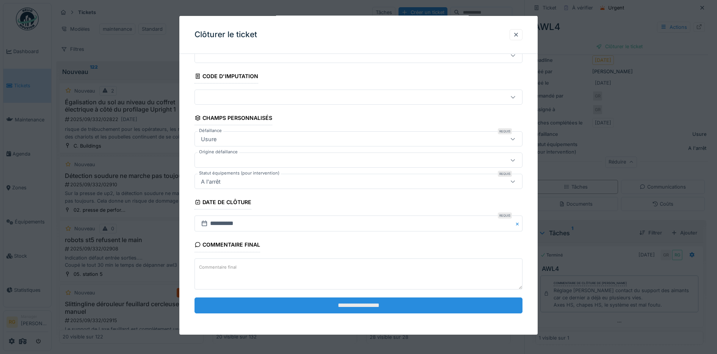
click at [356, 302] on input "**********" at bounding box center [358, 305] width 328 height 16
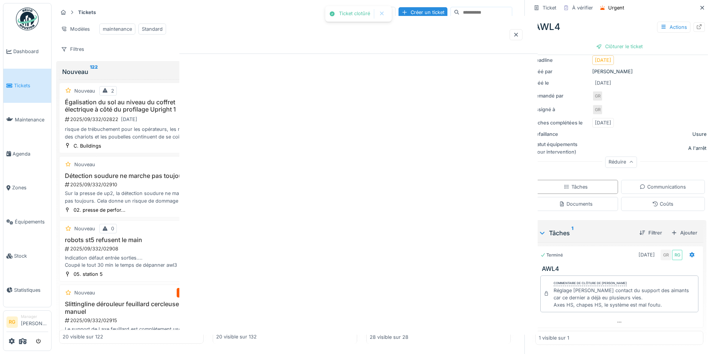
scroll to position [0, 0]
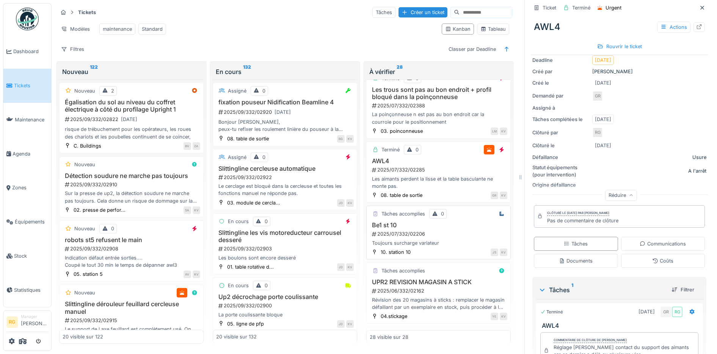
click at [448, 237] on div "2025/07/332/02206" at bounding box center [439, 233] width 136 height 7
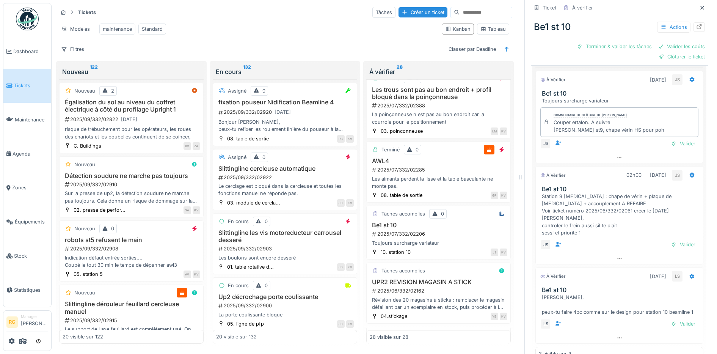
scroll to position [284, 0]
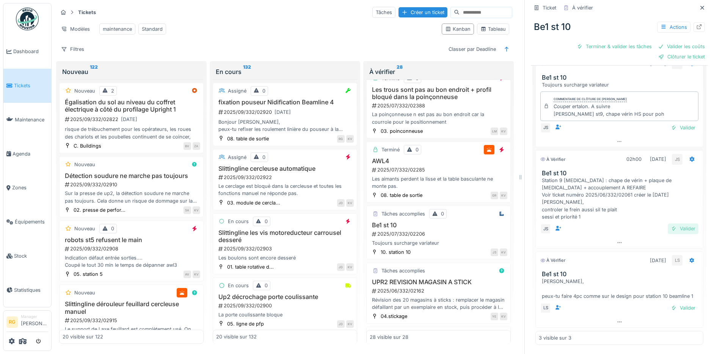
click at [673, 223] on div "Valider" at bounding box center [682, 228] width 31 height 10
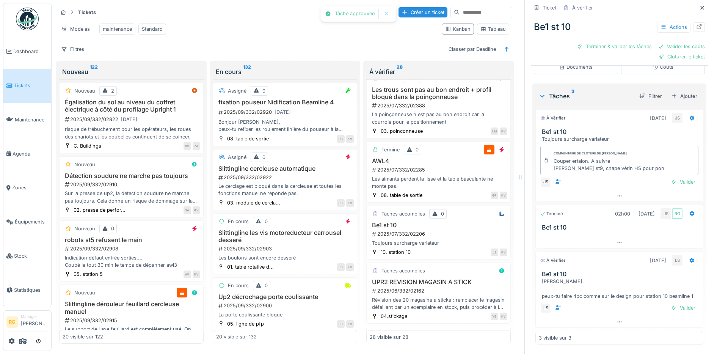
scroll to position [226, 0]
click at [677, 177] on div "Valider" at bounding box center [682, 182] width 31 height 10
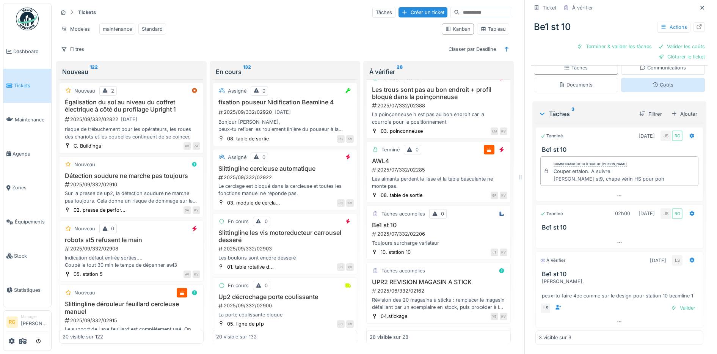
click at [659, 81] on div "Coûts" at bounding box center [662, 84] width 21 height 7
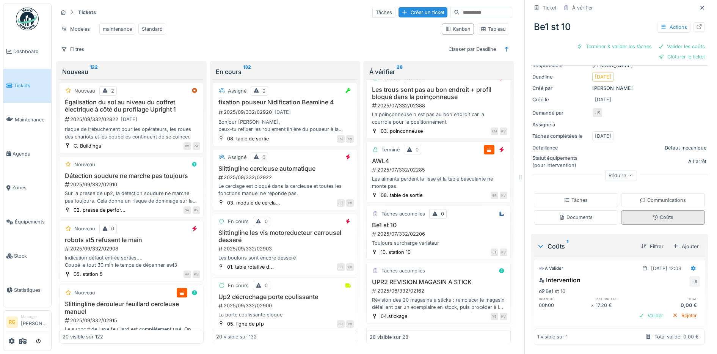
scroll to position [76, 0]
click at [691, 265] on icon at bounding box center [693, 267] width 5 height 5
click at [660, 279] on div "Modifier" at bounding box center [657, 284] width 37 height 11
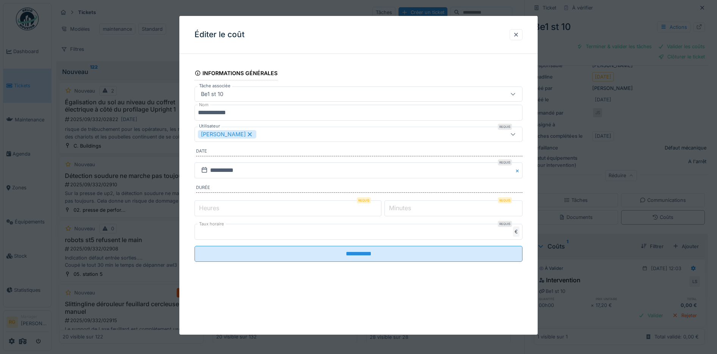
click at [301, 207] on input "*" at bounding box center [287, 208] width 187 height 16
type input "*"
click at [266, 227] on input "****" at bounding box center [358, 232] width 328 height 16
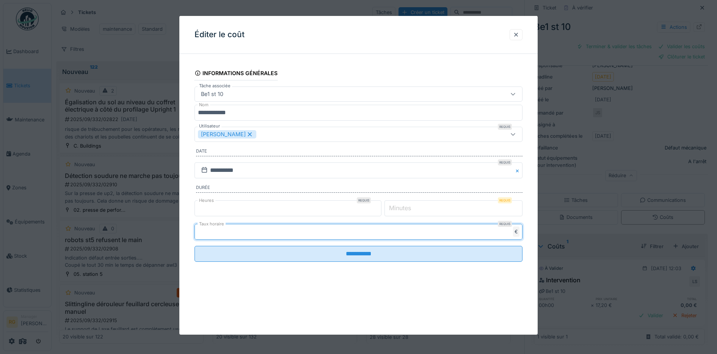
type input "*"
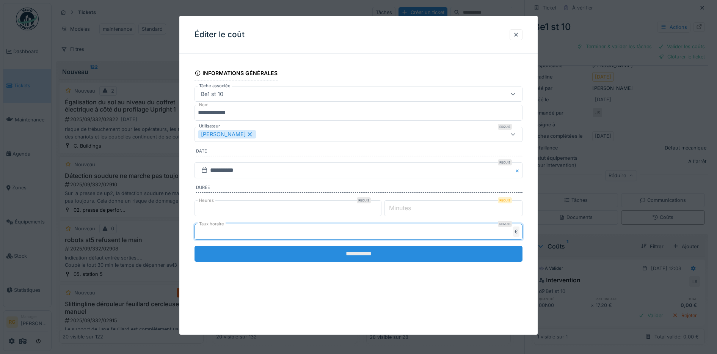
type input "**"
click at [343, 254] on input "**********" at bounding box center [358, 254] width 328 height 16
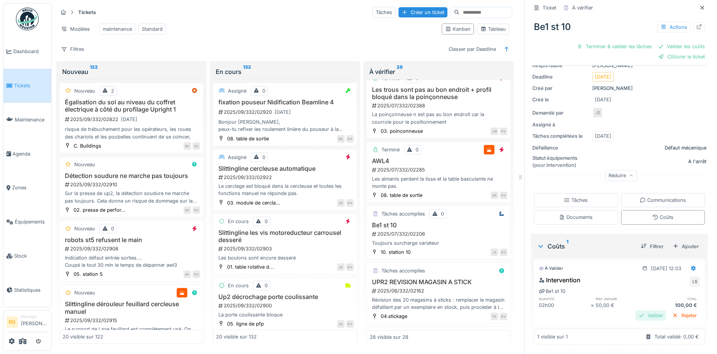
click at [639, 310] on div "Valider" at bounding box center [650, 315] width 31 height 10
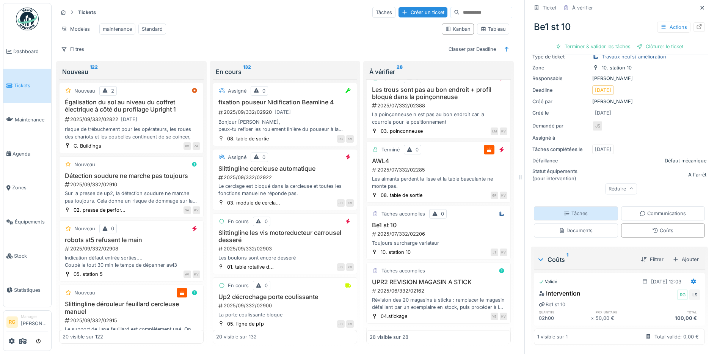
click at [575, 210] on div "Tâches" at bounding box center [576, 213] width 24 height 7
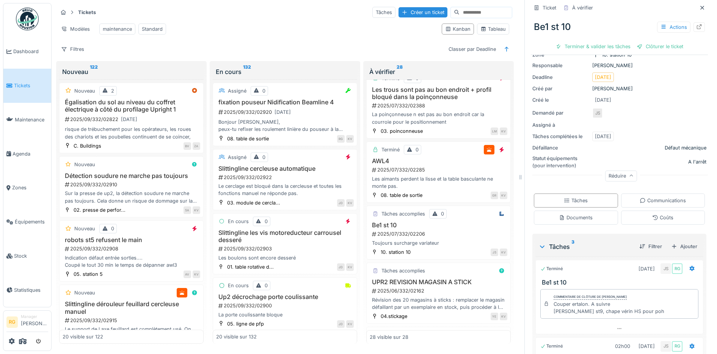
scroll to position [197, 0]
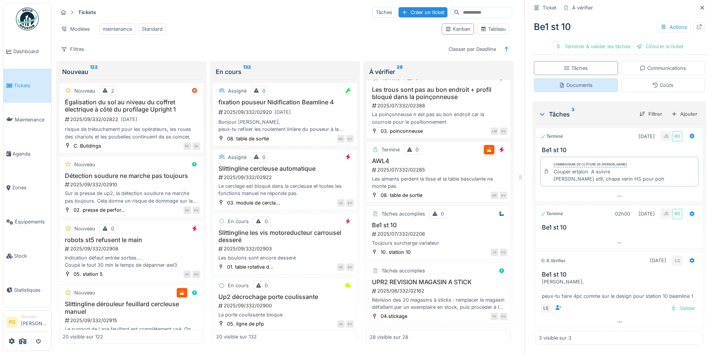
click at [572, 81] on div "Documents" at bounding box center [576, 84] width 34 height 7
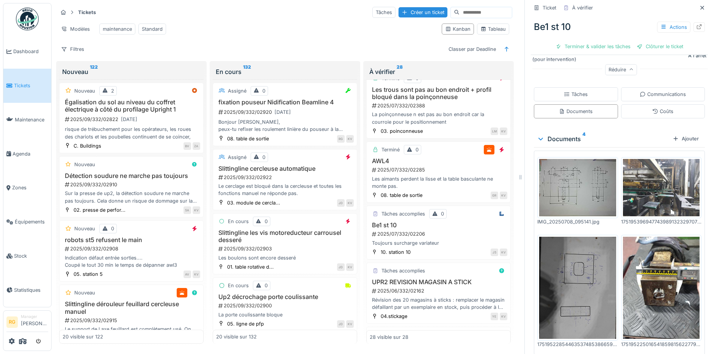
scroll to position [188, 0]
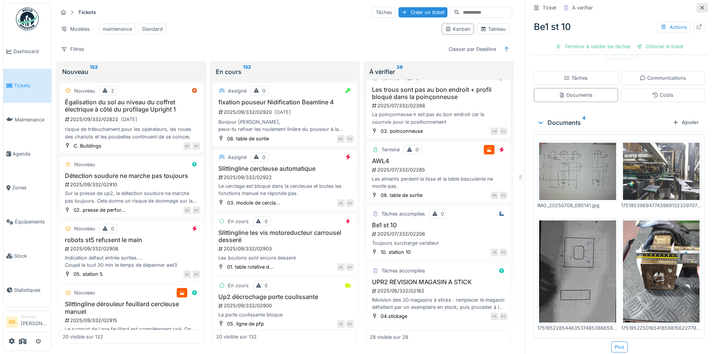
click at [700, 6] on icon at bounding box center [702, 8] width 4 height 4
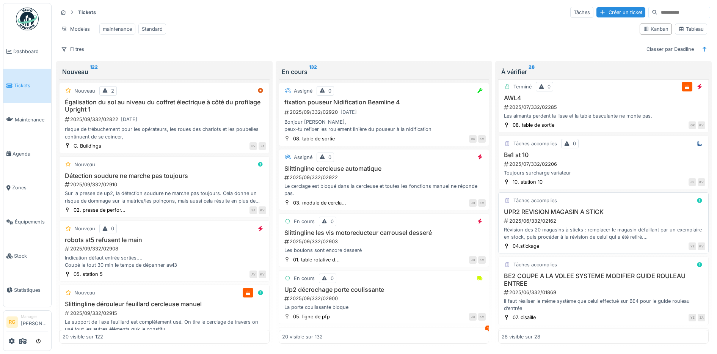
scroll to position [1346, 0]
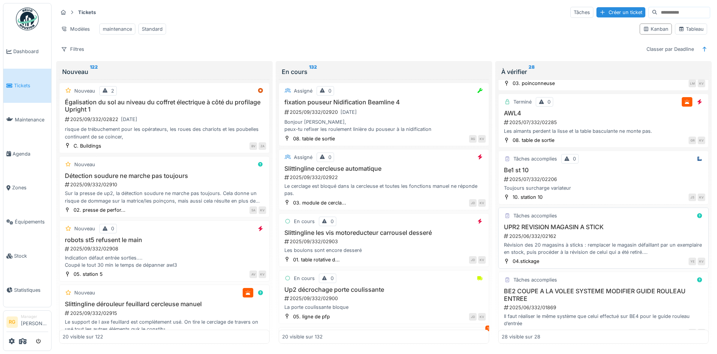
click at [615, 226] on h3 "UPR2 REVISION MAGASIN A STICK" at bounding box center [603, 226] width 204 height 7
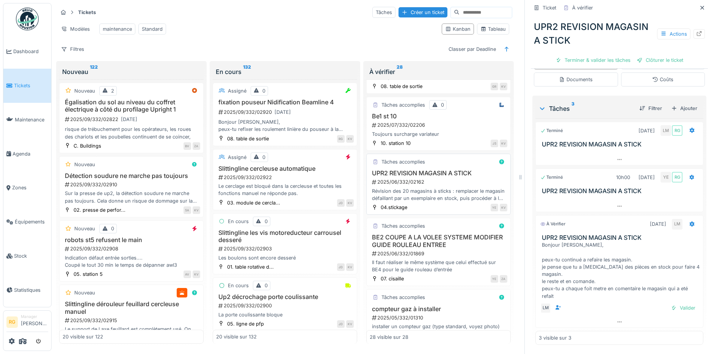
scroll to position [1513, 0]
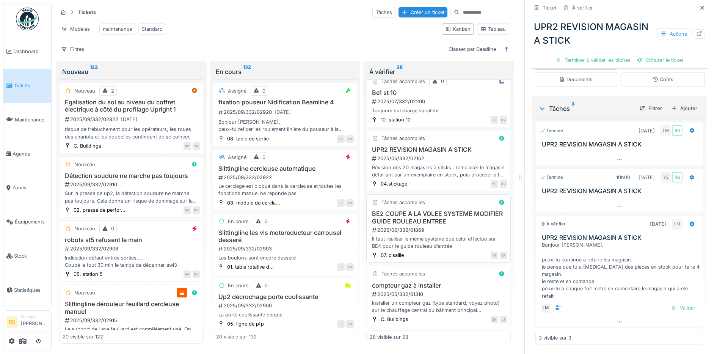
click at [458, 226] on div "2025/06/332/01869" at bounding box center [439, 229] width 136 height 7
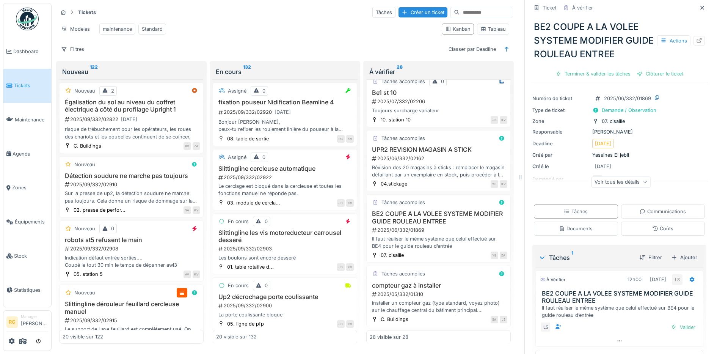
scroll to position [43, 0]
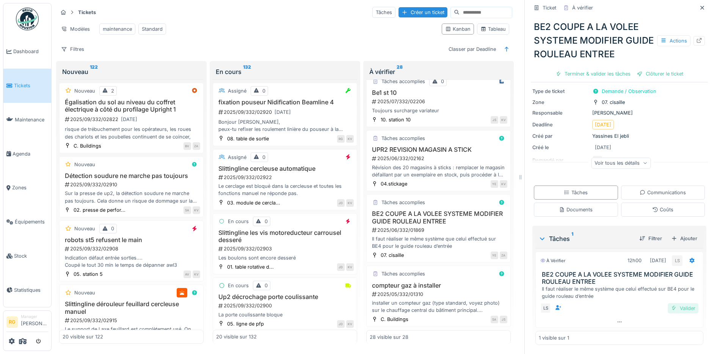
click at [675, 304] on div "Valider" at bounding box center [682, 308] width 31 height 10
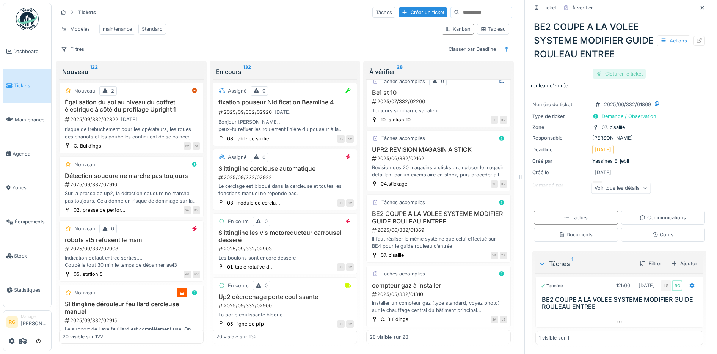
click at [614, 69] on div "Clôturer le ticket" at bounding box center [619, 74] width 53 height 10
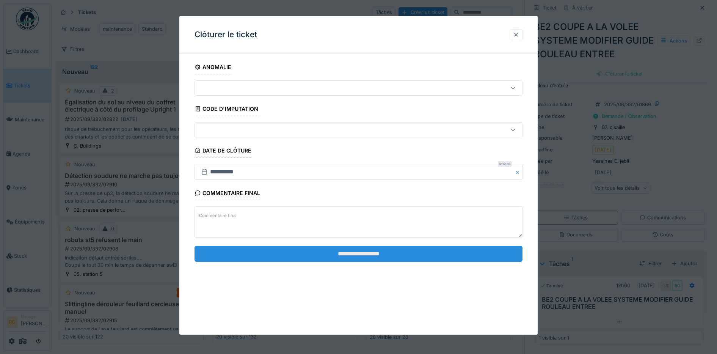
click at [309, 253] on input "**********" at bounding box center [358, 254] width 328 height 16
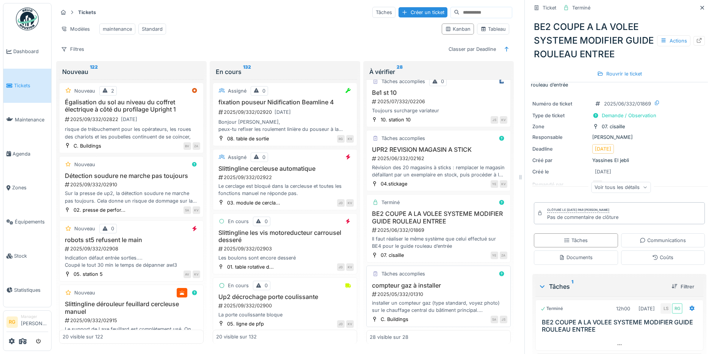
scroll to position [7, 0]
click at [449, 282] on div "compteur gaz à installer 2025/05/332/01310 installer un compteur gaz (type stan…" at bounding box center [439, 298] width 138 height 32
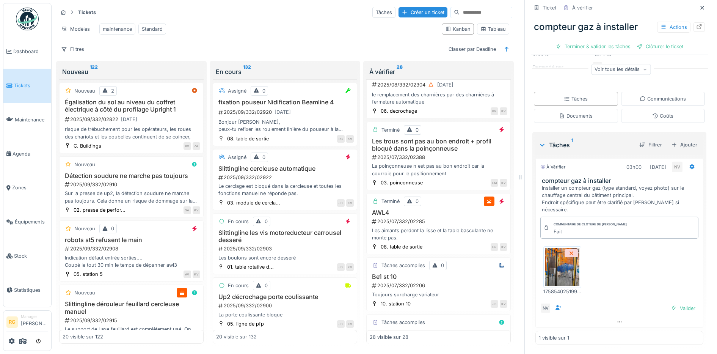
scroll to position [1518, 0]
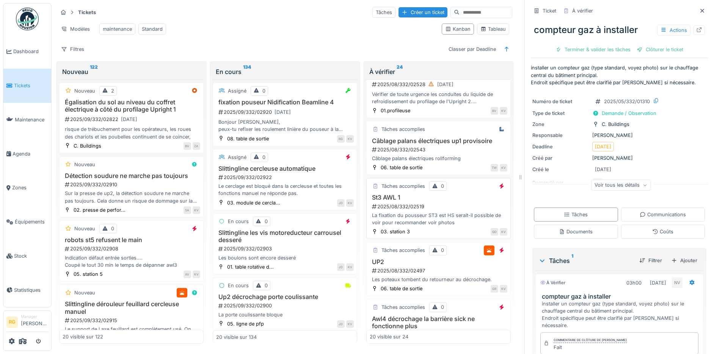
scroll to position [758, 0]
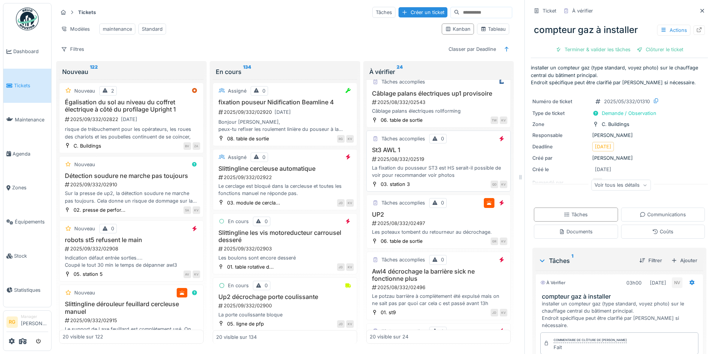
click at [456, 158] on div "2025/08/332/02519" at bounding box center [439, 158] width 136 height 7
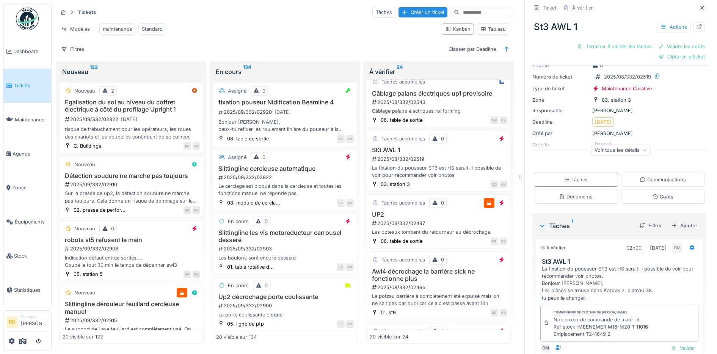
scroll to position [79, 0]
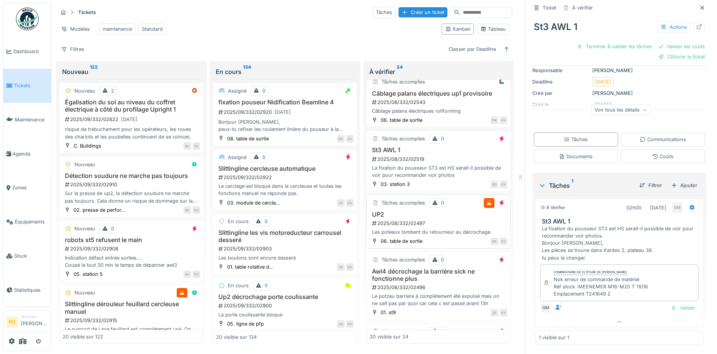
click at [434, 211] on h3 "UP2" at bounding box center [439, 214] width 138 height 7
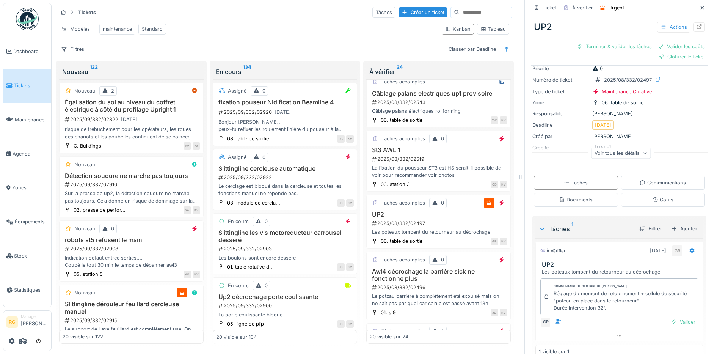
scroll to position [42, 0]
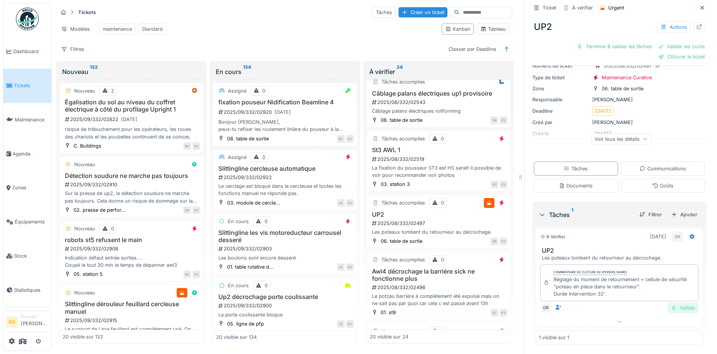
click at [678, 302] on div "Valider" at bounding box center [682, 307] width 31 height 10
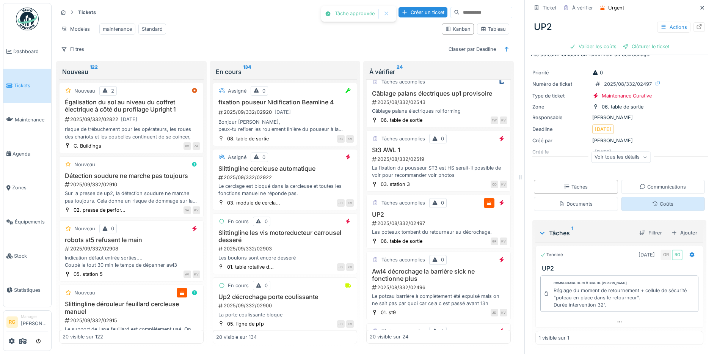
click at [667, 197] on div "Coûts" at bounding box center [663, 204] width 84 height 14
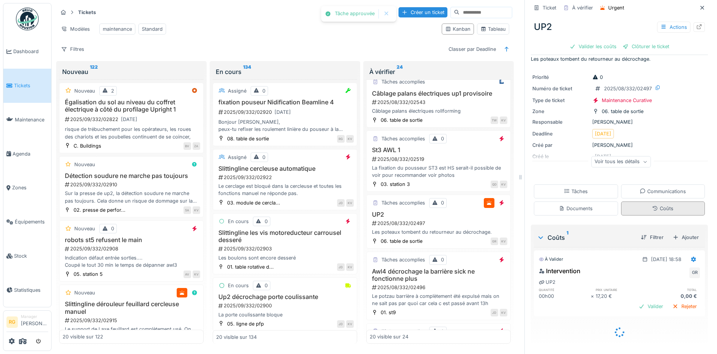
scroll to position [1, 0]
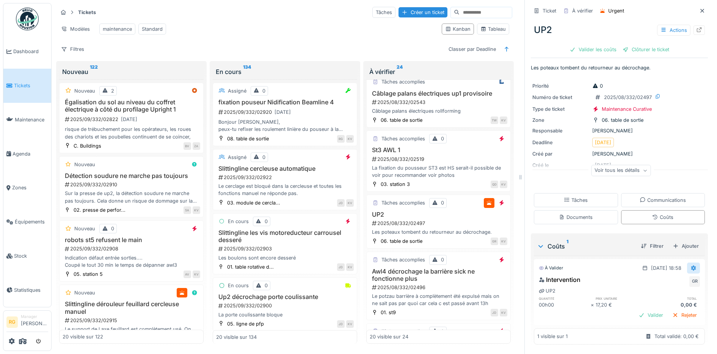
click at [691, 265] on icon at bounding box center [693, 267] width 5 height 5
click at [657, 279] on div "Modifier" at bounding box center [657, 284] width 37 height 11
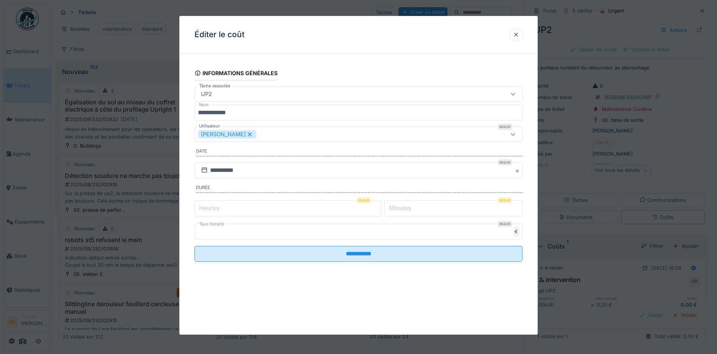
click at [218, 206] on label "Heures" at bounding box center [208, 207] width 23 height 9
click at [218, 206] on input "*" at bounding box center [287, 208] width 187 height 16
type input "**"
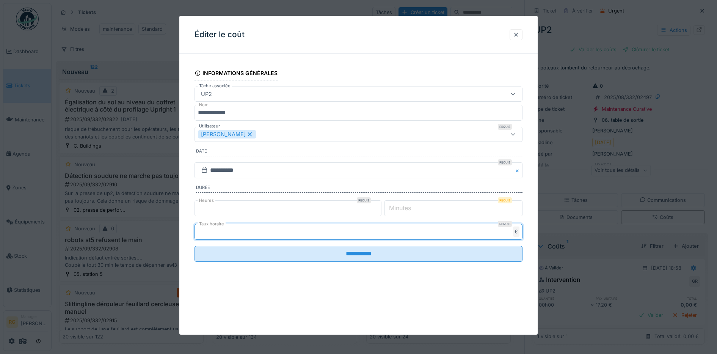
click at [243, 232] on input "****" at bounding box center [358, 232] width 328 height 16
type input "*"
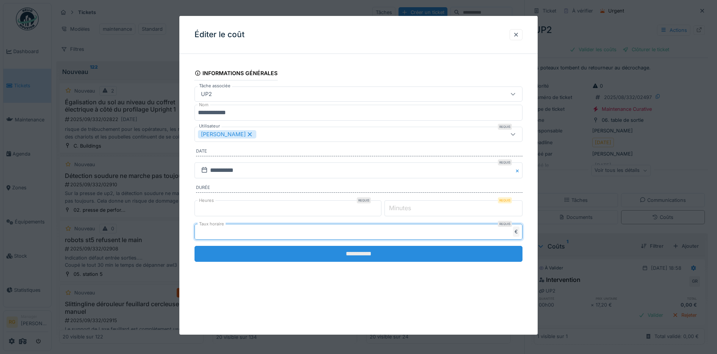
type input "**"
click at [370, 253] on input "**********" at bounding box center [358, 254] width 328 height 16
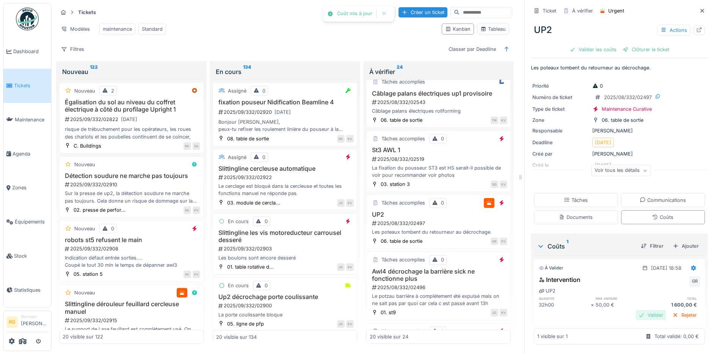
click at [644, 310] on div "Valider" at bounding box center [650, 315] width 31 height 10
click at [610, 44] on div "Clôturer le ticket" at bounding box center [619, 49] width 53 height 10
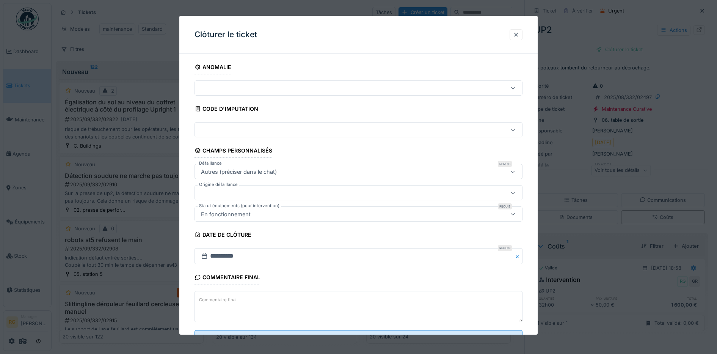
click at [279, 301] on textarea "Commentaire final" at bounding box center [358, 306] width 328 height 31
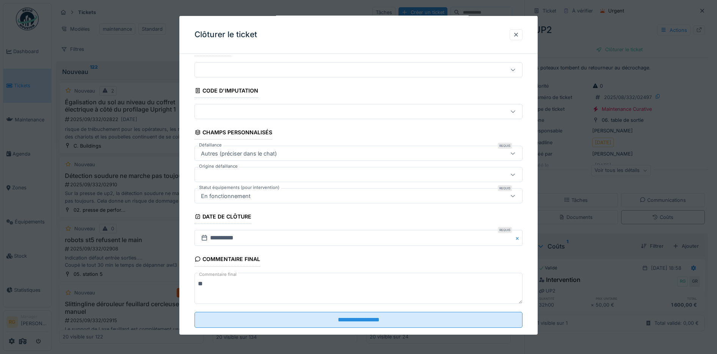
scroll to position [33, 0]
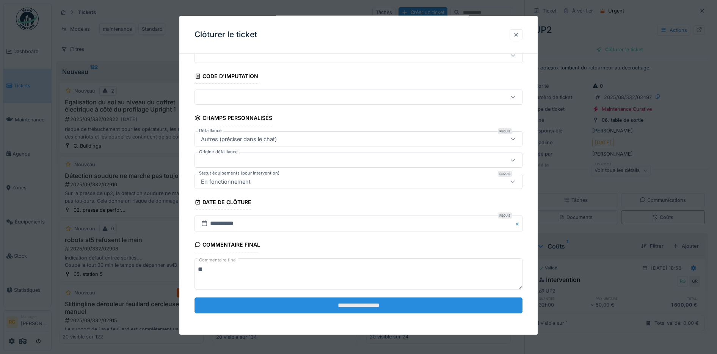
type textarea "**"
click at [322, 300] on input "**********" at bounding box center [358, 305] width 328 height 16
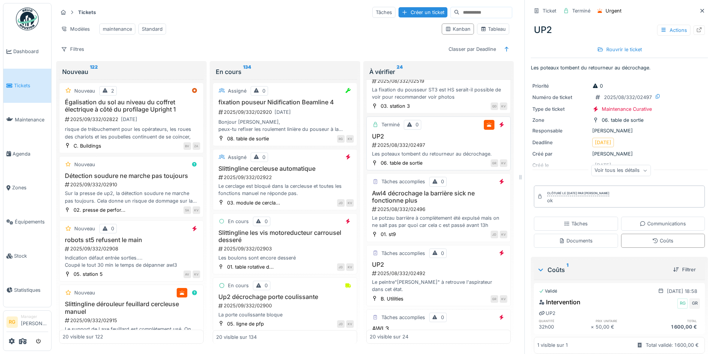
scroll to position [853, 0]
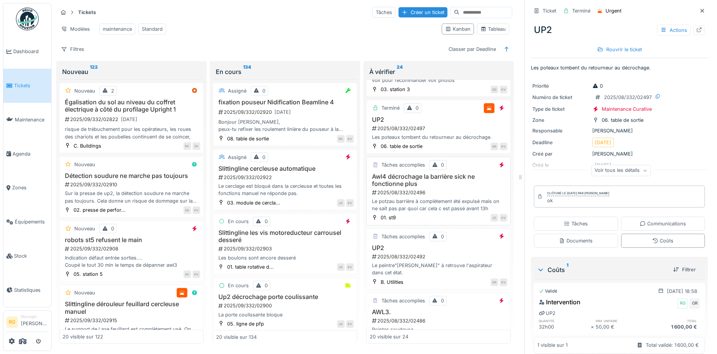
click at [447, 190] on div "2025/08/332/02496" at bounding box center [439, 192] width 136 height 7
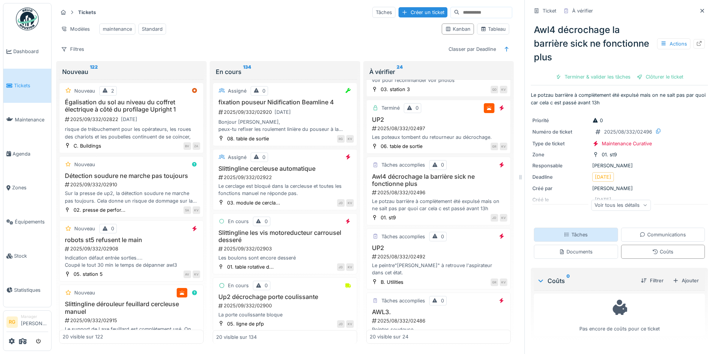
click at [589, 230] on div "Tâches" at bounding box center [576, 234] width 84 height 14
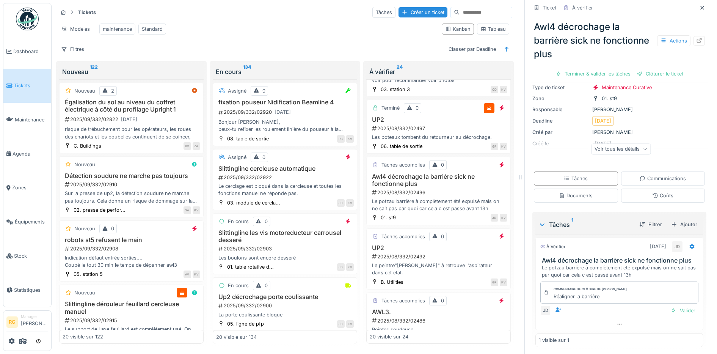
scroll to position [60, 0]
click at [675, 303] on div "Valider" at bounding box center [682, 308] width 31 height 10
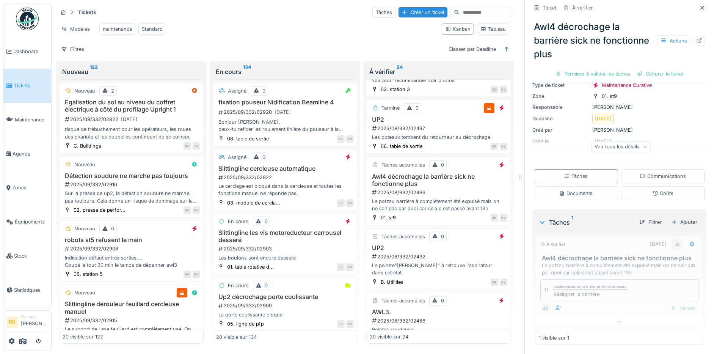
scroll to position [34, 0]
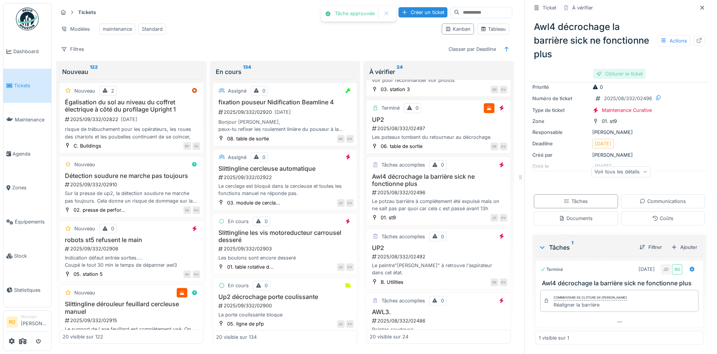
click at [614, 69] on div "Clôturer le ticket" at bounding box center [619, 74] width 53 height 10
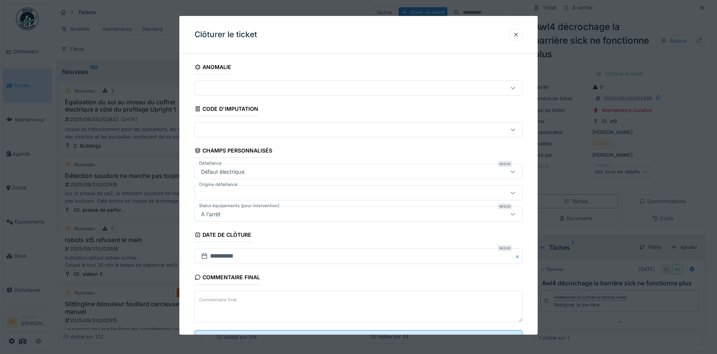
click at [268, 299] on textarea "Commentaire final" at bounding box center [358, 306] width 328 height 31
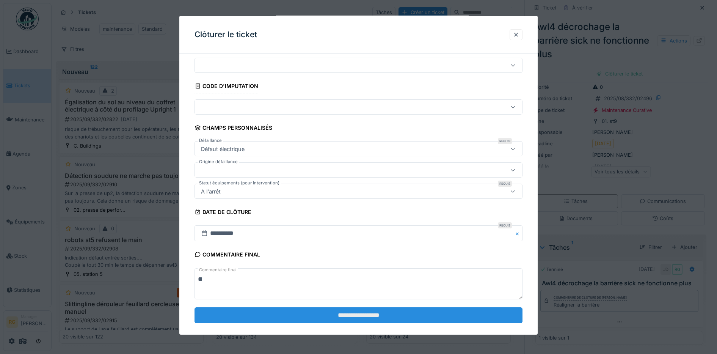
scroll to position [33, 0]
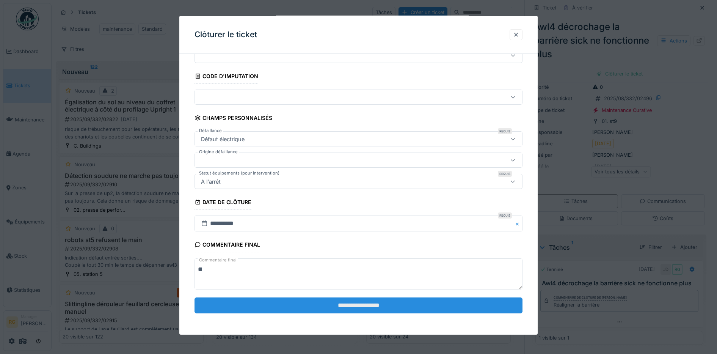
type textarea "**"
click at [308, 304] on input "**********" at bounding box center [358, 305] width 328 height 16
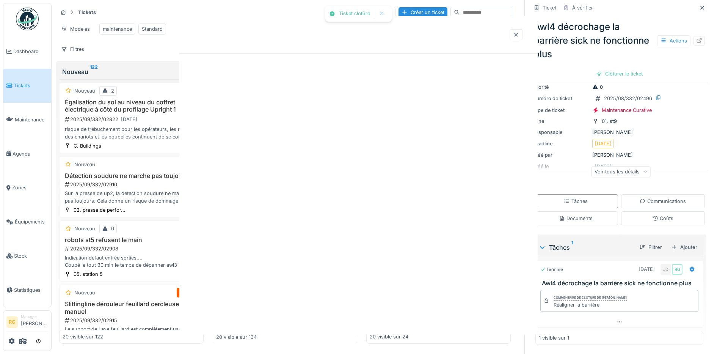
scroll to position [0, 0]
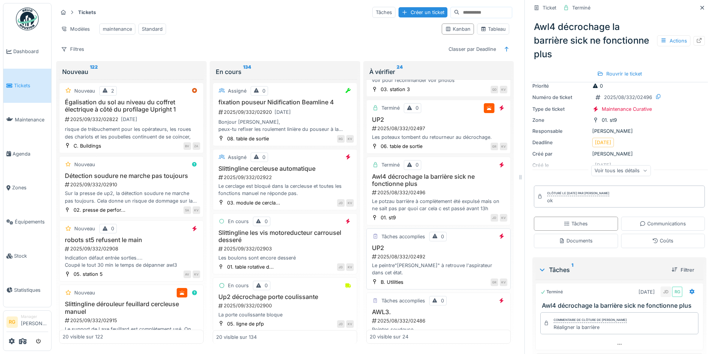
click at [454, 249] on h3 "UP2" at bounding box center [439, 247] width 138 height 7
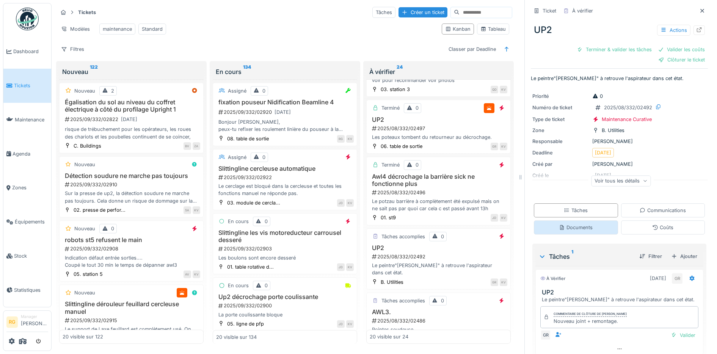
click at [580, 224] on div "Documents" at bounding box center [576, 227] width 34 height 7
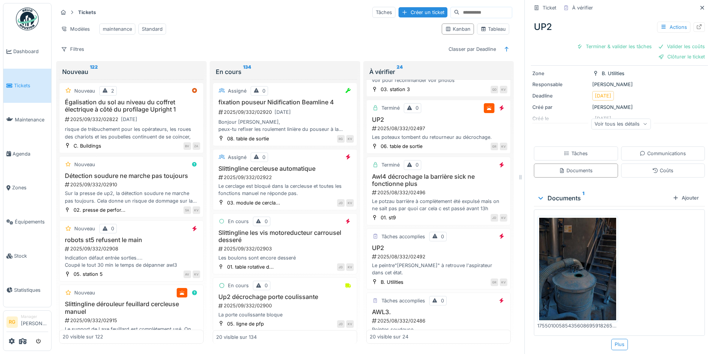
scroll to position [58, 0]
click at [575, 246] on img at bounding box center [577, 267] width 77 height 102
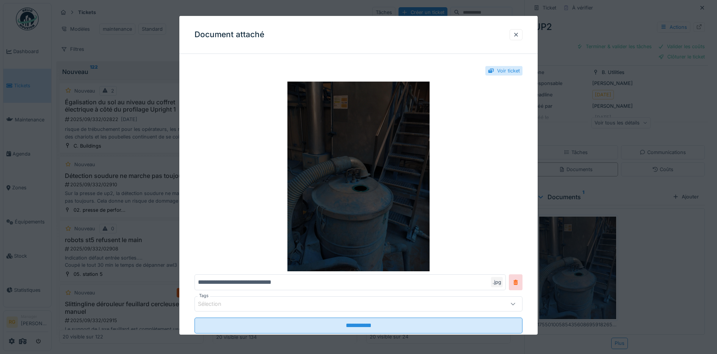
click at [381, 199] on img at bounding box center [358, 176] width 328 height 190
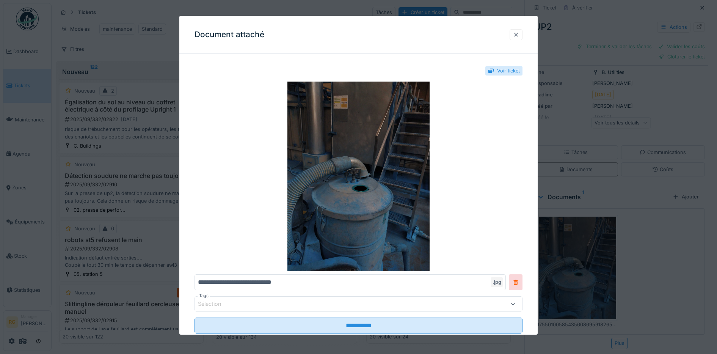
click at [519, 37] on div at bounding box center [516, 34] width 6 height 7
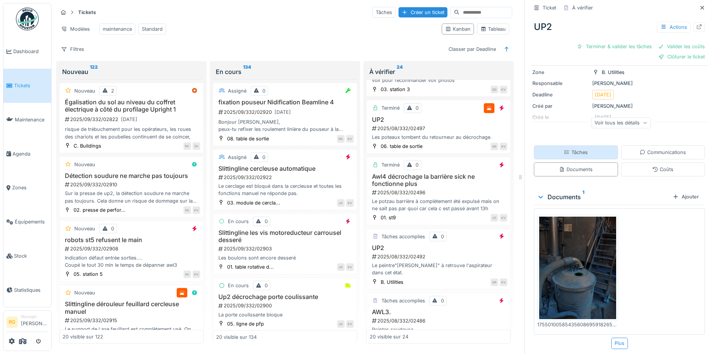
click at [573, 149] on div "Tâches" at bounding box center [576, 152] width 24 height 7
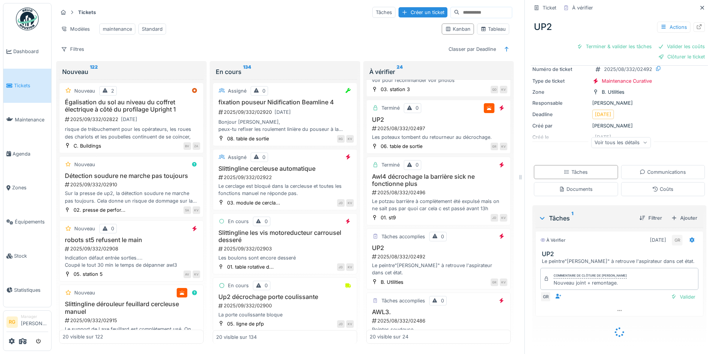
scroll to position [28, 0]
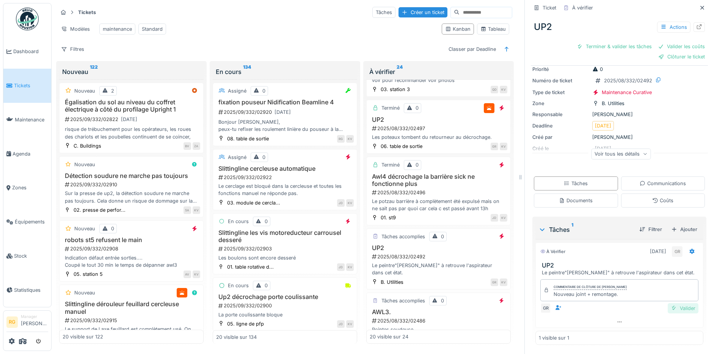
click at [672, 303] on div "Valider" at bounding box center [682, 308] width 31 height 10
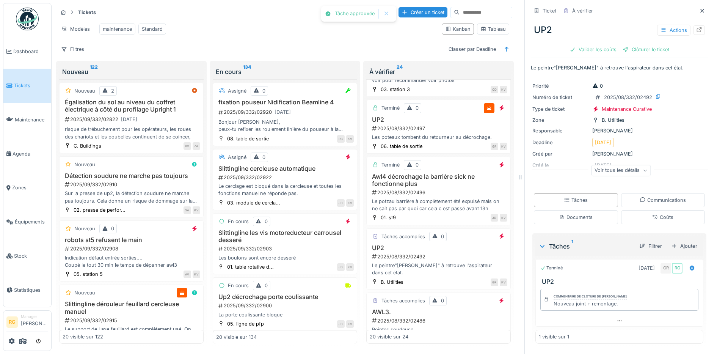
scroll to position [0, 0]
click at [652, 213] on div "Coûts" at bounding box center [662, 216] width 21 height 7
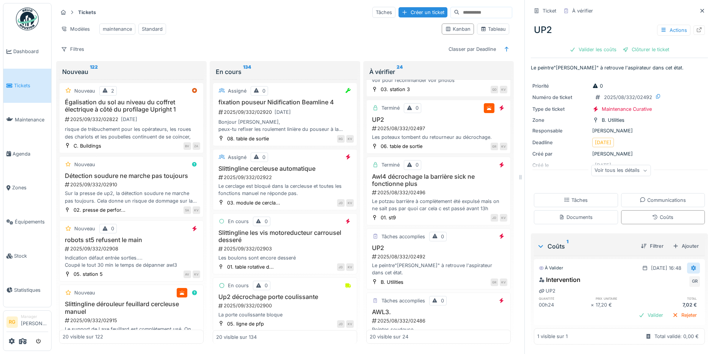
click at [691, 265] on icon at bounding box center [693, 267] width 5 height 5
click at [658, 280] on div "Modifier" at bounding box center [657, 285] width 37 height 11
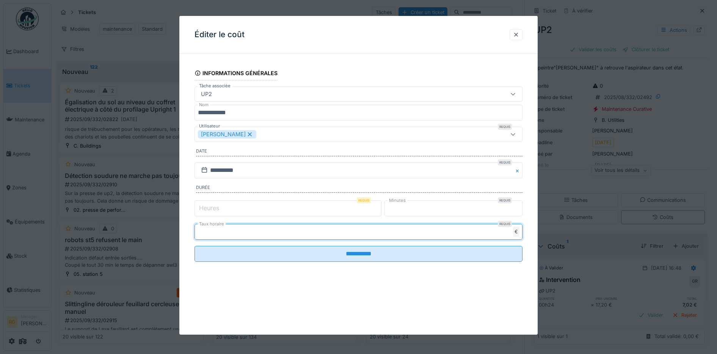
click at [216, 228] on input "****" at bounding box center [358, 232] width 328 height 16
type input "*"
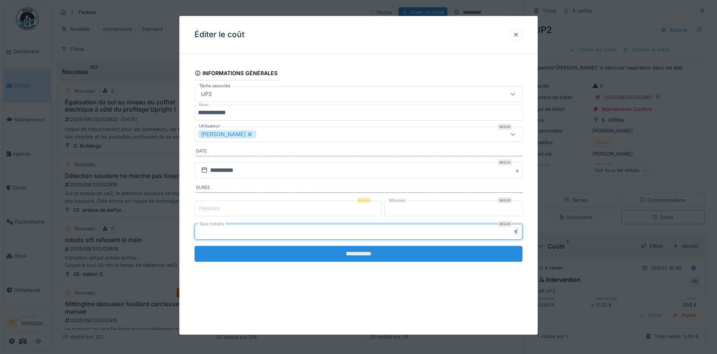
type input "**"
click at [385, 255] on input "**********" at bounding box center [358, 254] width 328 height 16
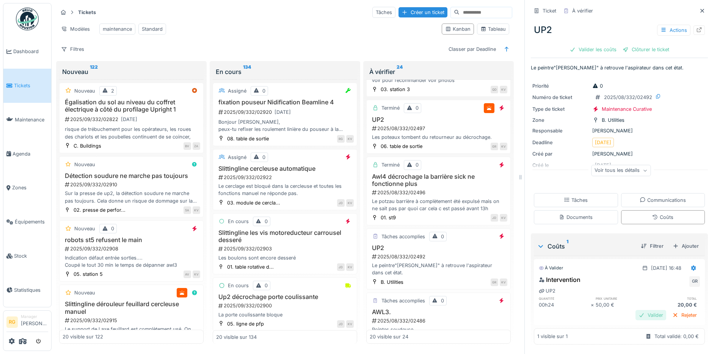
click at [642, 310] on div "Valider" at bounding box center [650, 315] width 31 height 10
click at [607, 44] on div "Clôturer le ticket" at bounding box center [619, 49] width 53 height 10
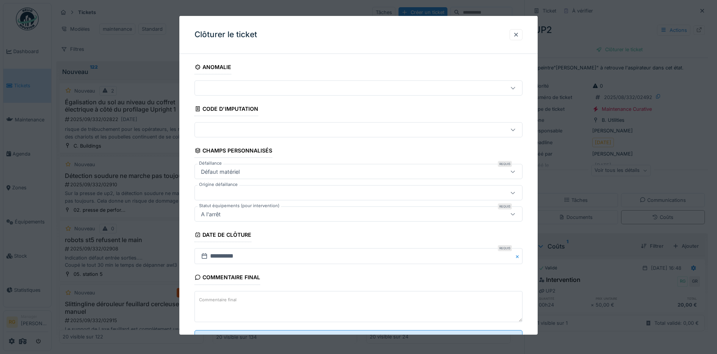
click at [324, 300] on textarea "Commentaire final" at bounding box center [358, 306] width 328 height 31
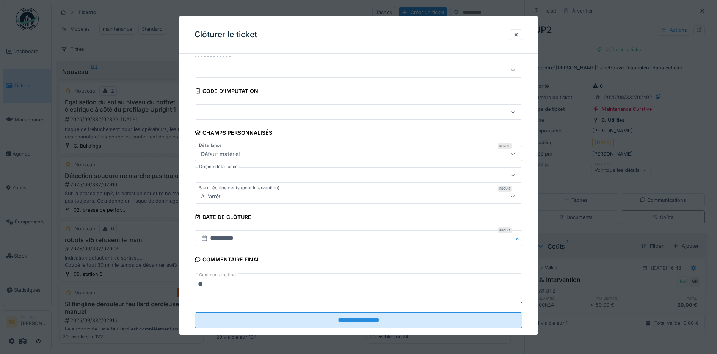
scroll to position [33, 0]
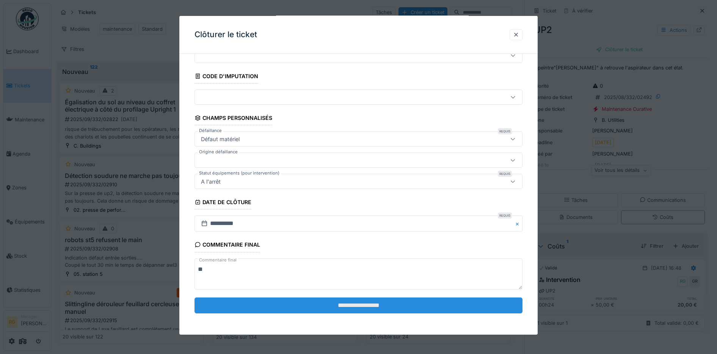
type textarea "**"
click at [397, 307] on input "**********" at bounding box center [358, 305] width 328 height 16
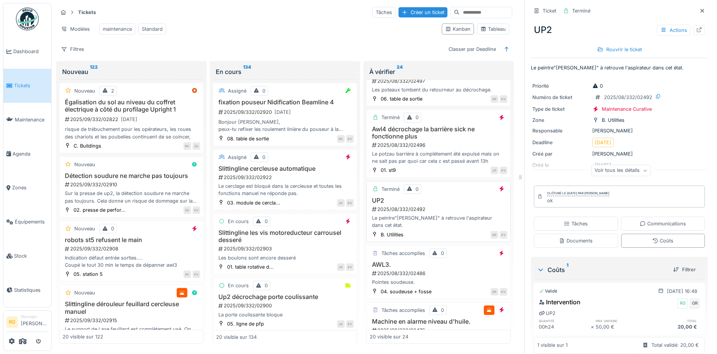
scroll to position [948, 0]
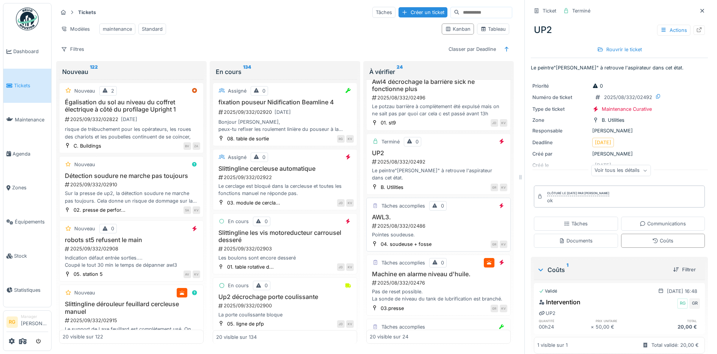
click at [441, 229] on div "2025/08/332/02486" at bounding box center [439, 225] width 136 height 7
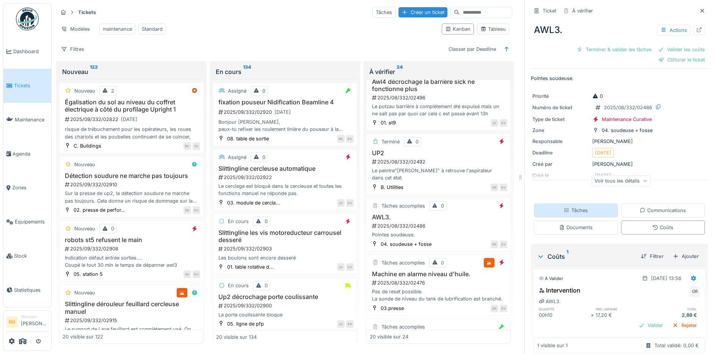
click at [576, 207] on div "Tâches" at bounding box center [576, 210] width 24 height 7
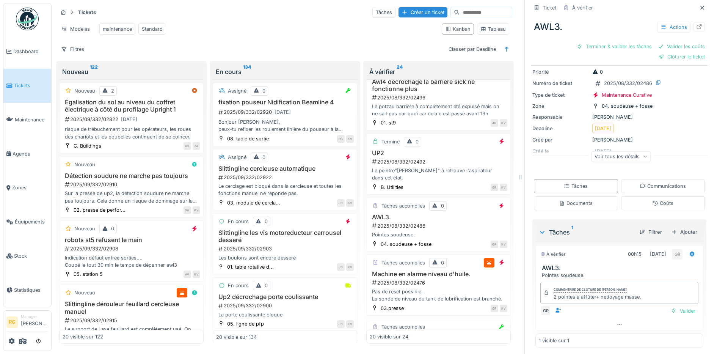
scroll to position [28, 0]
click at [671, 303] on div "Valider" at bounding box center [682, 308] width 31 height 10
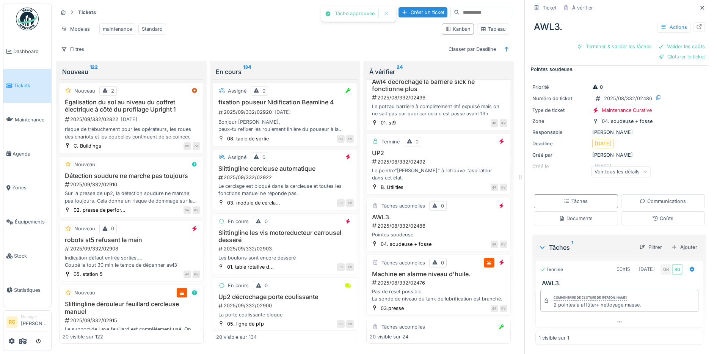
scroll to position [0, 0]
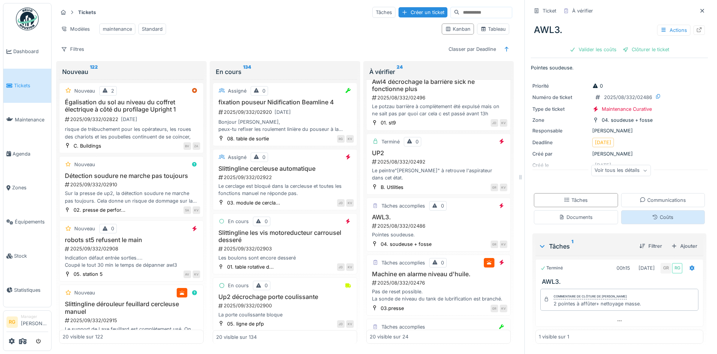
click at [660, 213] on div "Coûts" at bounding box center [662, 216] width 21 height 7
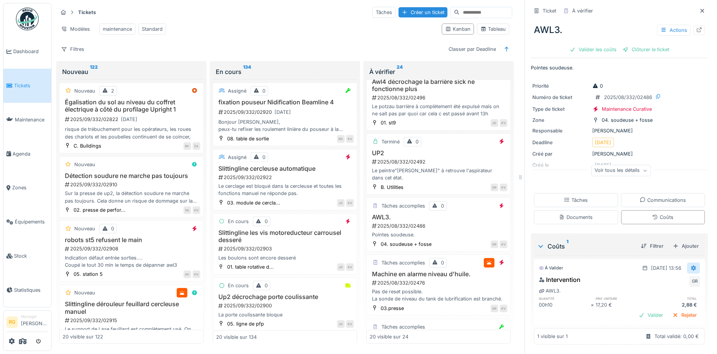
click at [691, 265] on icon at bounding box center [693, 267] width 5 height 5
click at [655, 280] on div "Modifier" at bounding box center [657, 285] width 37 height 11
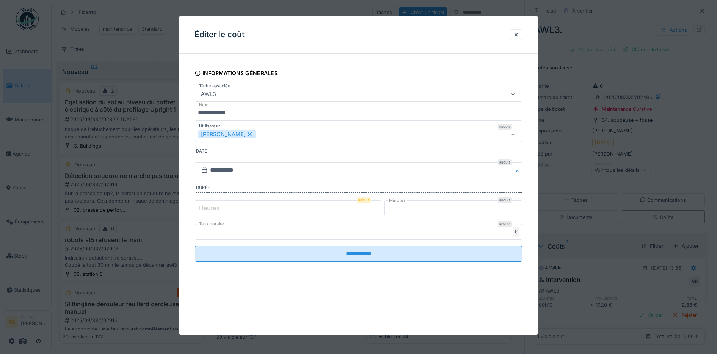
click at [215, 232] on input "****" at bounding box center [358, 232] width 328 height 16
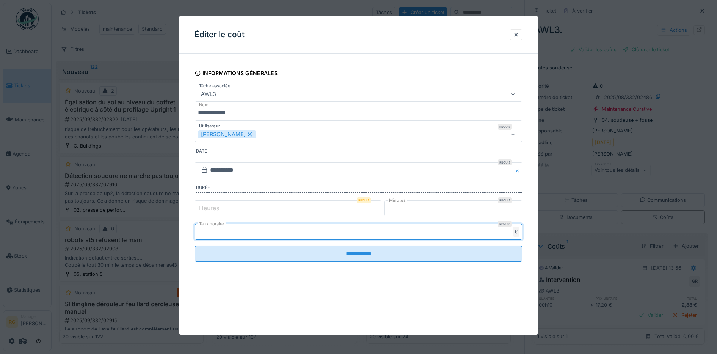
type input "*"
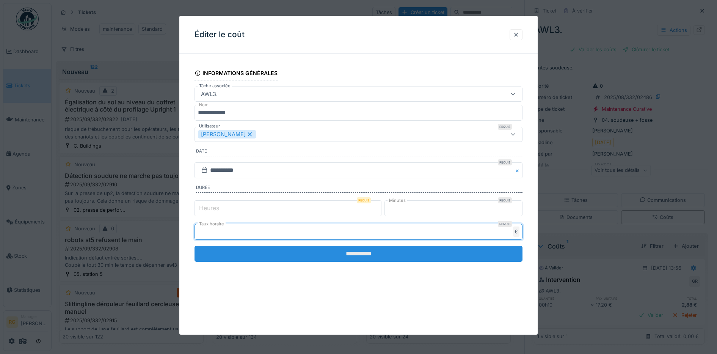
type input "**"
click at [266, 252] on input "**********" at bounding box center [358, 254] width 328 height 16
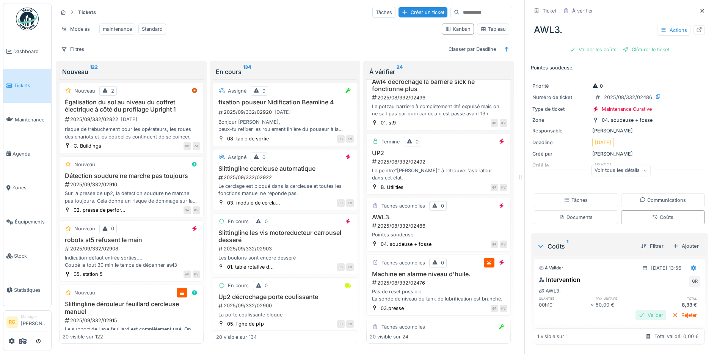
click at [641, 310] on div "Valider" at bounding box center [650, 315] width 31 height 10
click at [611, 44] on div "Clôturer le ticket" at bounding box center [619, 49] width 53 height 10
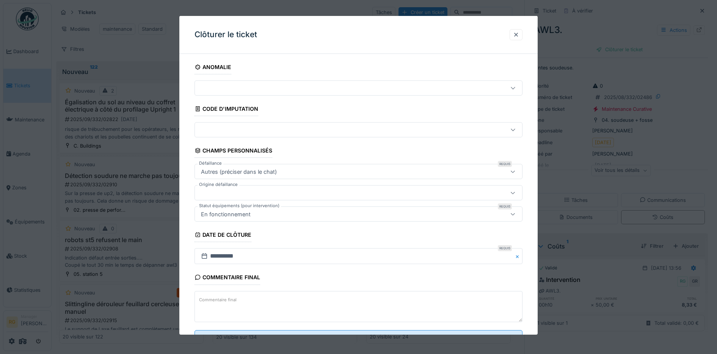
click at [253, 302] on textarea "Commentaire final" at bounding box center [358, 306] width 328 height 31
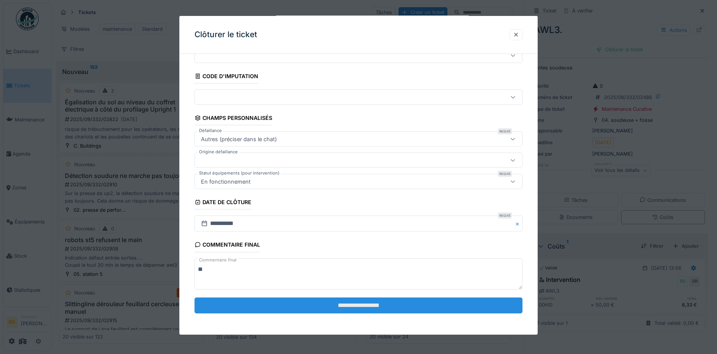
type textarea "**"
click at [325, 304] on input "**********" at bounding box center [358, 305] width 328 height 16
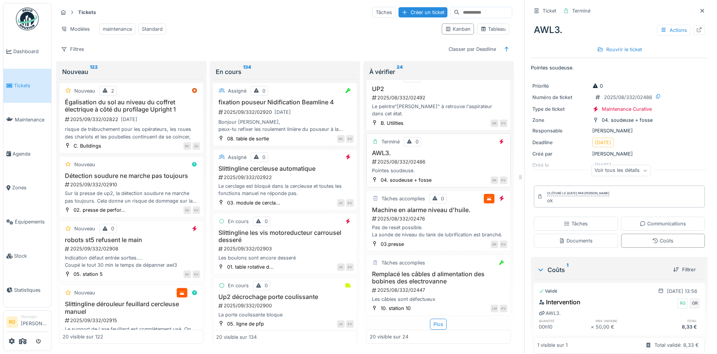
scroll to position [1019, 0]
click at [434, 216] on div "Machine en alarme niveau d'huile. 2025/08/332/02476 Pas de reset possible. La s…" at bounding box center [439, 222] width 138 height 32
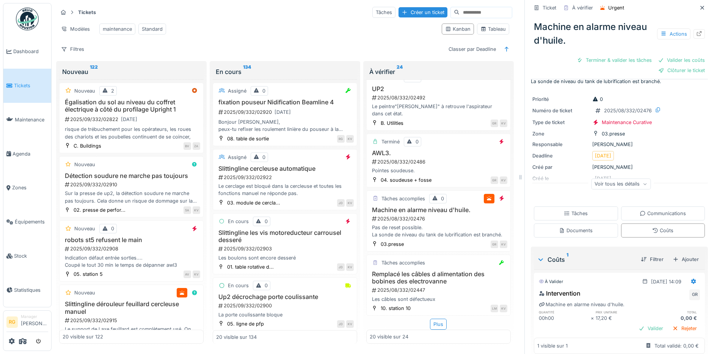
scroll to position [32, 0]
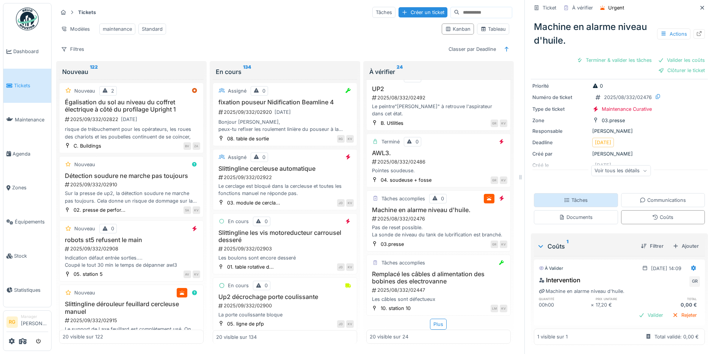
click at [564, 196] on div "Tâches" at bounding box center [576, 199] width 24 height 7
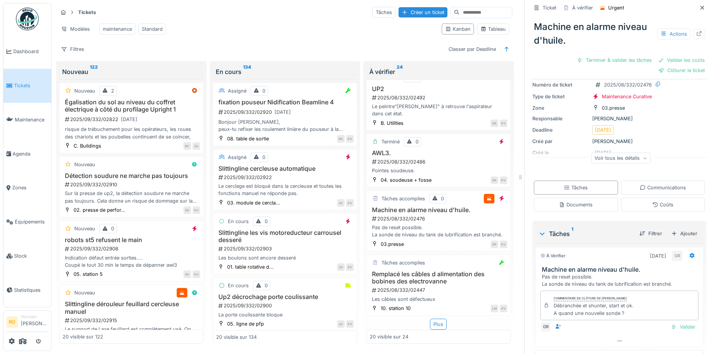
scroll to position [63, 0]
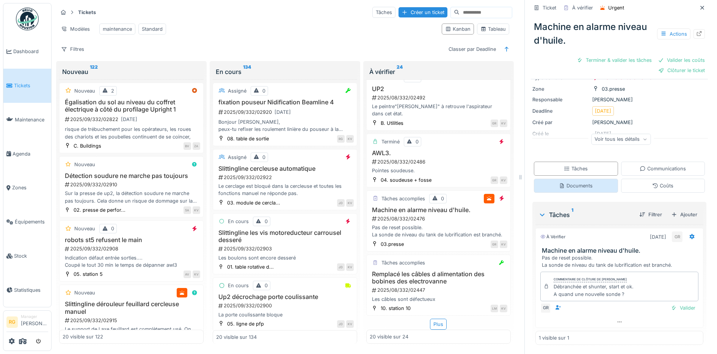
click at [564, 182] on div "Documents" at bounding box center [576, 185] width 34 height 7
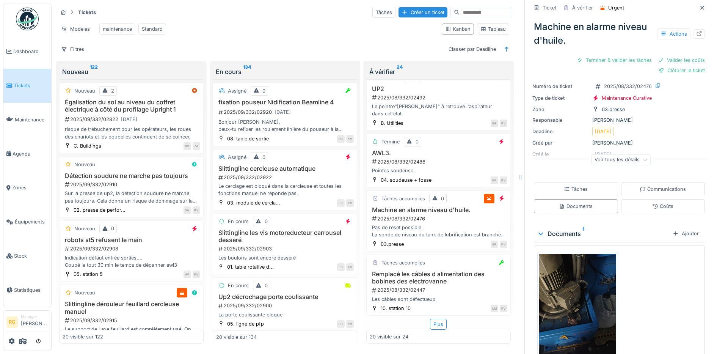
scroll to position [79, 0]
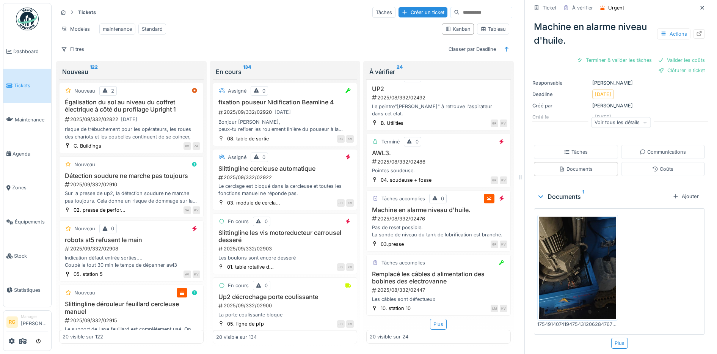
click at [566, 258] on img at bounding box center [577, 267] width 77 height 102
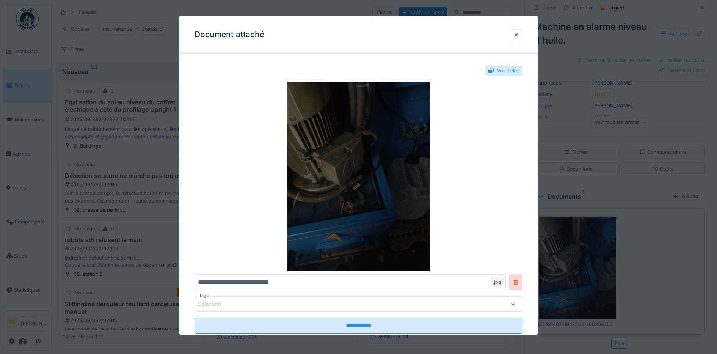
click at [351, 165] on img at bounding box center [358, 176] width 328 height 190
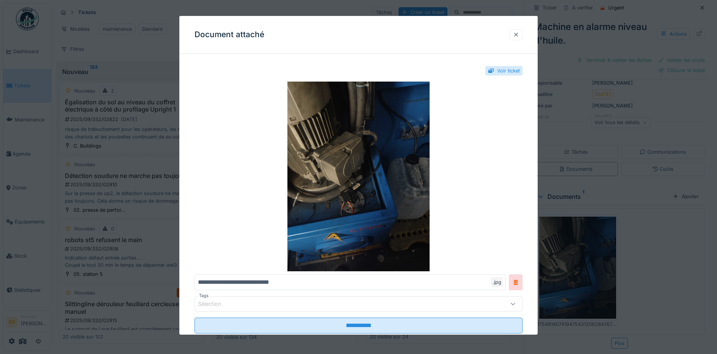
click at [519, 33] on div at bounding box center [516, 34] width 6 height 7
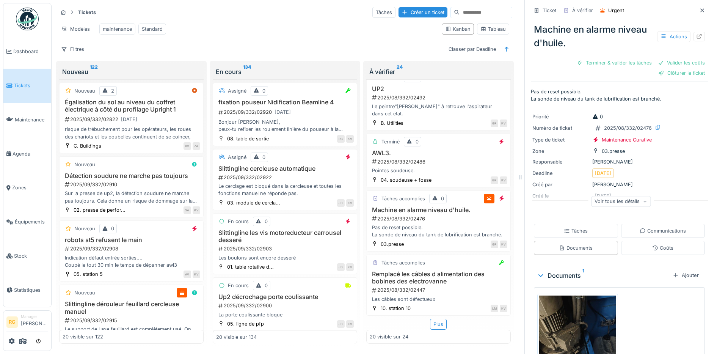
scroll to position [0, 0]
click at [652, 244] on div "Coûts" at bounding box center [662, 247] width 21 height 7
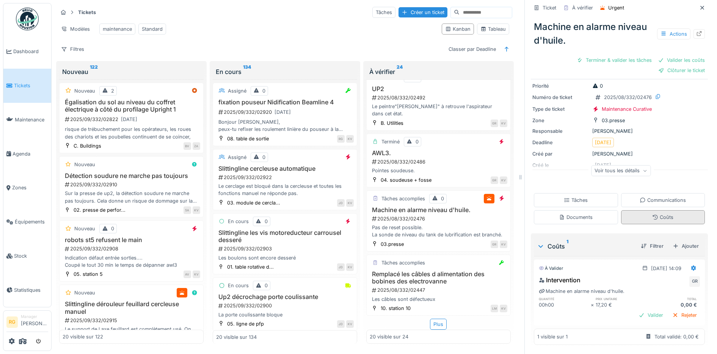
scroll to position [32, 0]
click at [671, 310] on div "Rejeter" at bounding box center [684, 315] width 31 height 10
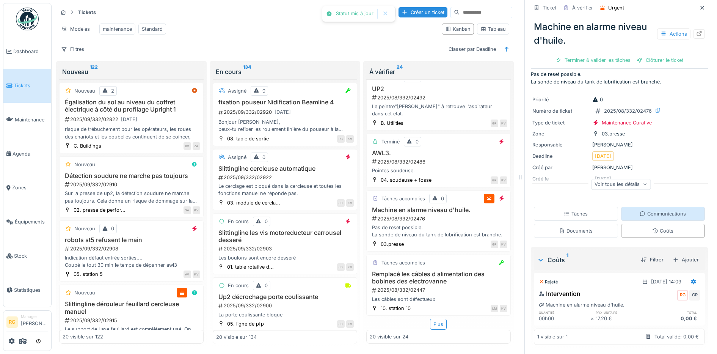
scroll to position [8, 0]
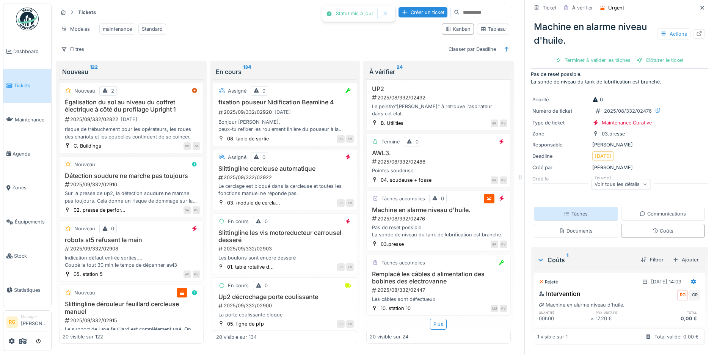
click at [574, 210] on div "Tâches" at bounding box center [576, 213] width 24 height 7
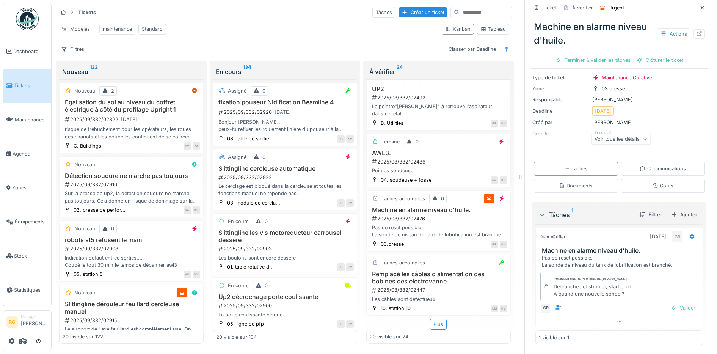
scroll to position [53, 0]
click at [668, 302] on div "Valider" at bounding box center [682, 307] width 31 height 10
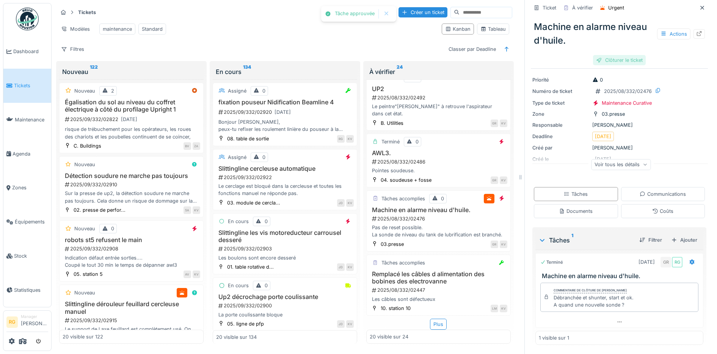
click at [616, 55] on div "Clôturer le ticket" at bounding box center [619, 60] width 53 height 10
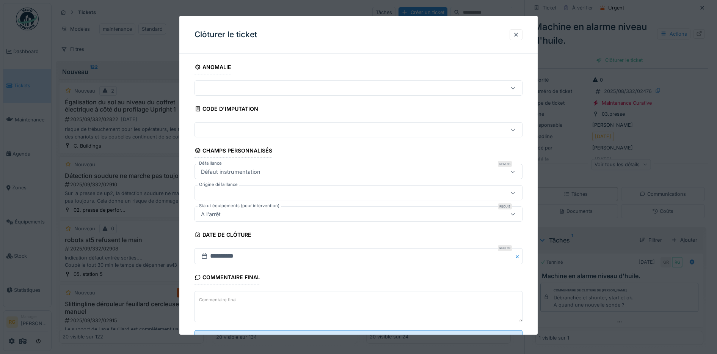
scroll to position [33, 0]
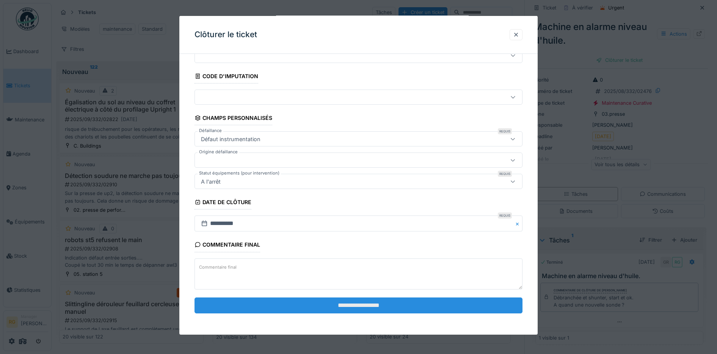
click at [355, 309] on input "**********" at bounding box center [358, 305] width 328 height 16
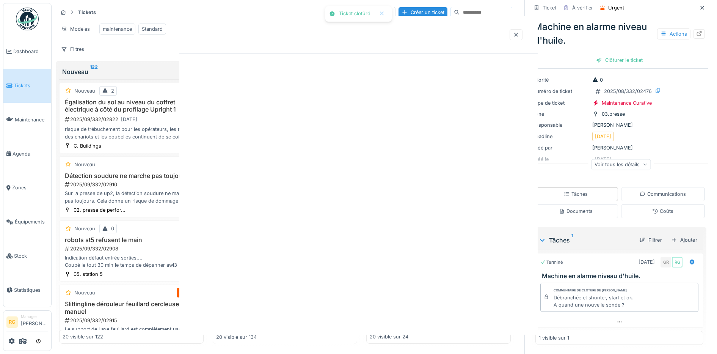
scroll to position [0, 0]
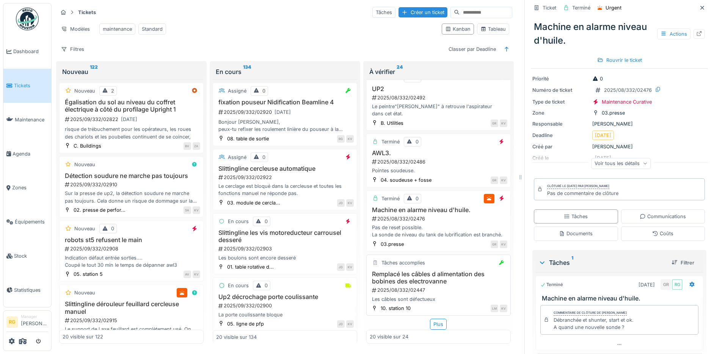
click at [452, 295] on div "Les câbles sont défectueux" at bounding box center [439, 298] width 138 height 7
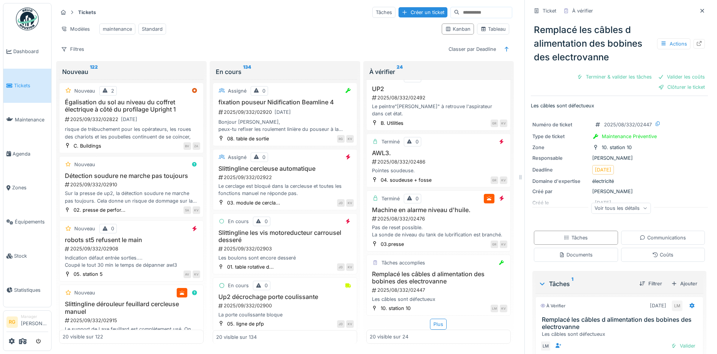
scroll to position [39, 0]
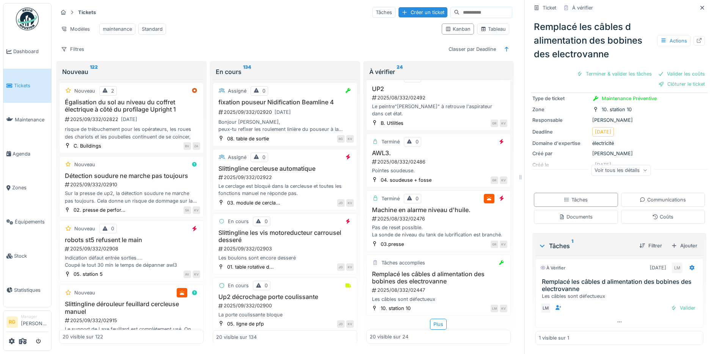
click at [642, 168] on icon at bounding box center [644, 170] width 5 height 4
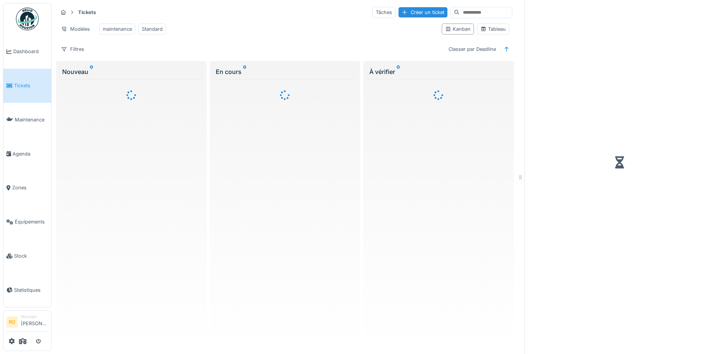
scroll to position [6, 0]
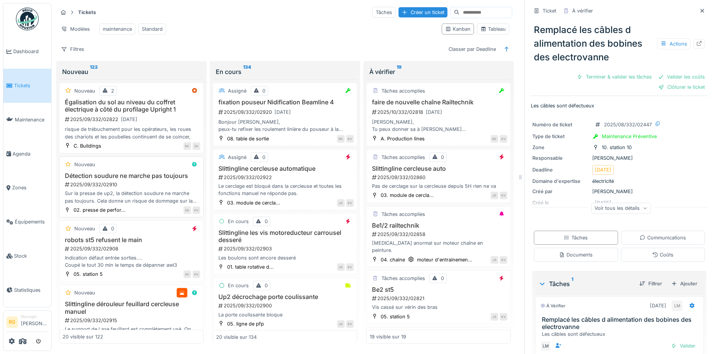
click at [133, 183] on div "2025/09/332/02910" at bounding box center [132, 184] width 136 height 7
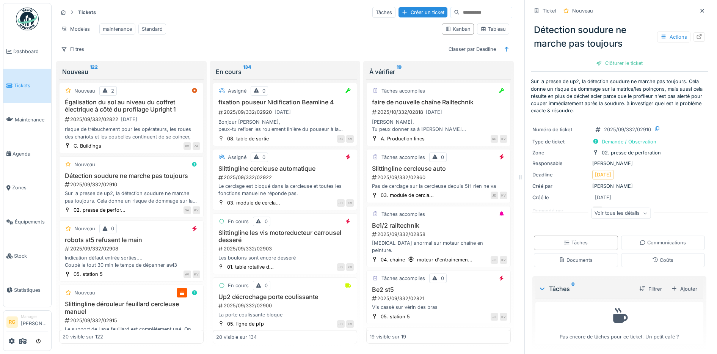
click at [631, 208] on div "Voir tous les détails" at bounding box center [621, 213] width 60 height 11
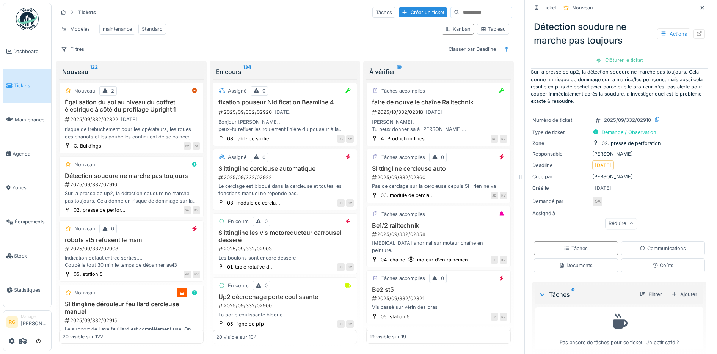
scroll to position [17, 0]
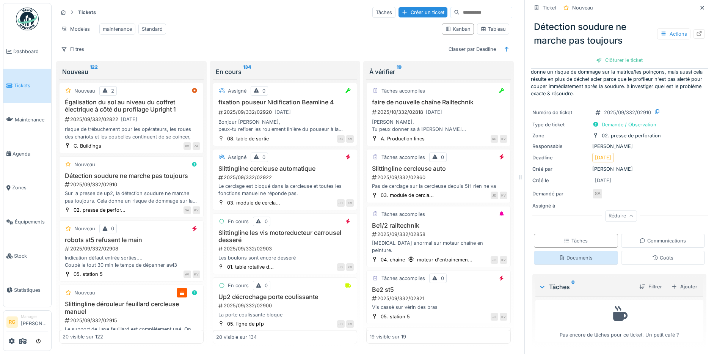
click at [571, 254] on div "Documents" at bounding box center [576, 257] width 34 height 7
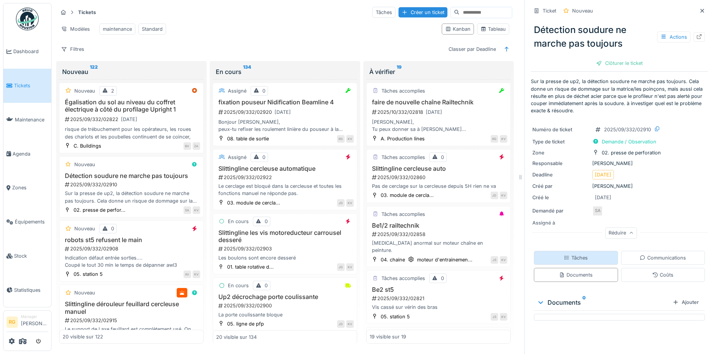
click at [571, 254] on div "Tâches" at bounding box center [576, 257] width 24 height 7
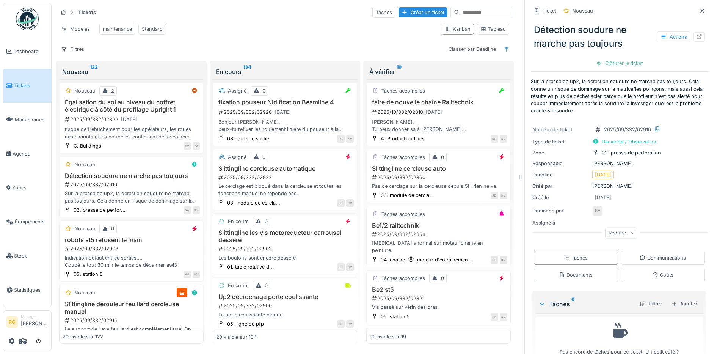
scroll to position [17, 0]
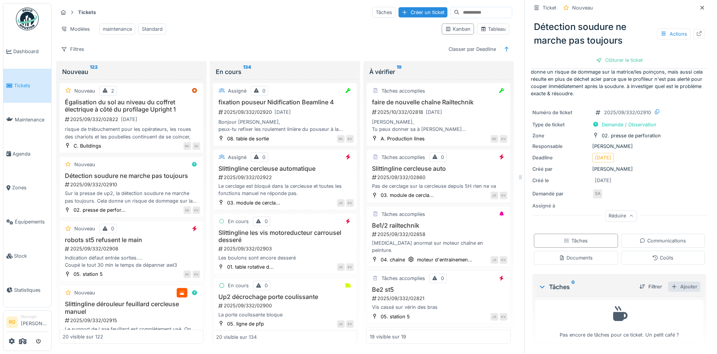
click at [672, 281] on div "Ajouter" at bounding box center [684, 286] width 32 height 10
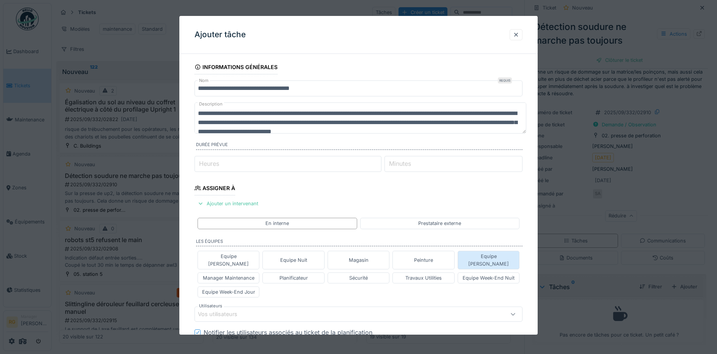
click at [493, 256] on div "Equipe Jean-Claude" at bounding box center [488, 259] width 55 height 14
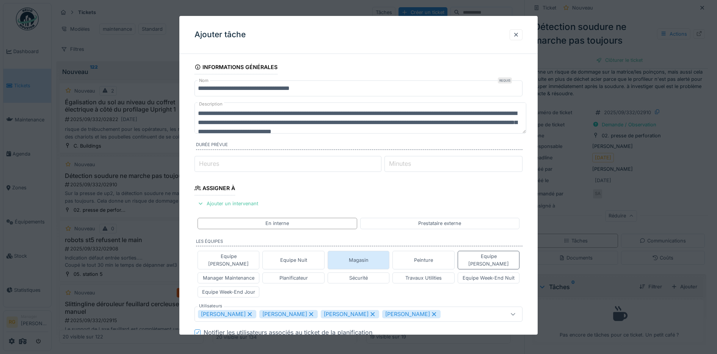
scroll to position [95, 0]
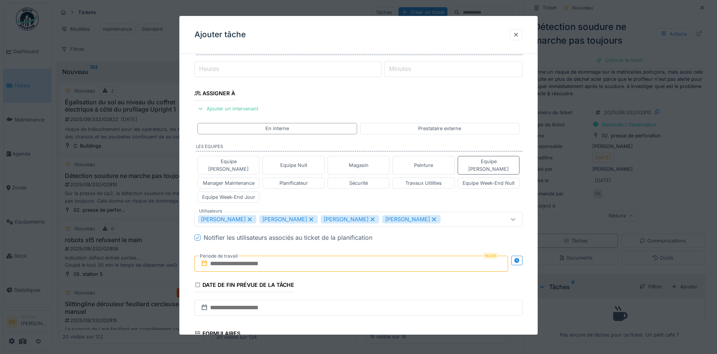
click at [376, 216] on icon at bounding box center [372, 218] width 7 height 5
click at [313, 216] on icon at bounding box center [311, 218] width 7 height 5
click at [252, 217] on icon at bounding box center [250, 219] width 4 height 4
type input "****"
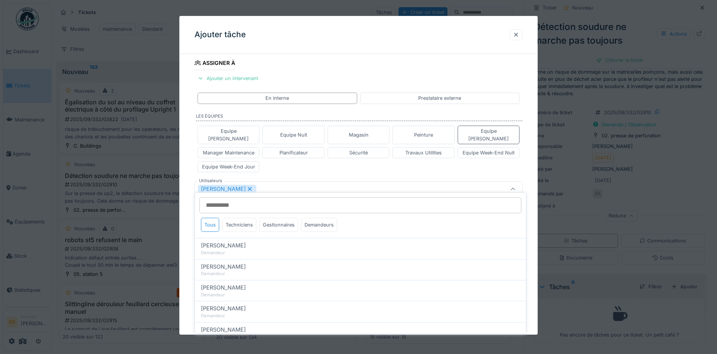
scroll to position [132, 0]
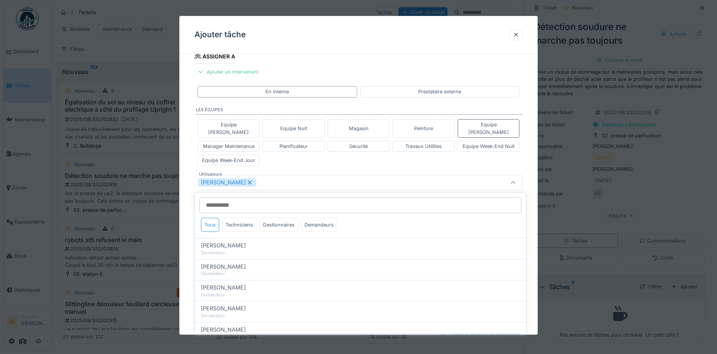
click at [289, 154] on div "Equipe Anthony Equipe Nuit Magasin Peinture Equipe Jean-Claude Manager Maintena…" at bounding box center [358, 142] width 328 height 53
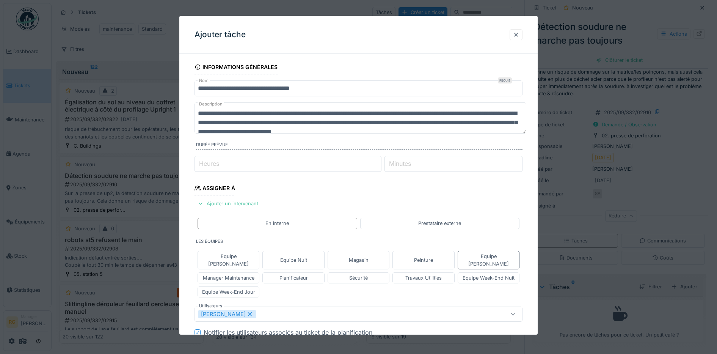
scroll to position [9, 0]
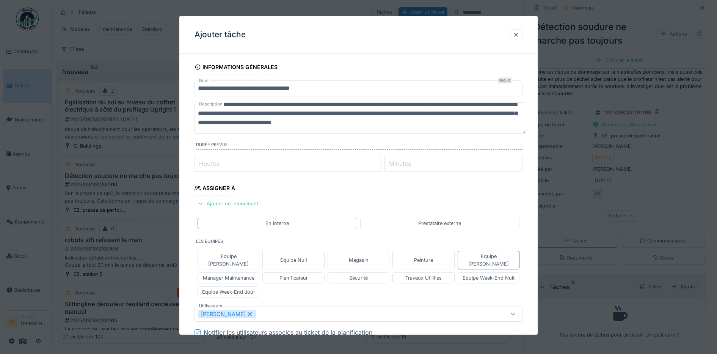
click at [490, 122] on textarea "**********" at bounding box center [360, 117] width 332 height 31
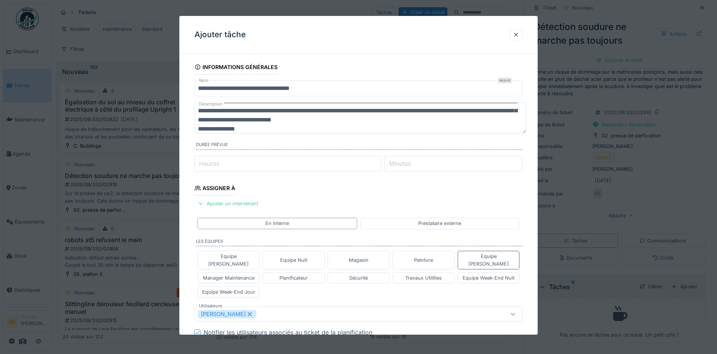
scroll to position [18, 0]
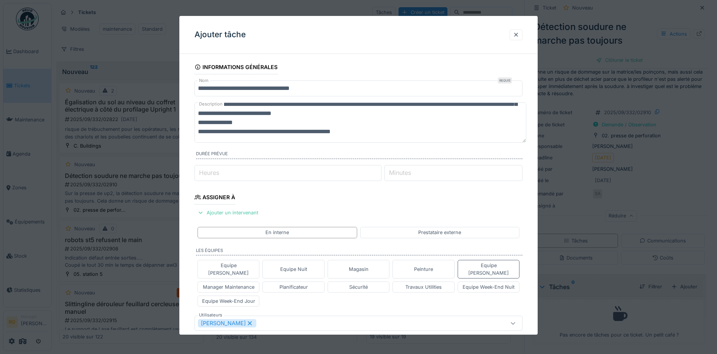
click at [308, 132] on textarea "**********" at bounding box center [360, 122] width 332 height 40
click at [312, 132] on textarea "**********" at bounding box center [360, 122] width 332 height 40
click at [367, 130] on textarea "**********" at bounding box center [360, 122] width 332 height 40
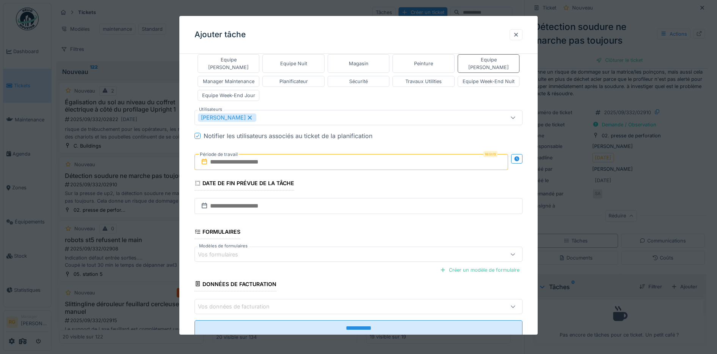
scroll to position [221, 0]
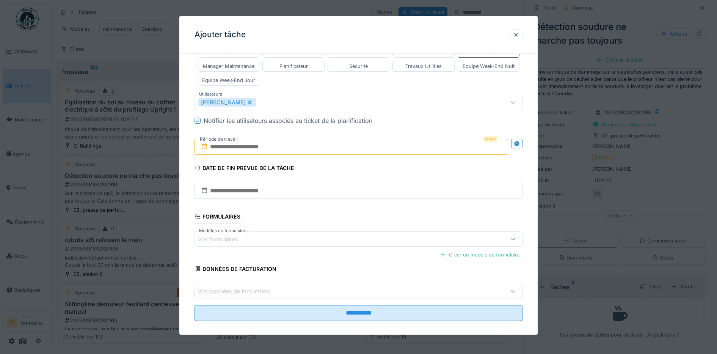
type textarea "**********"
click at [263, 139] on input "text" at bounding box center [351, 147] width 314 height 16
click at [382, 162] on h2 "septembre 2025" at bounding box center [352, 165] width 91 height 7
click at [353, 228] on div "25" at bounding box center [353, 233] width 10 height 11
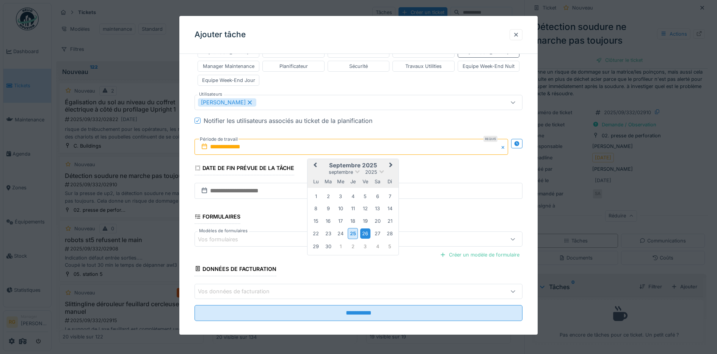
click at [365, 228] on div "26" at bounding box center [365, 233] width 10 height 10
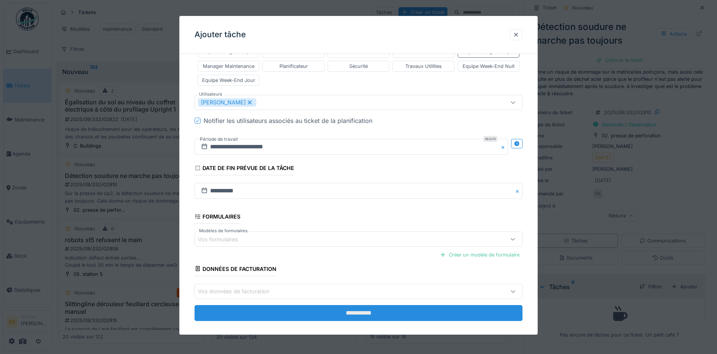
click at [340, 306] on input "**********" at bounding box center [358, 313] width 328 height 16
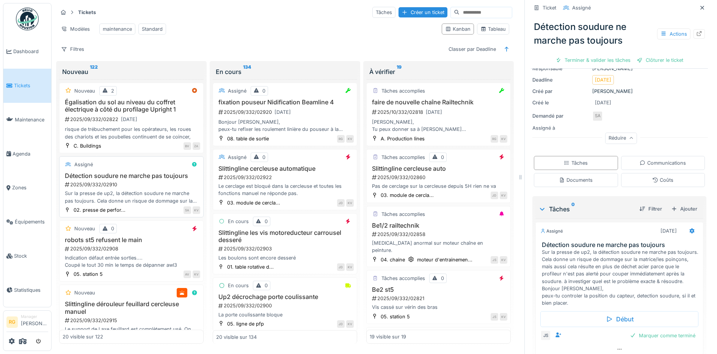
scroll to position [47, 0]
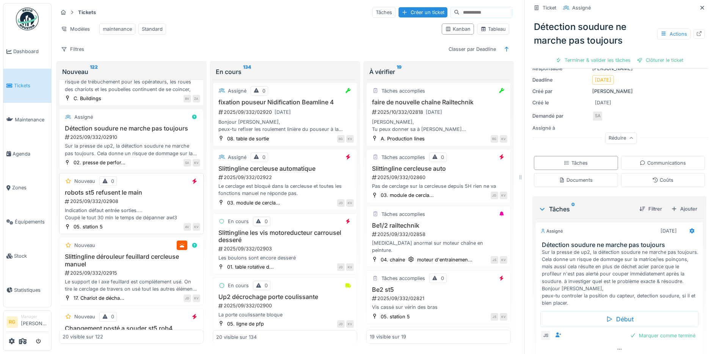
click at [145, 204] on div "2025/09/332/02908" at bounding box center [132, 200] width 136 height 7
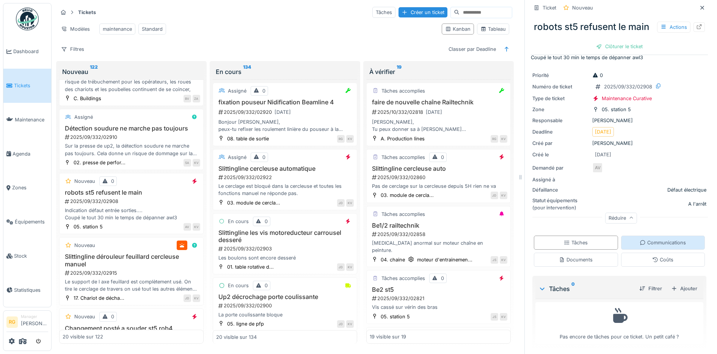
scroll to position [33, 0]
click at [660, 254] on div "Coûts" at bounding box center [662, 257] width 21 height 7
click at [676, 281] on div "Ajouter" at bounding box center [685, 286] width 32 height 10
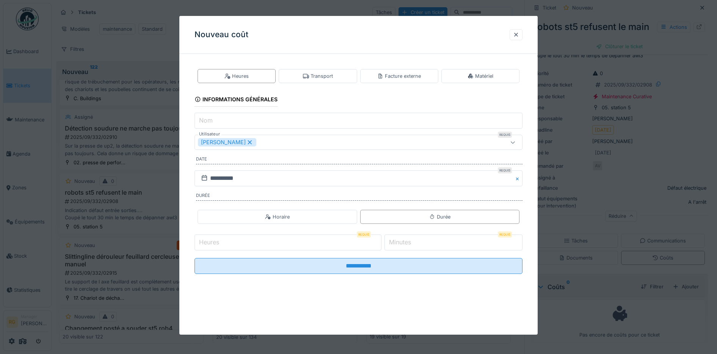
click at [248, 244] on input "Heures" at bounding box center [287, 242] width 187 height 16
type input "*"
click at [412, 241] on label "Minutes" at bounding box center [399, 241] width 25 height 9
click at [412, 241] on input "*" at bounding box center [453, 242] width 138 height 16
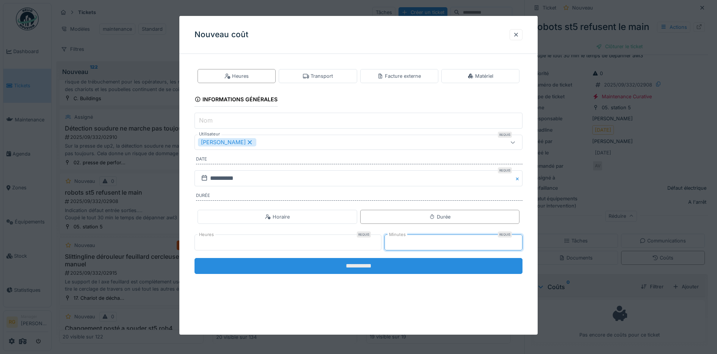
type input "**"
click at [415, 265] on input "**********" at bounding box center [358, 266] width 328 height 16
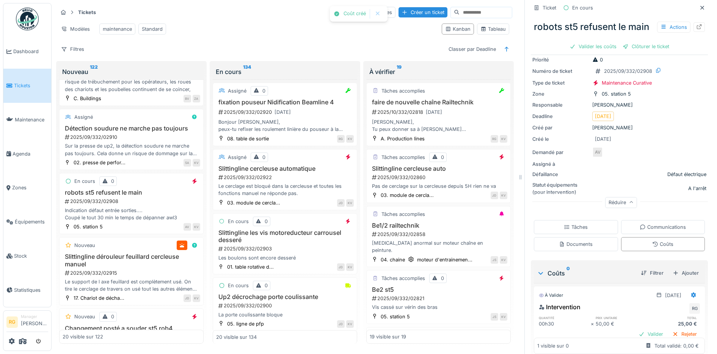
scroll to position [66, 0]
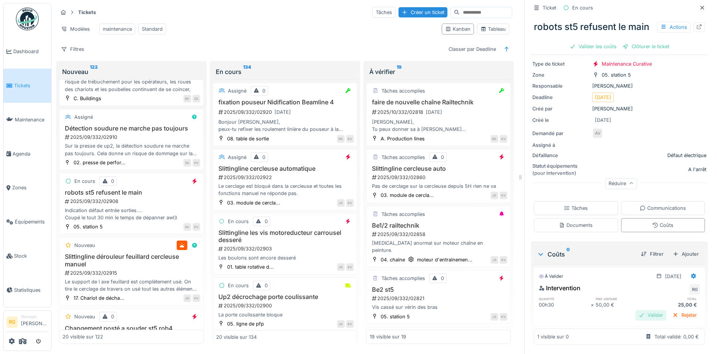
click at [638, 310] on div "Valider" at bounding box center [650, 315] width 31 height 10
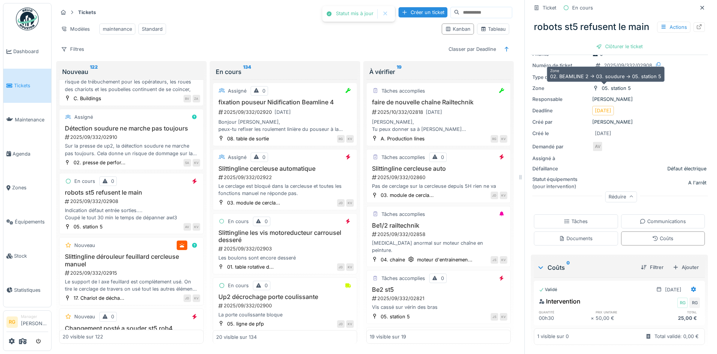
scroll to position [53, 0]
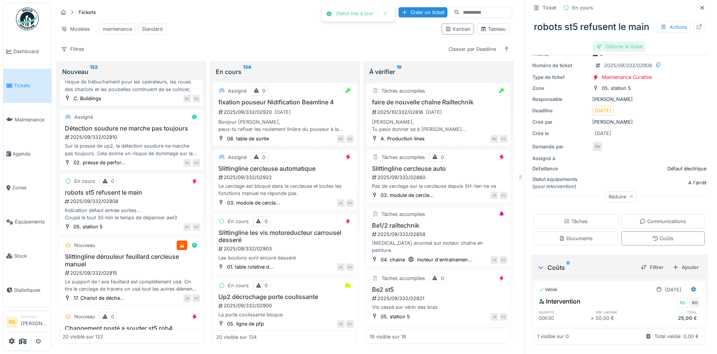
click at [607, 51] on div "Clôturer le ticket" at bounding box center [619, 46] width 53 height 10
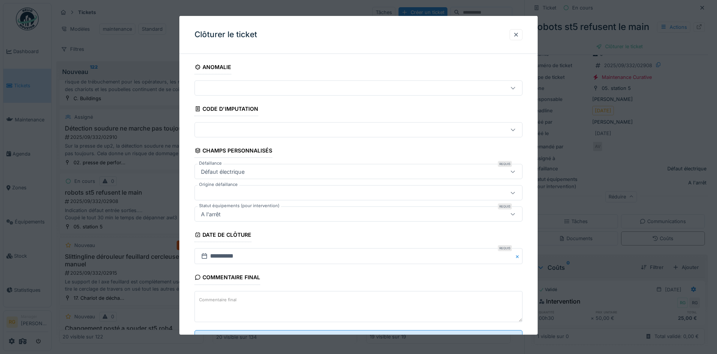
click at [311, 299] on textarea "Commentaire final" at bounding box center [358, 306] width 328 height 31
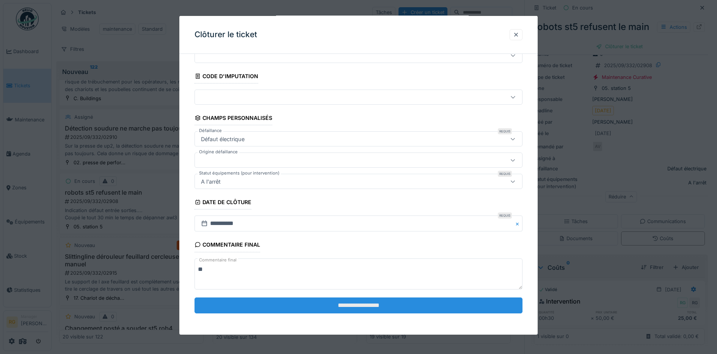
type textarea "**"
click at [338, 304] on input "**********" at bounding box center [358, 305] width 328 height 16
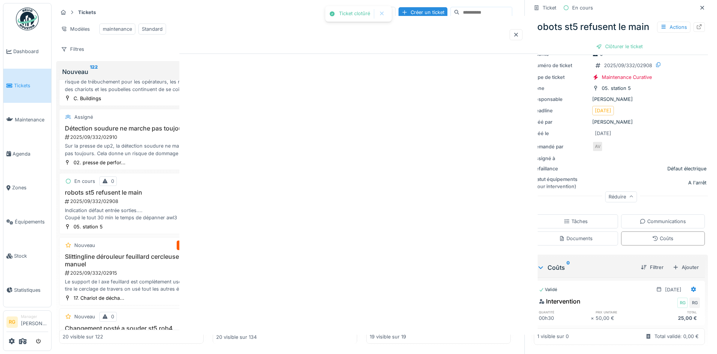
scroll to position [0, 0]
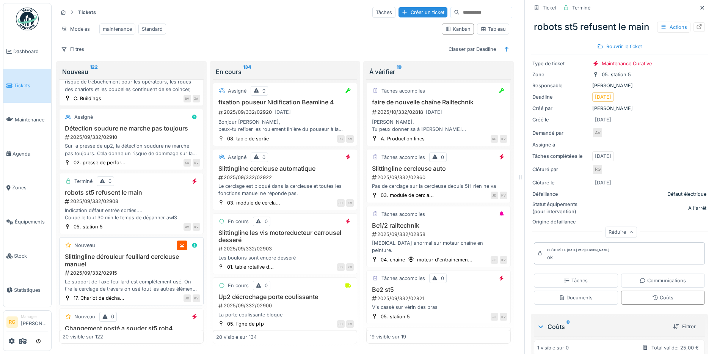
click at [144, 272] on div "2025/09/332/02915" at bounding box center [132, 272] width 136 height 7
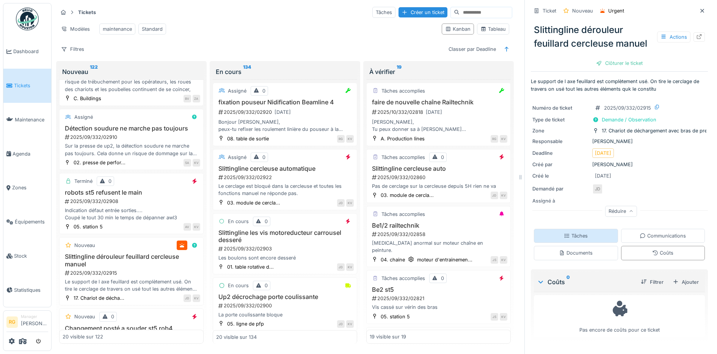
click at [571, 232] on div "Tâches" at bounding box center [576, 235] width 24 height 7
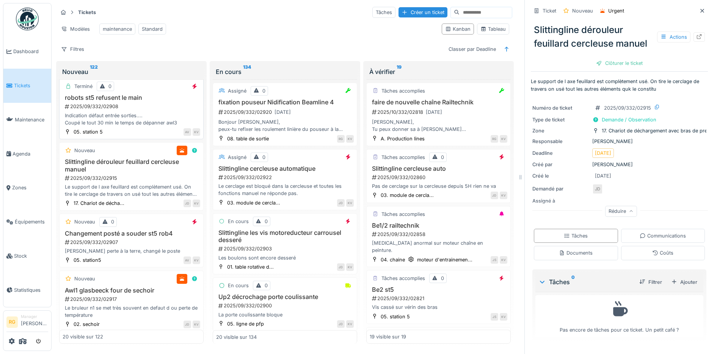
scroll to position [190, 0]
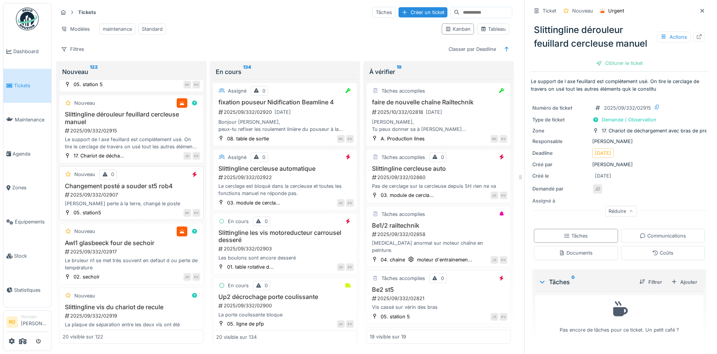
click at [139, 194] on div "2025/09/332/02907" at bounding box center [132, 194] width 136 height 7
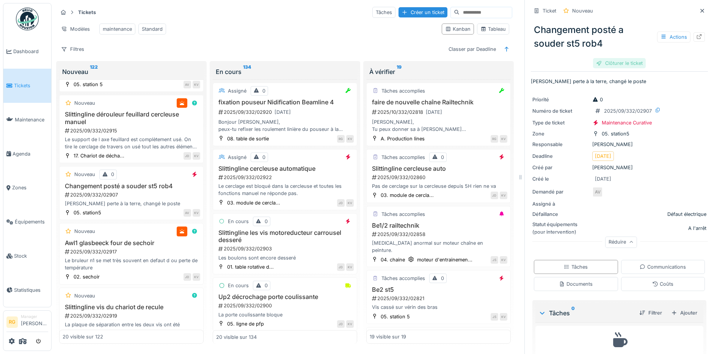
click at [609, 58] on div "Clôturer le ticket" at bounding box center [619, 63] width 53 height 10
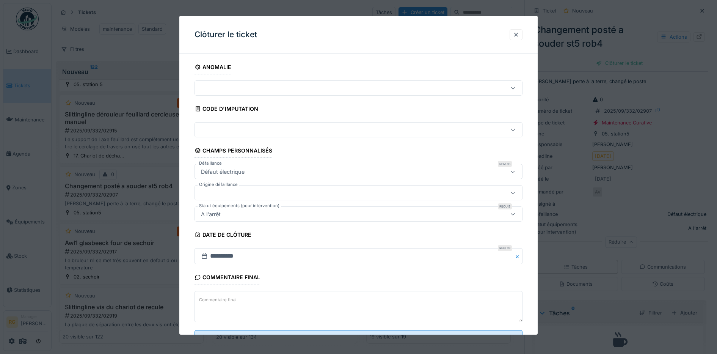
scroll to position [33, 0]
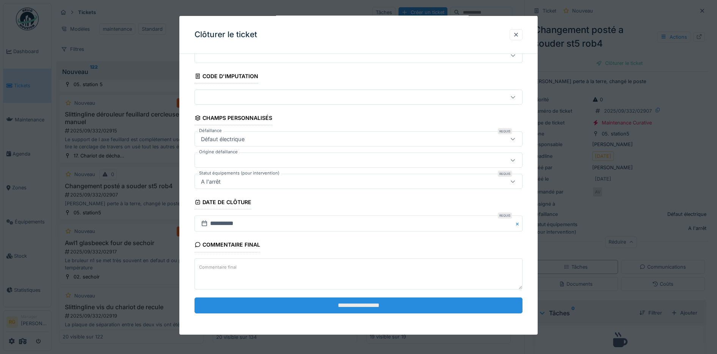
click at [335, 306] on input "**********" at bounding box center [358, 305] width 328 height 16
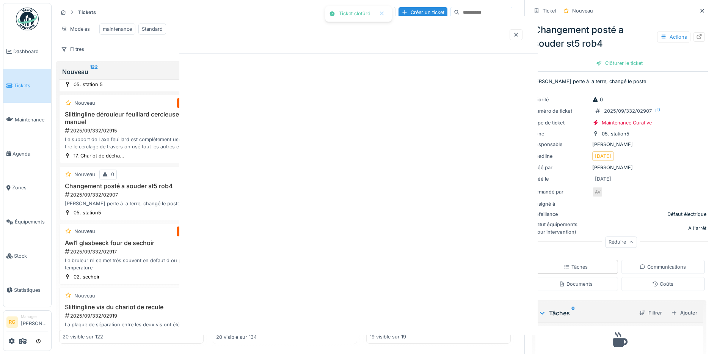
scroll to position [0, 0]
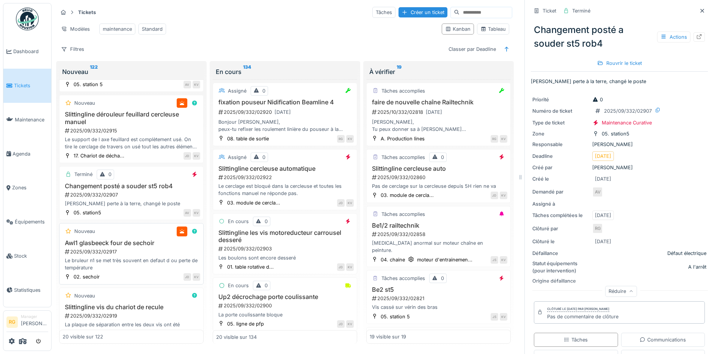
click at [140, 251] on div "2025/09/332/02917" at bounding box center [132, 251] width 136 height 7
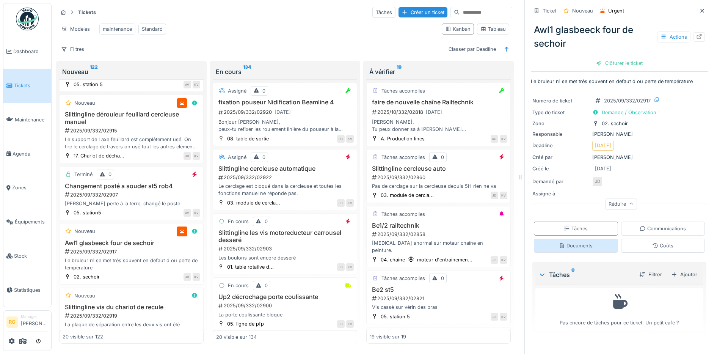
click at [566, 242] on div "Documents" at bounding box center [576, 245] width 34 height 7
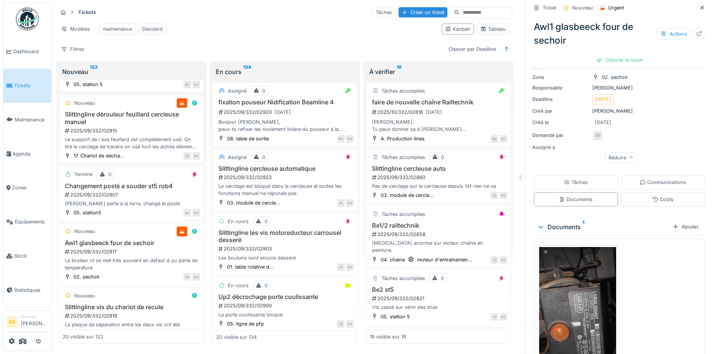
scroll to position [46, 0]
click at [573, 179] on div "Tâches" at bounding box center [576, 182] width 24 height 7
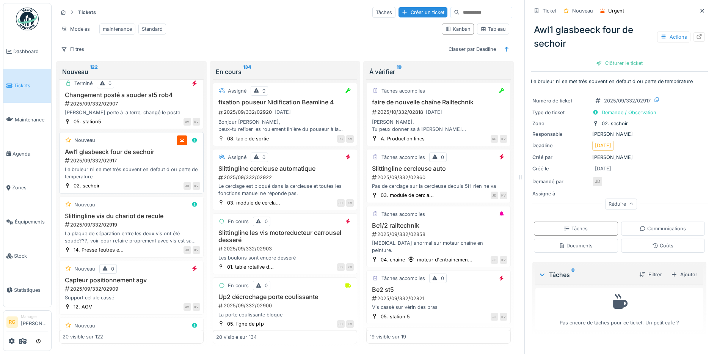
scroll to position [284, 0]
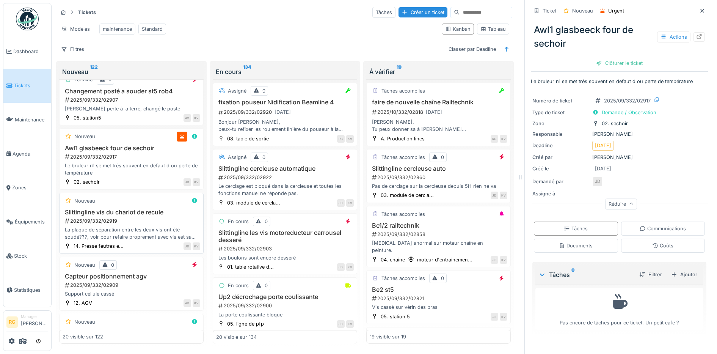
click at [161, 224] on div "2025/09/332/02919" at bounding box center [132, 220] width 136 height 7
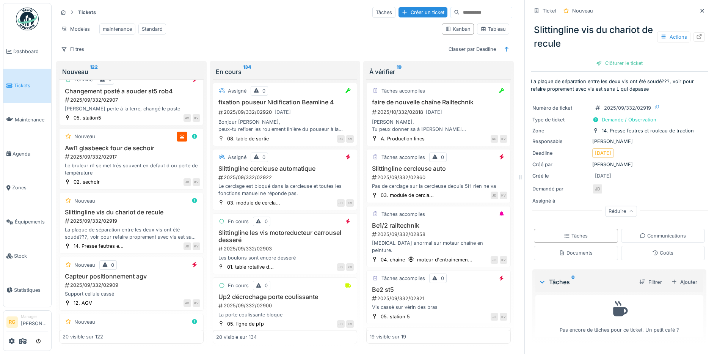
scroll to position [7, 0]
click at [566, 249] on div "Documents" at bounding box center [576, 252] width 34 height 7
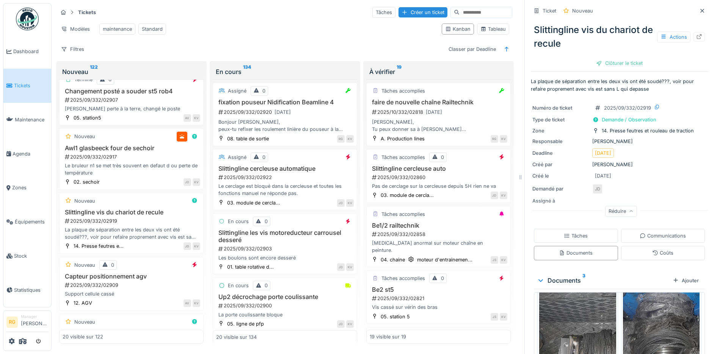
scroll to position [21, 0]
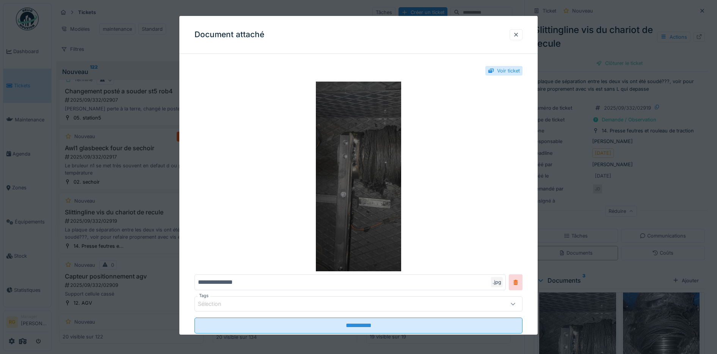
click at [380, 155] on img at bounding box center [358, 176] width 328 height 190
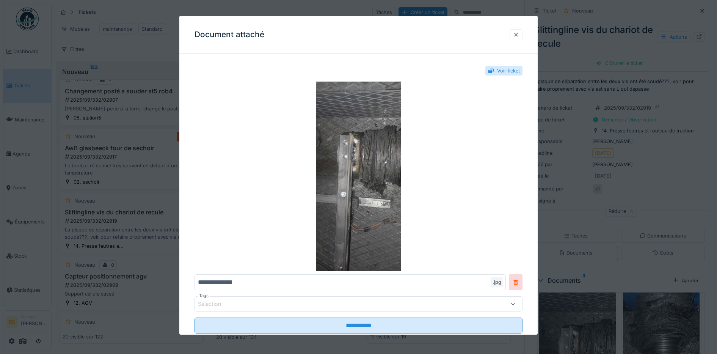
click at [519, 31] on div at bounding box center [516, 34] width 6 height 7
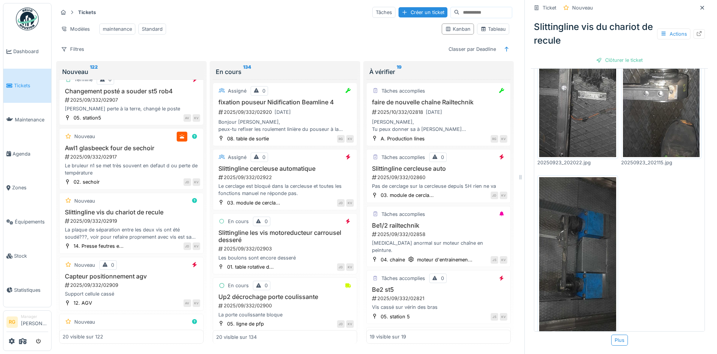
scroll to position [294, 0]
click at [564, 230] on img at bounding box center [577, 261] width 77 height 171
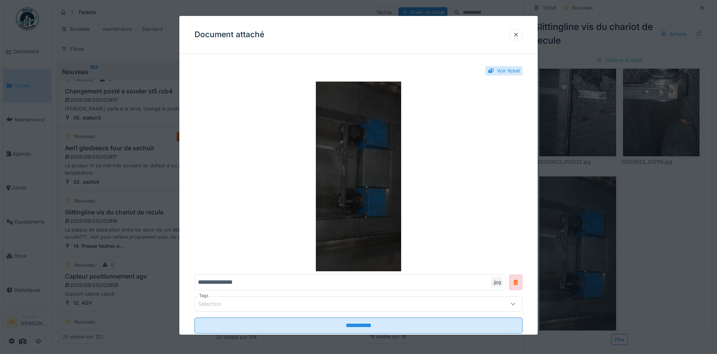
click at [368, 191] on img at bounding box center [358, 176] width 328 height 190
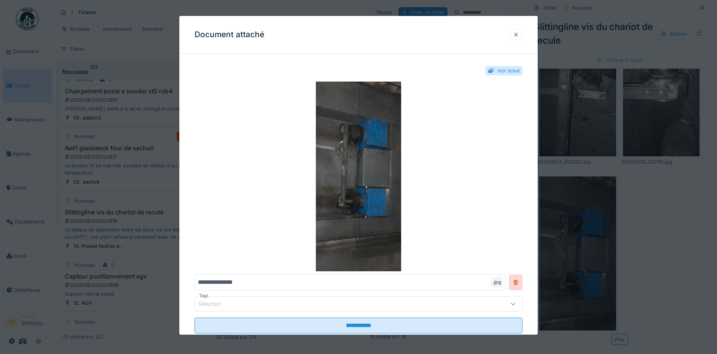
click at [518, 34] on div at bounding box center [516, 34] width 6 height 7
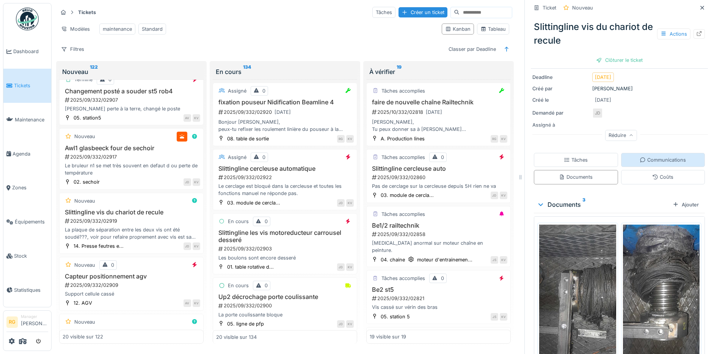
scroll to position [57, 0]
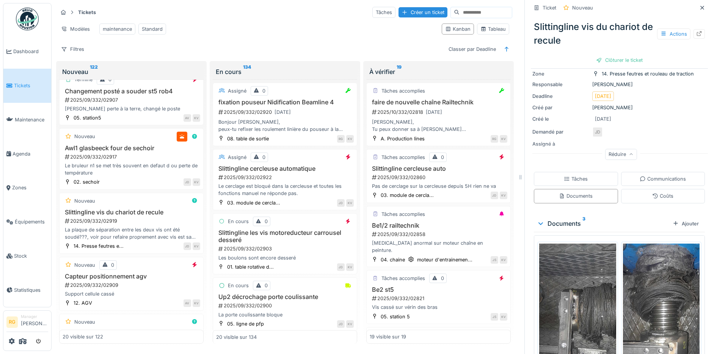
click at [574, 175] on div "Tâches" at bounding box center [576, 178] width 24 height 7
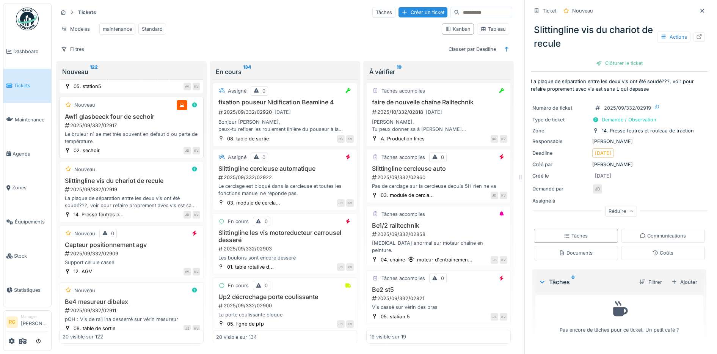
scroll to position [332, 0]
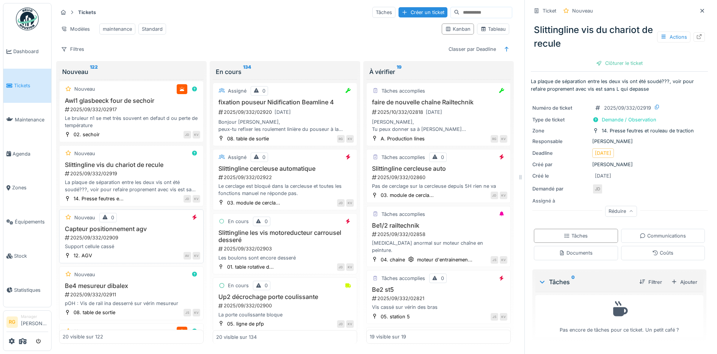
click at [135, 241] on div "2025/09/332/02909" at bounding box center [132, 237] width 136 height 7
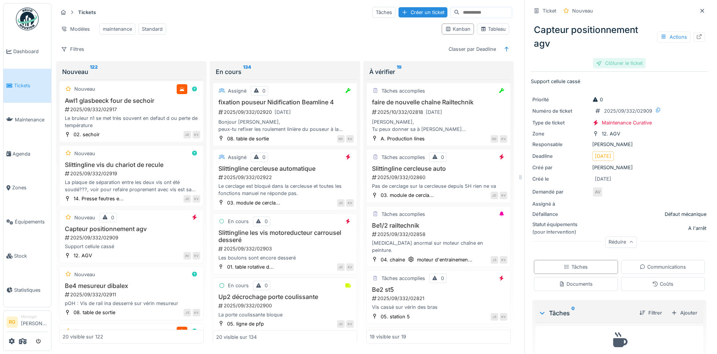
click at [607, 65] on div "Clôturer le ticket" at bounding box center [619, 63] width 53 height 10
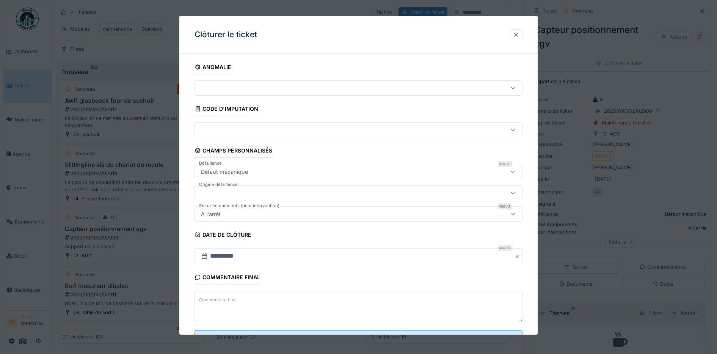
click at [226, 299] on label "Commentaire final" at bounding box center [217, 299] width 41 height 9
click at [226, 299] on textarea "Commentaire final" at bounding box center [358, 306] width 328 height 31
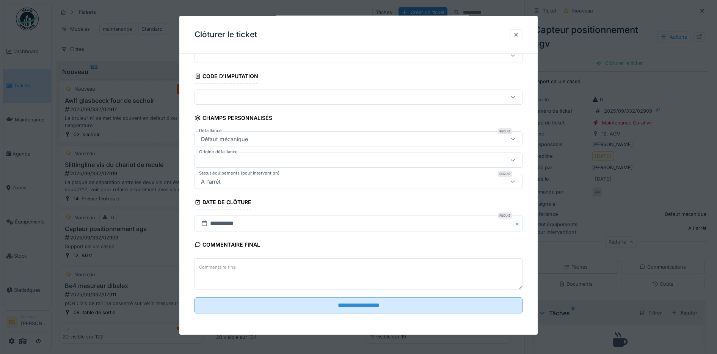
click at [517, 34] on div at bounding box center [516, 34] width 6 height 7
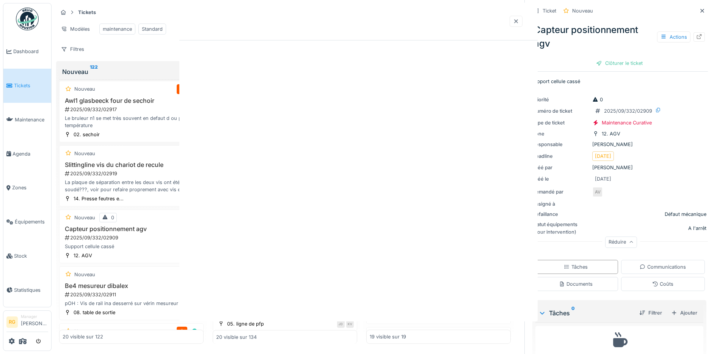
scroll to position [0, 0]
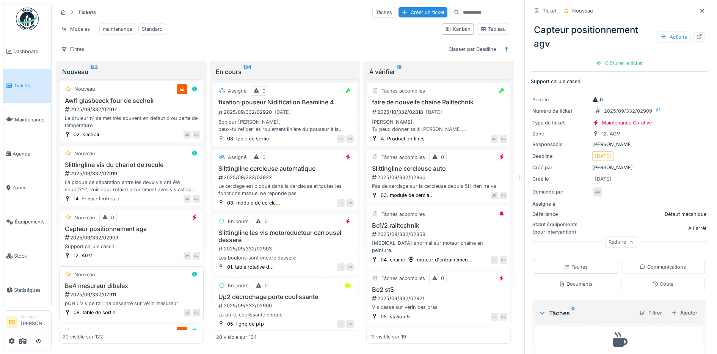
click at [145, 298] on div "2025/09/332/02911" at bounding box center [132, 294] width 136 height 7
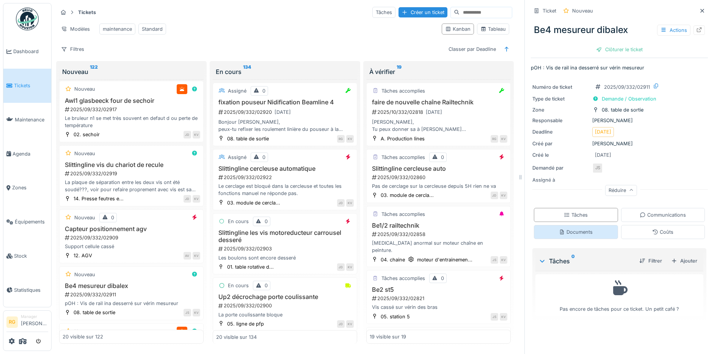
click at [572, 237] on div "Documents" at bounding box center [576, 232] width 84 height 14
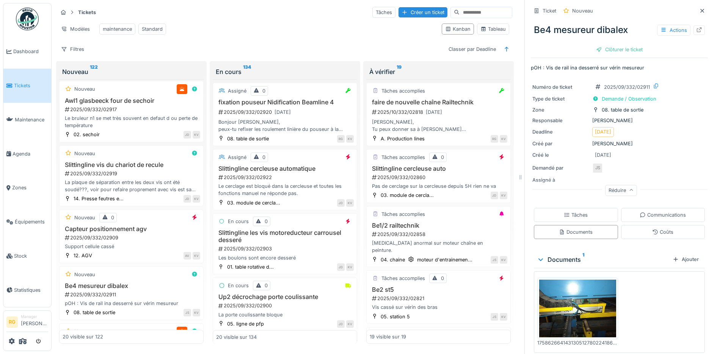
click at [572, 288] on img at bounding box center [577, 308] width 77 height 58
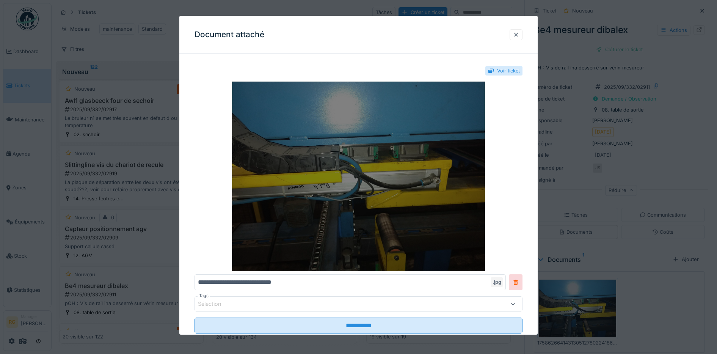
click at [410, 177] on img at bounding box center [358, 176] width 328 height 190
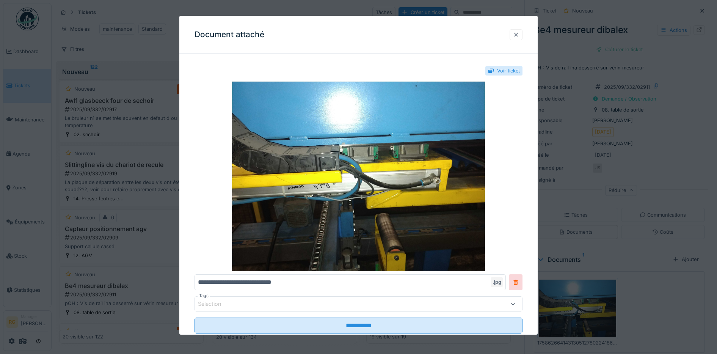
click at [519, 35] on div at bounding box center [516, 34] width 6 height 7
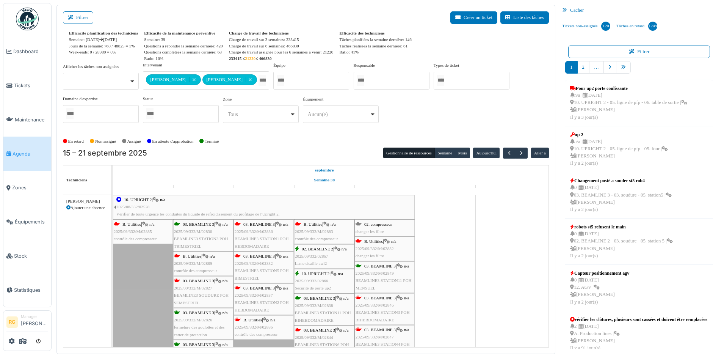
scroll to position [1, 0]
